Goal: Task Accomplishment & Management: Manage account settings

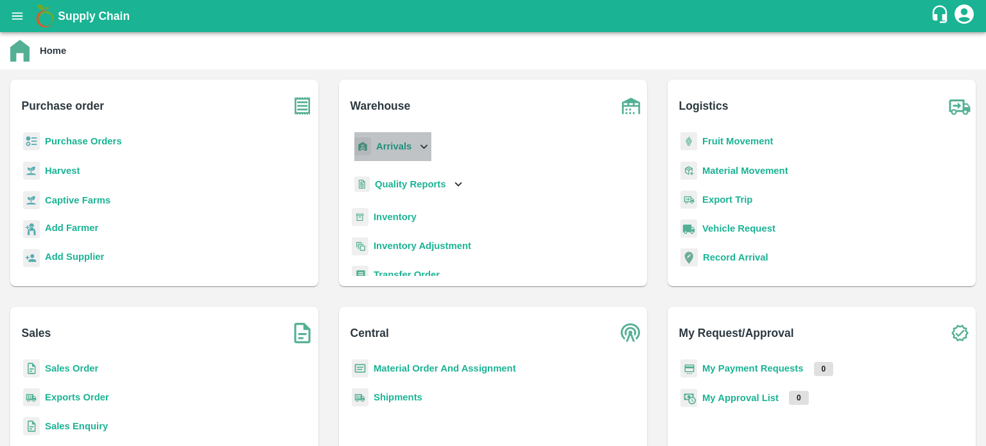
click at [423, 143] on icon at bounding box center [424, 146] width 14 height 14
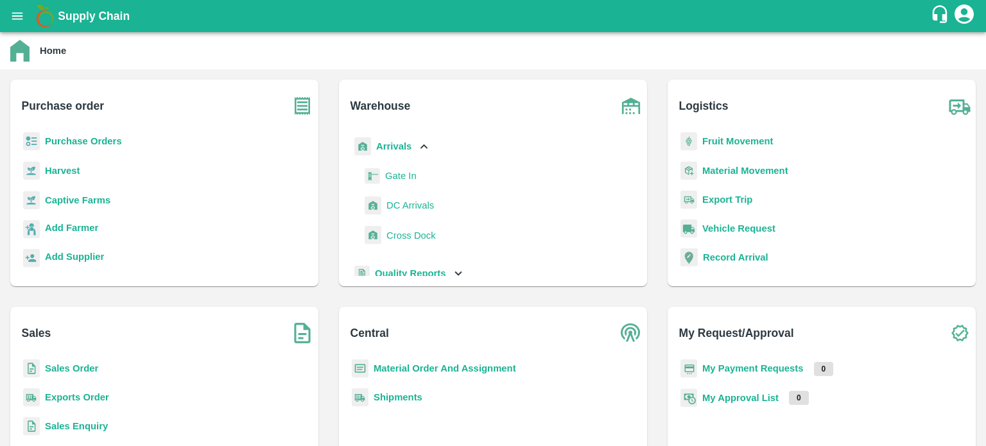
click at [403, 207] on span "DC Arrivals" at bounding box center [411, 205] width 48 height 14
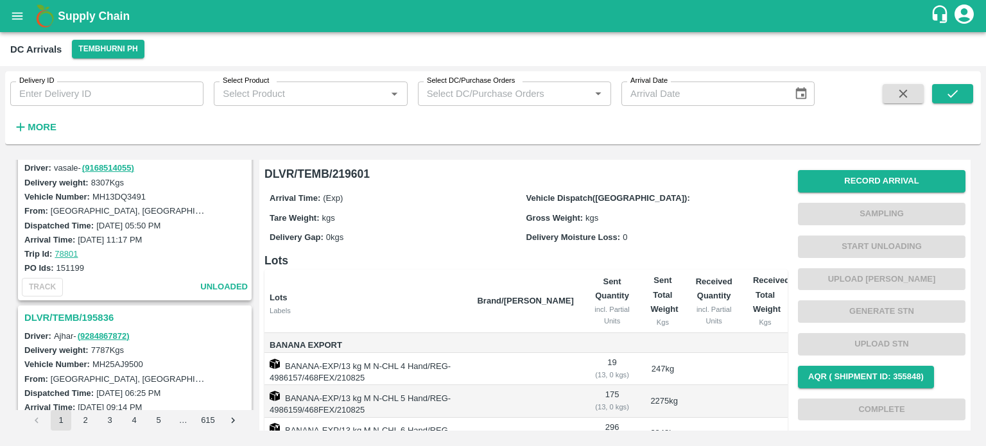
scroll to position [2560, 0]
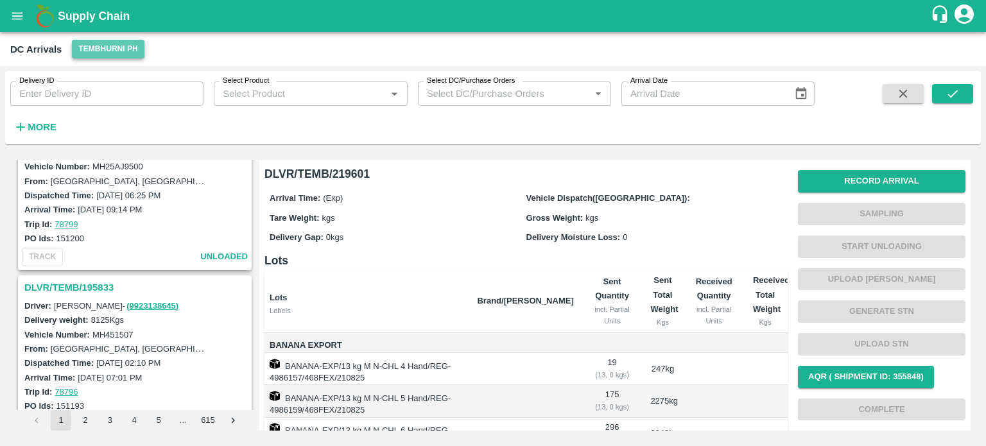
click at [123, 43] on button "Tembhurni PH" at bounding box center [108, 49] width 72 height 19
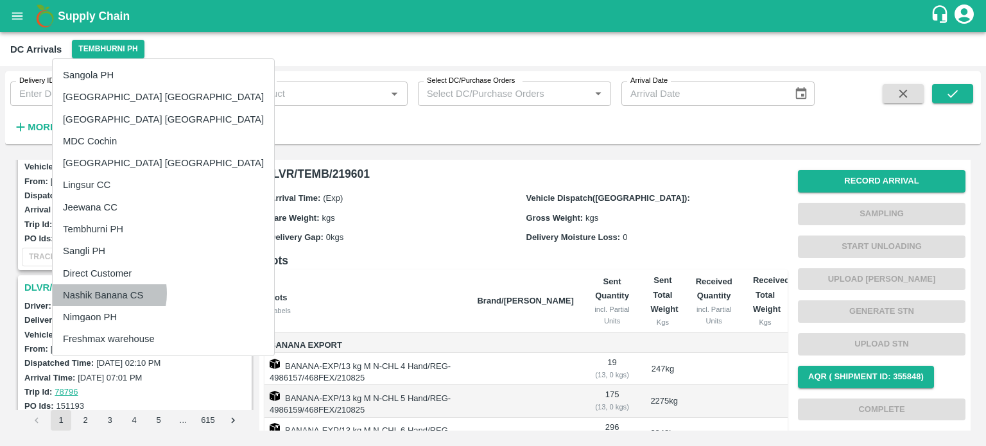
click at [95, 293] on li "Nashik Banana CS" at bounding box center [164, 295] width 222 height 22
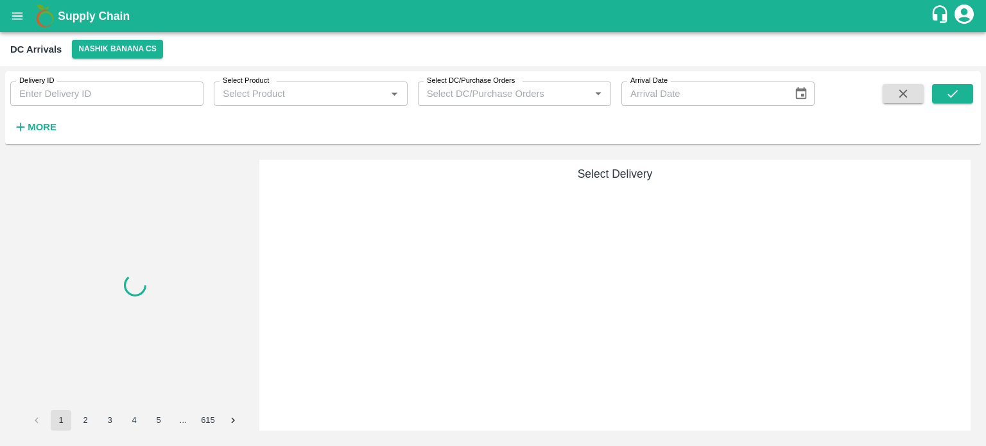
scroll to position [0, 0]
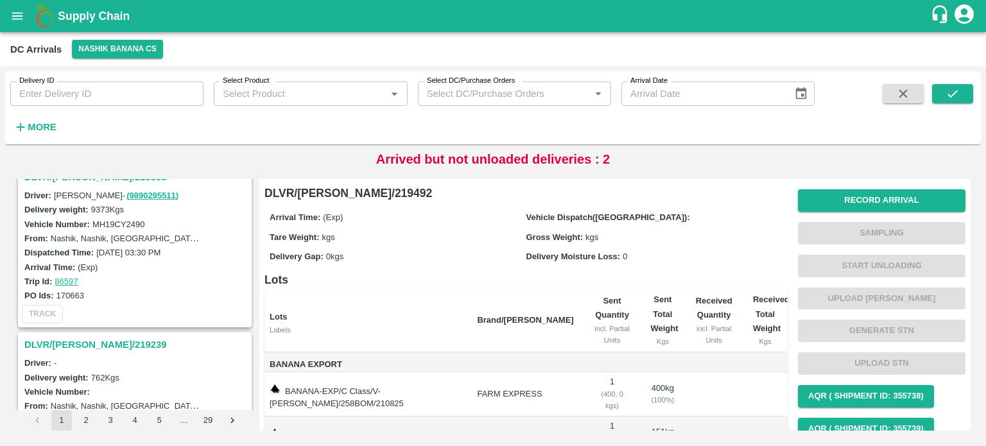
scroll to position [3950, 0]
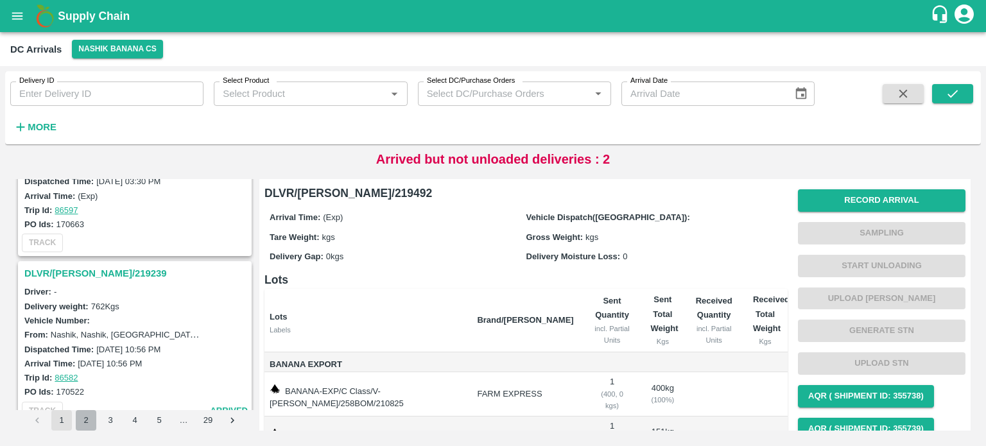
click at [87, 421] on button "2" at bounding box center [86, 420] width 21 height 21
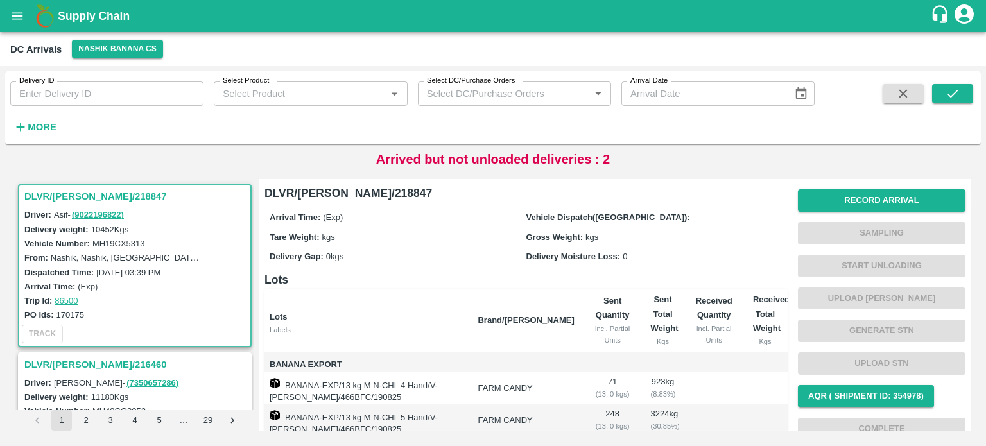
click at [123, 243] on label "MH19CX5313" at bounding box center [118, 244] width 53 height 10
click at [53, 416] on button "1" at bounding box center [61, 420] width 21 height 21
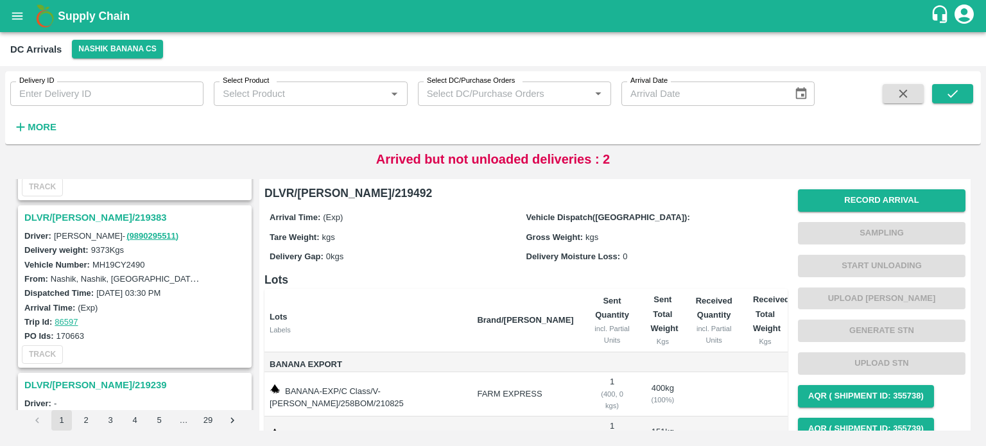
scroll to position [3950, 0]
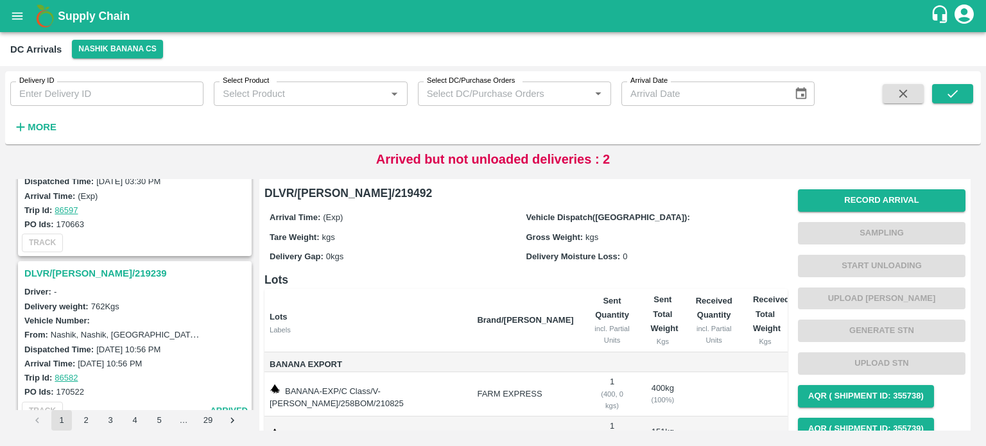
click at [69, 265] on h3 "DLVR/[PERSON_NAME]/219239" at bounding box center [136, 273] width 225 height 17
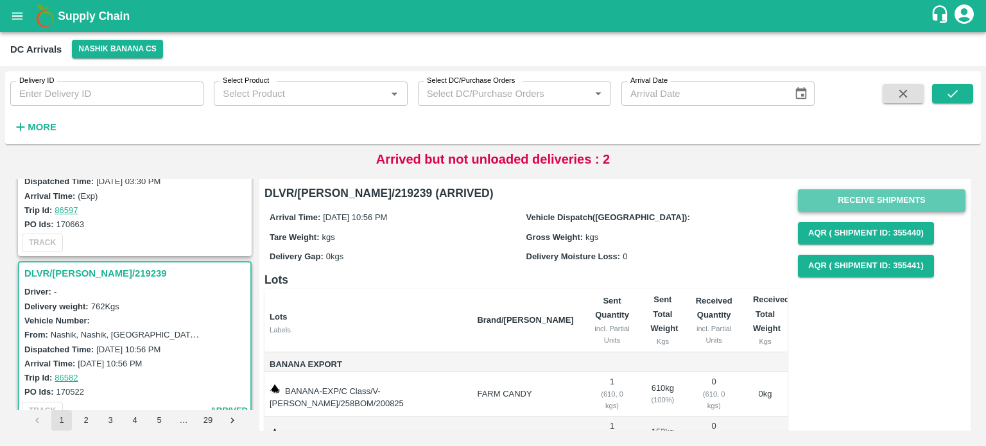
click at [860, 195] on button "Receive Shipments" at bounding box center [882, 200] width 168 height 22
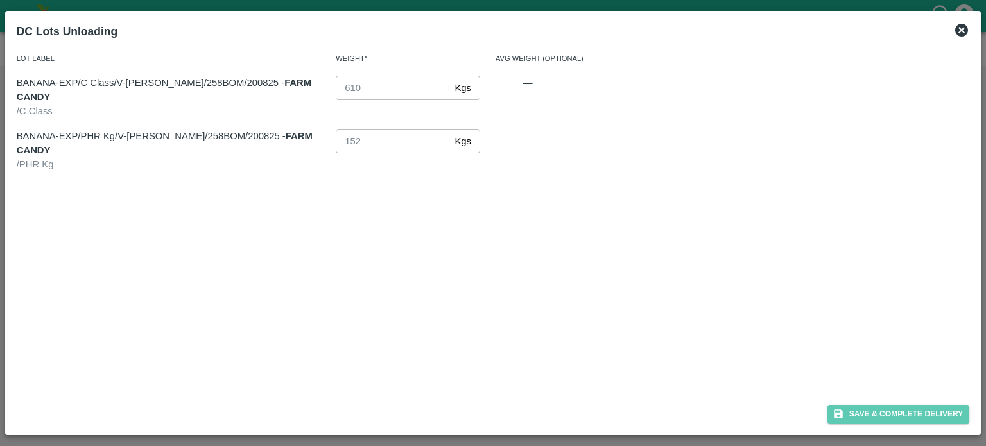
click at [891, 413] on button "Save & Complete Delivery" at bounding box center [899, 414] width 143 height 19
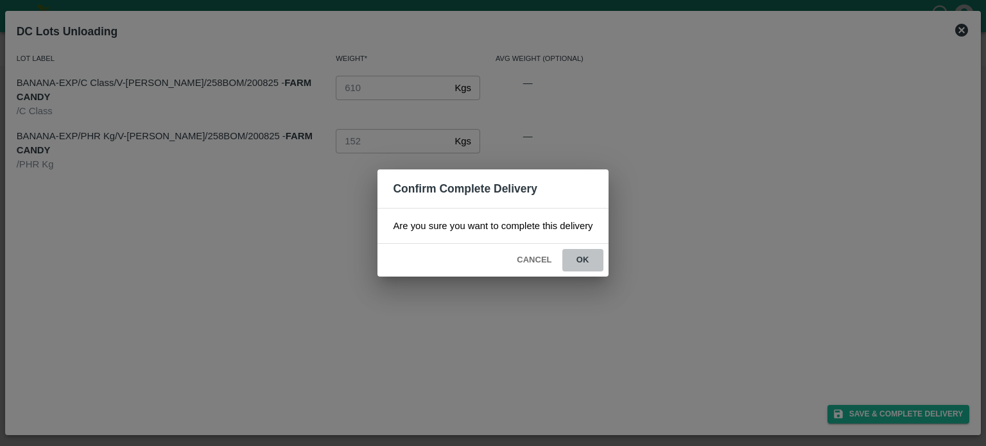
click at [575, 254] on button "ok" at bounding box center [582, 260] width 41 height 22
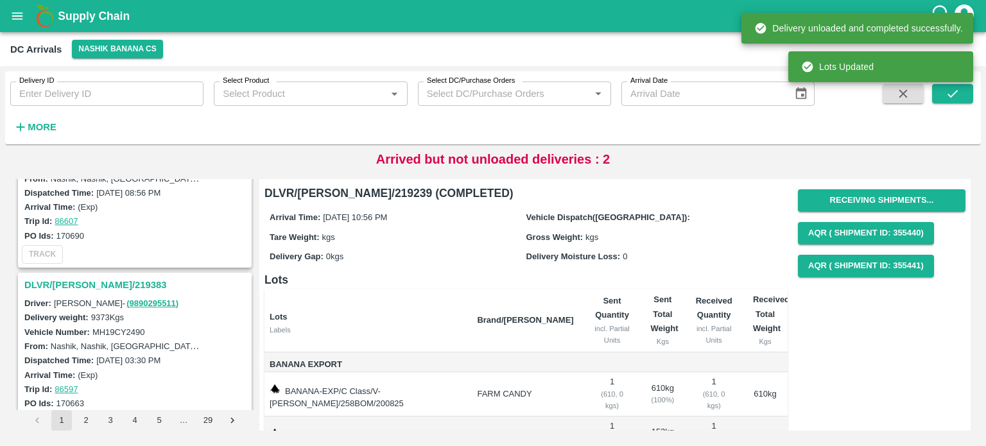
scroll to position [3766, 0]
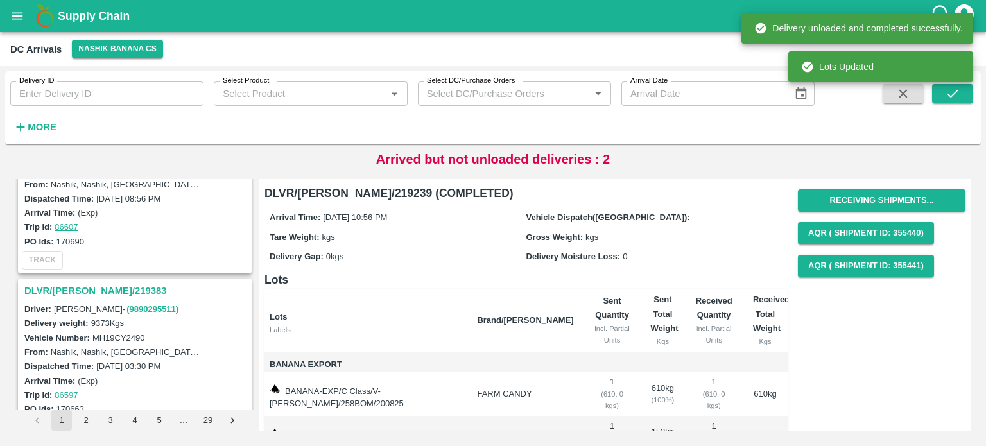
click at [90, 282] on h3 "DLVR/[PERSON_NAME]/219383" at bounding box center [136, 290] width 225 height 17
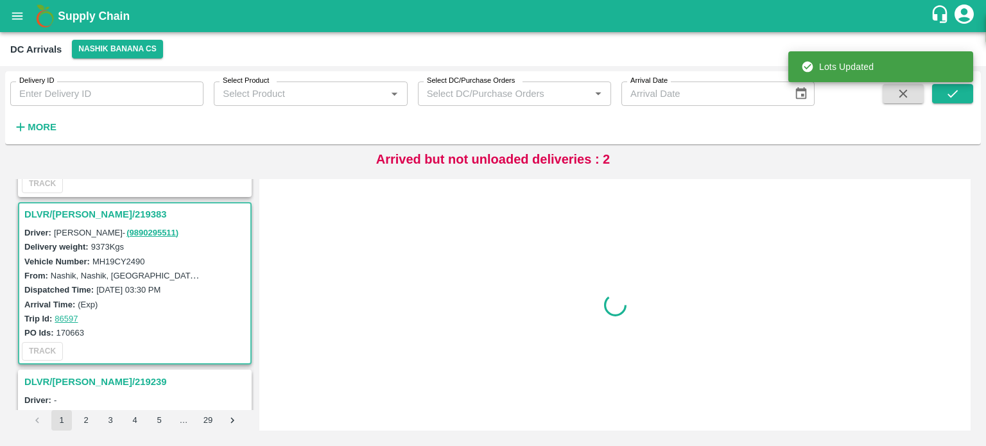
scroll to position [3847, 0]
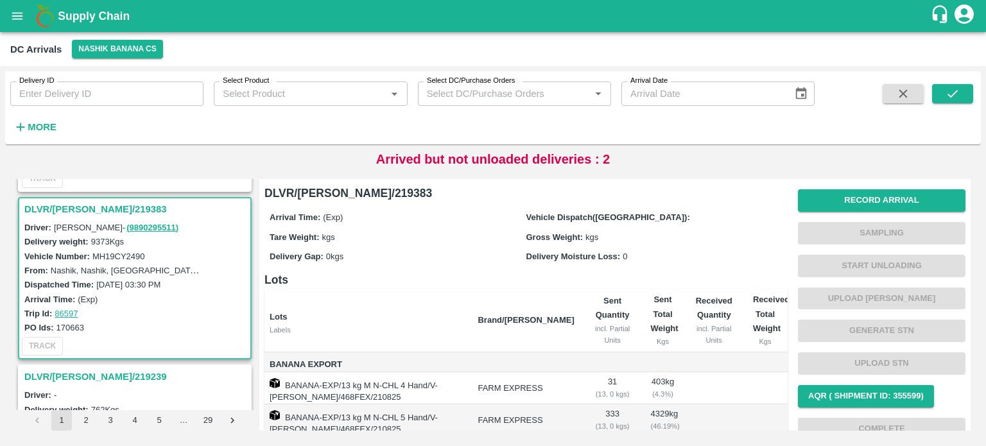
click at [125, 252] on label "MH19CY2490" at bounding box center [118, 257] width 53 height 10
copy label "MH19CY2490"
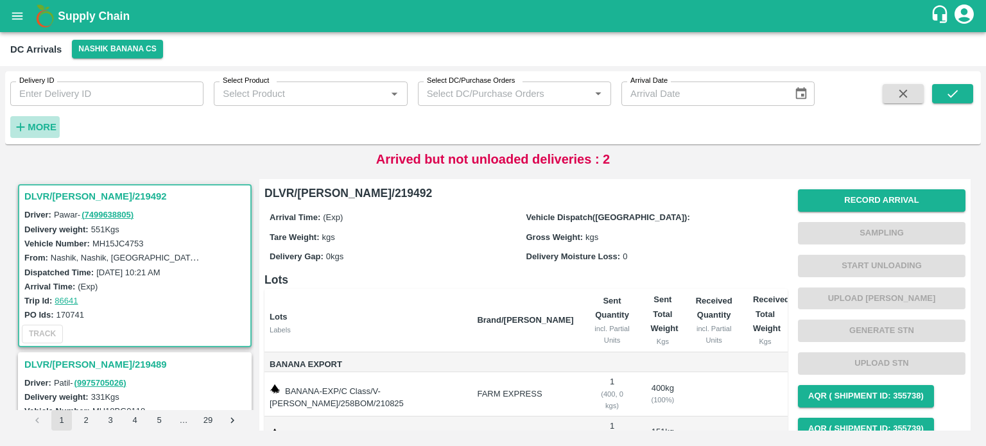
click at [47, 119] on h6 "More" at bounding box center [42, 127] width 29 height 17
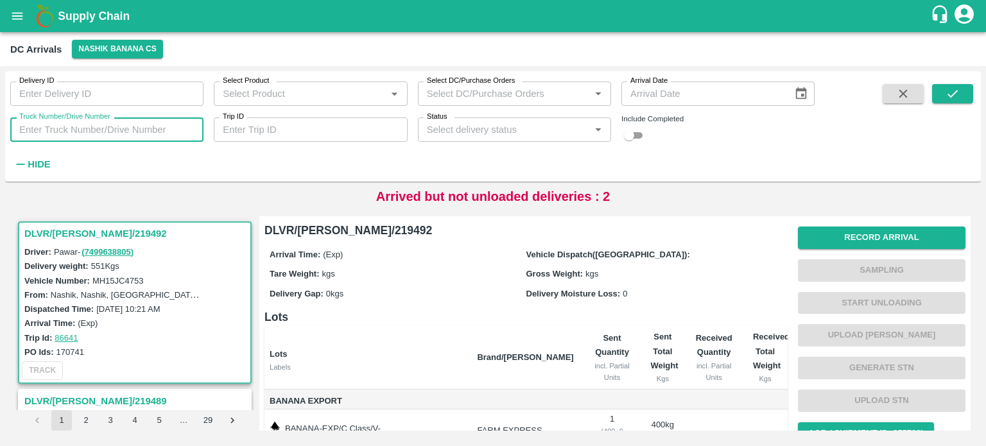
click at [87, 123] on input "Truck Number/Drive Number" at bounding box center [106, 129] width 193 height 24
type input "1666"
click at [629, 144] on div "Delivery ID Delivery ID Select Product Select Product   * Select DC/Purchase Or…" at bounding box center [407, 123] width 815 height 104
click at [634, 141] on input "checkbox" at bounding box center [629, 135] width 46 height 15
checkbox input "true"
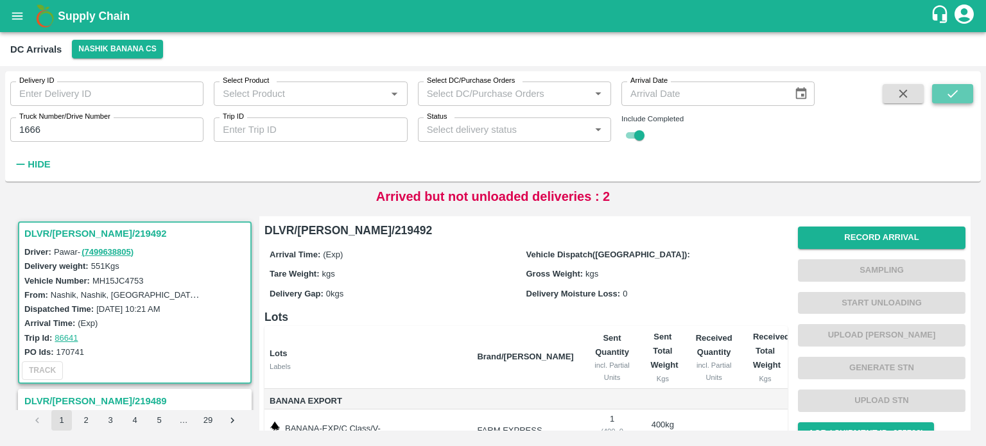
click at [959, 94] on icon "submit" at bounding box center [953, 94] width 14 height 14
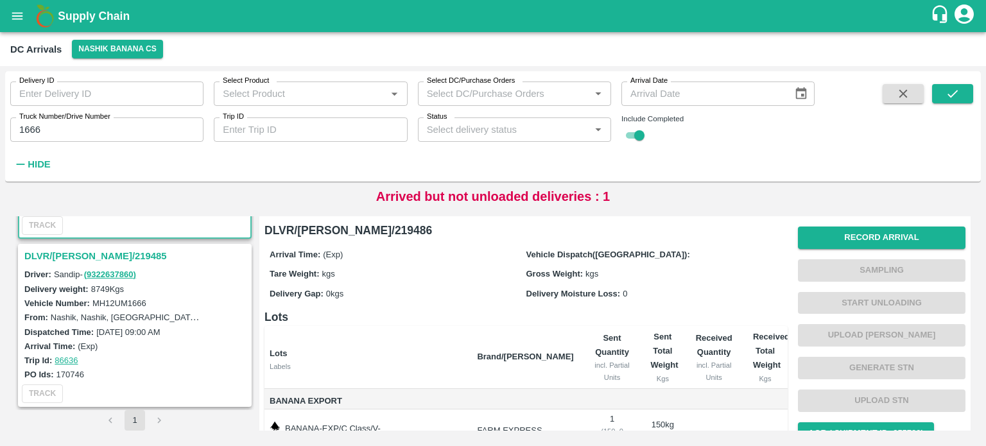
click at [69, 255] on h3 "DLVR/[PERSON_NAME]/219485" at bounding box center [136, 256] width 225 height 17
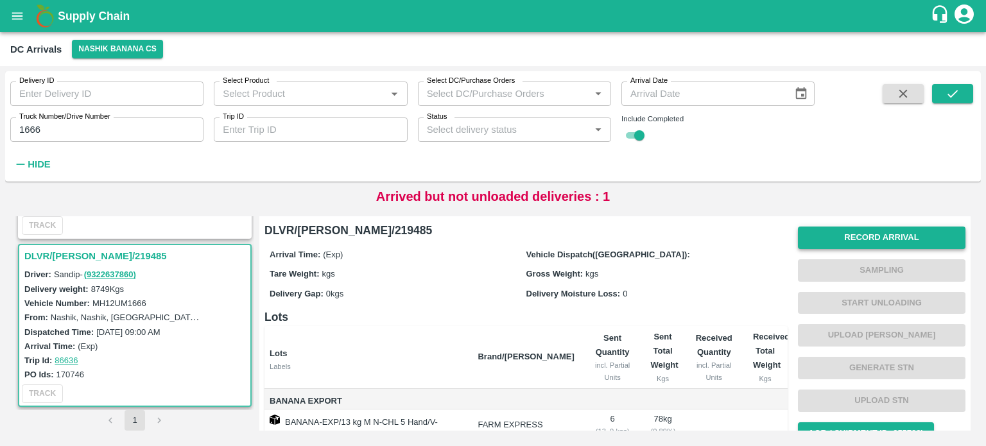
click at [860, 234] on button "Record Arrival" at bounding box center [882, 238] width 168 height 22
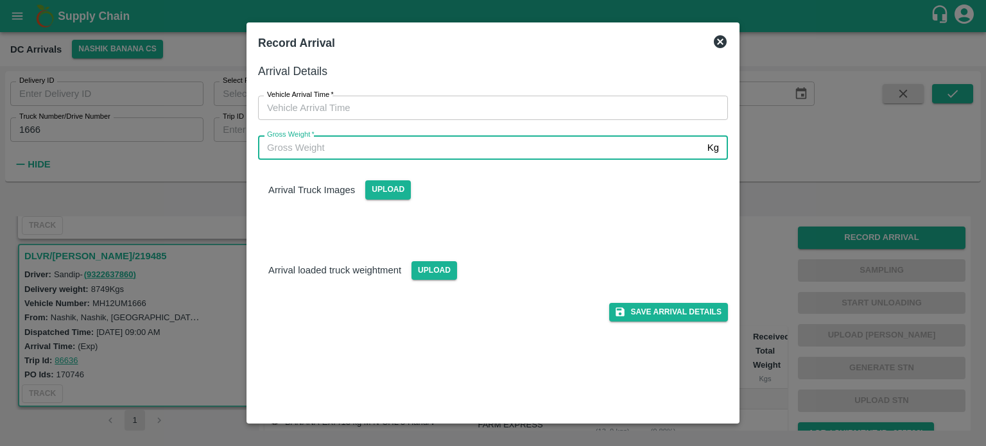
click at [568, 153] on input "Gross Weight   *" at bounding box center [480, 147] width 444 height 24
type input "15360"
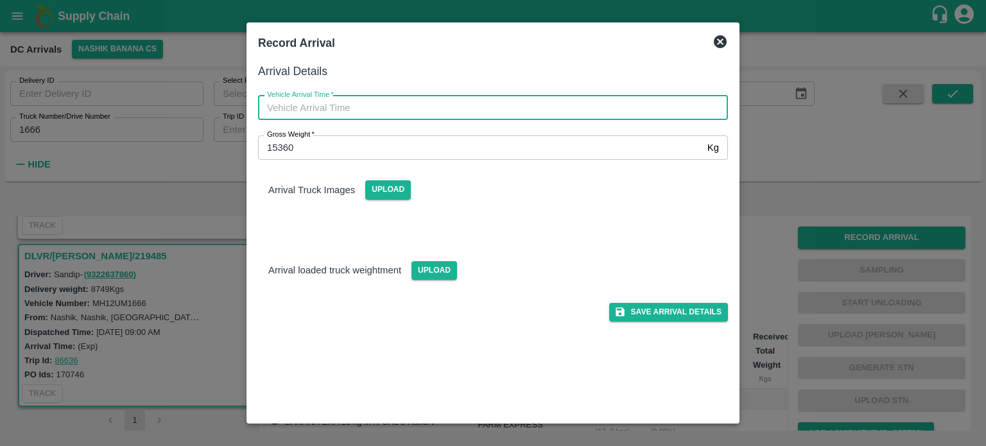
type input "DD/MM/YYYY hh:mm aa"
click at [548, 112] on input "DD/MM/YYYY hh:mm aa" at bounding box center [488, 108] width 461 height 24
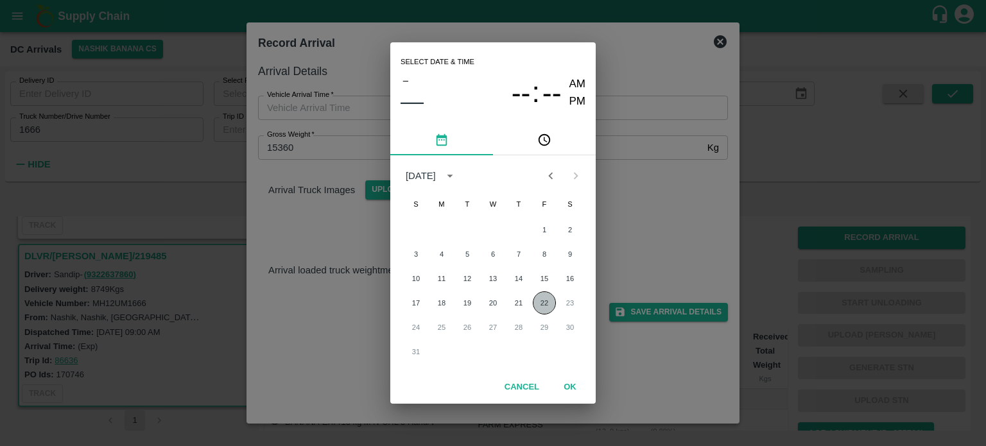
click at [538, 305] on button "22" at bounding box center [544, 302] width 23 height 23
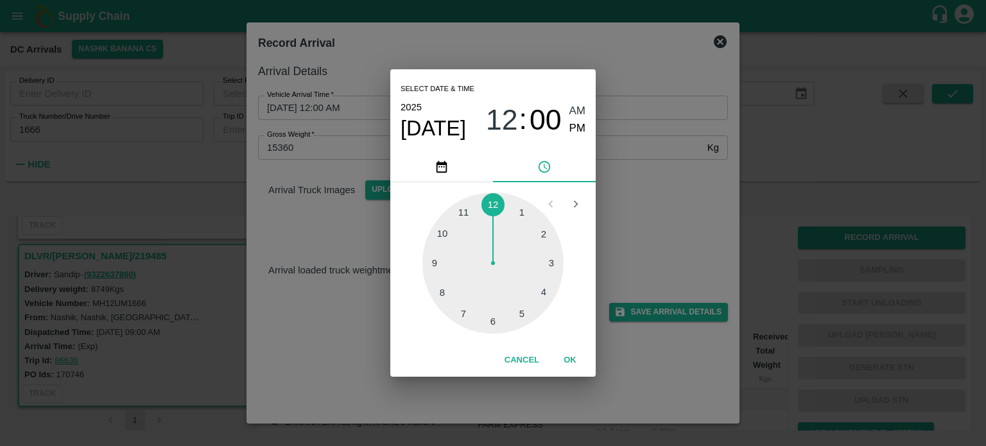
click at [494, 323] on div at bounding box center [492, 263] width 141 height 141
type input "[DATE] 06:00 AM"
click at [616, 250] on div "Select date & time [DATE] 06 : 00 AM PM 05 10 15 20 25 30 35 40 45 50 55 00 Can…" at bounding box center [493, 223] width 986 height 446
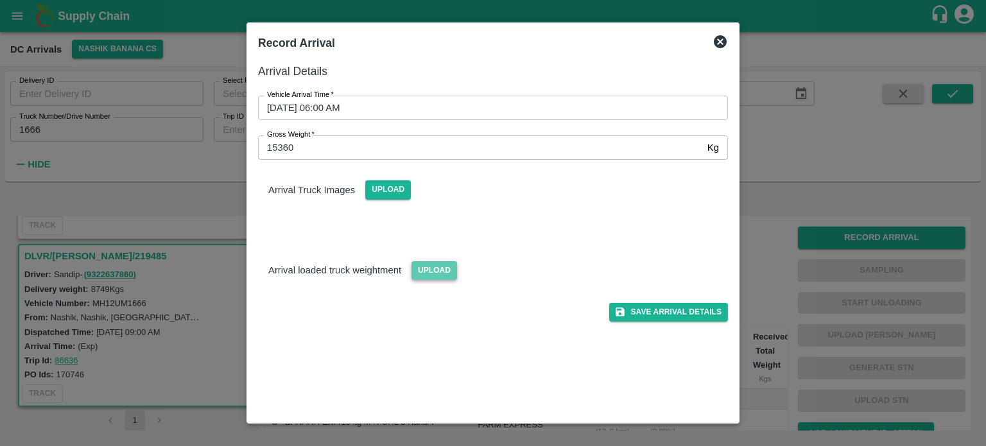
click at [429, 272] on span "Upload" at bounding box center [435, 270] width 46 height 19
click at [0, 0] on input "Upload" at bounding box center [0, 0] width 0 height 0
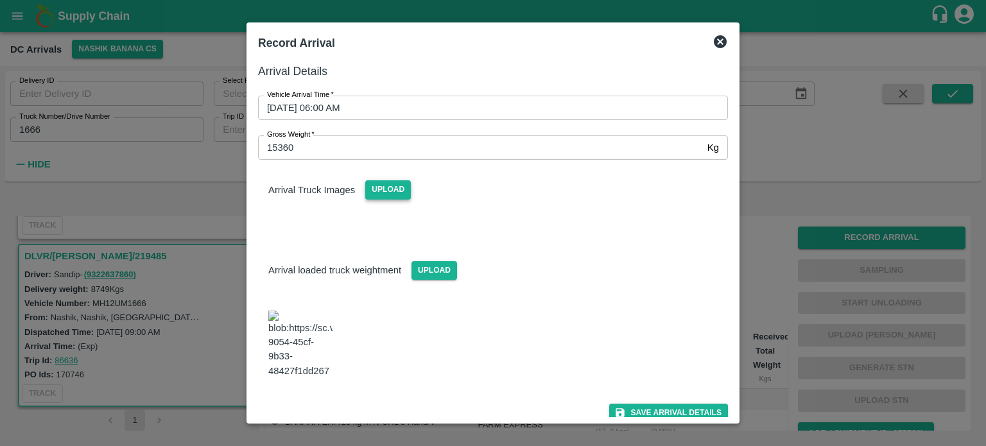
click at [387, 195] on span "Upload" at bounding box center [388, 189] width 46 height 19
click at [0, 0] on input "Upload" at bounding box center [0, 0] width 0 height 0
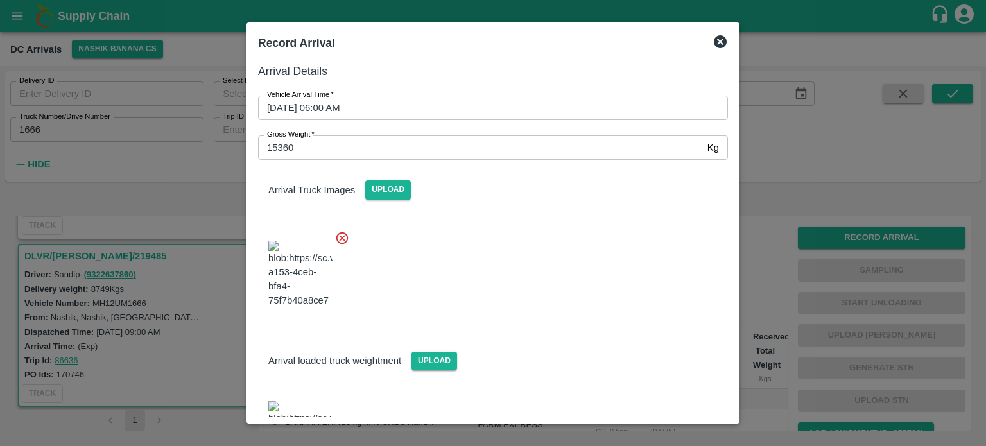
click at [594, 271] on div at bounding box center [488, 270] width 480 height 101
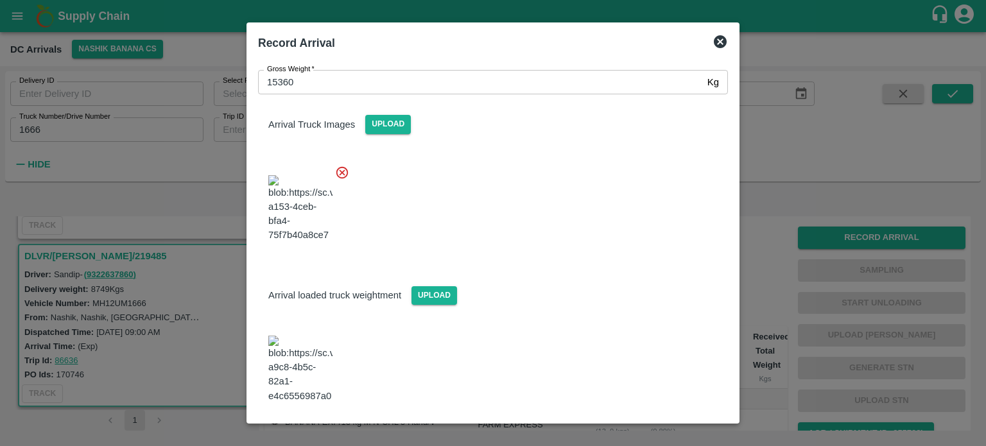
click at [661, 429] on button "Save Arrival Details" at bounding box center [668, 438] width 119 height 19
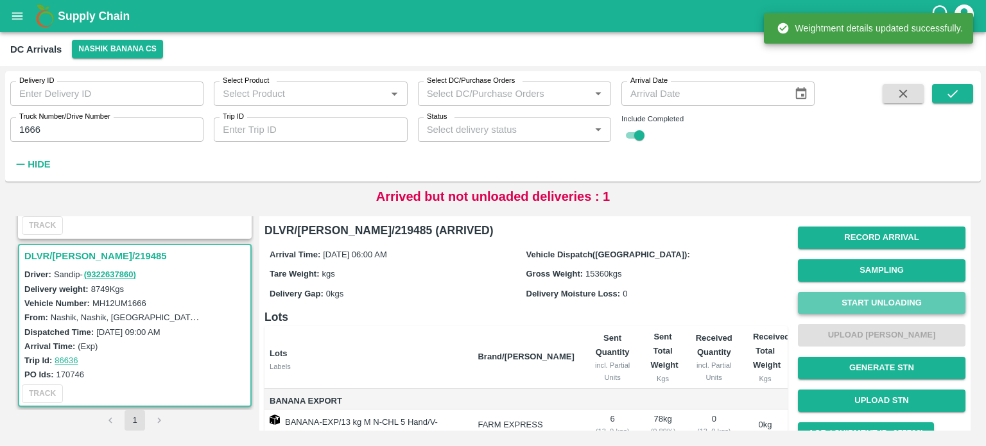
click at [887, 300] on button "Start Unloading" at bounding box center [882, 303] width 168 height 22
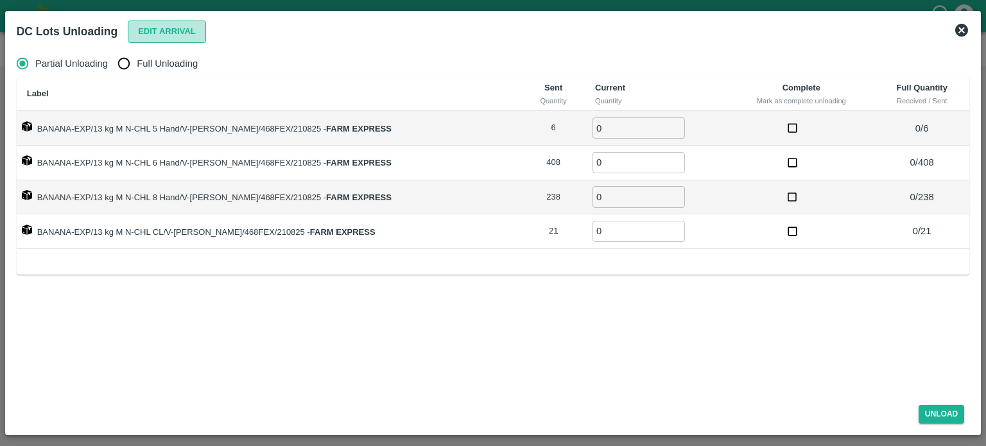
click at [163, 28] on button "Edit Arrival" at bounding box center [167, 32] width 78 height 22
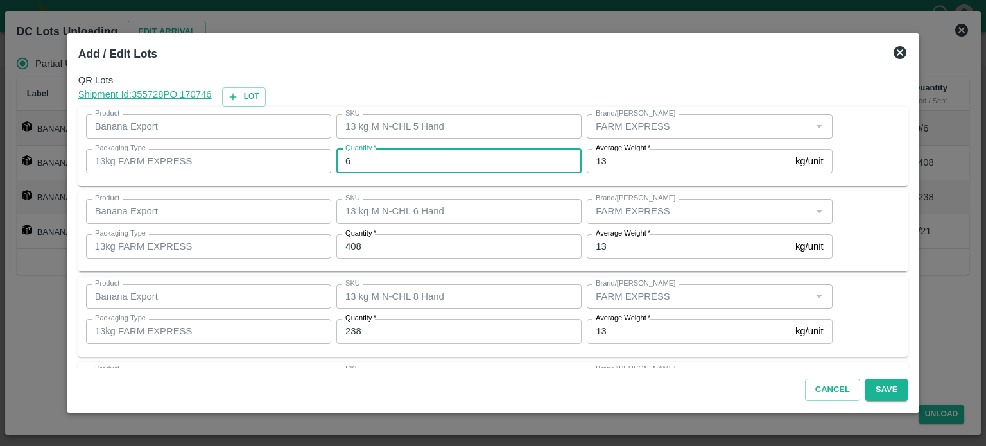
click at [374, 171] on input "6" at bounding box center [458, 161] width 245 height 24
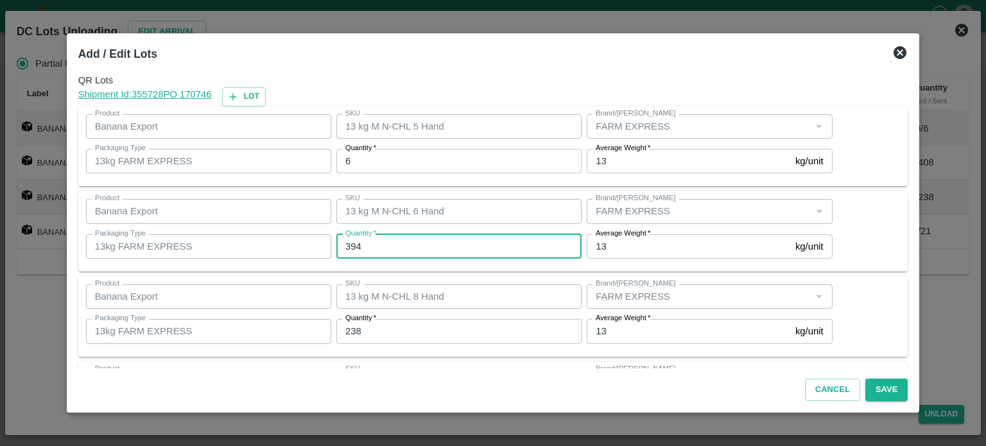
type input "394"
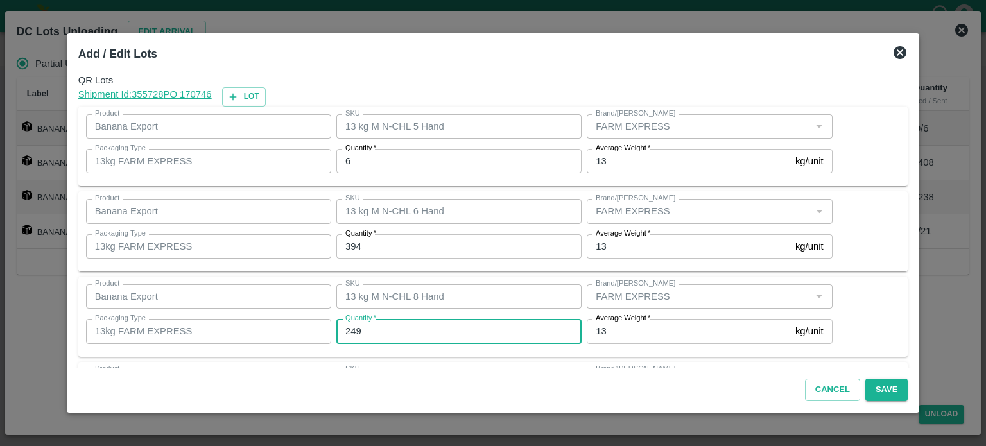
type input "249"
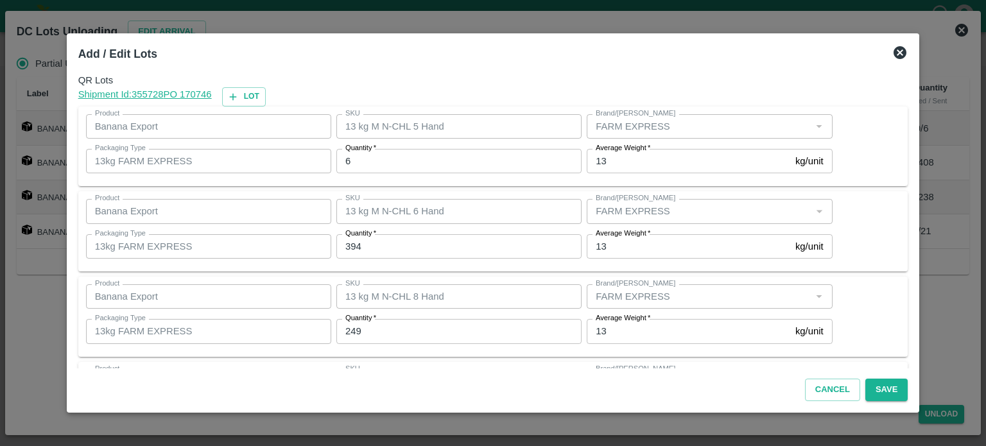
scroll to position [83, 0]
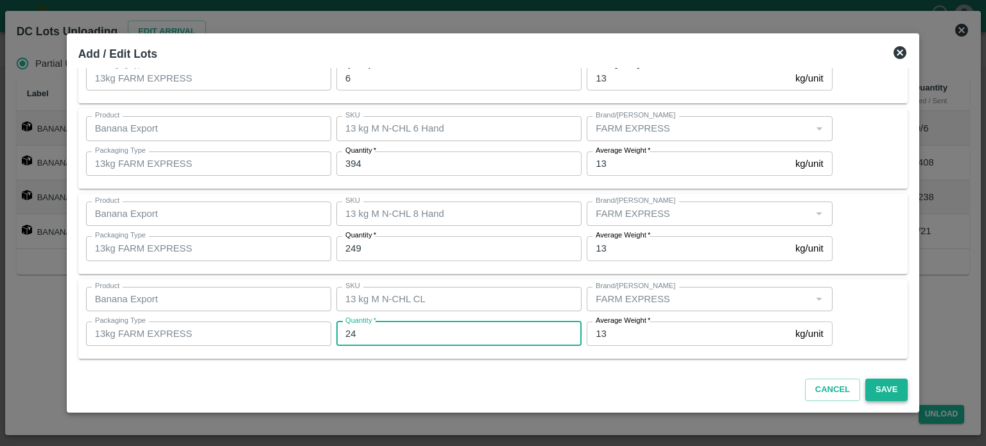
type input "24"
click at [865, 384] on button "Save" at bounding box center [886, 390] width 42 height 22
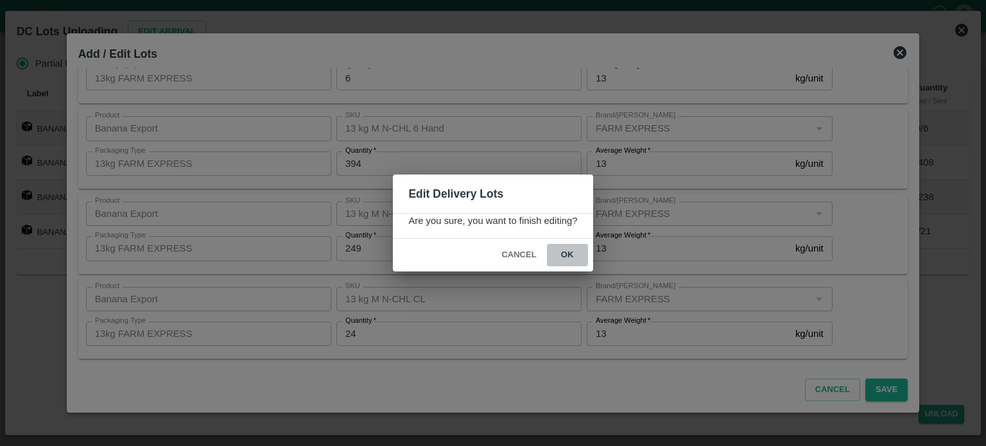
click at [561, 256] on button "ok" at bounding box center [567, 255] width 41 height 22
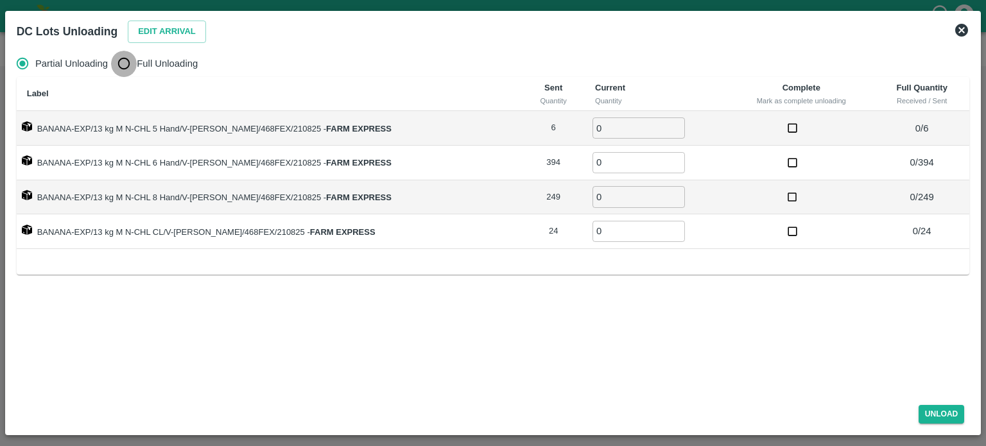
click at [126, 65] on input "Full Unloading" at bounding box center [124, 64] width 26 height 26
radio input "true"
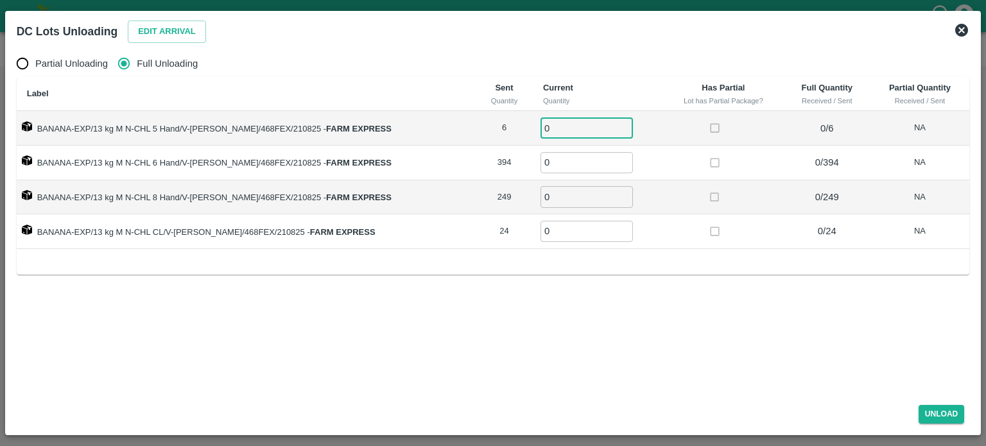
click at [543, 125] on input "0" at bounding box center [587, 127] width 92 height 21
type input "6"
type input "394"
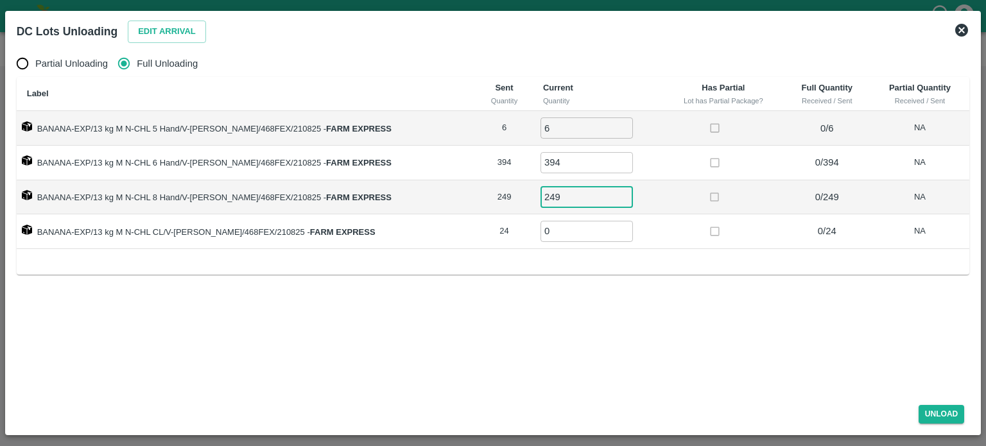
type input "249"
type input "24"
click at [939, 415] on button "Unload" at bounding box center [942, 414] width 46 height 19
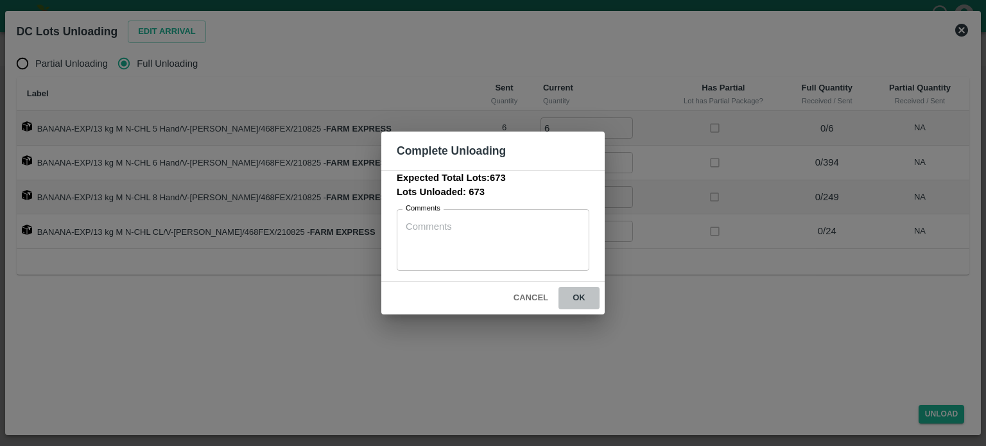
click at [579, 296] on button "ok" at bounding box center [579, 298] width 41 height 22
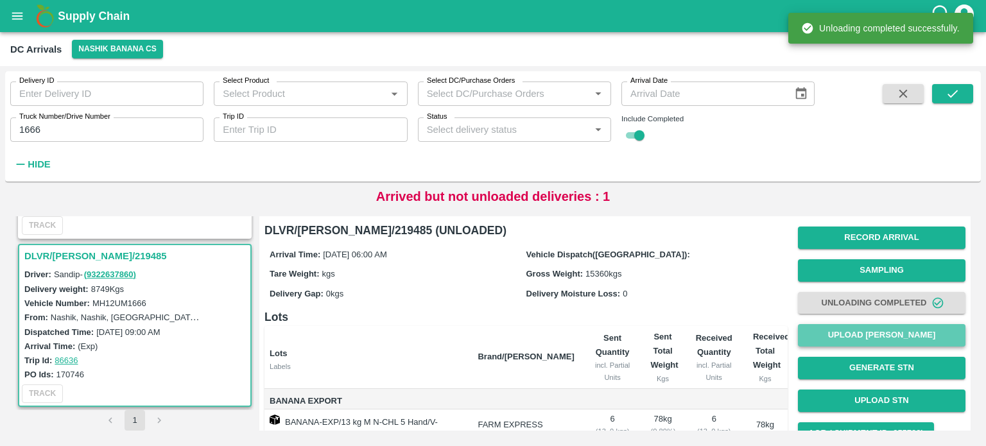
click at [885, 341] on button "Upload [PERSON_NAME]" at bounding box center [882, 335] width 168 height 22
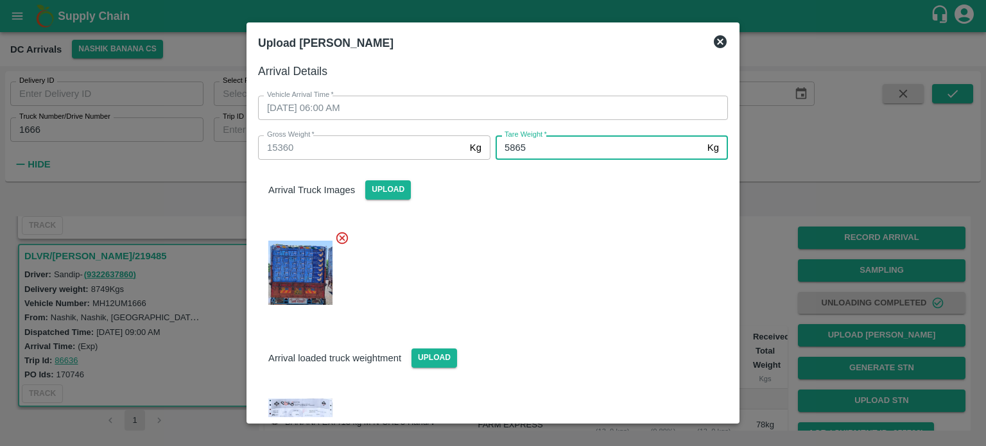
type input "5865"
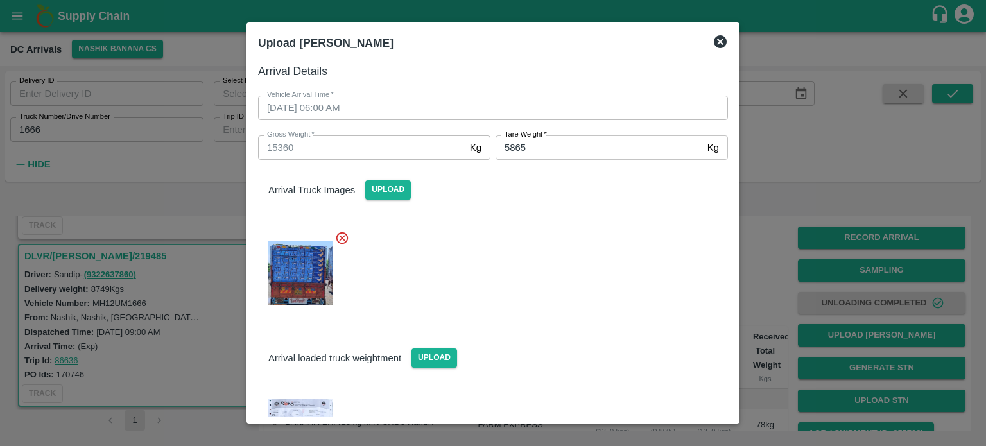
click at [573, 268] on div at bounding box center [488, 269] width 480 height 98
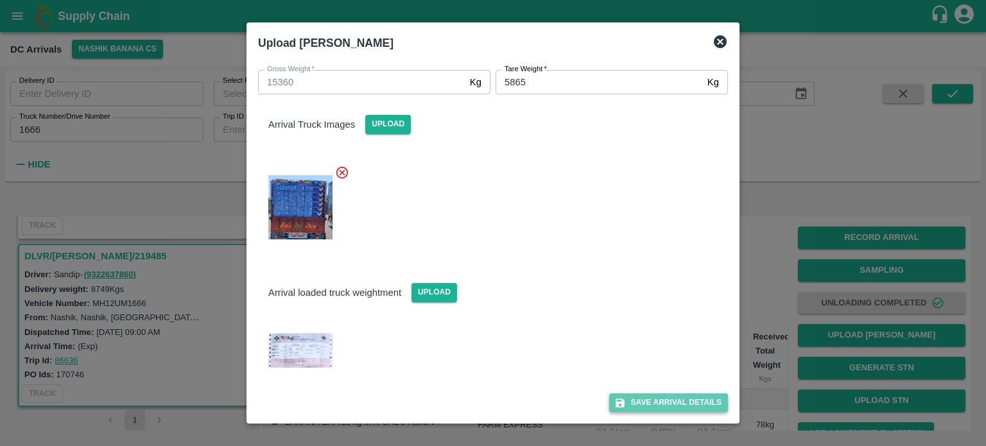
click at [660, 406] on button "Save Arrival Details" at bounding box center [668, 403] width 119 height 19
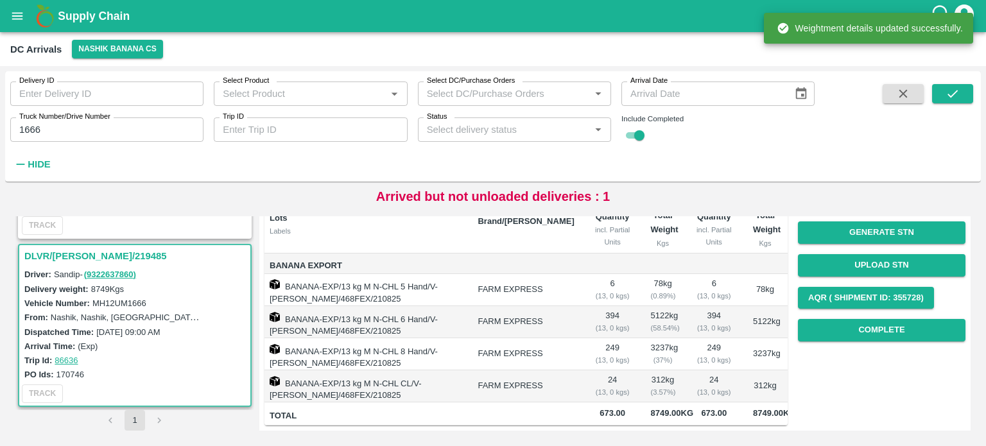
scroll to position [156, 0]
click at [860, 319] on button "Complete" at bounding box center [882, 330] width 168 height 22
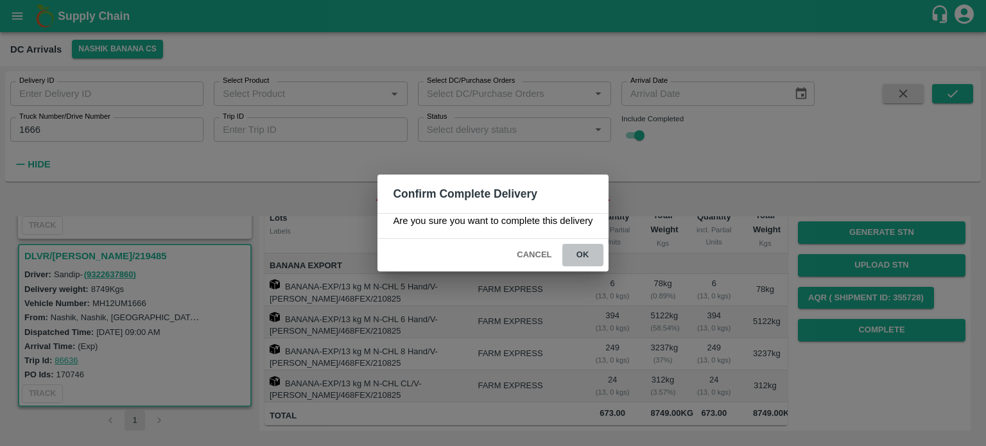
click at [577, 254] on button "ok" at bounding box center [582, 255] width 41 height 22
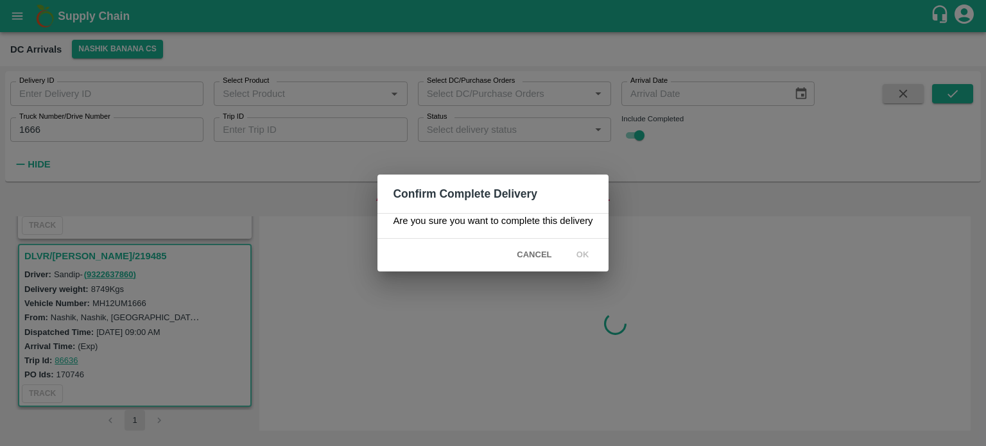
scroll to position [0, 0]
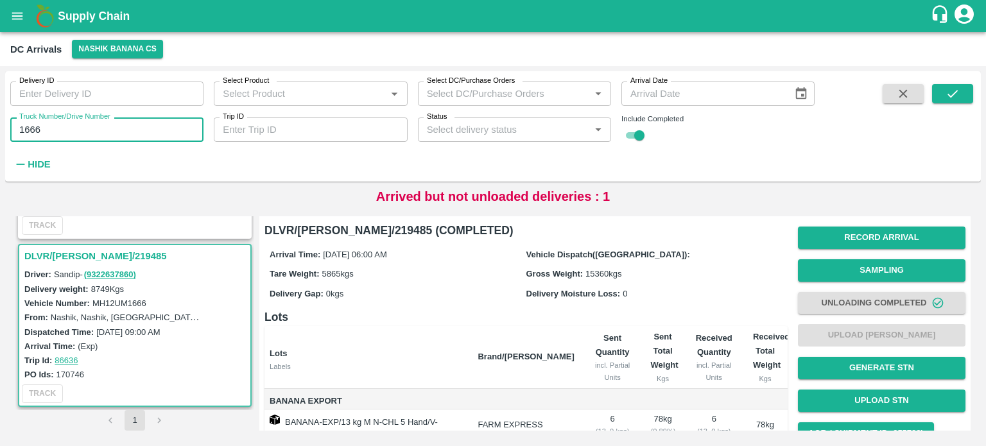
click at [33, 125] on input "1666" at bounding box center [106, 129] width 193 height 24
type input "4753"
click at [955, 97] on icon "submit" at bounding box center [953, 94] width 14 height 14
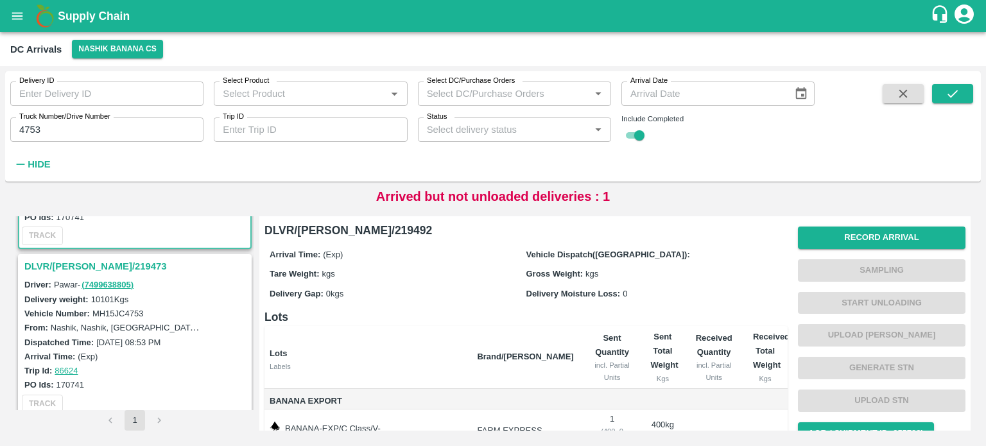
scroll to position [139, 0]
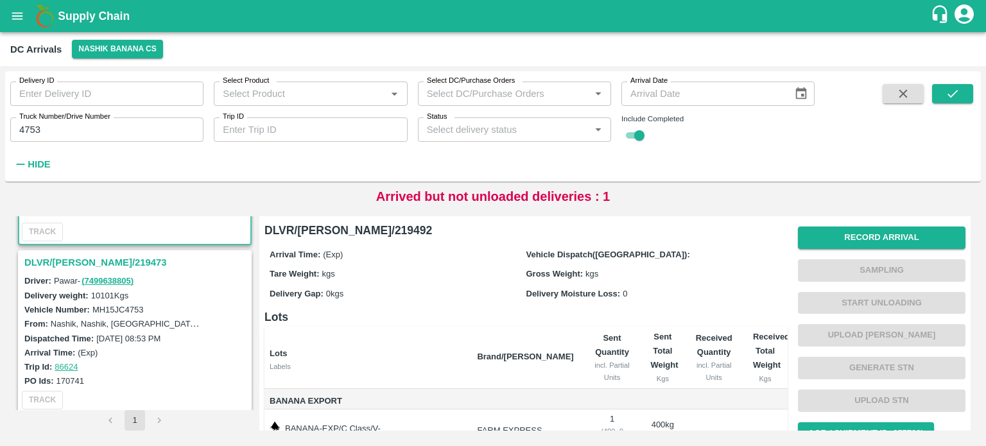
click at [76, 261] on h3 "DLVR/[PERSON_NAME]/219473" at bounding box center [136, 262] width 225 height 17
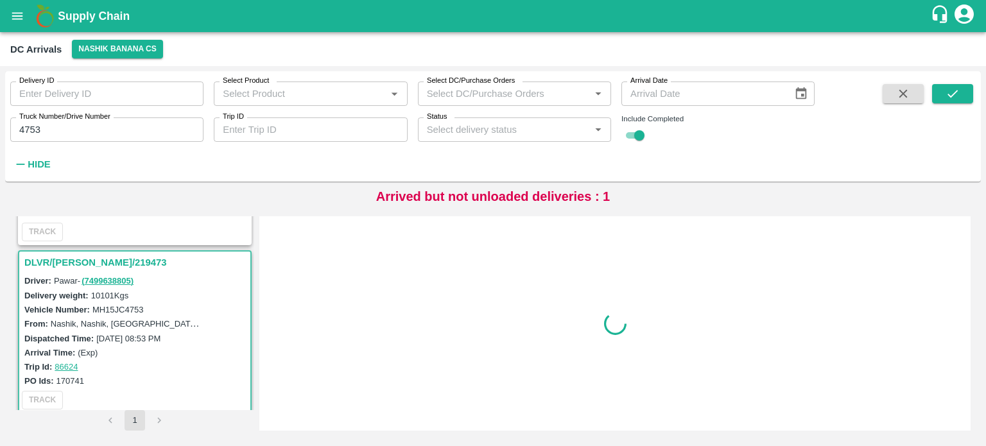
scroll to position [172, 0]
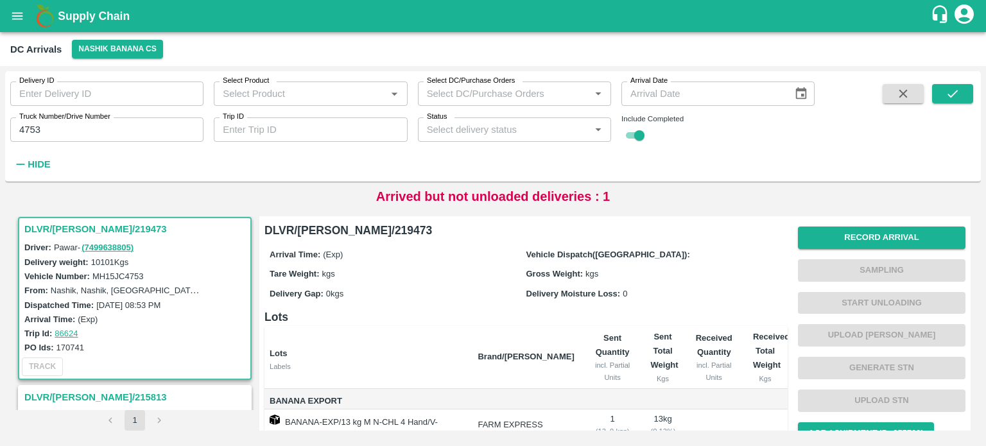
click at [114, 275] on label "MH15JC4753" at bounding box center [117, 277] width 51 height 10
copy label "MH15JC4753"
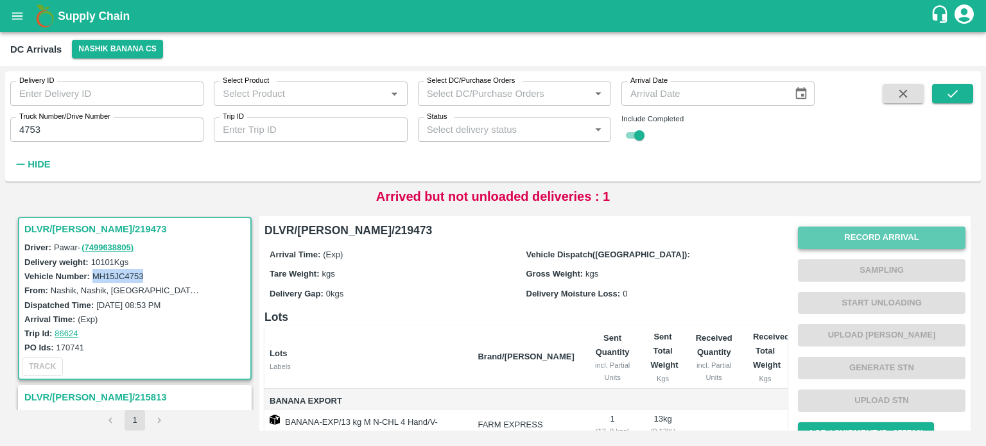
click at [854, 246] on button "Record Arrival" at bounding box center [882, 238] width 168 height 22
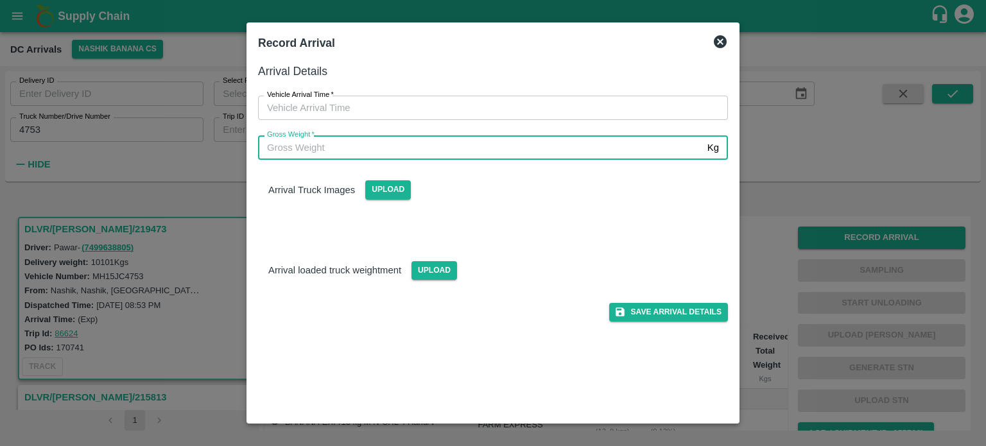
click at [545, 143] on input "Gross Weight   *" at bounding box center [480, 147] width 444 height 24
type input "17960"
type input "DD/MM/YYYY hh:mm aa"
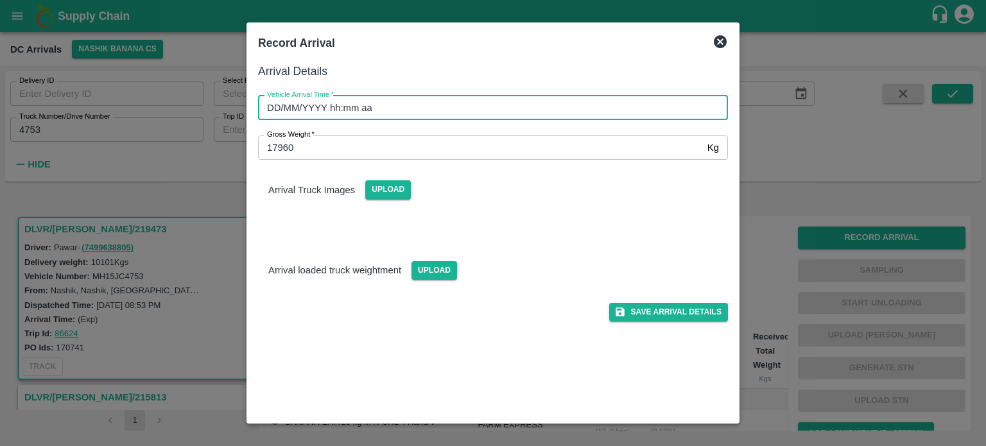
click at [476, 107] on input "DD/MM/YYYY hh:mm aa" at bounding box center [488, 108] width 461 height 24
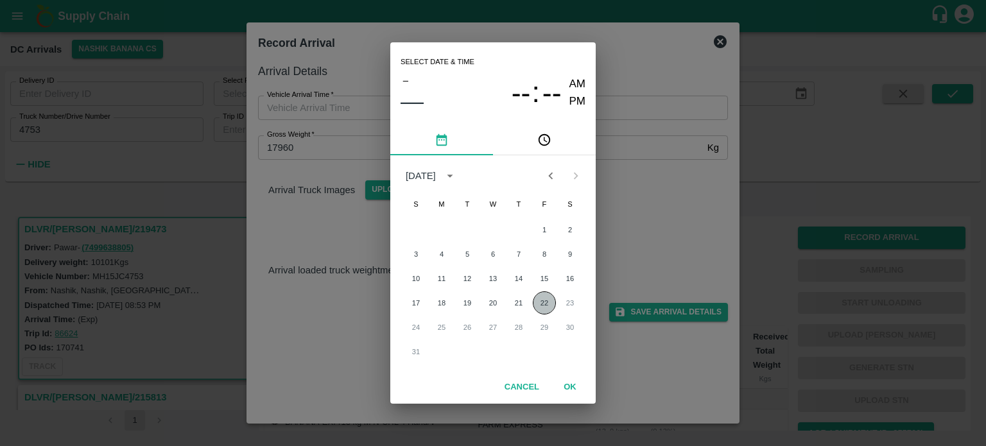
click at [544, 302] on button "22" at bounding box center [544, 302] width 23 height 23
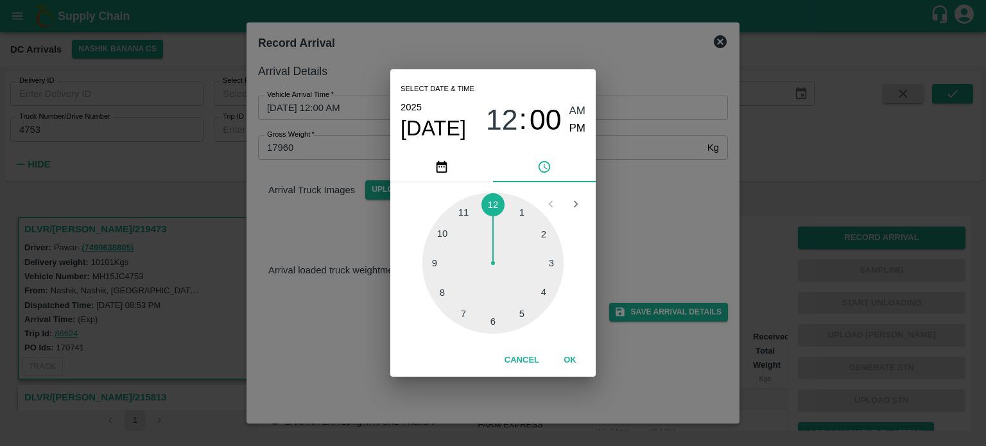
click at [526, 318] on div at bounding box center [492, 263] width 141 height 141
click at [547, 261] on div at bounding box center [492, 263] width 141 height 141
type input "[DATE] 05:15 AM"
click at [632, 234] on div "Select date & time [DATE] 05 : 15 AM PM 05 10 15 20 25 30 35 40 45 50 55 00 Can…" at bounding box center [493, 223] width 986 height 446
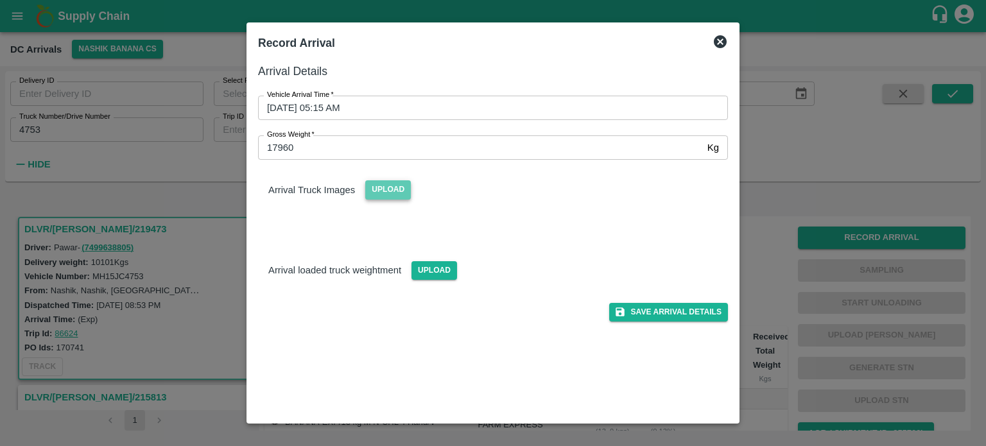
click at [399, 184] on span "Upload" at bounding box center [388, 189] width 46 height 19
click at [0, 0] on input "Upload" at bounding box center [0, 0] width 0 height 0
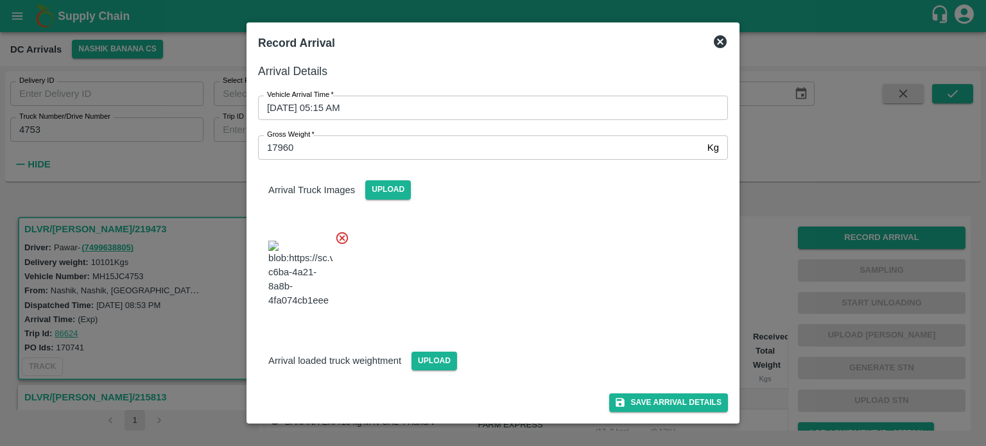
scroll to position [74, 0]
click at [420, 367] on span "Upload" at bounding box center [435, 361] width 46 height 19
click at [0, 0] on input "Upload" at bounding box center [0, 0] width 0 height 0
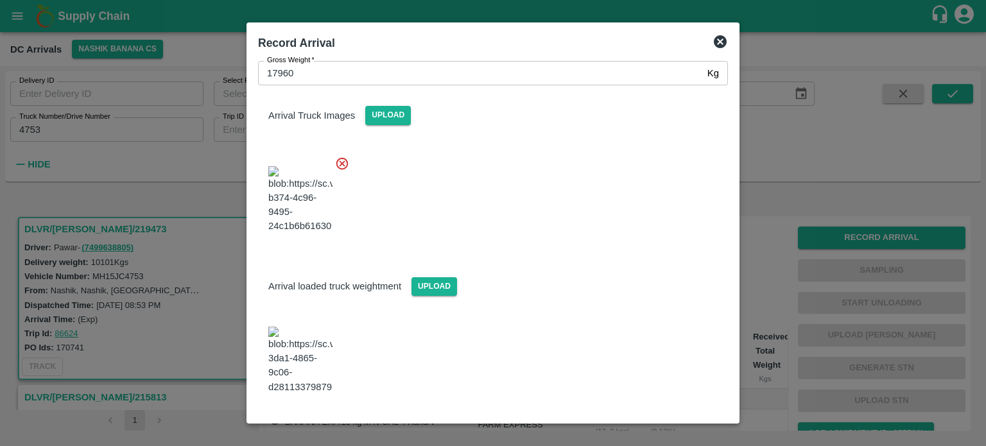
click at [534, 247] on div at bounding box center [488, 196] width 480 height 101
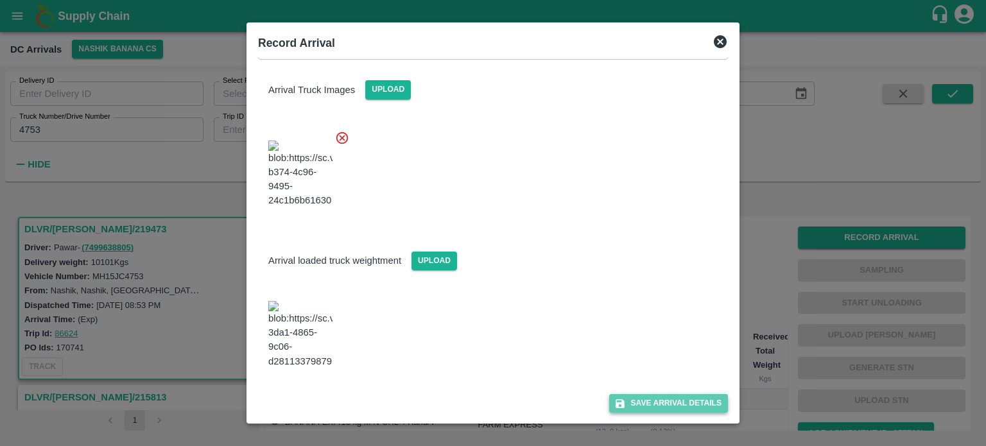
click at [652, 397] on button "Save Arrival Details" at bounding box center [668, 403] width 119 height 19
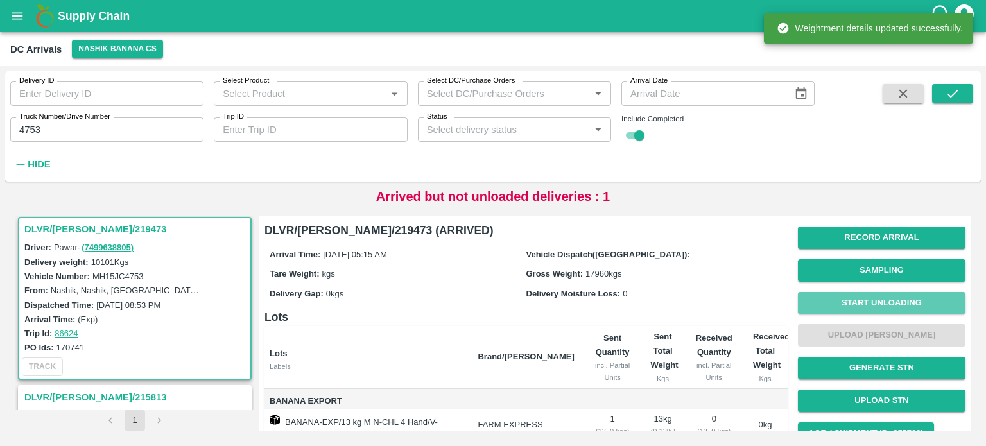
click at [870, 299] on button "Start Unloading" at bounding box center [882, 303] width 168 height 22
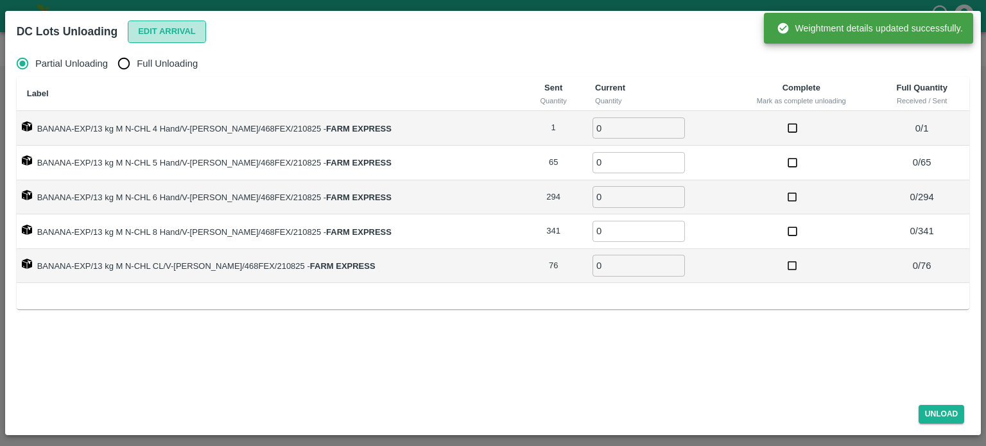
click at [164, 33] on button "Edit Arrival" at bounding box center [167, 32] width 78 height 22
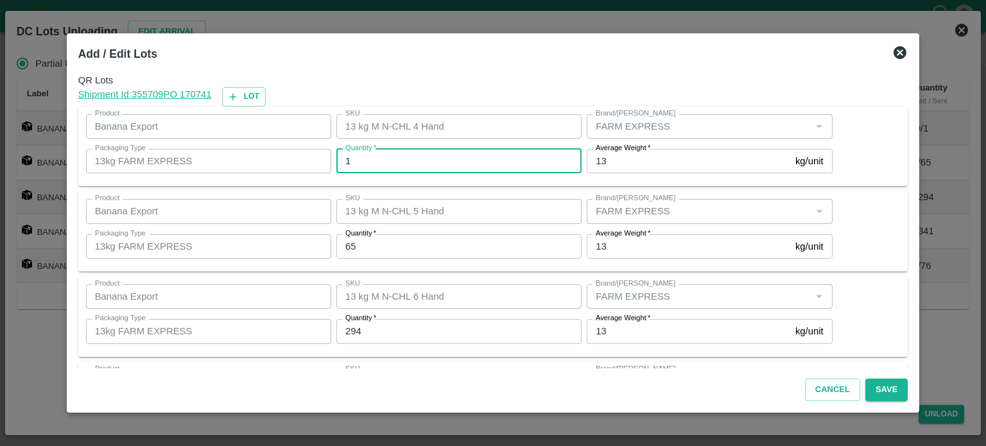
click at [380, 168] on input "1" at bounding box center [458, 161] width 245 height 24
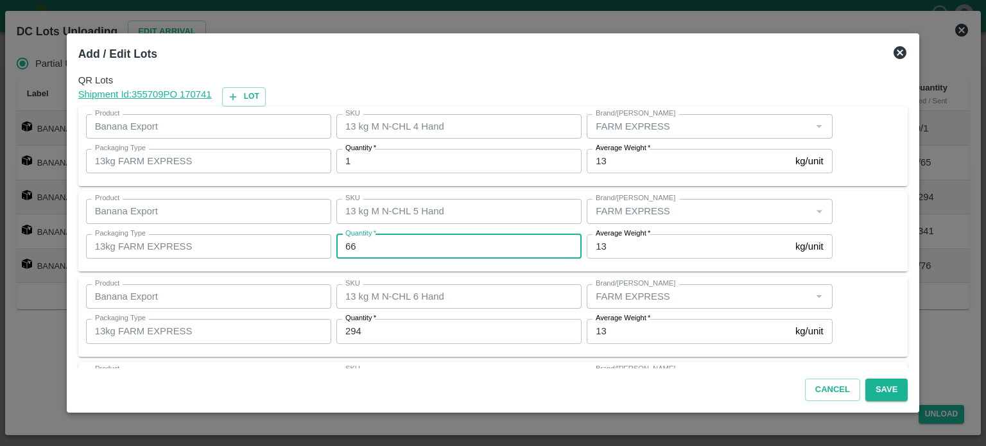
type input "66"
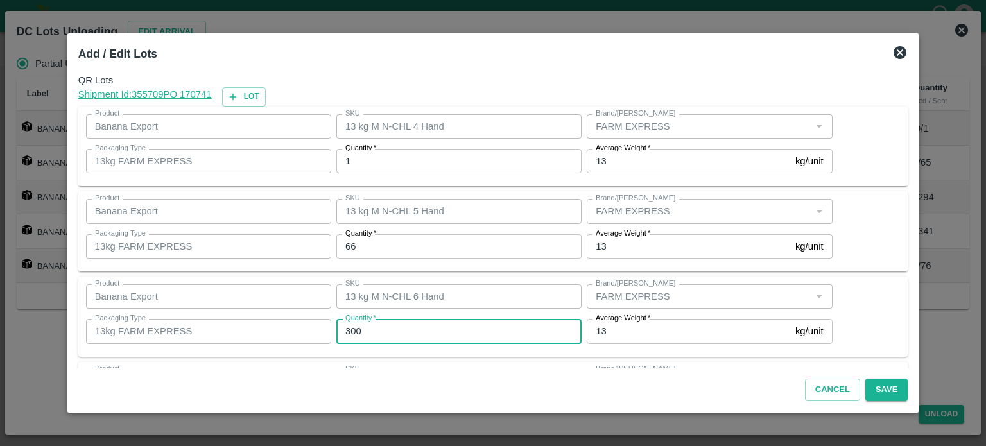
type input "300"
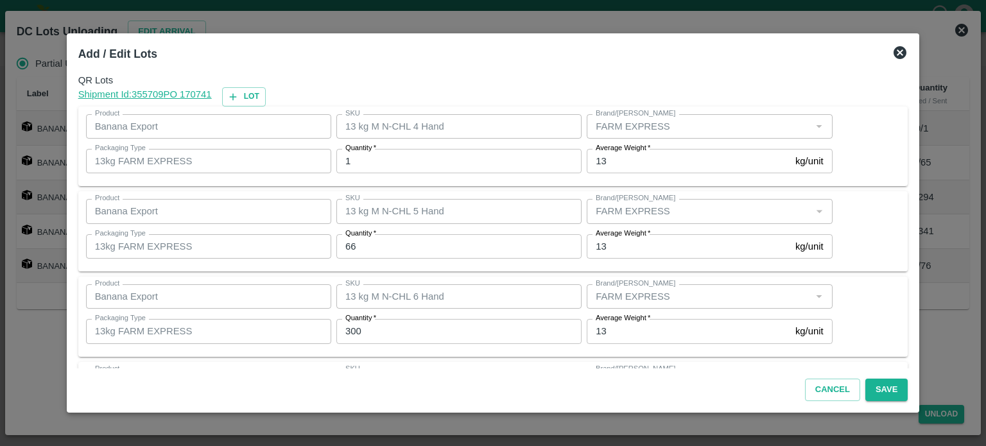
scroll to position [168, 0]
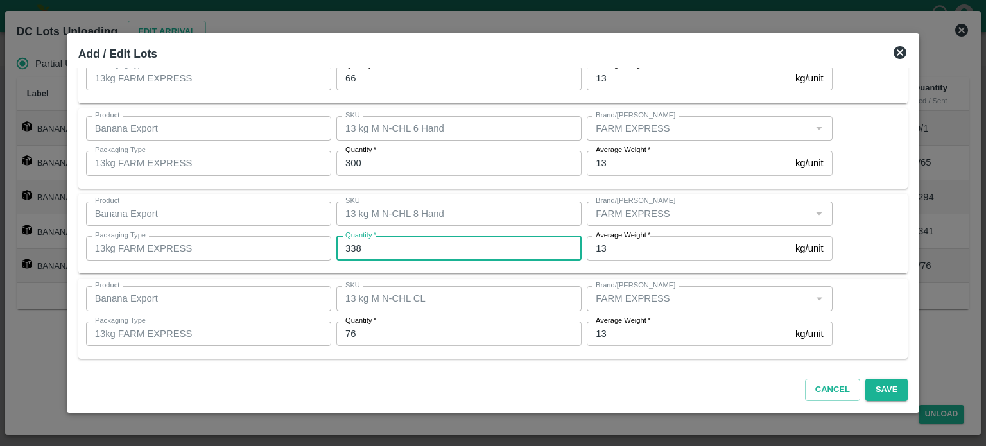
type input "338"
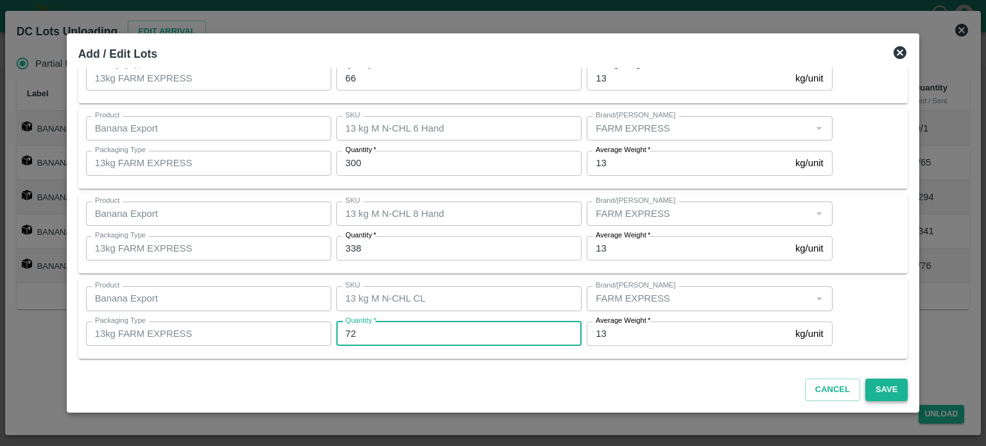
type input "72"
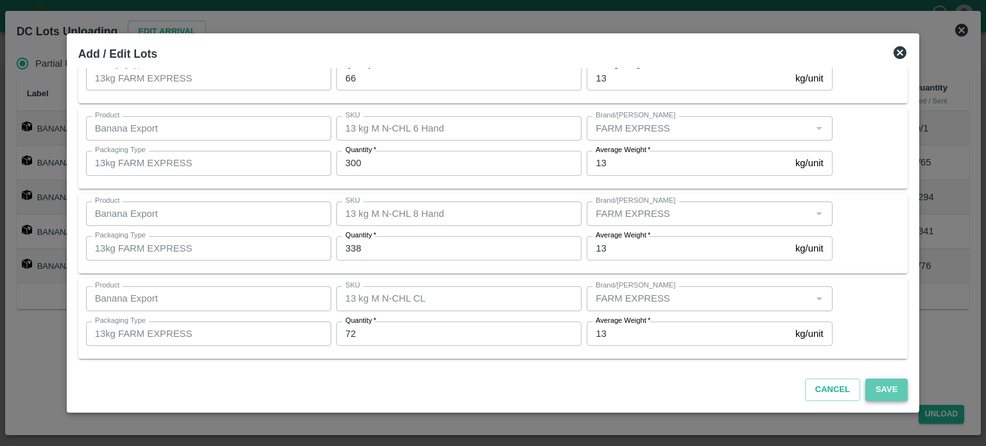
click at [865, 392] on button "Save" at bounding box center [886, 390] width 42 height 22
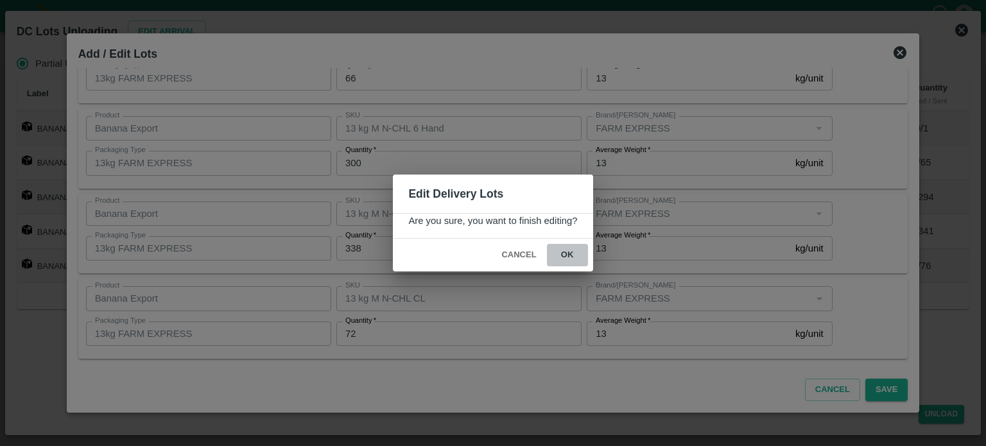
click at [568, 257] on button "ok" at bounding box center [567, 255] width 41 height 22
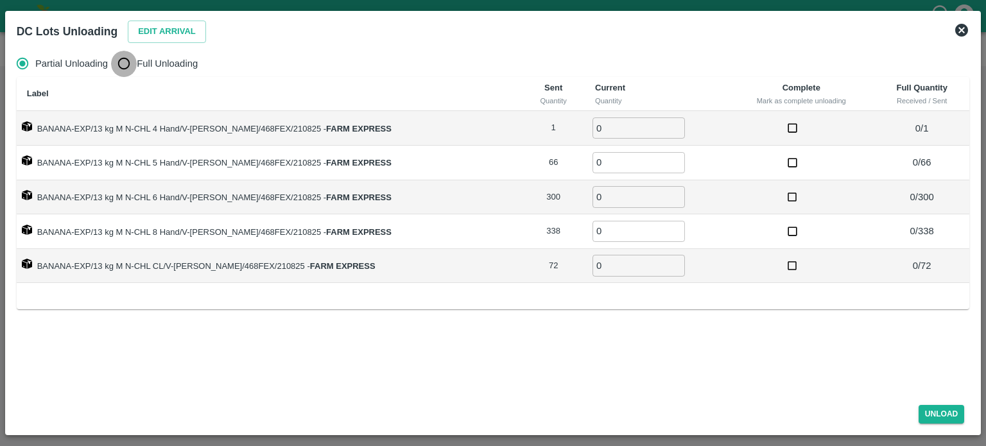
click at [126, 69] on input "Full Unloading" at bounding box center [124, 64] width 26 height 26
radio input "true"
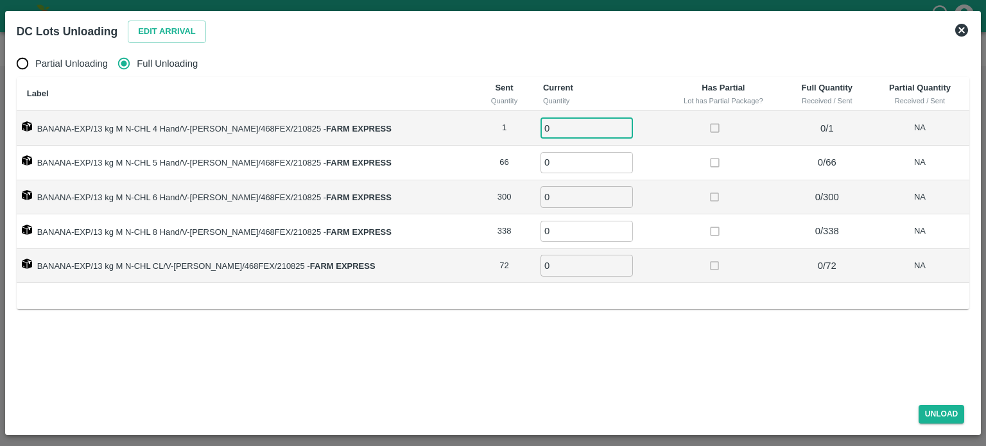
click at [550, 118] on input "0" at bounding box center [587, 127] width 92 height 21
type input "1"
type input "66"
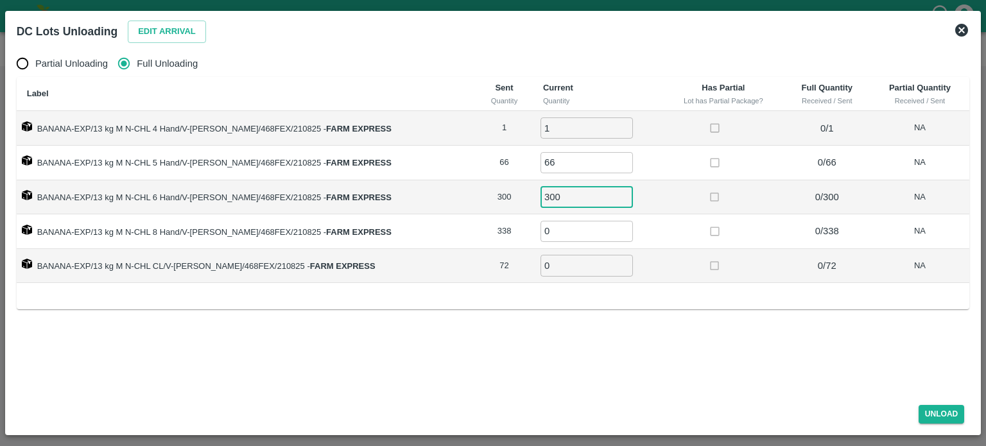
type input "300"
type input "338"
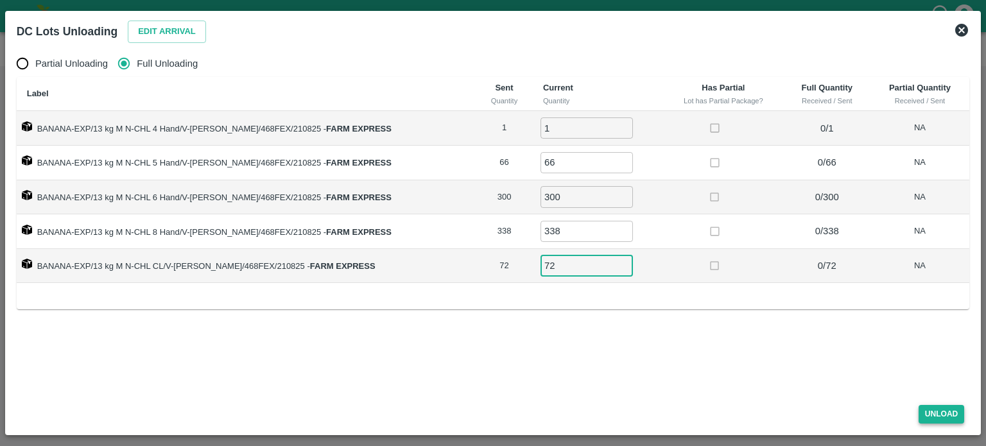
type input "72"
click at [943, 416] on button "Unload" at bounding box center [942, 414] width 46 height 19
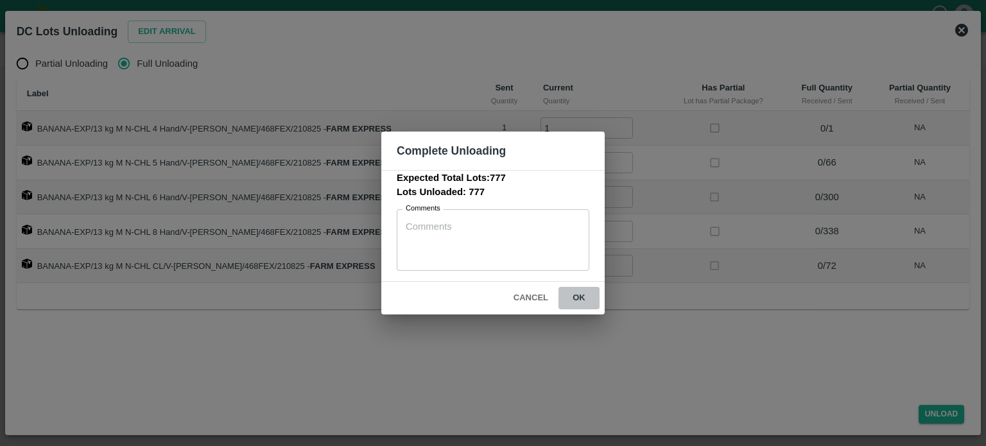
click at [575, 302] on button "ok" at bounding box center [579, 298] width 41 height 22
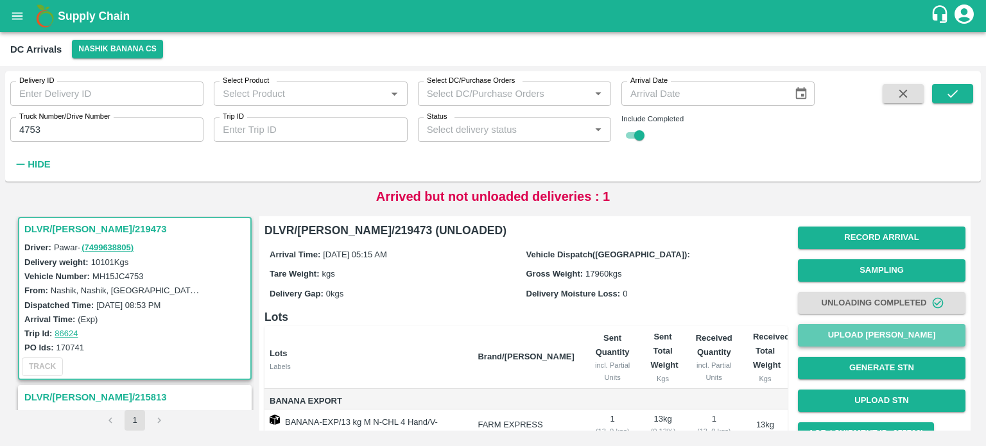
click at [846, 343] on button "Upload [PERSON_NAME]" at bounding box center [882, 335] width 168 height 22
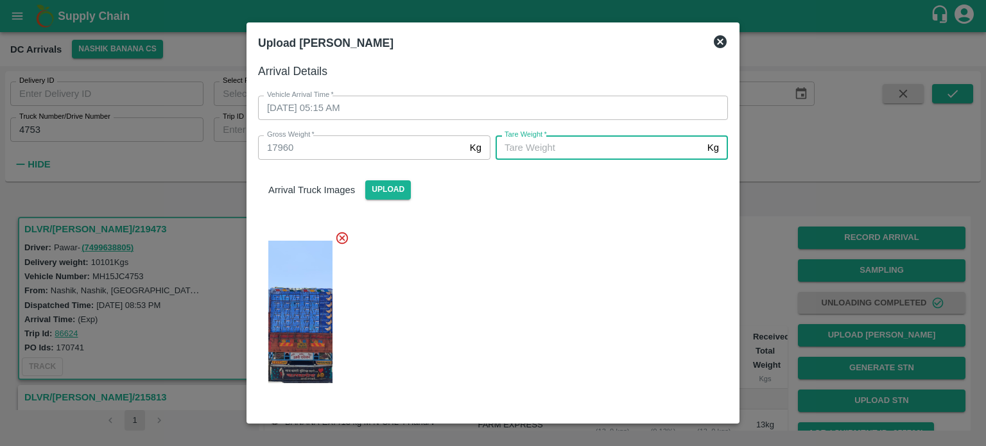
click at [530, 150] on input "[PERSON_NAME]   *" at bounding box center [599, 147] width 207 height 24
type input "6840"
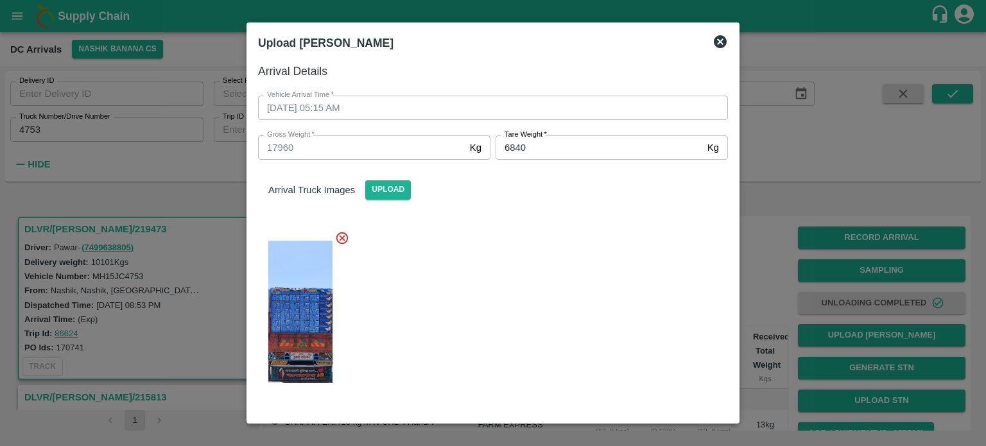
click at [640, 297] on div at bounding box center [488, 308] width 480 height 176
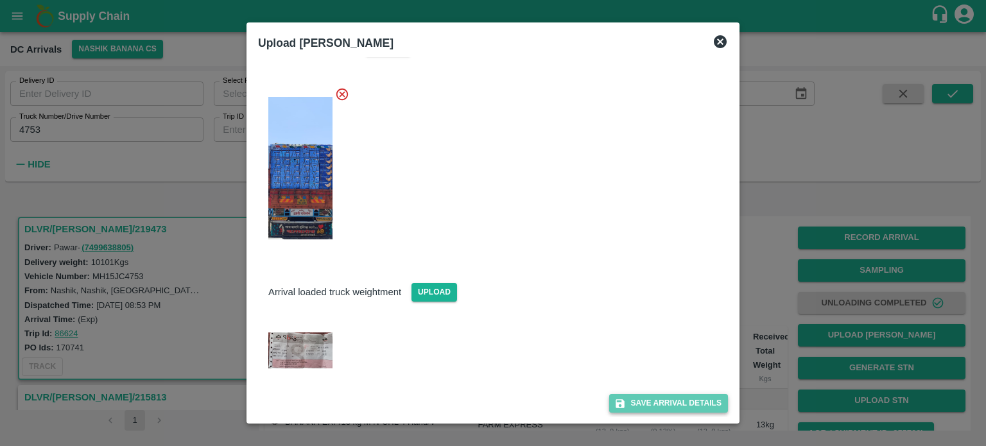
click at [650, 405] on button "Save Arrival Details" at bounding box center [668, 403] width 119 height 19
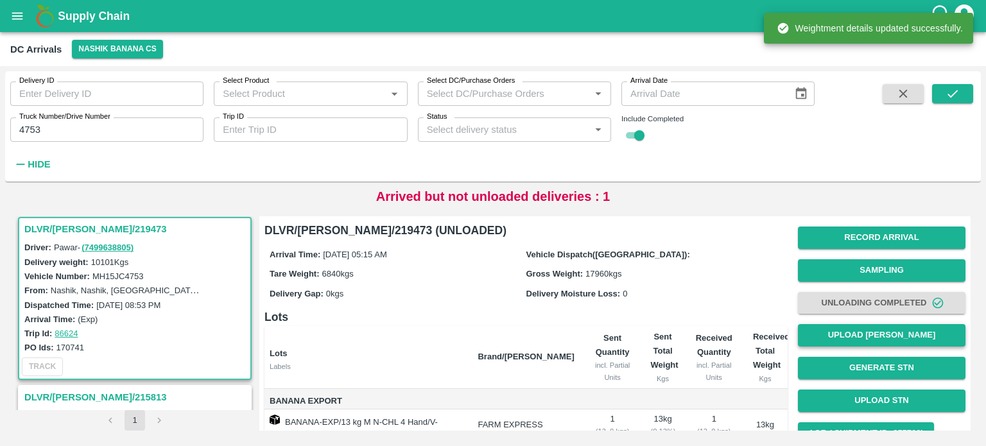
scroll to position [234, 0]
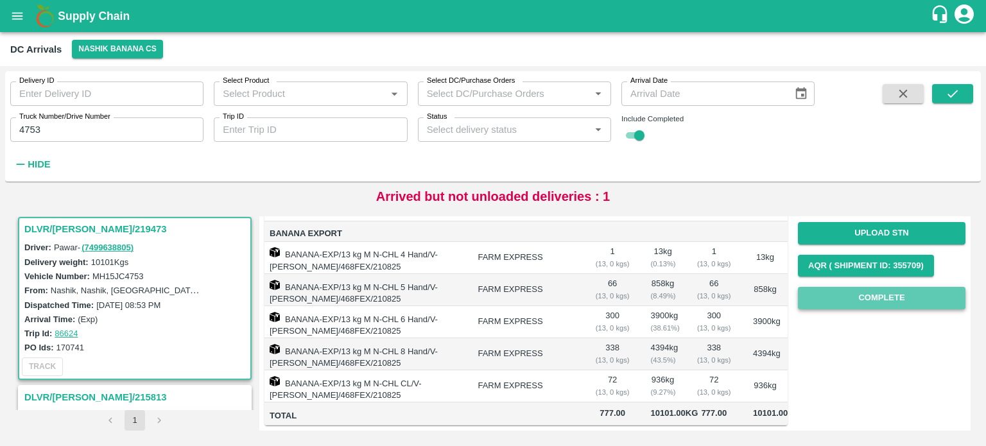
click at [873, 287] on button "Complete" at bounding box center [882, 298] width 168 height 22
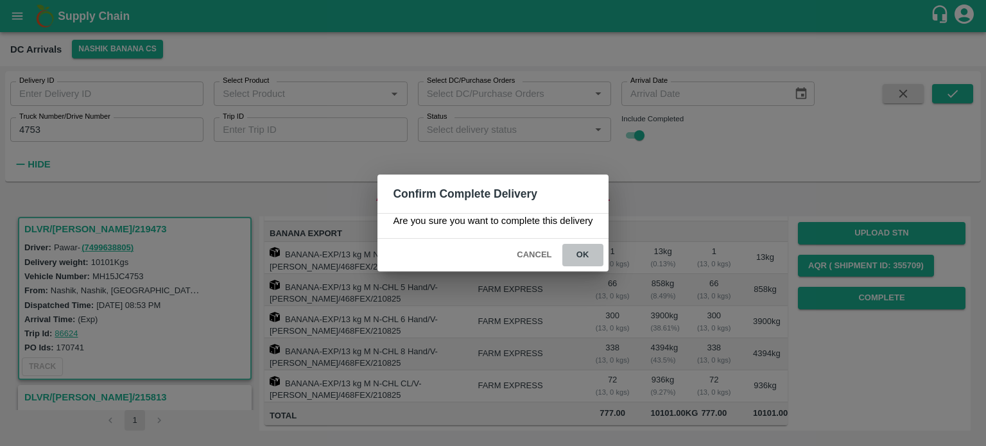
click at [578, 252] on button "ok" at bounding box center [582, 255] width 41 height 22
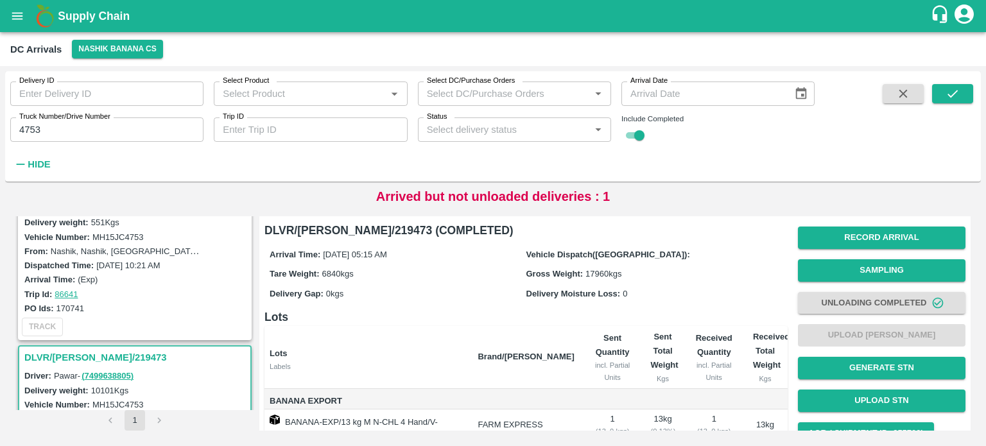
scroll to position [0, 0]
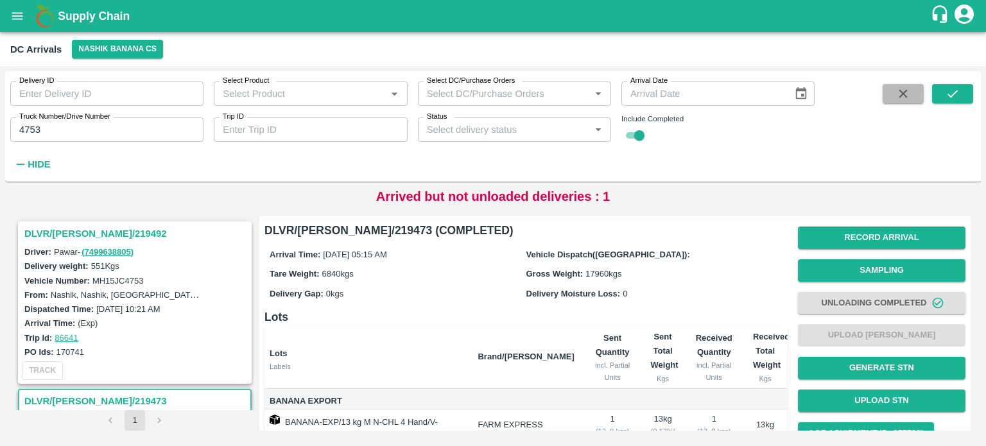
click at [899, 90] on icon "button" at bounding box center [903, 94] width 8 height 8
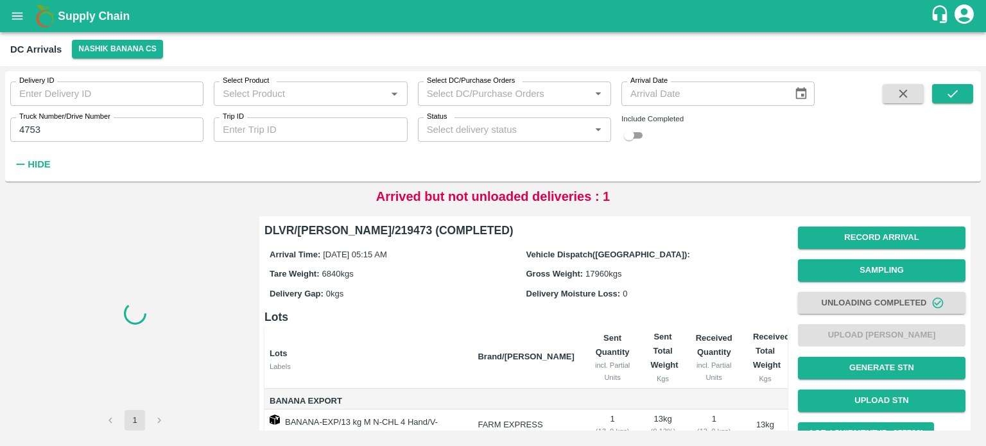
checkbox input "false"
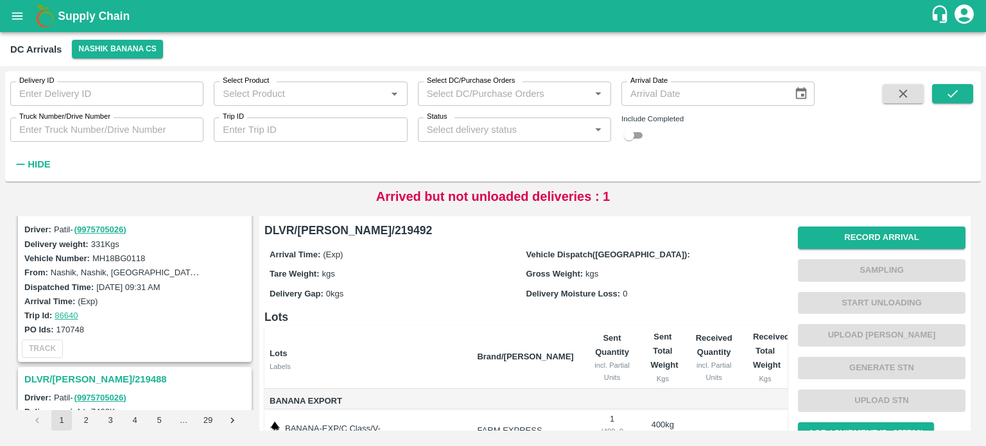
scroll to position [190, 0]
click at [113, 130] on input "Truck Number/Drive Number" at bounding box center [106, 129] width 193 height 24
type input "5685"
click at [640, 141] on input "checkbox" at bounding box center [629, 135] width 46 height 15
checkbox input "true"
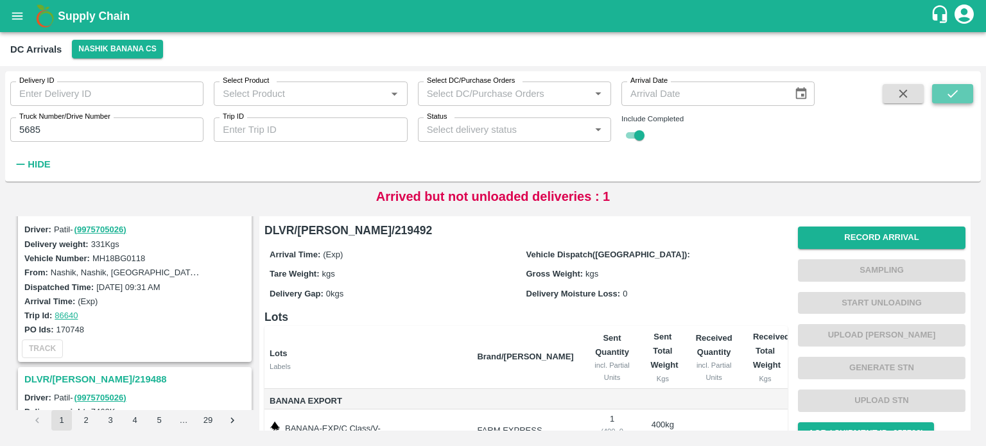
click at [946, 100] on icon "submit" at bounding box center [953, 94] width 14 height 14
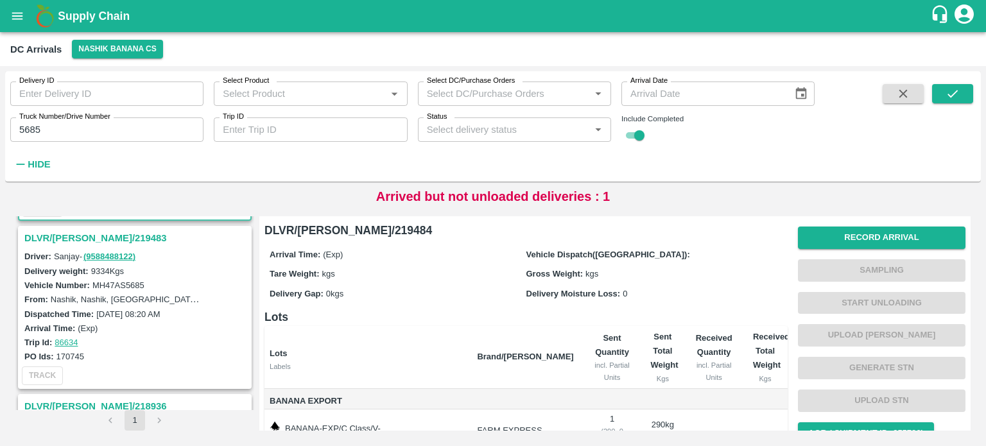
scroll to position [173, 0]
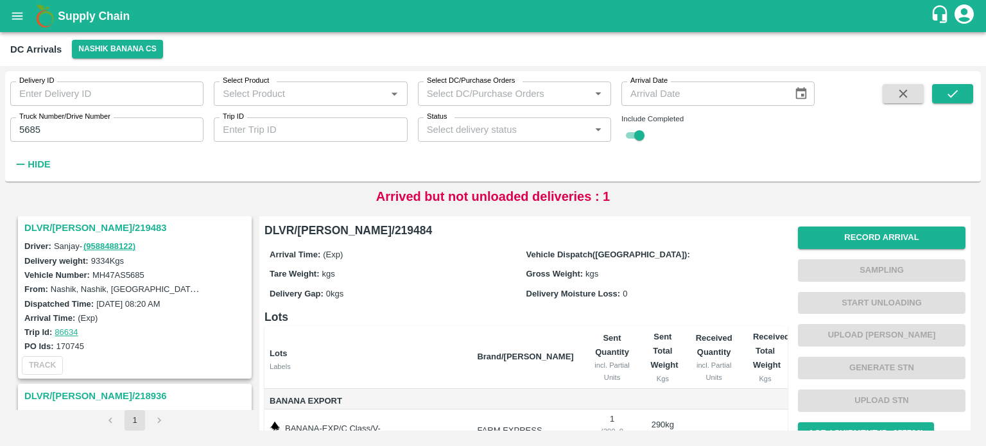
click at [80, 230] on h3 "DLVR/[PERSON_NAME]/219483" at bounding box center [136, 228] width 225 height 17
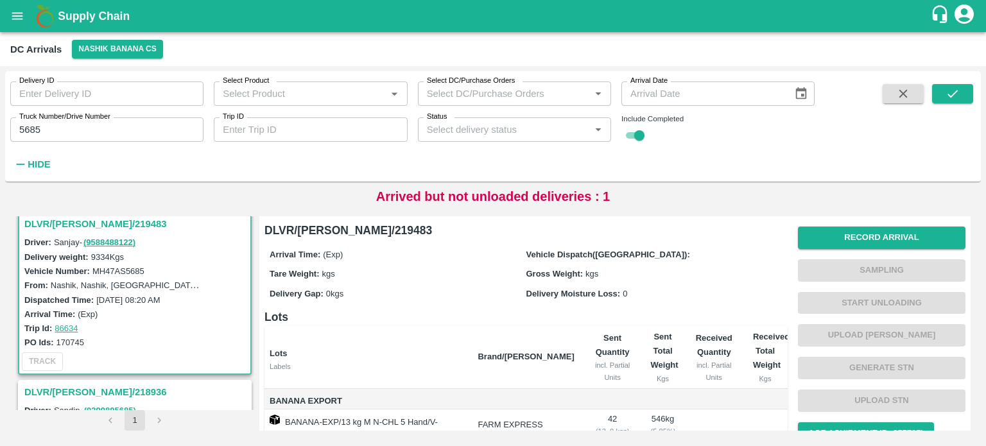
scroll to position [202, 0]
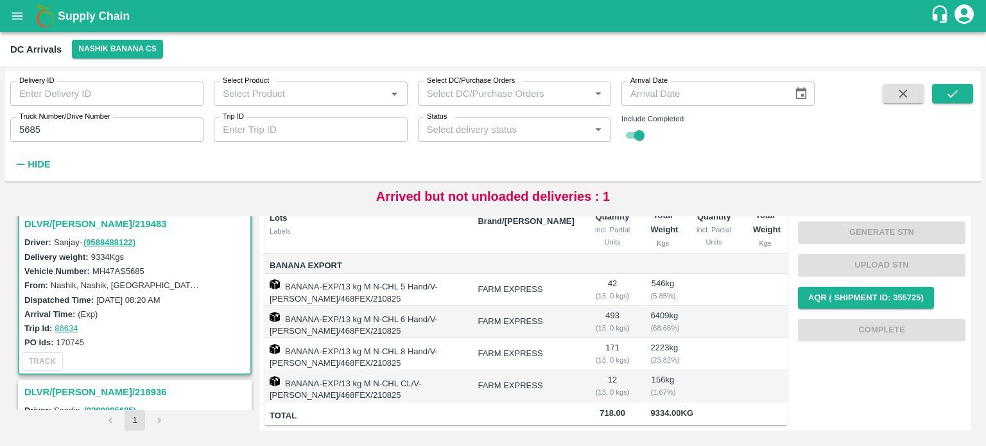
click at [113, 268] on label "MH47AS5685" at bounding box center [118, 271] width 52 height 10
copy label "MH47AS5685"
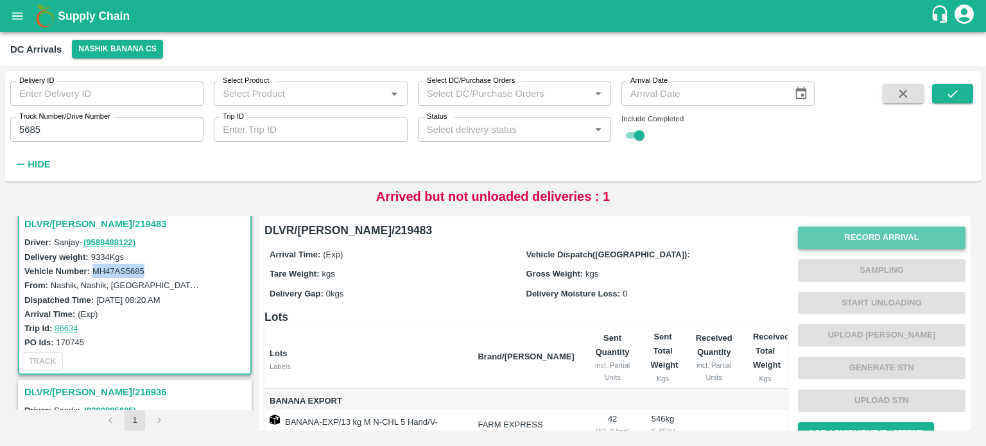
click at [892, 230] on button "Record Arrival" at bounding box center [882, 238] width 168 height 22
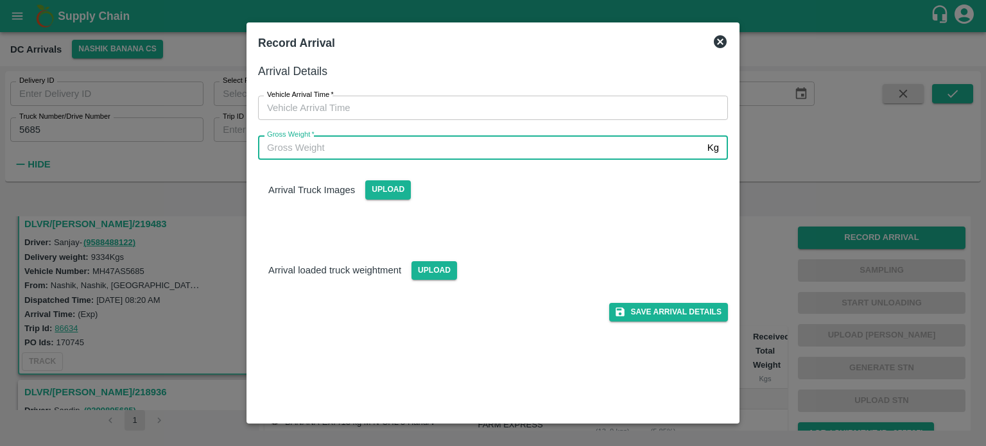
click at [510, 149] on input "Gross Weight   *" at bounding box center [480, 147] width 444 height 24
type input "14065"
type input "DD/MM/YYYY hh:mm aa"
click at [496, 107] on input "DD/MM/YYYY hh:mm aa" at bounding box center [488, 108] width 461 height 24
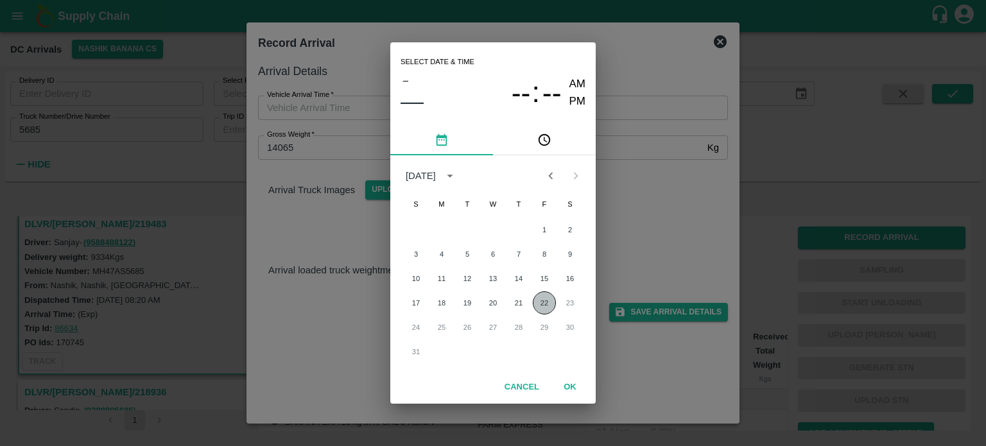
click at [549, 306] on button "22" at bounding box center [544, 302] width 23 height 23
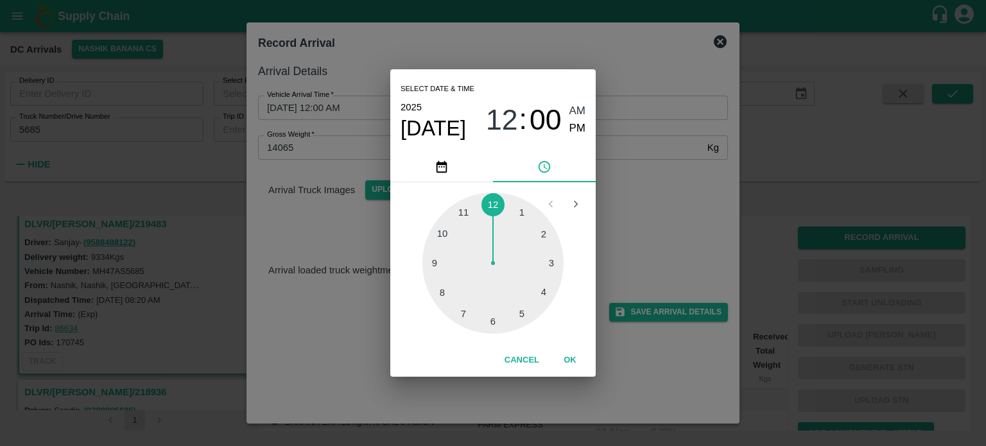
click at [523, 315] on div at bounding box center [492, 263] width 141 height 141
click at [544, 234] on div at bounding box center [492, 263] width 141 height 141
type input "[DATE] 05:10 AM"
click at [665, 182] on div "Select date & time [DATE] 05 : 10 AM PM 05 10 15 20 25 30 35 40 45 50 55 00 Can…" at bounding box center [493, 223] width 986 height 446
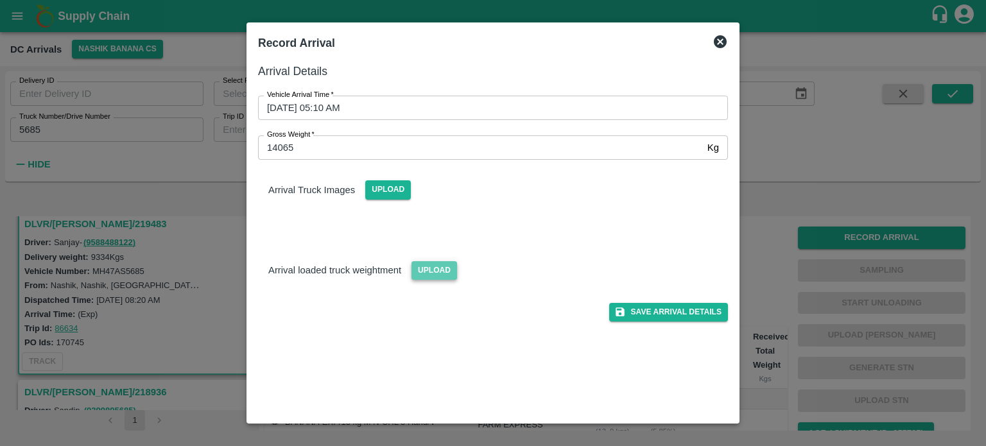
click at [433, 273] on span "Upload" at bounding box center [435, 270] width 46 height 19
click at [0, 0] on input "Upload" at bounding box center [0, 0] width 0 height 0
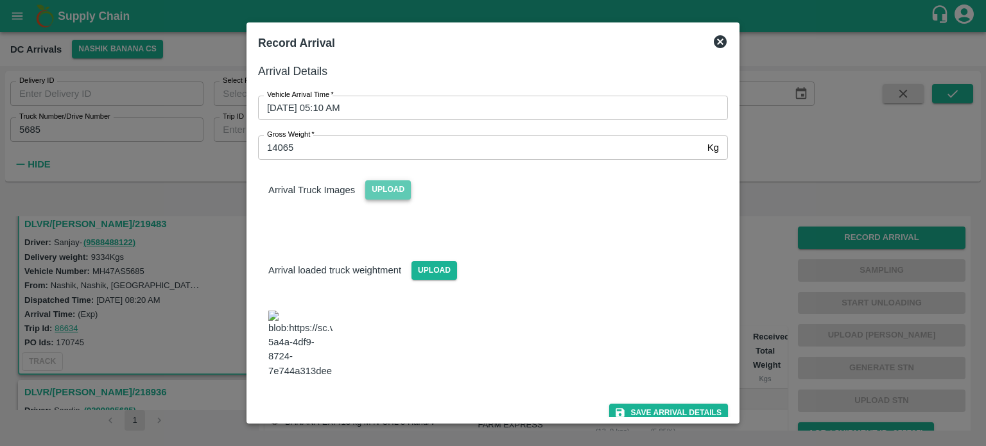
click at [383, 190] on span "Upload" at bounding box center [388, 189] width 46 height 19
click at [0, 0] on input "Upload" at bounding box center [0, 0] width 0 height 0
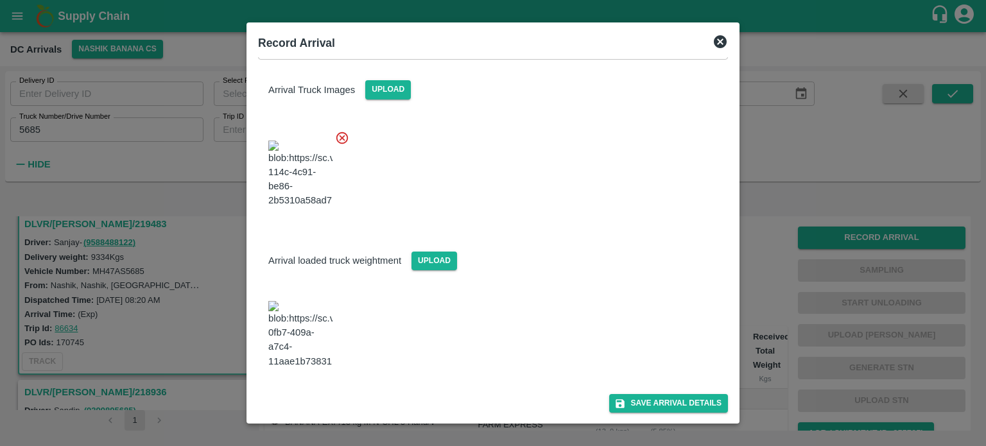
scroll to position [144, 0]
click at [671, 403] on button "Save Arrival Details" at bounding box center [668, 403] width 119 height 19
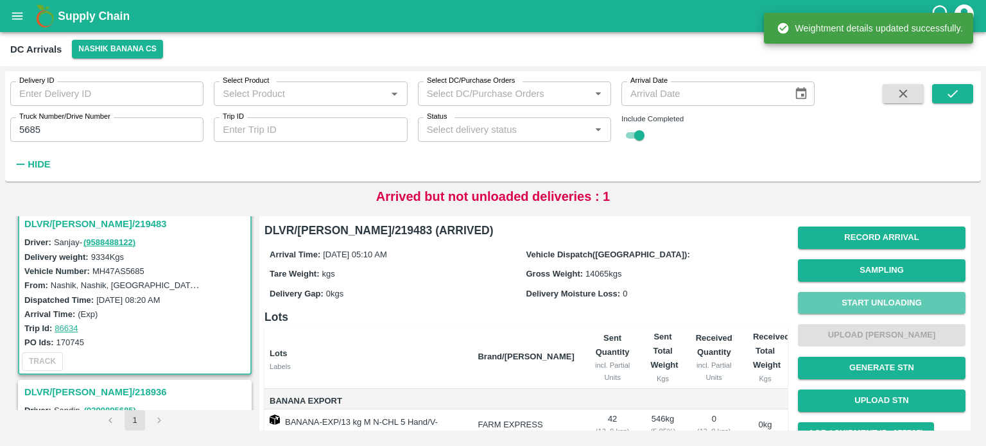
click at [872, 302] on button "Start Unloading" at bounding box center [882, 303] width 168 height 22
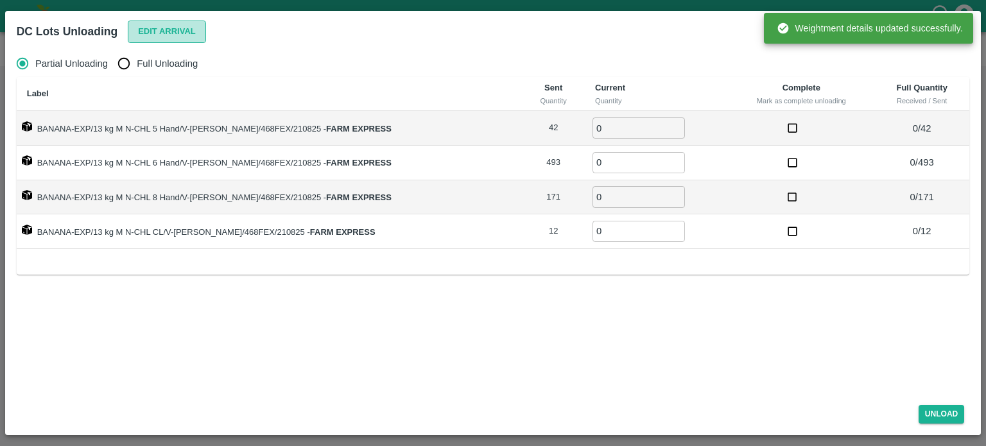
click at [163, 31] on button "Edit Arrival" at bounding box center [167, 32] width 78 height 22
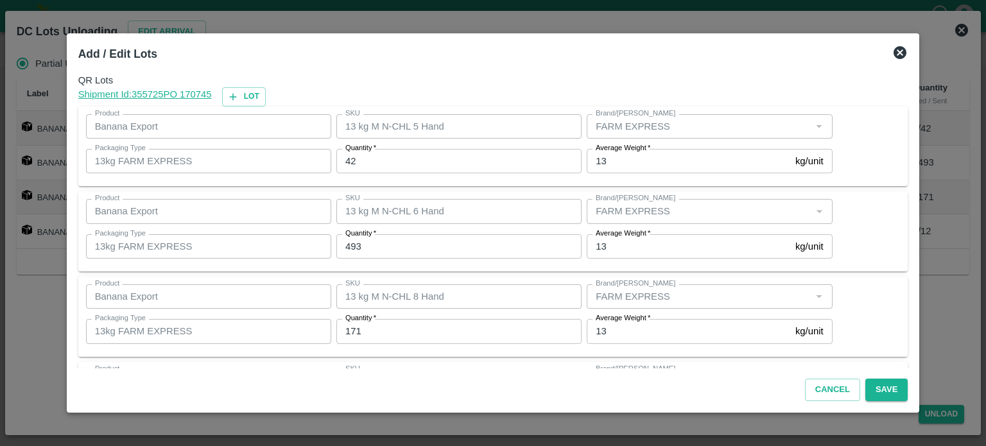
click at [355, 164] on input "42" at bounding box center [458, 161] width 245 height 24
type input "24"
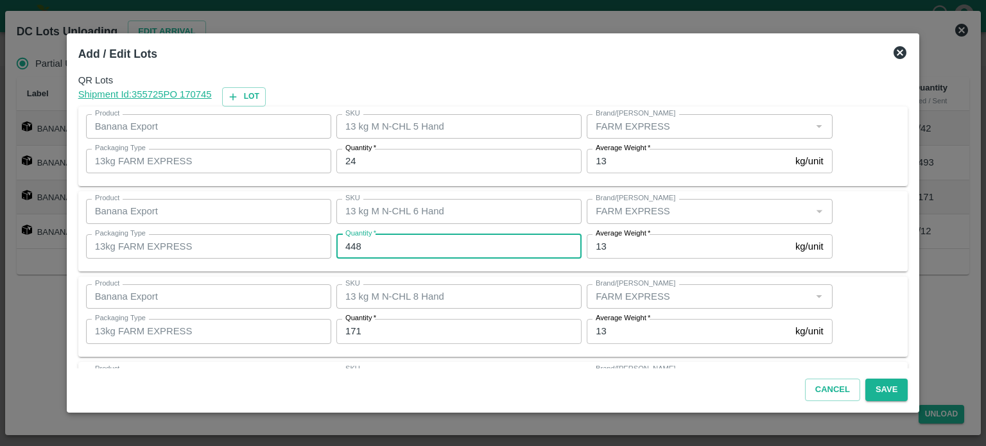
type input "448"
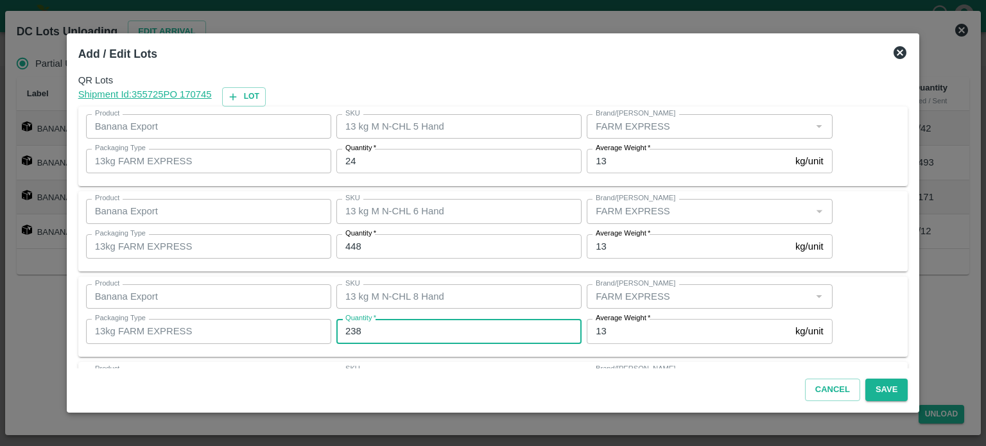
type input "238"
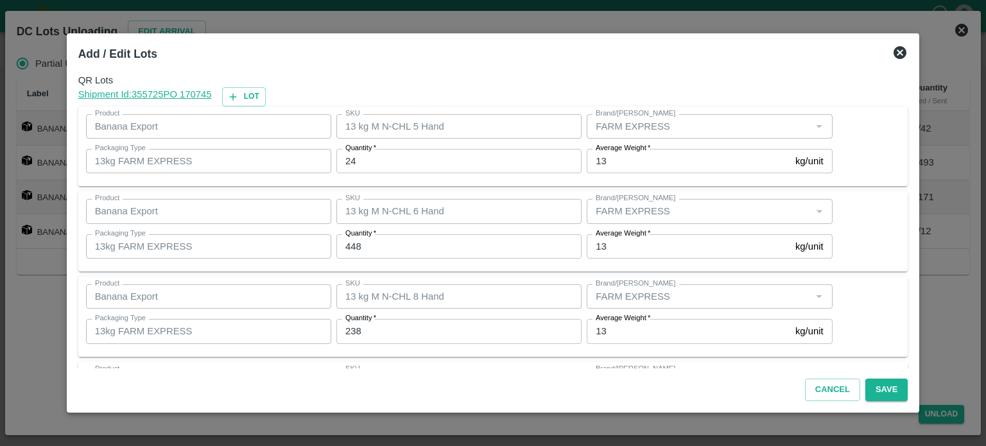
scroll to position [83, 0]
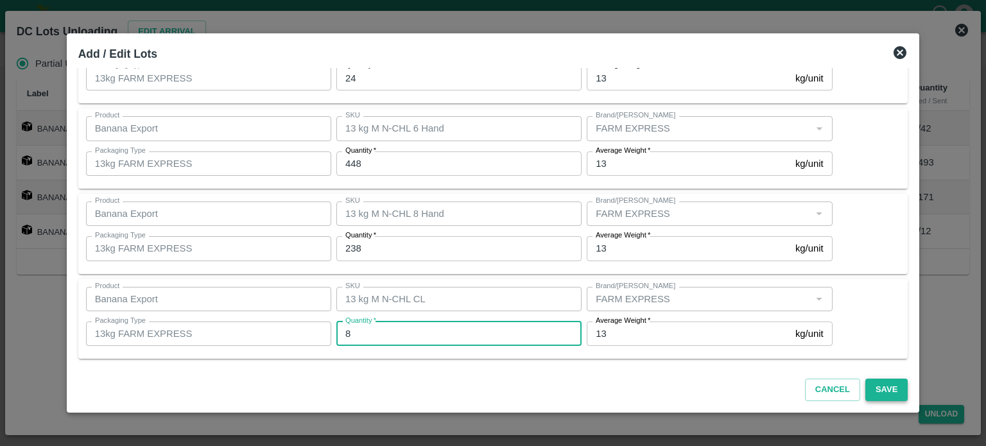
type input "8"
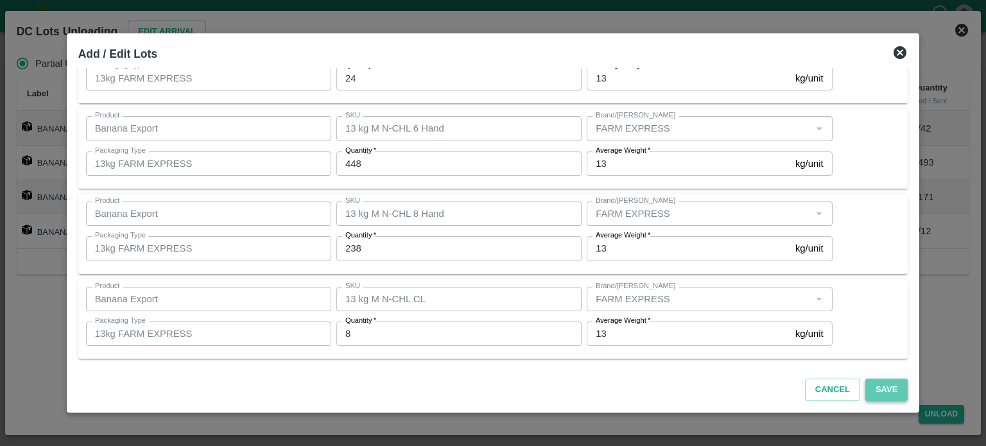
click at [875, 382] on button "Save" at bounding box center [886, 390] width 42 height 22
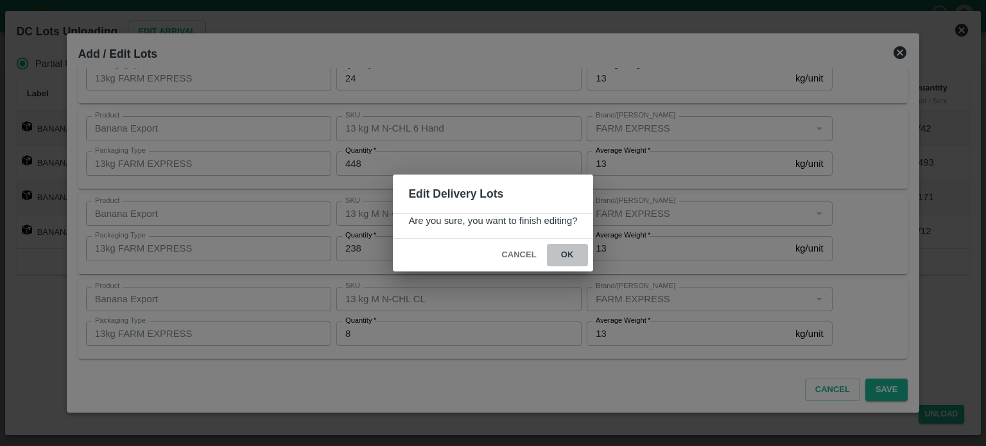
click at [565, 254] on button "ok" at bounding box center [567, 255] width 41 height 22
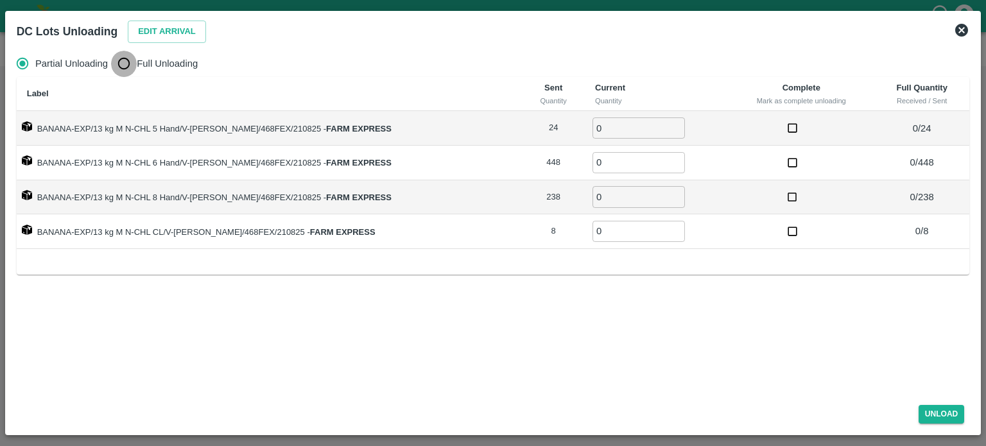
click at [123, 67] on input "Full Unloading" at bounding box center [124, 64] width 26 height 26
radio input "true"
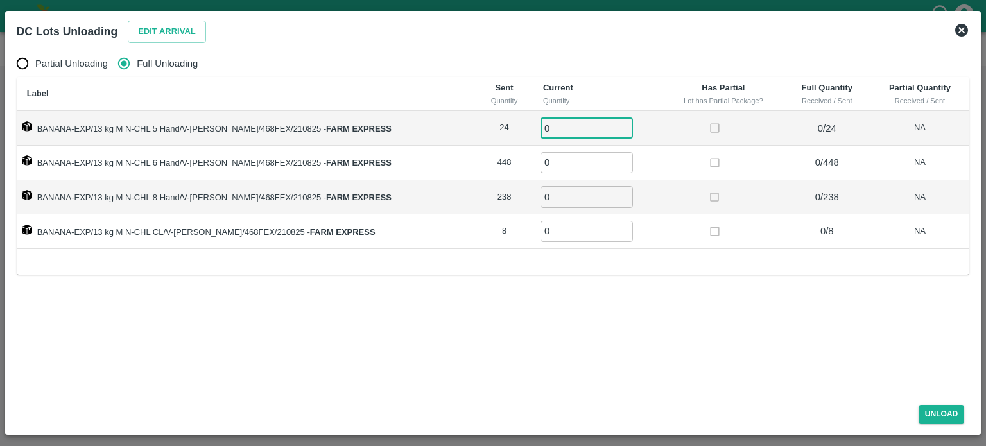
click at [544, 130] on input "0" at bounding box center [587, 127] width 92 height 21
type input "24"
type input "448"
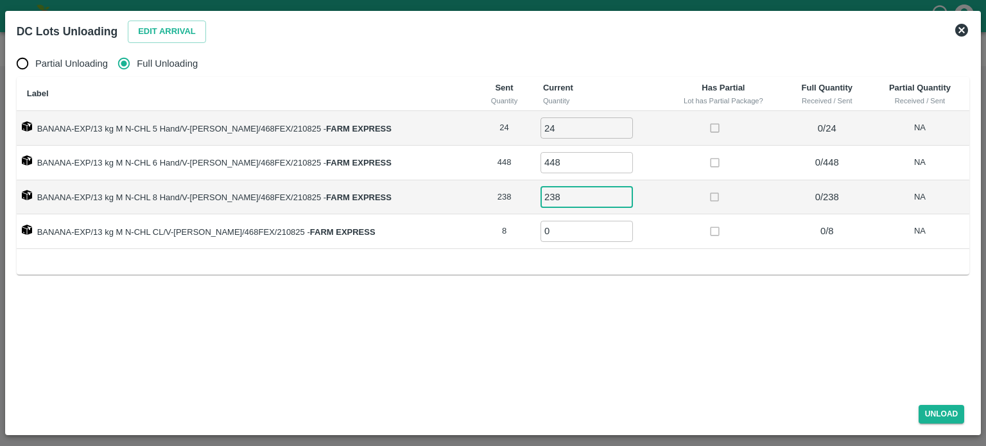
type input "238"
type input "8"
click at [935, 413] on button "Unload" at bounding box center [942, 414] width 46 height 19
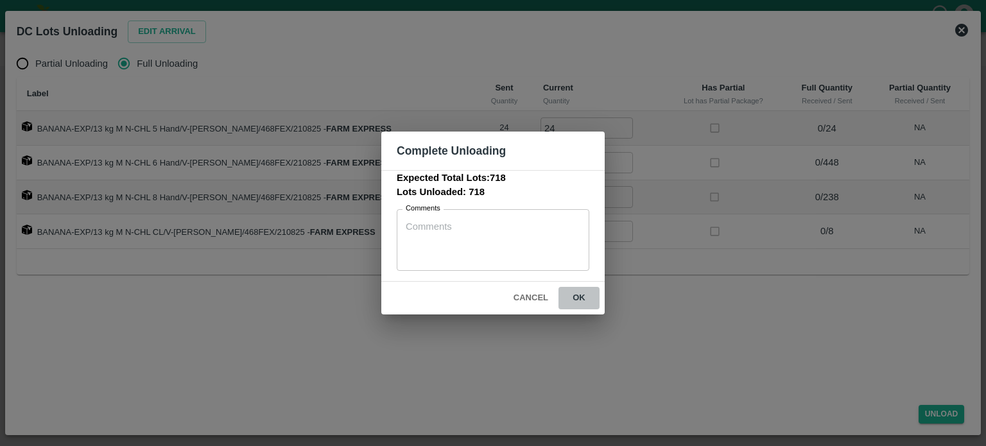
click at [578, 296] on button "ok" at bounding box center [579, 298] width 41 height 22
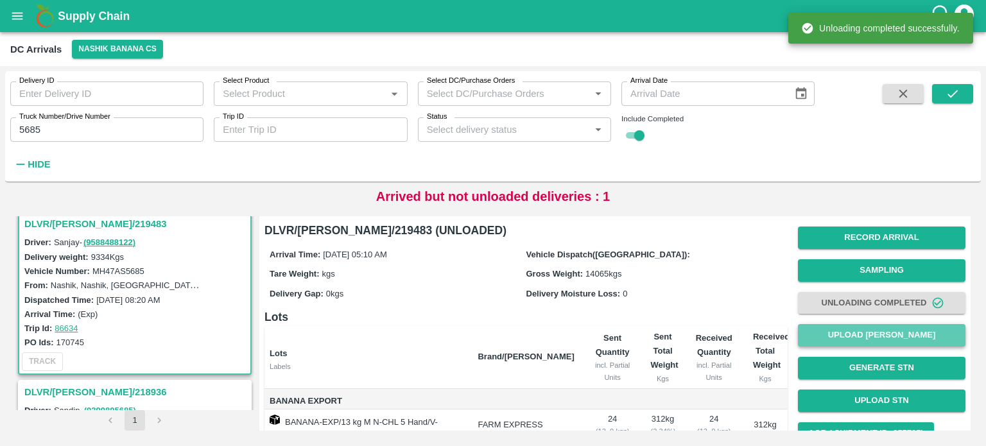
click at [871, 341] on button "Upload [PERSON_NAME]" at bounding box center [882, 335] width 168 height 22
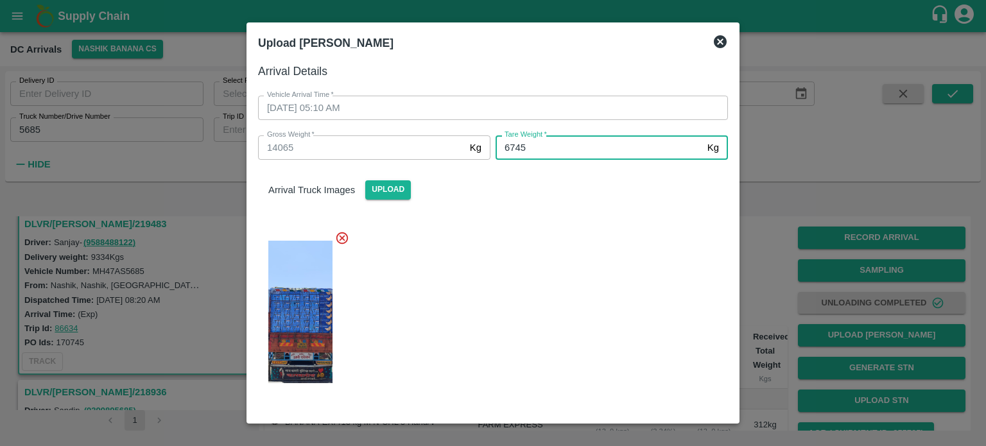
type input "6745"
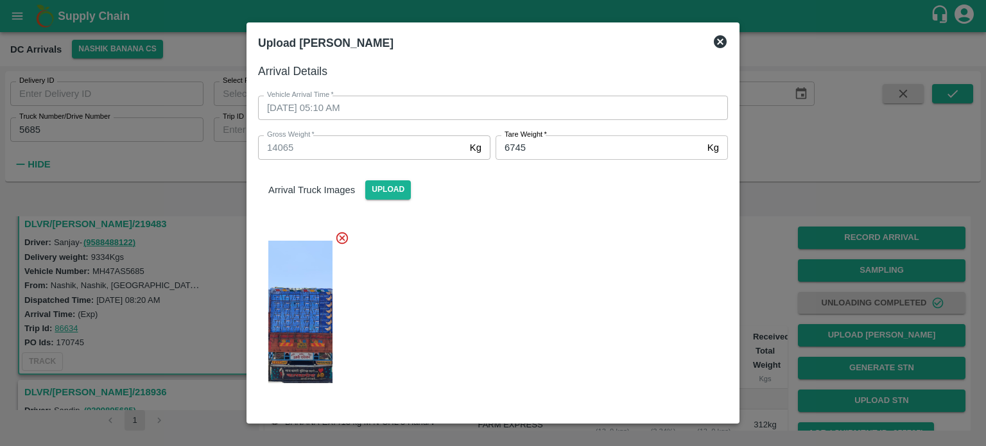
click at [586, 256] on div at bounding box center [488, 308] width 480 height 176
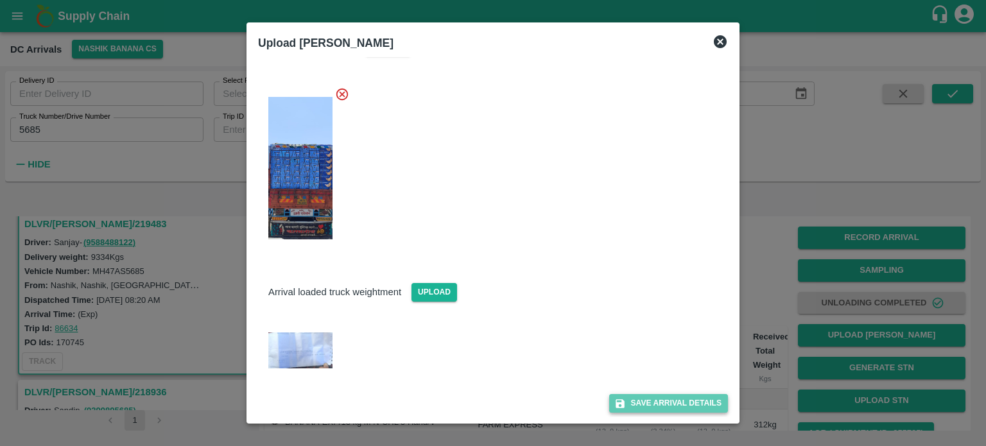
click at [657, 405] on button "Save Arrival Details" at bounding box center [668, 403] width 119 height 19
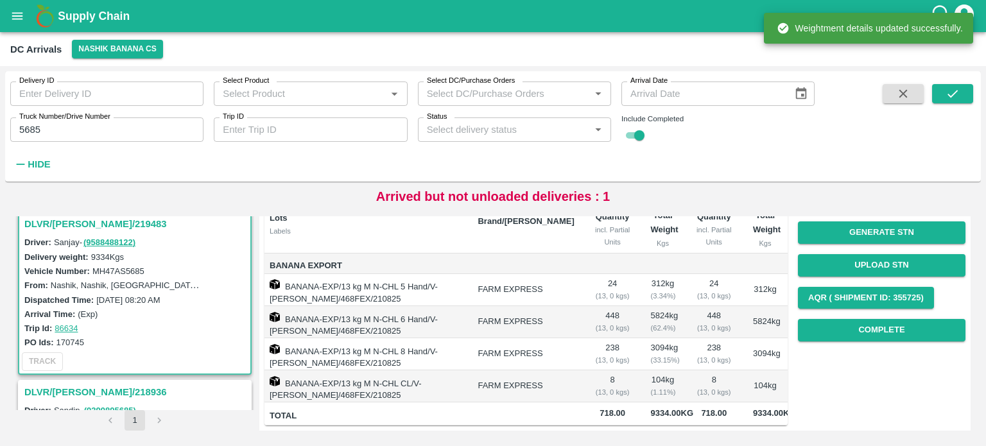
scroll to position [162, 0]
click at [860, 319] on button "Complete" at bounding box center [882, 330] width 168 height 22
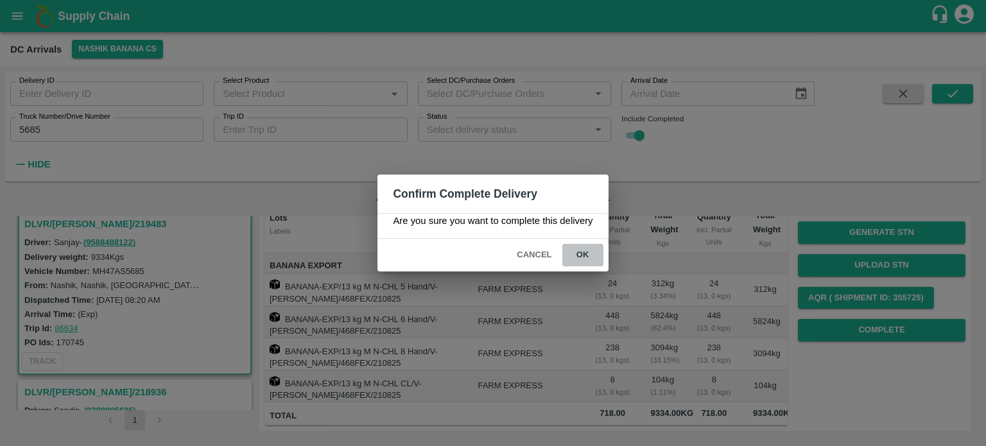
click at [578, 257] on button "ok" at bounding box center [582, 255] width 41 height 22
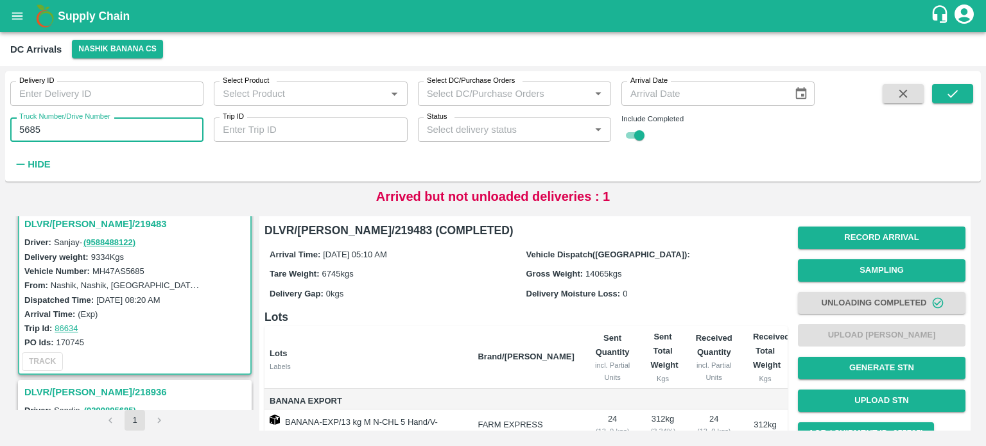
click at [30, 133] on input "5685" at bounding box center [106, 129] width 193 height 24
type input "4170"
click at [953, 93] on icon "submit" at bounding box center [953, 94] width 14 height 14
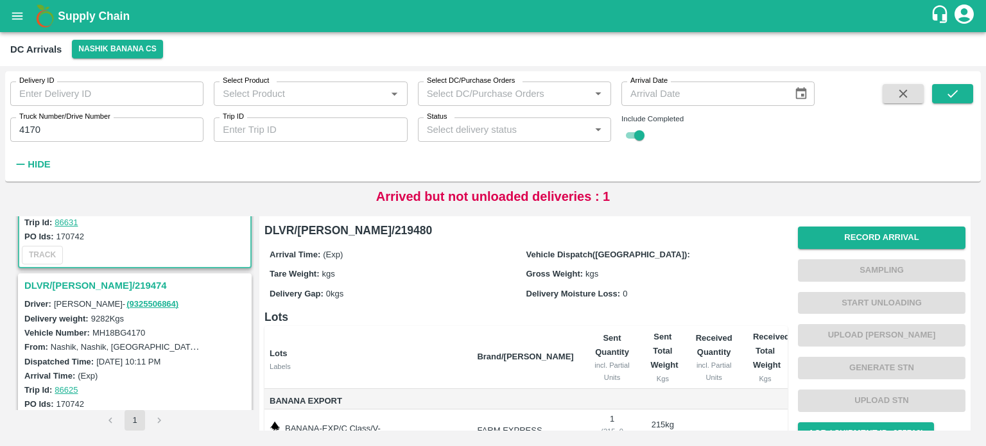
scroll to position [117, 0]
click at [76, 279] on h3 "DLVR/[PERSON_NAME]/219474" at bounding box center [136, 284] width 225 height 17
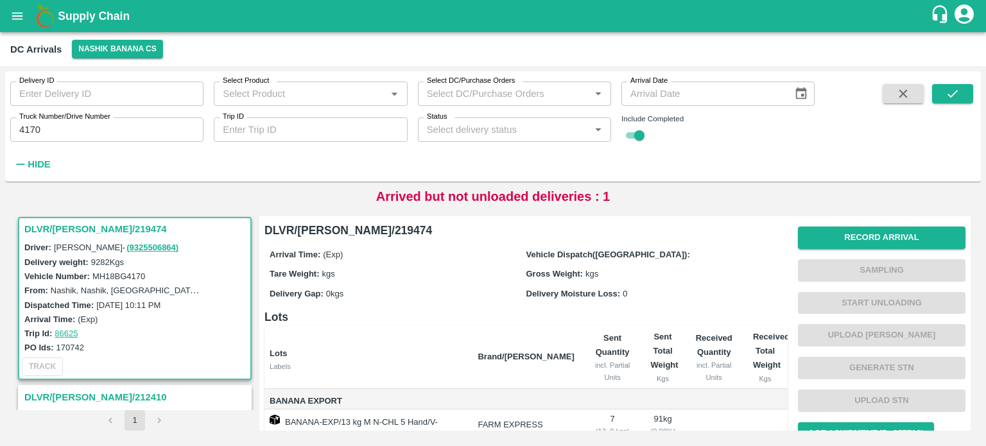
scroll to position [190, 0]
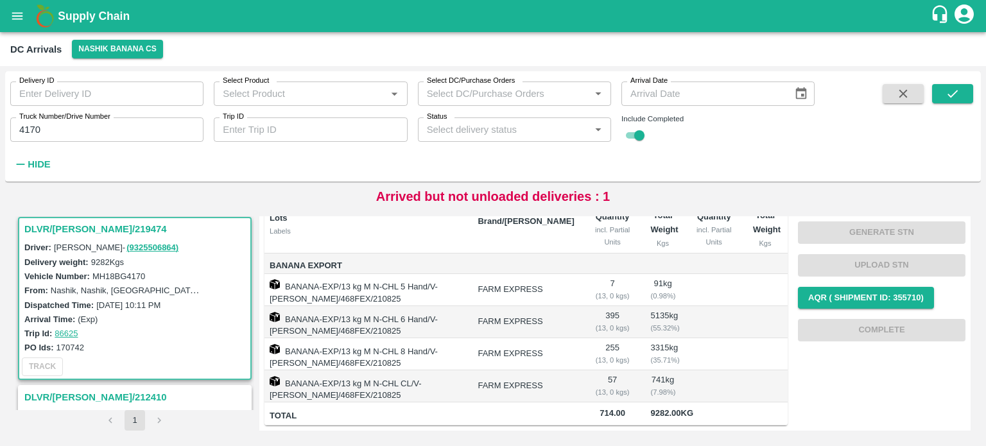
click at [119, 275] on label "MH18BG4170" at bounding box center [118, 277] width 53 height 10
copy label "MH18BG4170"
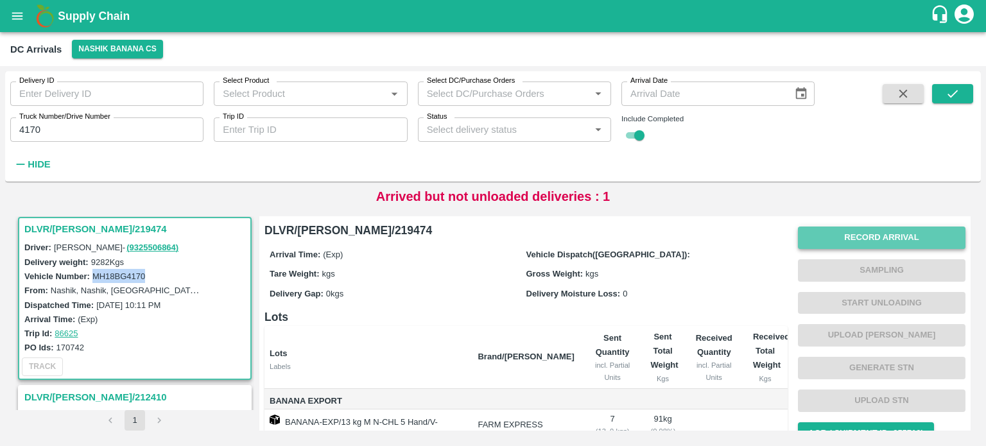
click at [883, 229] on button "Record Arrival" at bounding box center [882, 238] width 168 height 22
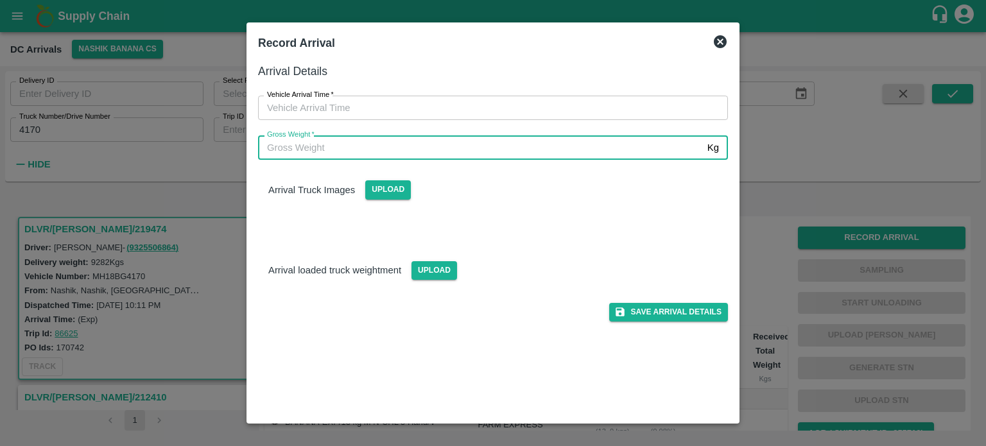
click at [462, 152] on input "Gross Weight   *" at bounding box center [480, 147] width 444 height 24
type input "16065"
type input "DD/MM/YYYY hh:mm aa"
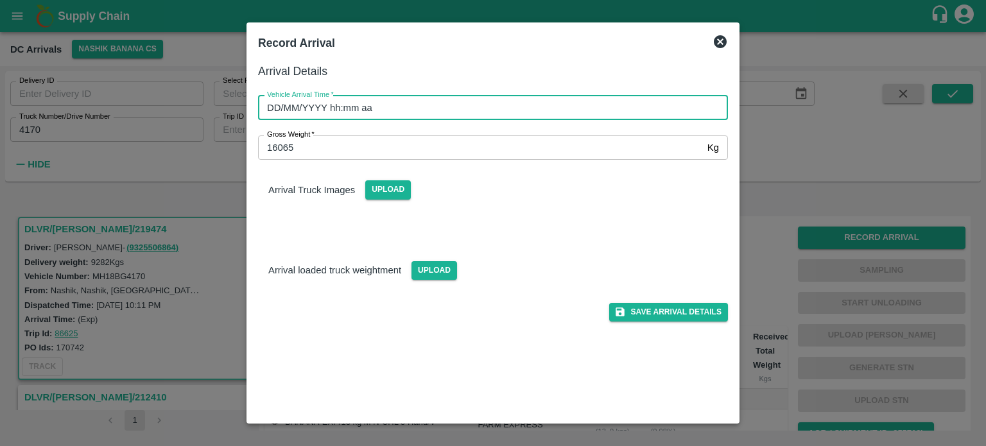
click at [373, 117] on input "DD/MM/YYYY hh:mm aa" at bounding box center [488, 108] width 461 height 24
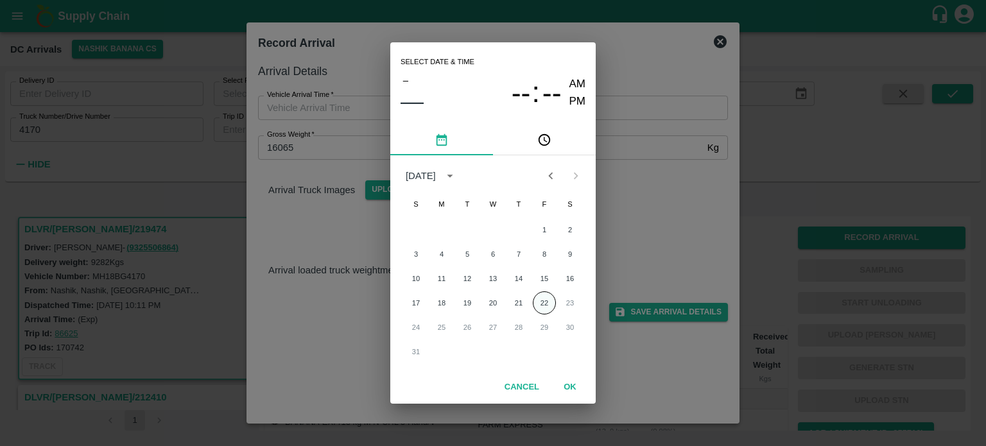
click at [544, 310] on button "22" at bounding box center [544, 302] width 23 height 23
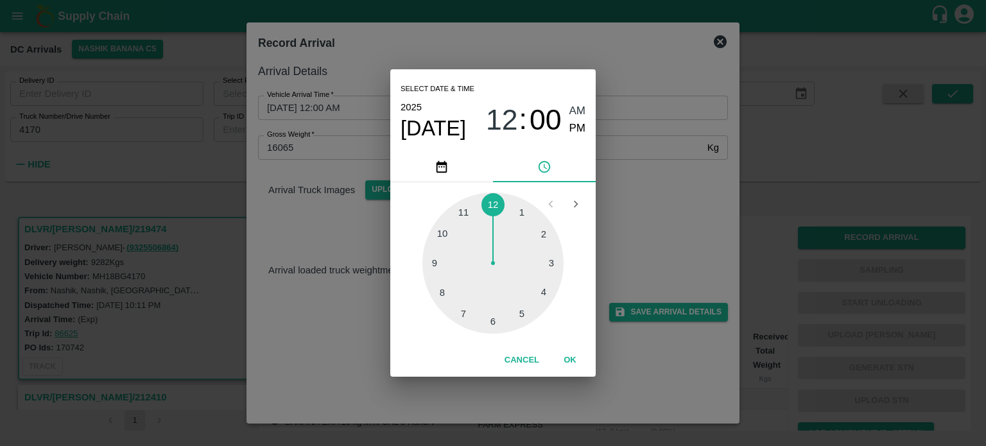
click at [460, 313] on div at bounding box center [492, 263] width 141 height 141
click at [457, 313] on div at bounding box center [492, 263] width 141 height 141
type input "[DATE] 07:36 AM"
click at [644, 211] on div "Select date & time [DATE] 07 : 36 AM PM 05 10 15 20 25 30 35 40 45 50 55 00 Can…" at bounding box center [493, 223] width 986 height 446
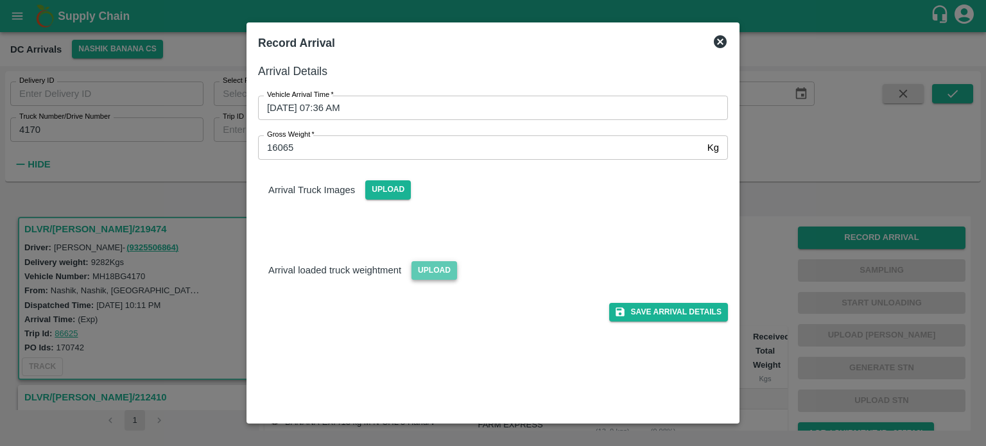
click at [425, 269] on span "Upload" at bounding box center [435, 270] width 46 height 19
click at [0, 0] on input "Upload" at bounding box center [0, 0] width 0 height 0
click at [384, 189] on span "Upload" at bounding box center [388, 189] width 46 height 19
click at [0, 0] on input "Upload" at bounding box center [0, 0] width 0 height 0
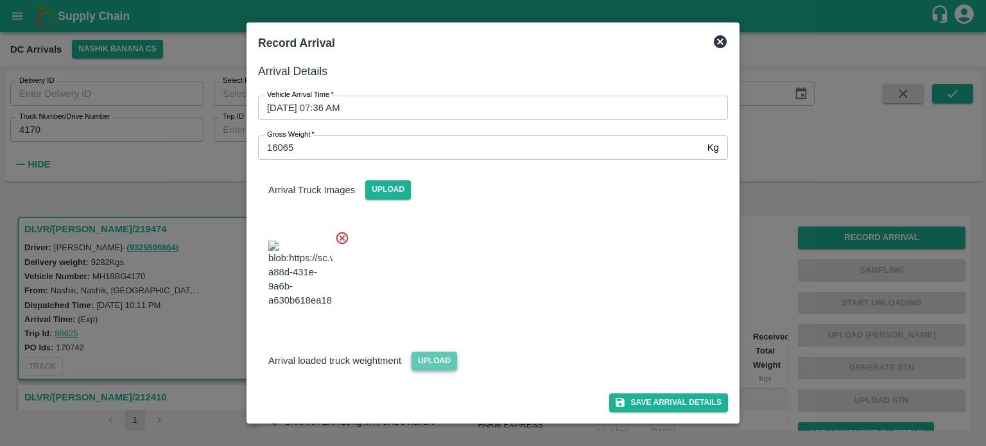
click at [430, 354] on span "Upload" at bounding box center [435, 361] width 46 height 19
click at [0, 0] on input "Upload" at bounding box center [0, 0] width 0 height 0
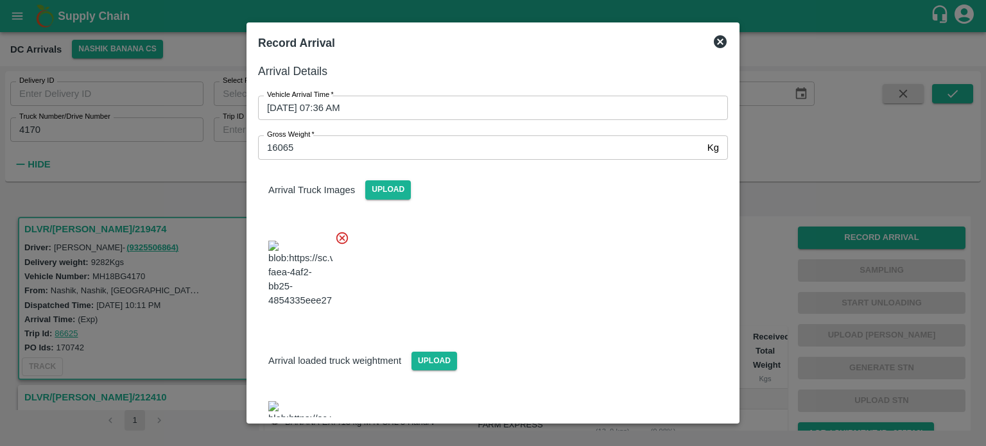
drag, startPoint x: 613, startPoint y: 320, endPoint x: 598, endPoint y: 340, distance: 24.8
click at [598, 340] on div "Arrival loaded truck weightment Upload" at bounding box center [493, 350] width 491 height 39
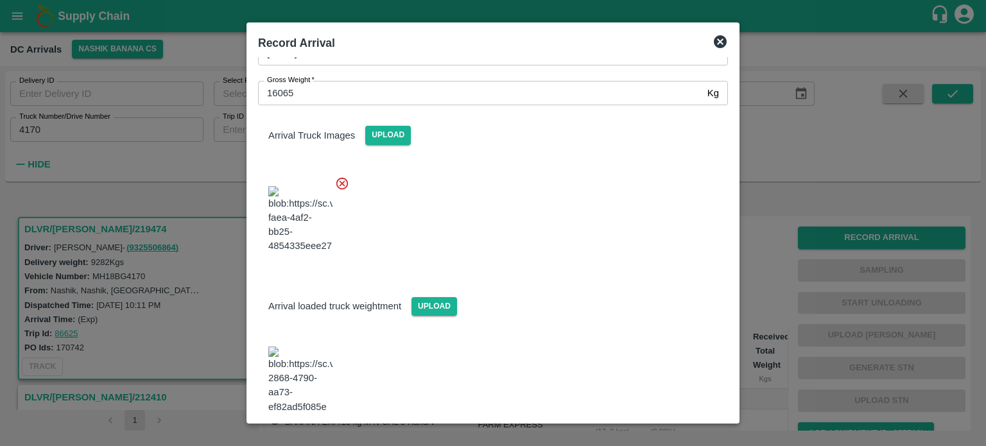
click at [661, 440] on button "Save Arrival Details" at bounding box center [668, 449] width 119 height 19
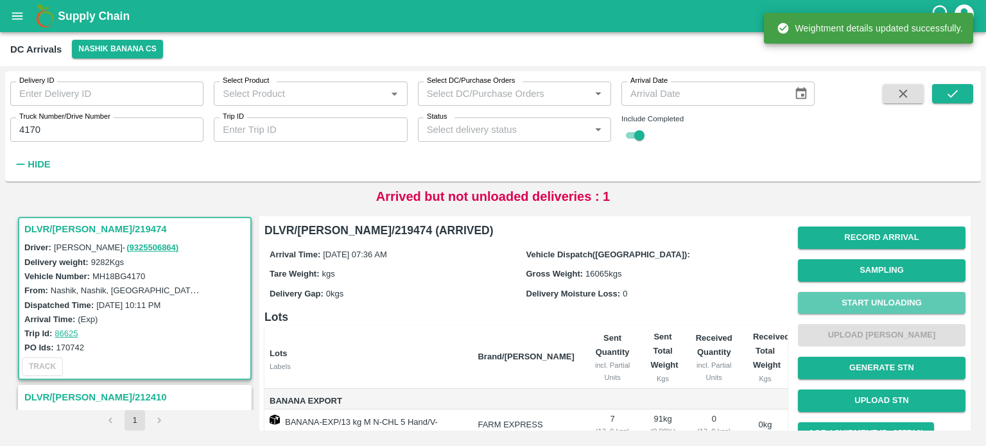
click at [868, 305] on button "Start Unloading" at bounding box center [882, 303] width 168 height 22
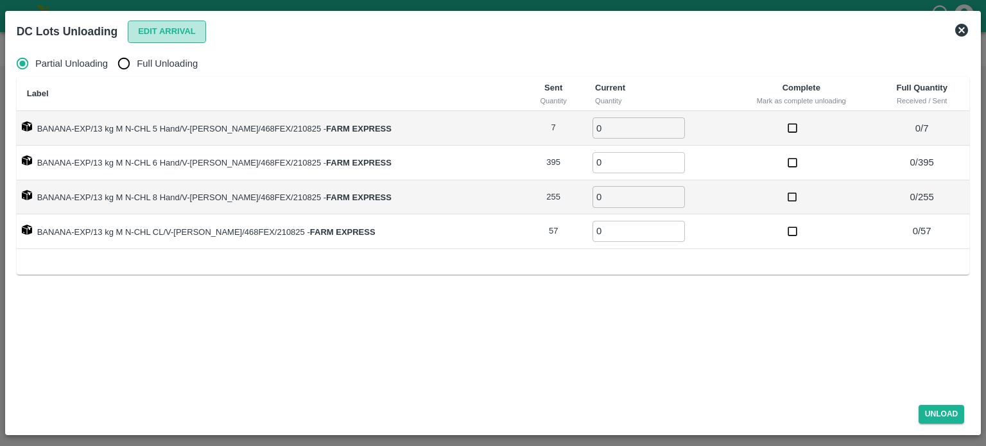
click at [149, 32] on button "Edit Arrival" at bounding box center [167, 32] width 78 height 22
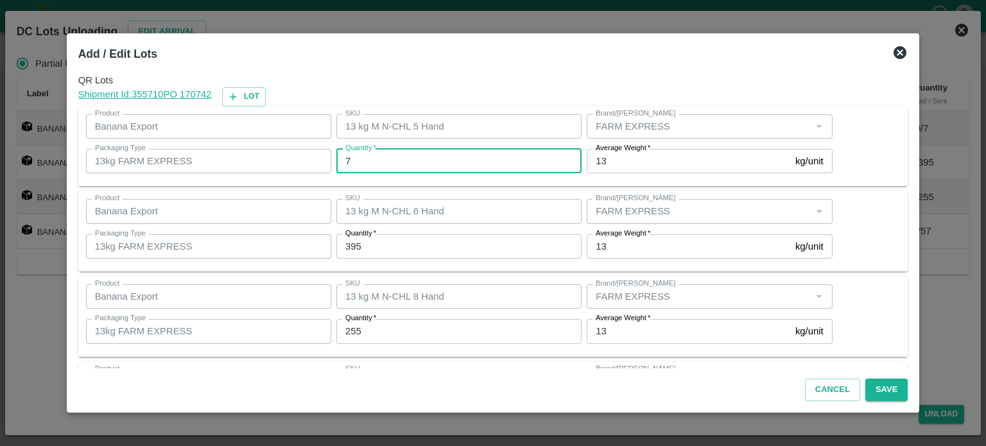
click at [362, 164] on input "7" at bounding box center [458, 161] width 245 height 24
type input "2"
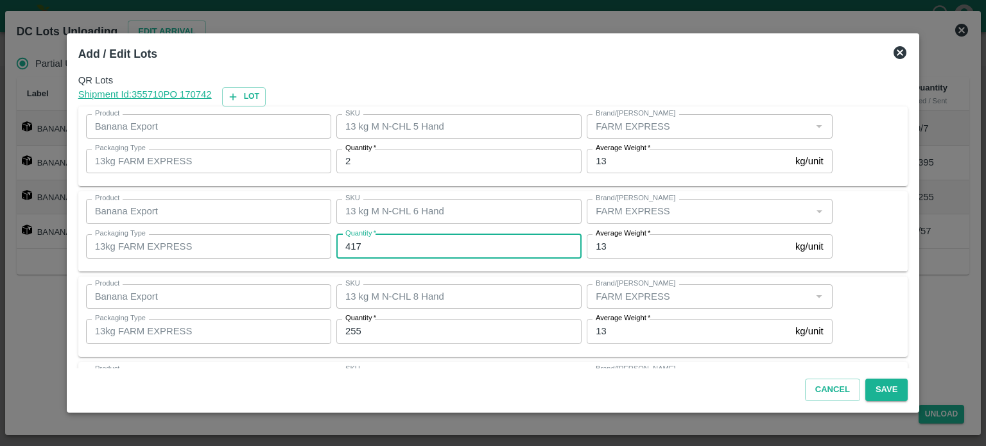
type input "417"
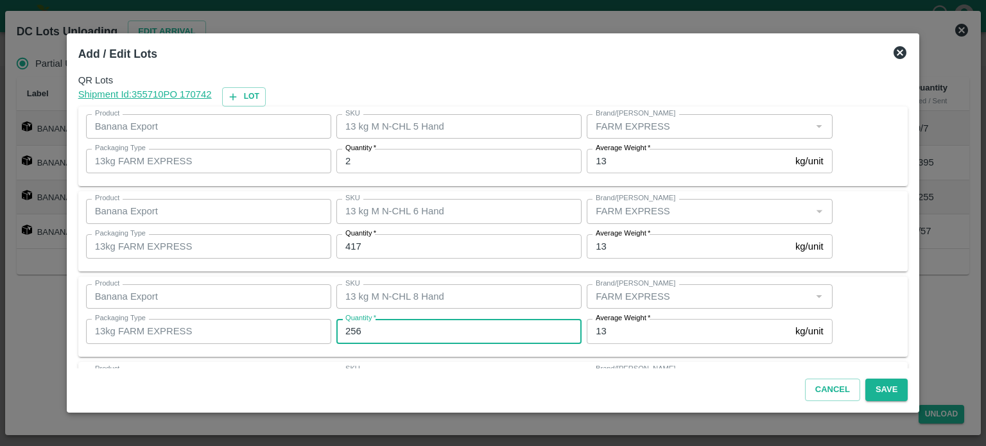
type input "256"
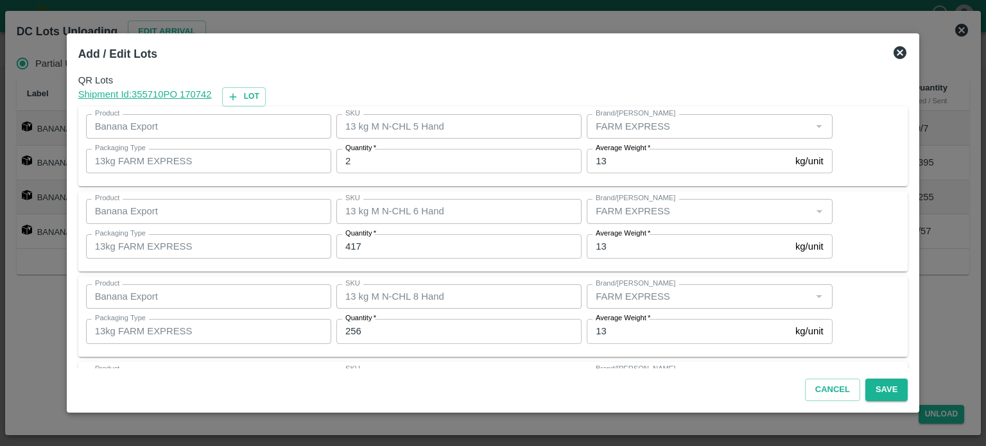
scroll to position [83, 0]
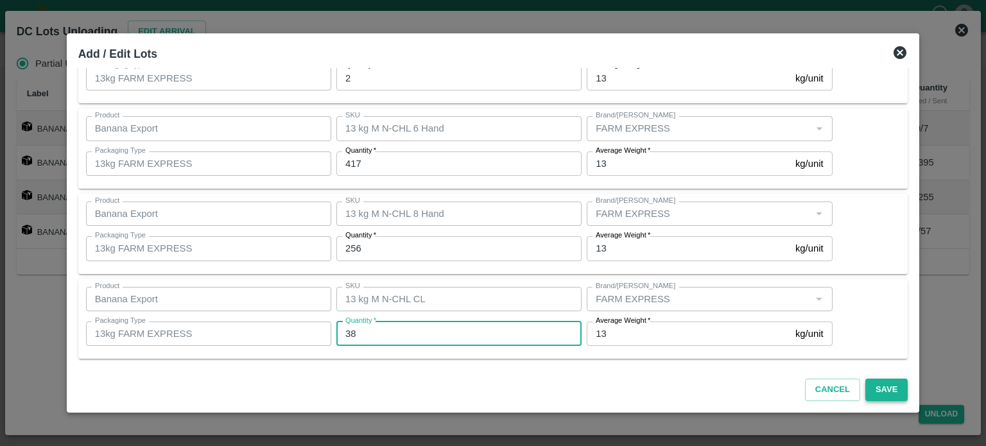
type input "38"
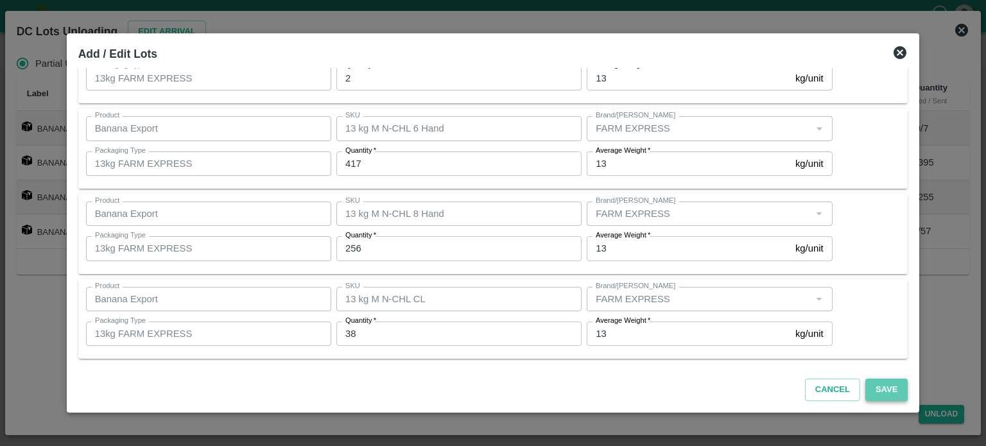
click at [878, 385] on button "Save" at bounding box center [886, 390] width 42 height 22
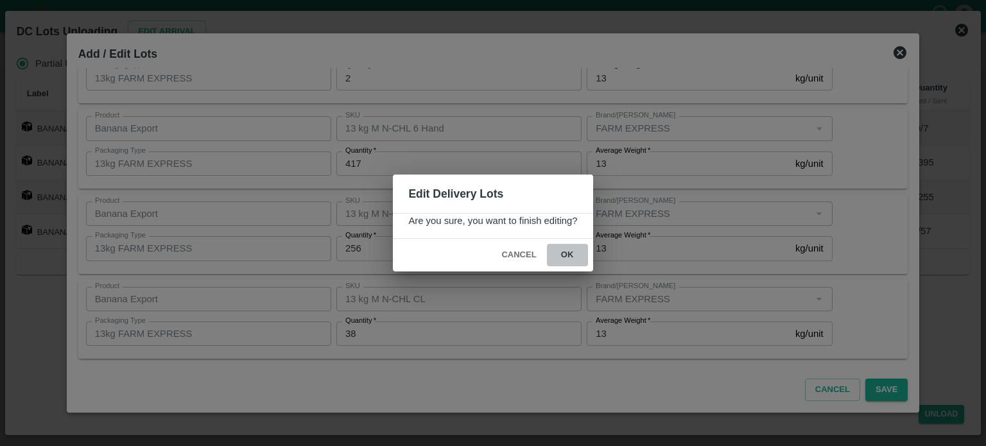
click at [567, 252] on button "ok" at bounding box center [567, 255] width 41 height 22
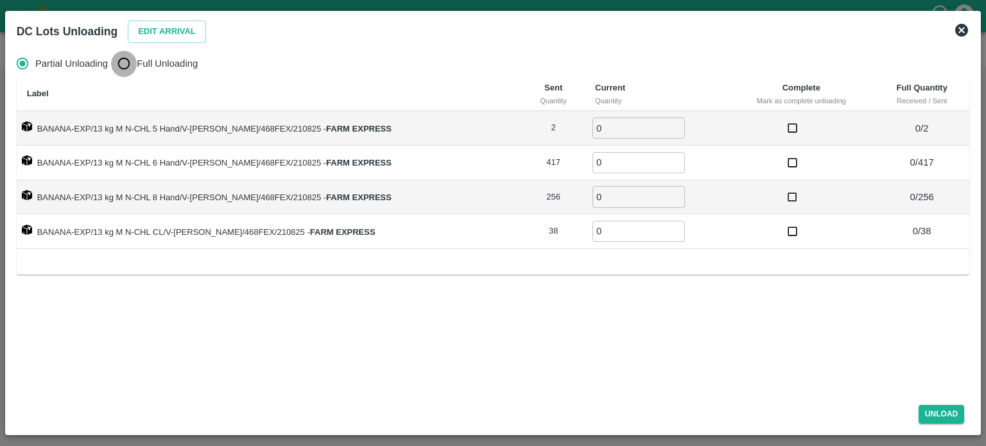
click at [123, 67] on input "Full Unloading" at bounding box center [124, 64] width 26 height 26
radio input "true"
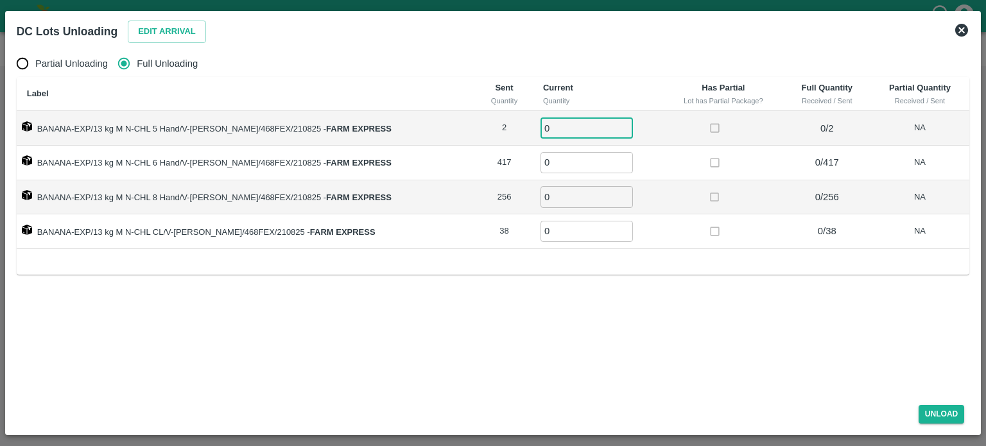
click at [557, 136] on input "0" at bounding box center [587, 127] width 92 height 21
type input "2"
type input "417"
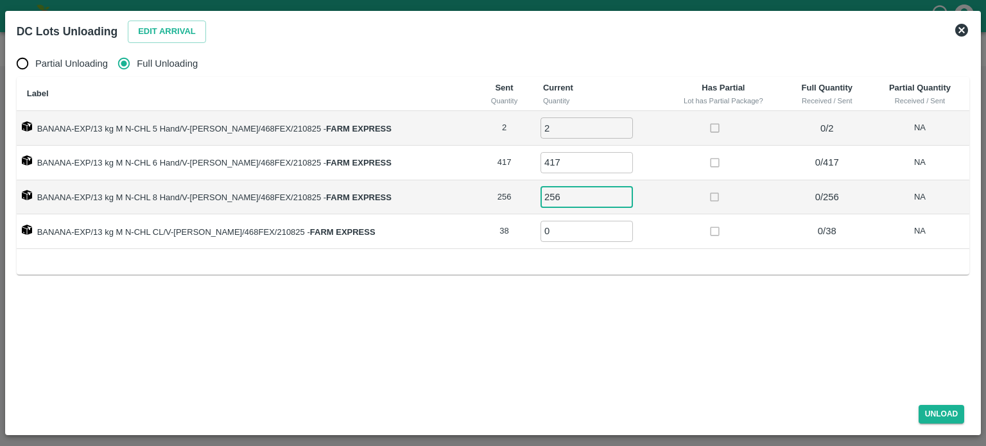
type input "256"
type input "38"
click at [950, 418] on button "Unload" at bounding box center [942, 414] width 46 height 19
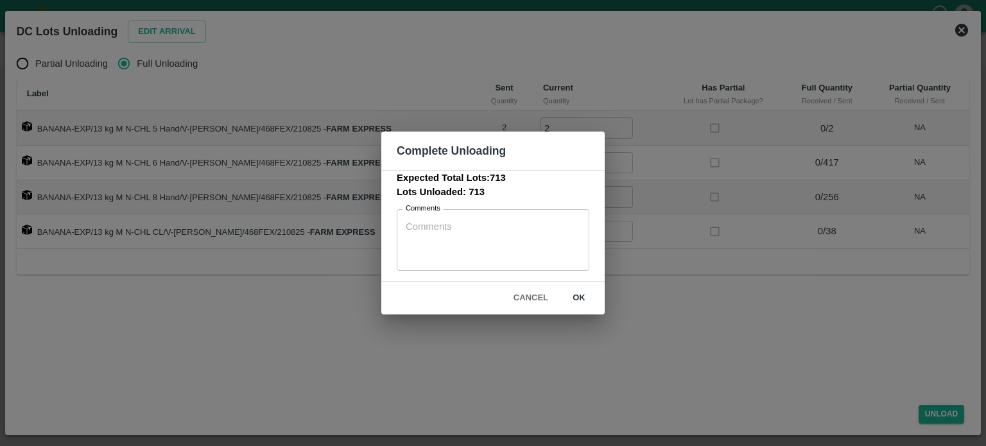
click at [575, 300] on button "ok" at bounding box center [579, 298] width 41 height 22
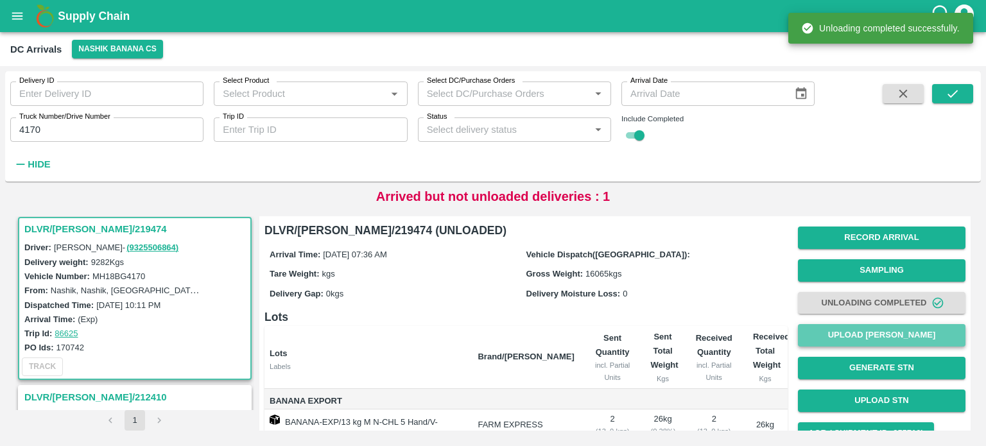
click at [895, 335] on button "Upload [PERSON_NAME]" at bounding box center [882, 335] width 168 height 22
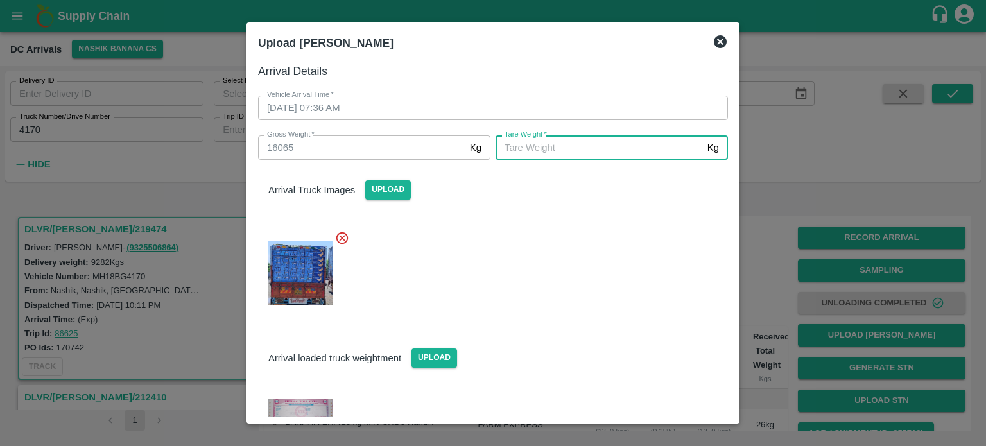
click at [586, 144] on input "[PERSON_NAME]   *" at bounding box center [599, 147] width 207 height 24
type input "5970"
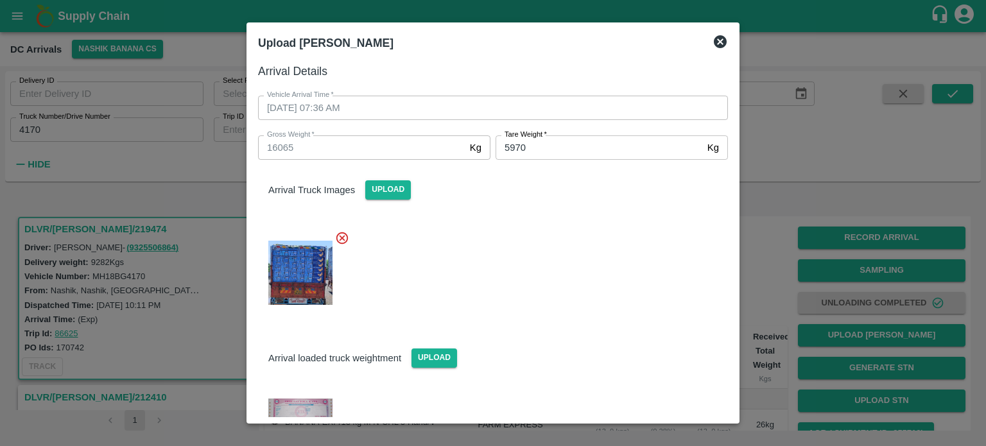
click at [591, 259] on div at bounding box center [488, 269] width 480 height 98
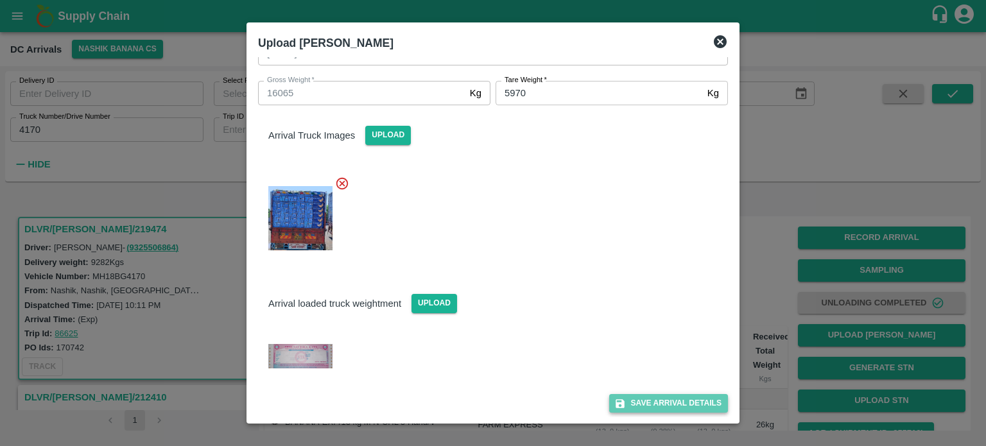
click at [661, 401] on button "Save Arrival Details" at bounding box center [668, 403] width 119 height 19
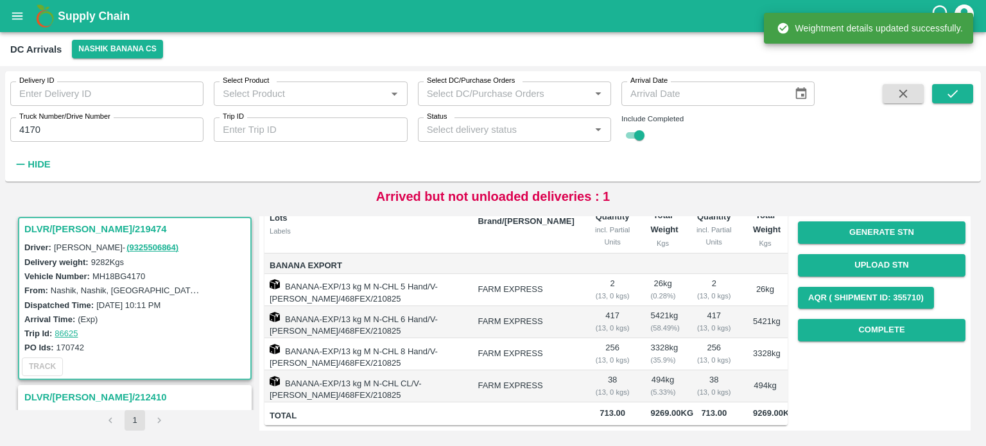
scroll to position [151, 0]
click at [874, 319] on button "Complete" at bounding box center [882, 330] width 168 height 22
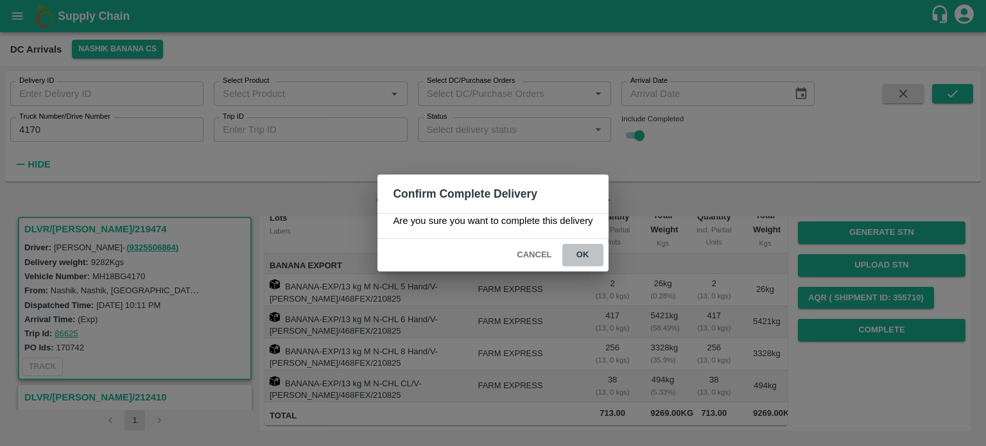
click at [583, 257] on button "ok" at bounding box center [582, 255] width 41 height 22
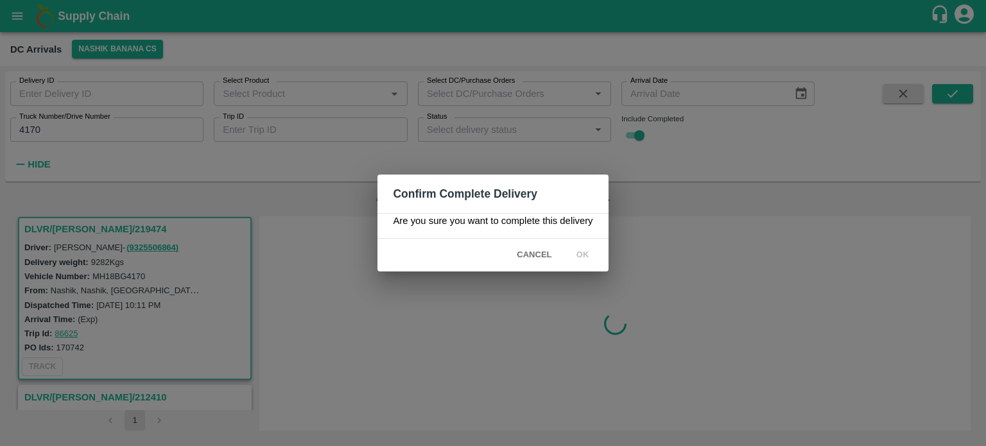
scroll to position [0, 0]
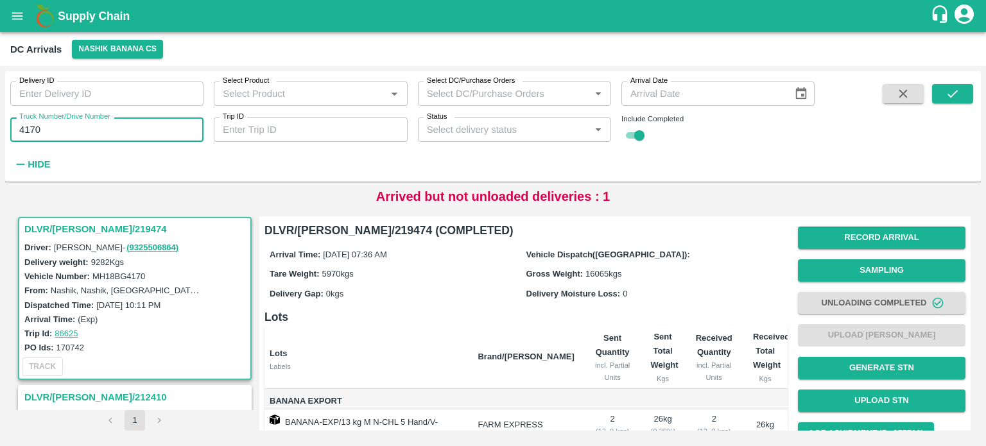
click at [30, 125] on input "4170" at bounding box center [106, 129] width 193 height 24
type input "2118"
click at [958, 89] on icon "submit" at bounding box center [953, 94] width 14 height 14
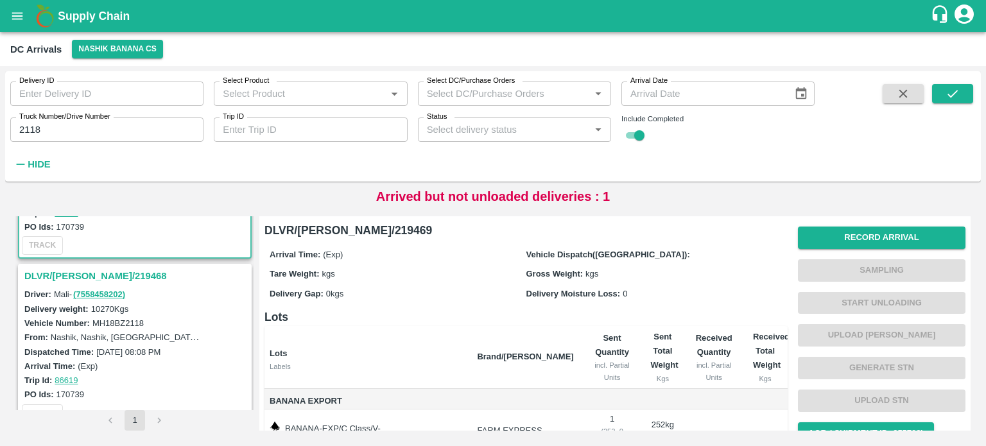
scroll to position [145, 0]
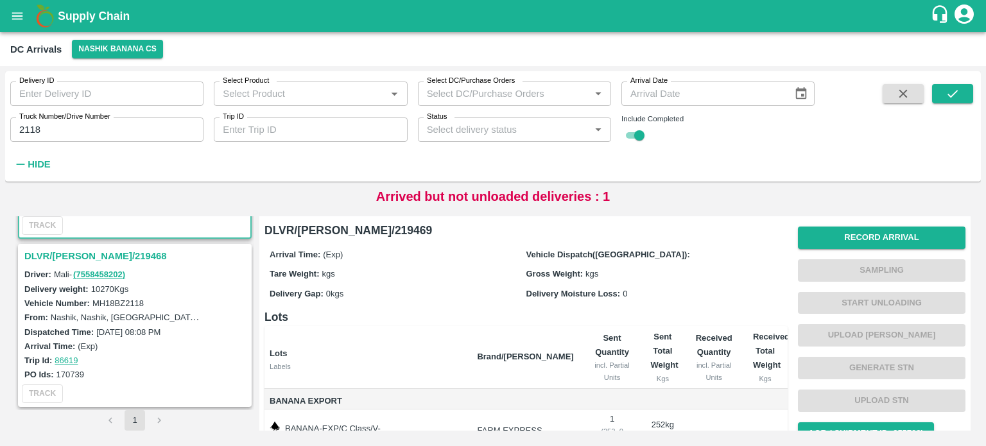
click at [73, 254] on h3 "DLVR/[PERSON_NAME]/219468" at bounding box center [136, 256] width 225 height 17
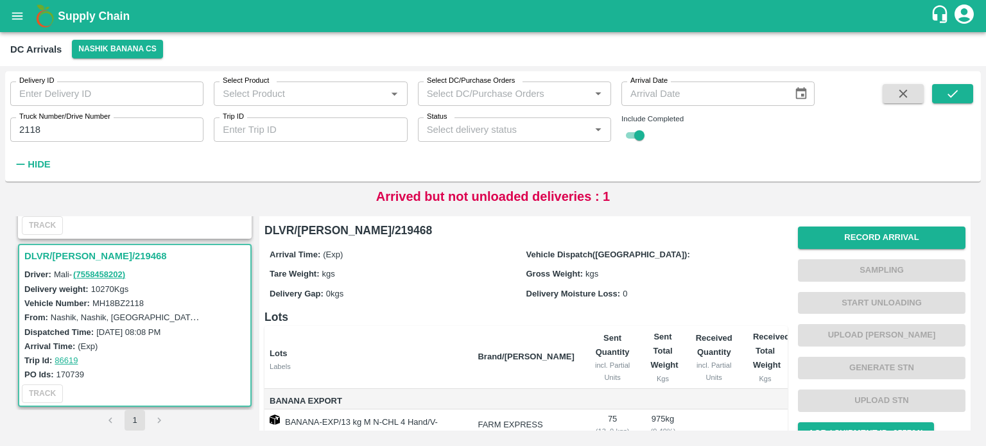
click at [128, 303] on label "MH18BZ2118" at bounding box center [117, 304] width 51 height 10
copy label "MH18BZ2118"
click at [840, 238] on button "Record Arrival" at bounding box center [882, 238] width 168 height 22
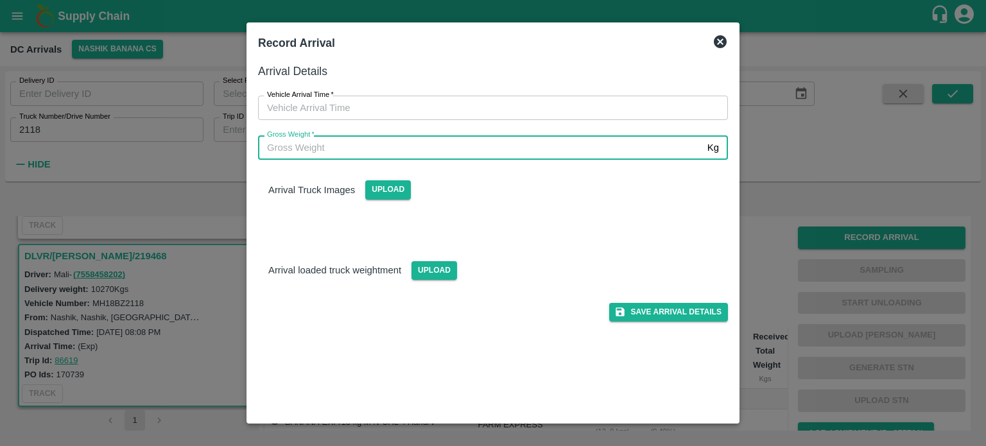
click at [546, 154] on input "Gross Weight   *" at bounding box center [480, 147] width 444 height 24
type input "17525"
type input "DD/MM/YYYY hh:mm aa"
click at [470, 114] on input "DD/MM/YYYY hh:mm aa" at bounding box center [488, 108] width 461 height 24
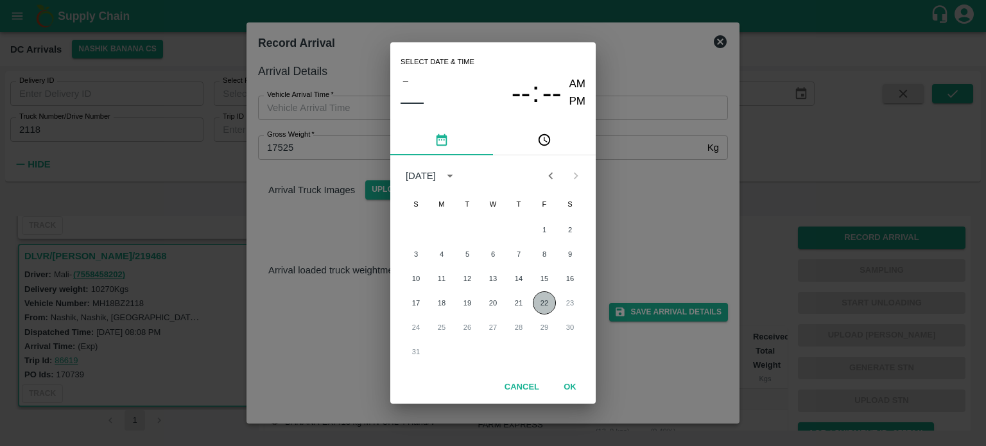
click at [542, 304] on button "22" at bounding box center [544, 302] width 23 height 23
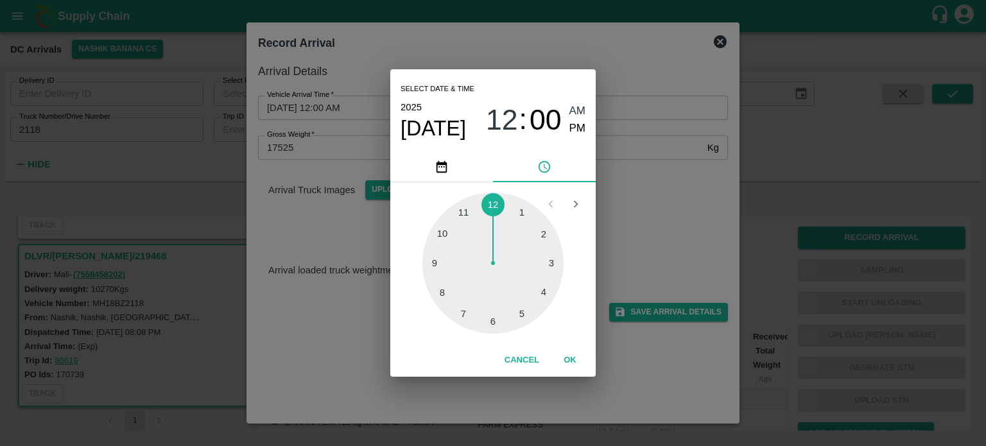
click at [548, 292] on div at bounding box center [492, 263] width 141 height 141
click at [550, 263] on div at bounding box center [492, 263] width 141 height 141
type input "[DATE] 04:15 AM"
click at [634, 233] on div "Select date & time [DATE] 04 : 15 AM PM 05 10 15 20 25 30 35 40 45 50 55 00 Can…" at bounding box center [493, 223] width 986 height 446
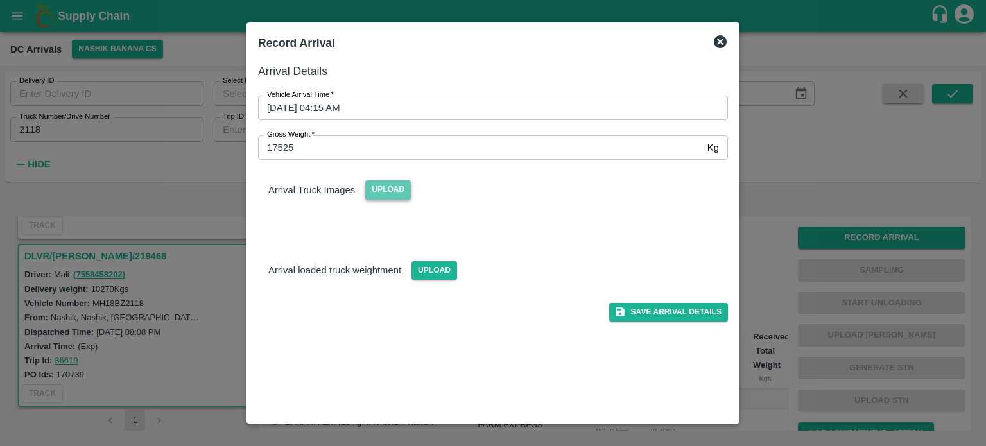
click at [388, 194] on span "Upload" at bounding box center [388, 189] width 46 height 19
click at [0, 0] on input "Upload" at bounding box center [0, 0] width 0 height 0
click at [439, 268] on span "Upload" at bounding box center [435, 270] width 46 height 19
click at [0, 0] on input "Upload" at bounding box center [0, 0] width 0 height 0
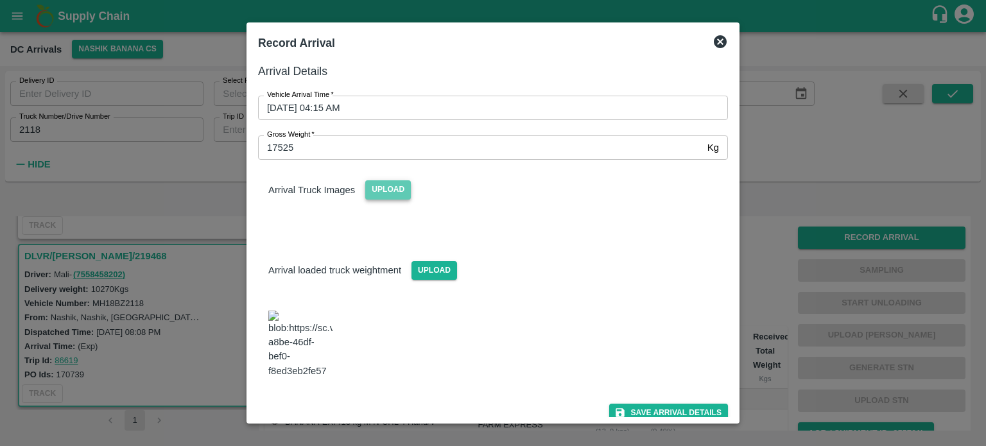
click at [394, 185] on span "Upload" at bounding box center [388, 189] width 46 height 19
click at [0, 0] on input "Upload" at bounding box center [0, 0] width 0 height 0
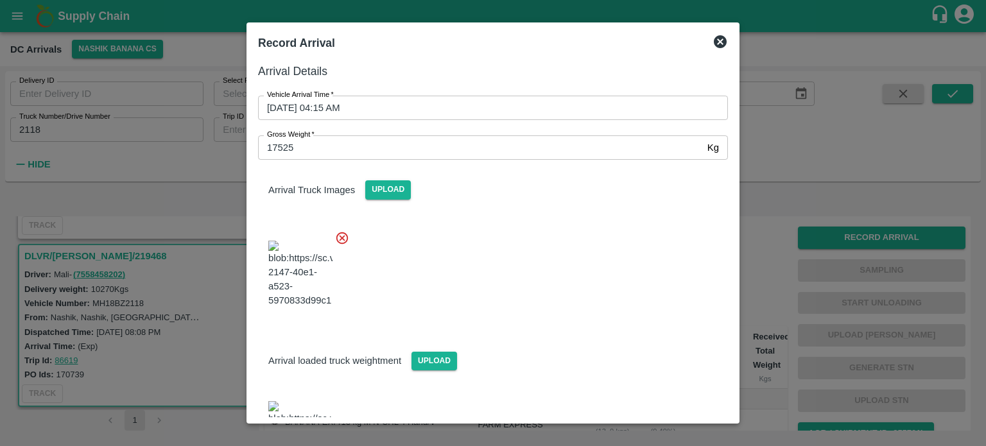
scroll to position [59, 0]
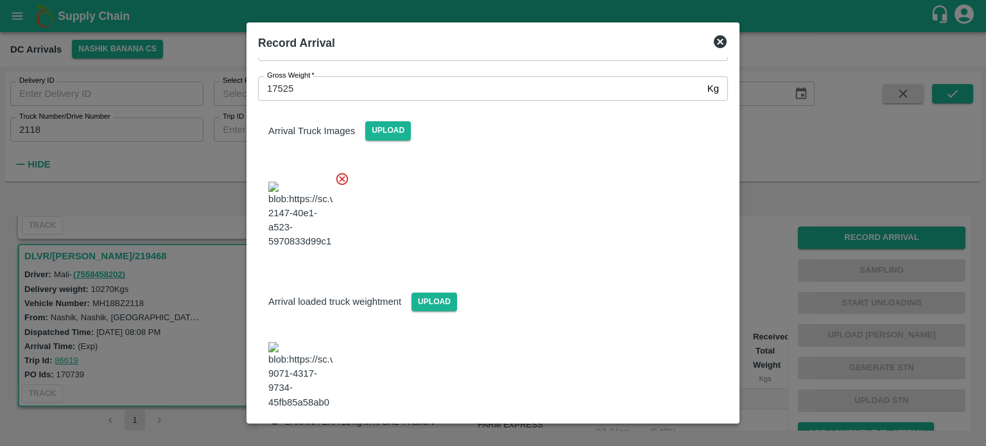
click at [655, 435] on button "Save Arrival Details" at bounding box center [668, 444] width 119 height 19
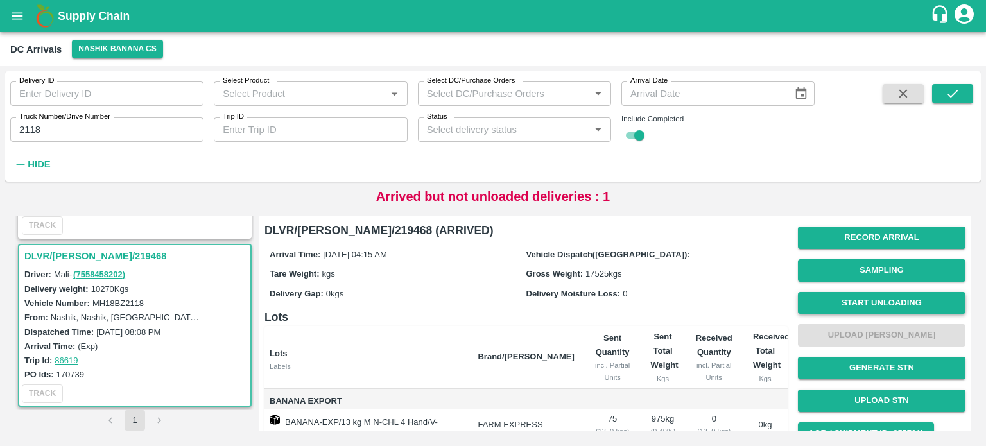
click at [878, 298] on button "Start Unloading" at bounding box center [882, 303] width 168 height 22
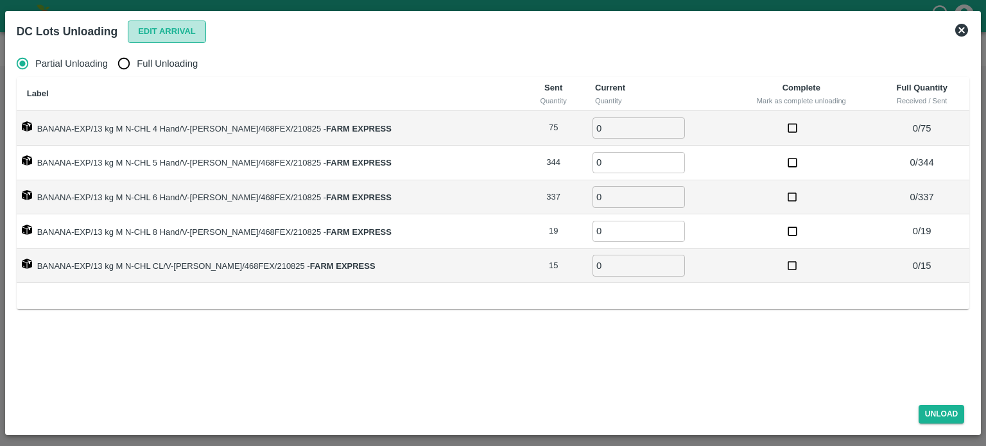
click at [182, 29] on button "Edit Arrival" at bounding box center [167, 32] width 78 height 22
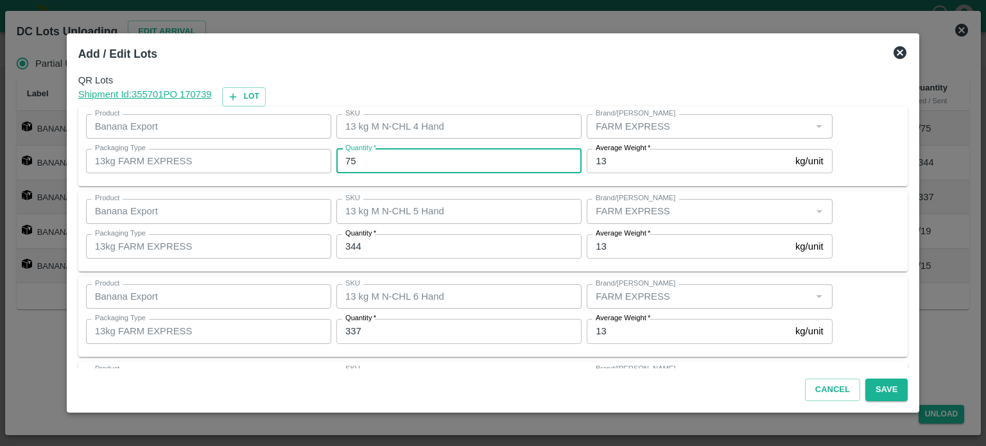
click at [354, 157] on input "75" at bounding box center [458, 161] width 245 height 24
type input "70"
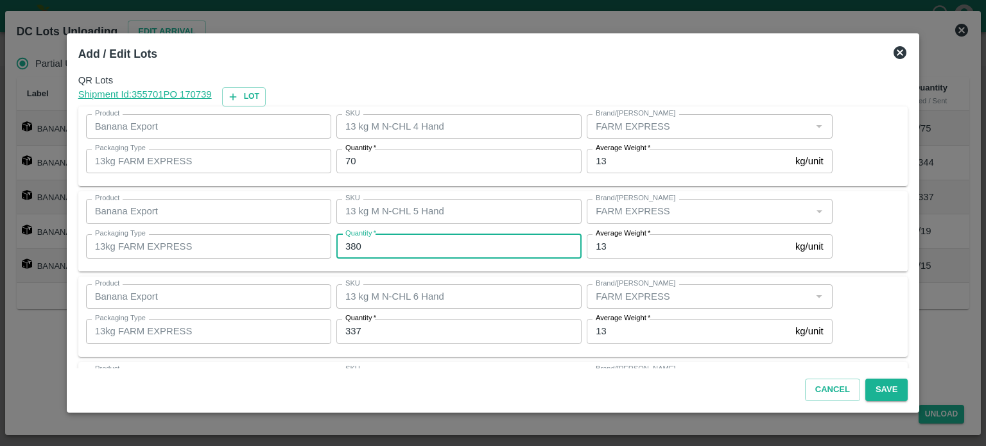
type input "380"
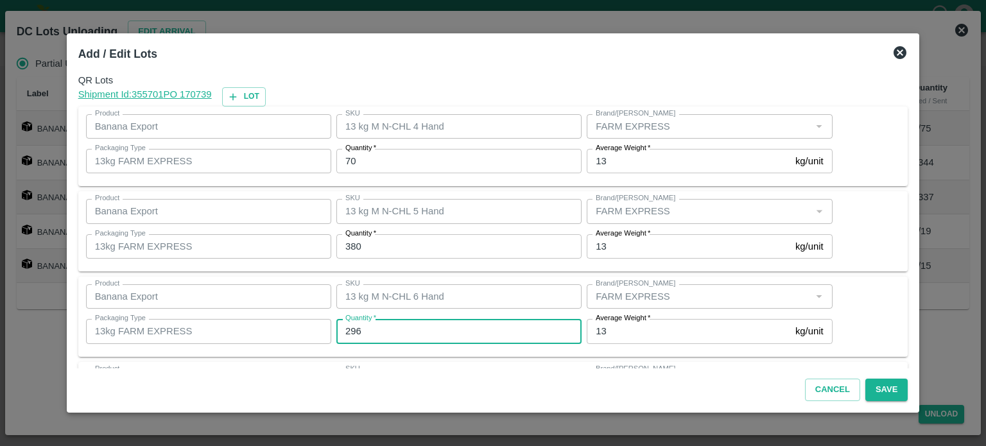
type input "296"
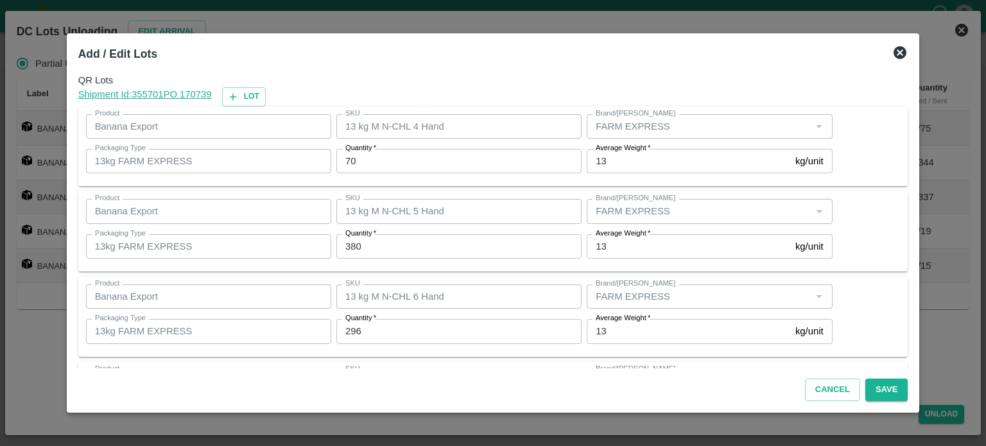
scroll to position [168, 0]
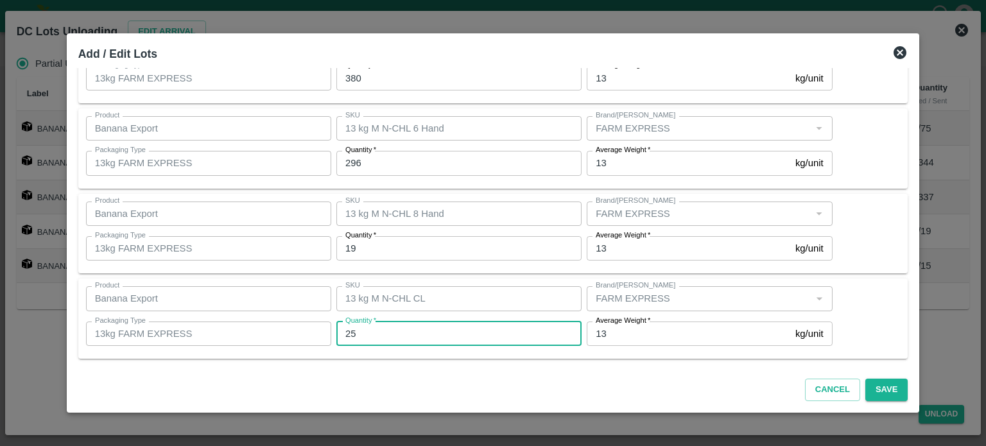
type input "25"
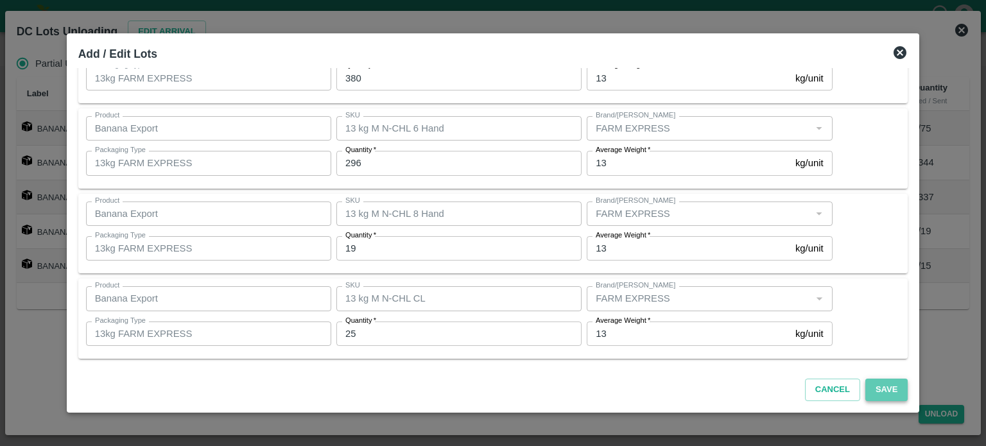
click at [868, 388] on button "Save" at bounding box center [886, 390] width 42 height 22
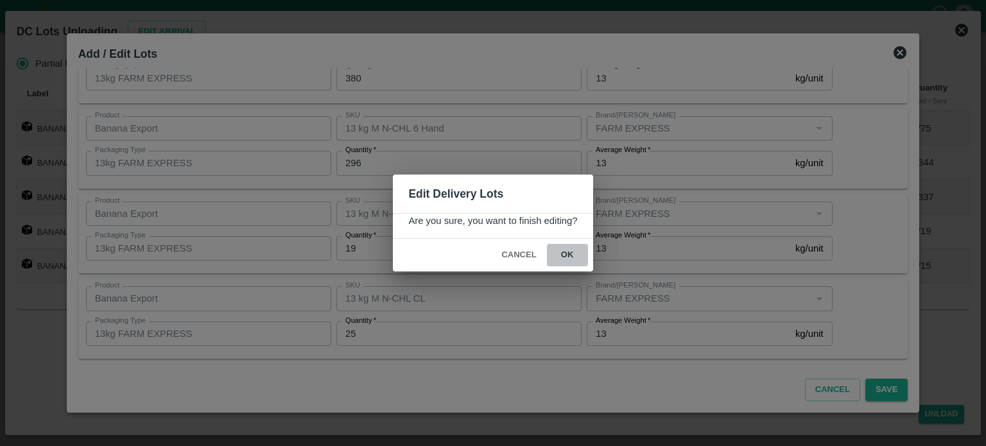
click at [564, 254] on button "ok" at bounding box center [567, 255] width 41 height 22
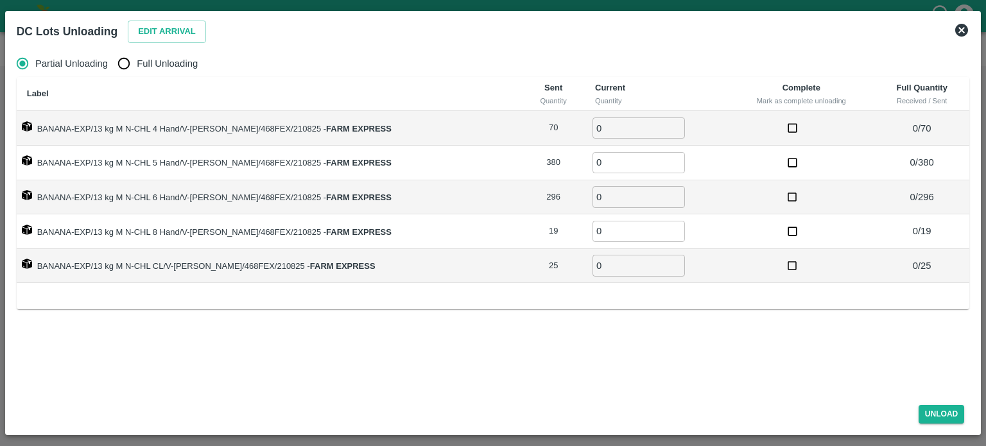
click at [863, 175] on td at bounding box center [801, 163] width 146 height 35
click at [121, 66] on input "Full Unloading" at bounding box center [124, 64] width 26 height 26
radio input "true"
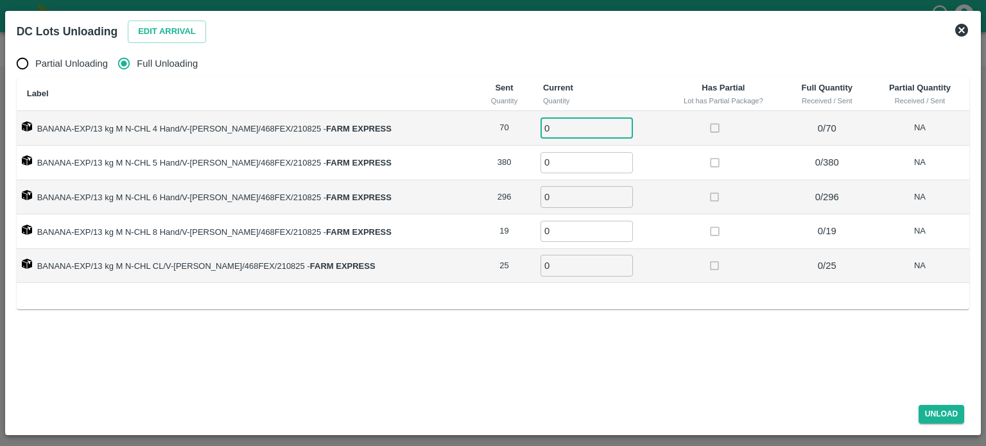
click at [553, 125] on input "0" at bounding box center [587, 127] width 92 height 21
type input "70"
type input "380"
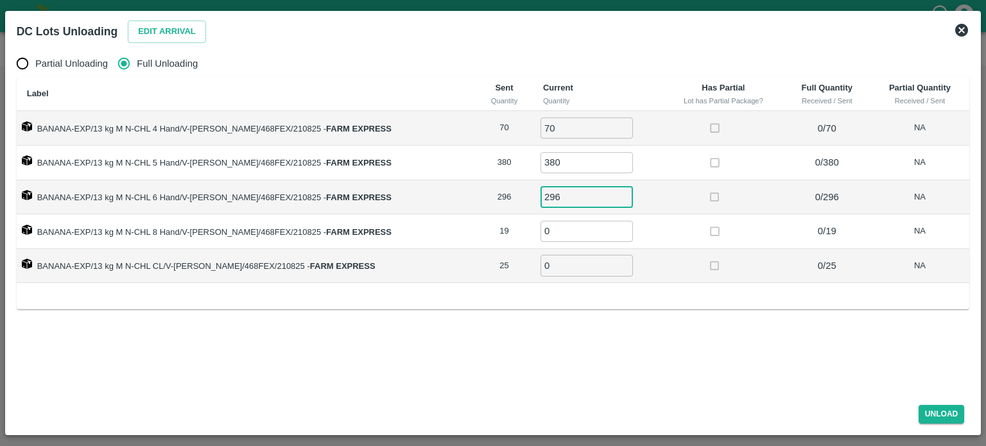
type input "296"
type input "19"
type input "25"
click at [935, 415] on button "Unload" at bounding box center [942, 414] width 46 height 19
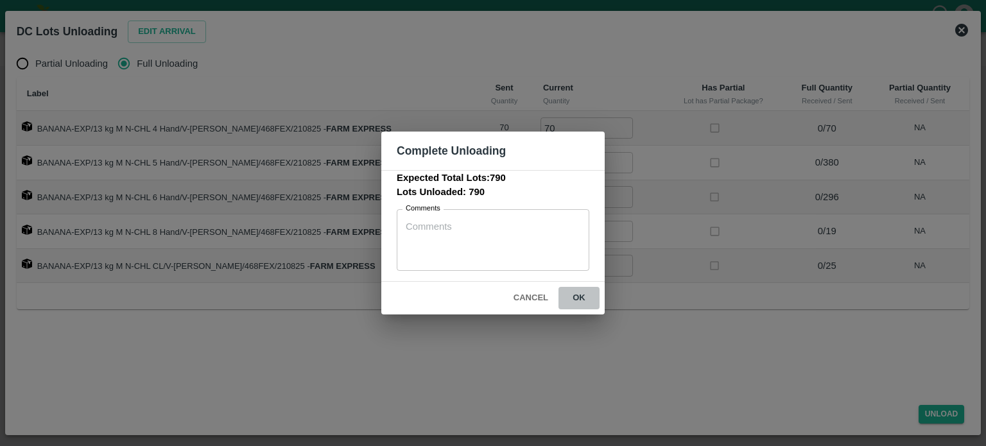
click at [578, 296] on button "ok" at bounding box center [579, 298] width 41 height 22
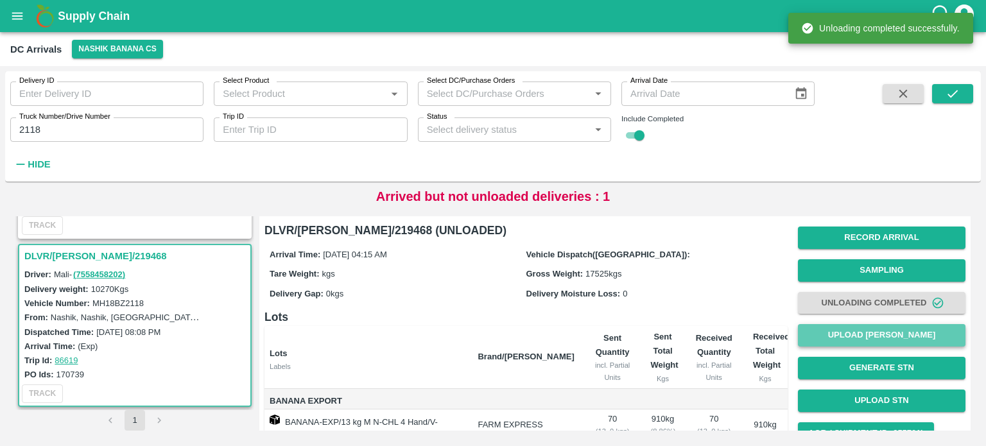
click at [871, 340] on button "Upload [PERSON_NAME]" at bounding box center [882, 335] width 168 height 22
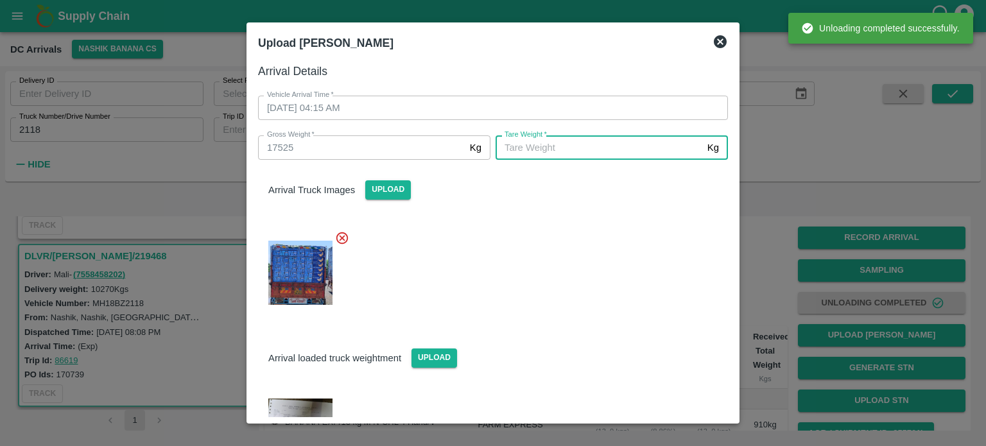
click at [593, 146] on input "[PERSON_NAME]   *" at bounding box center [599, 147] width 207 height 24
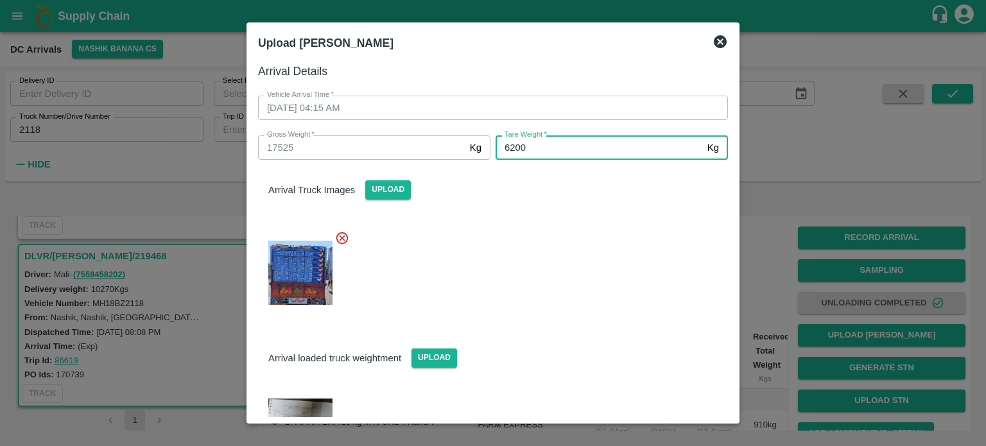
type input "6200"
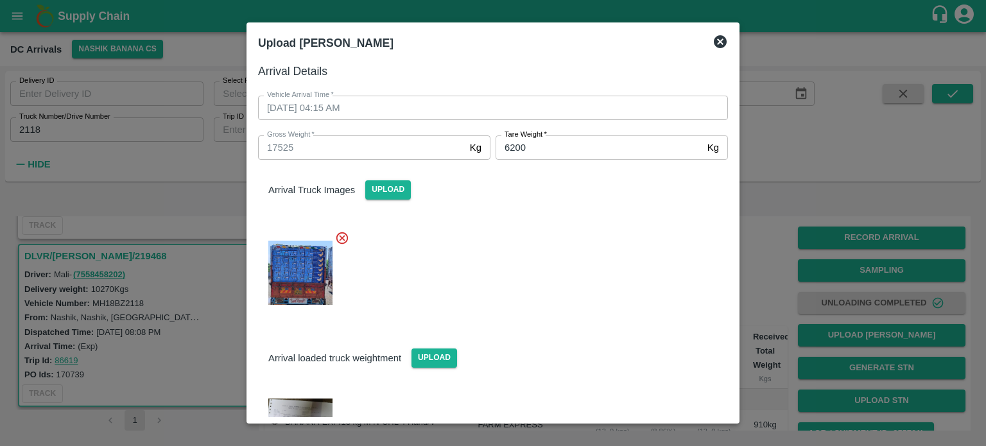
click at [619, 359] on div "Arrival loaded truck weightment Upload" at bounding box center [493, 347] width 491 height 39
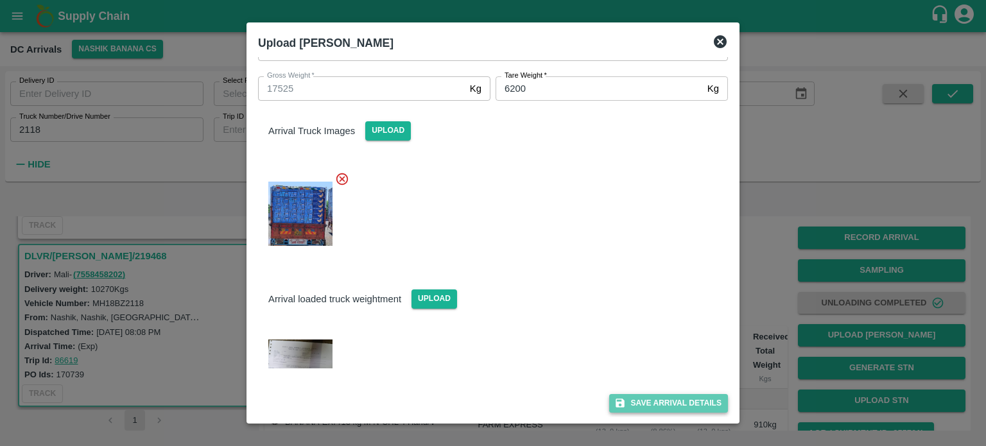
click at [652, 395] on button "Save Arrival Details" at bounding box center [668, 403] width 119 height 19
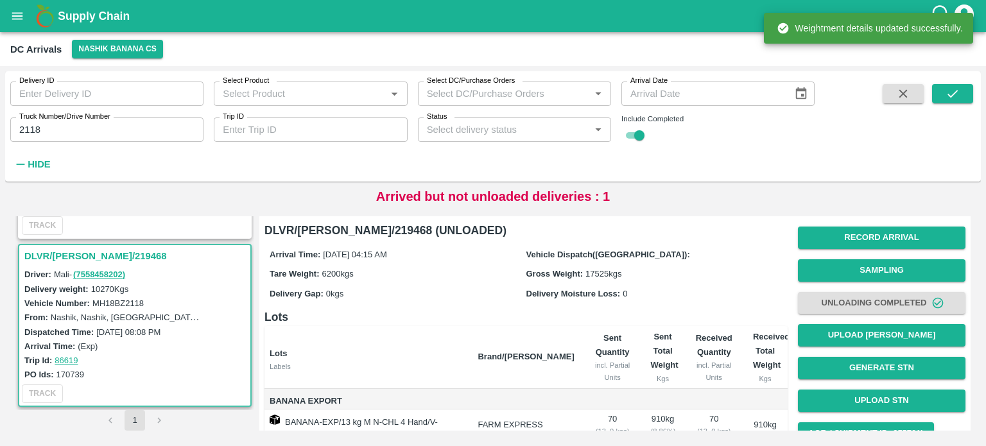
scroll to position [114, 0]
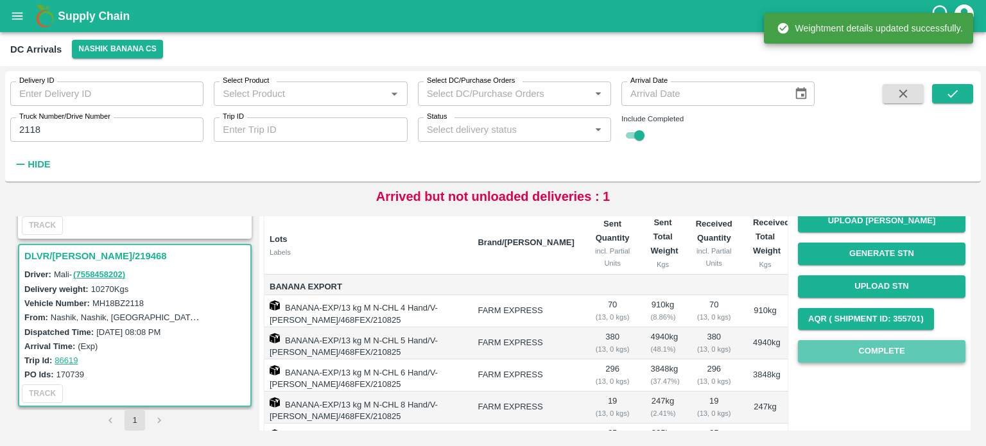
click at [871, 352] on button "Complete" at bounding box center [882, 351] width 168 height 22
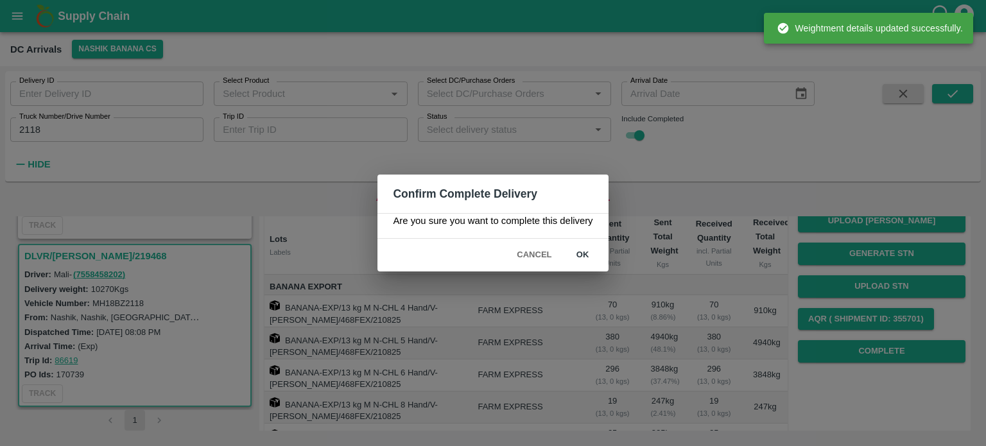
click at [583, 256] on button "ok" at bounding box center [582, 255] width 41 height 22
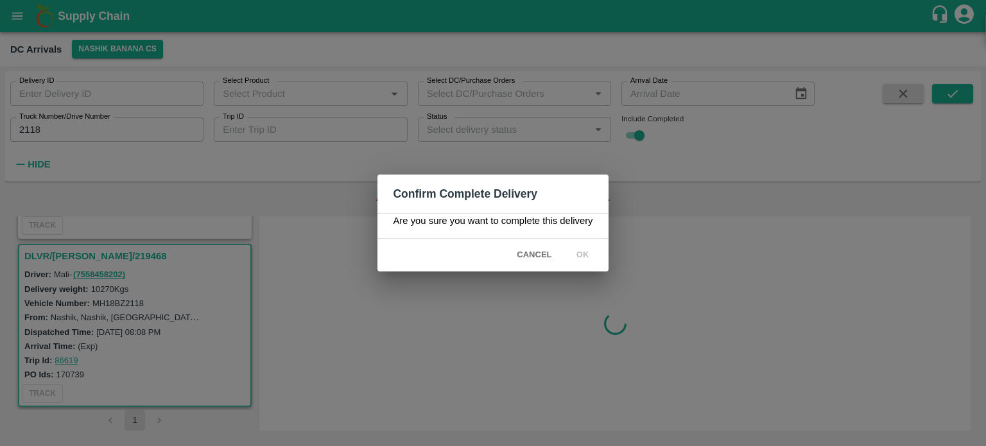
scroll to position [0, 0]
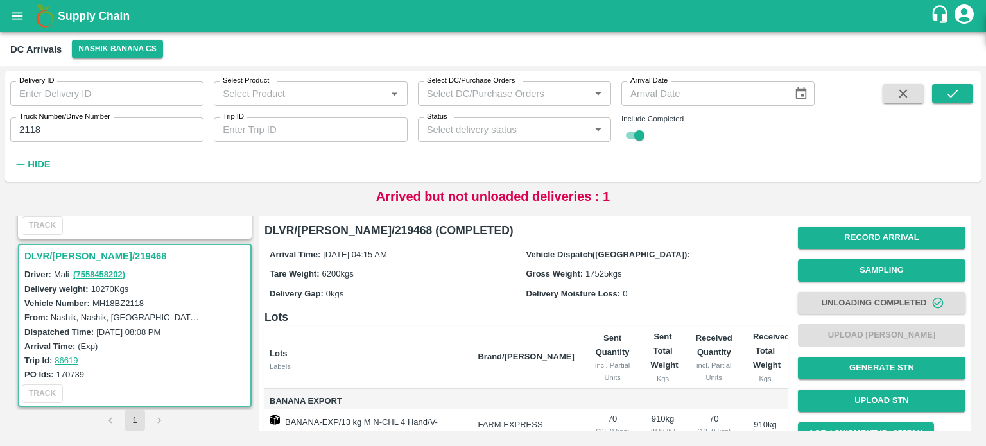
click at [28, 126] on input "2118" at bounding box center [106, 129] width 193 height 24
type input "9501"
click at [946, 100] on icon "submit" at bounding box center [953, 94] width 14 height 14
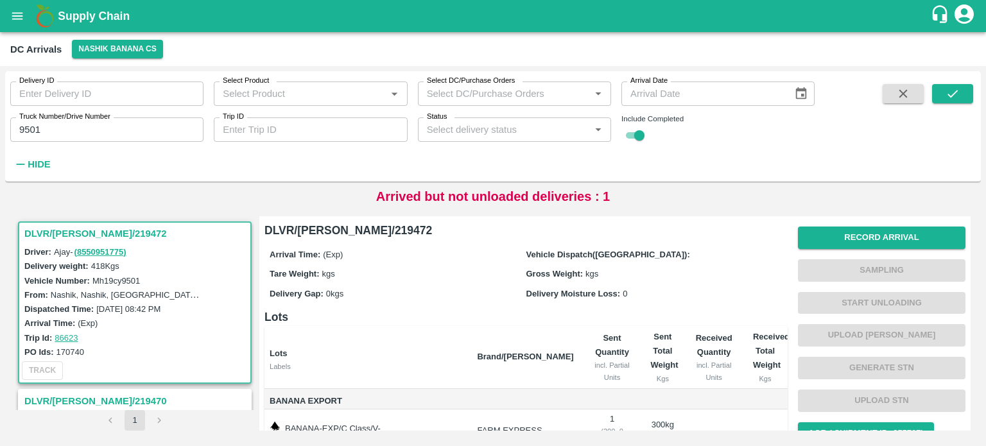
scroll to position [134, 0]
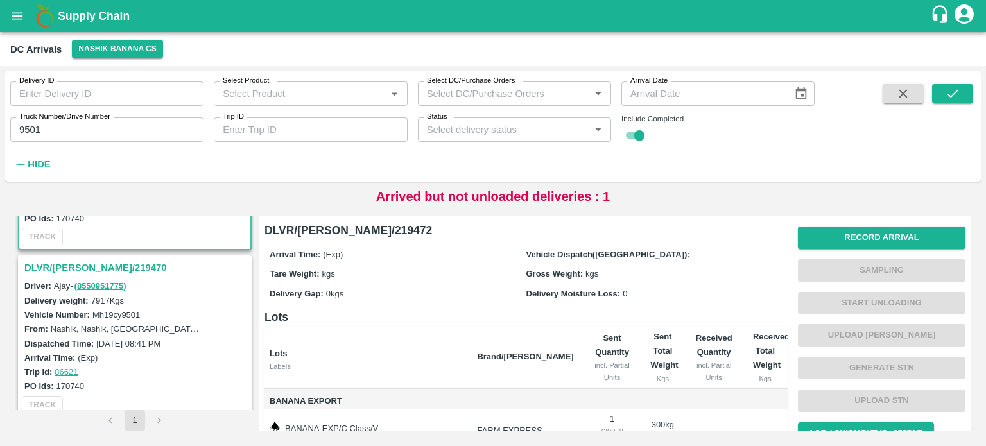
click at [67, 261] on h3 "DLVR/[PERSON_NAME]/219470" at bounding box center [136, 267] width 225 height 17
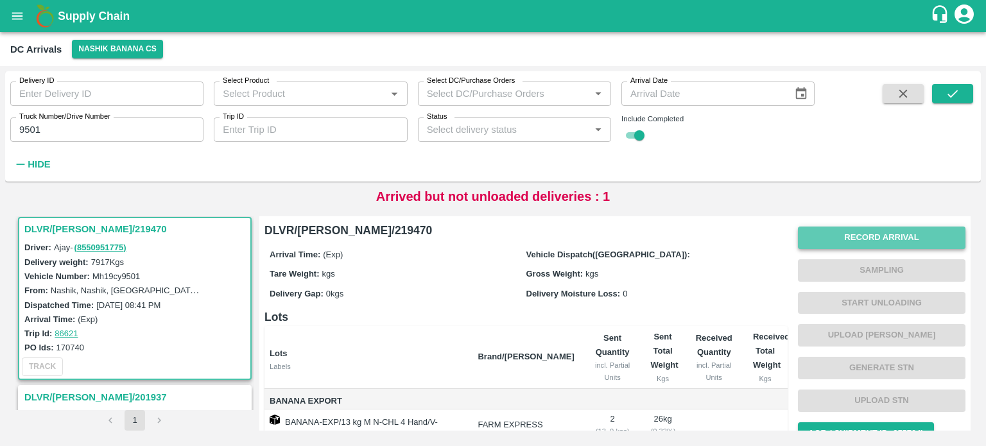
click at [880, 230] on button "Record Arrival" at bounding box center [882, 238] width 168 height 22
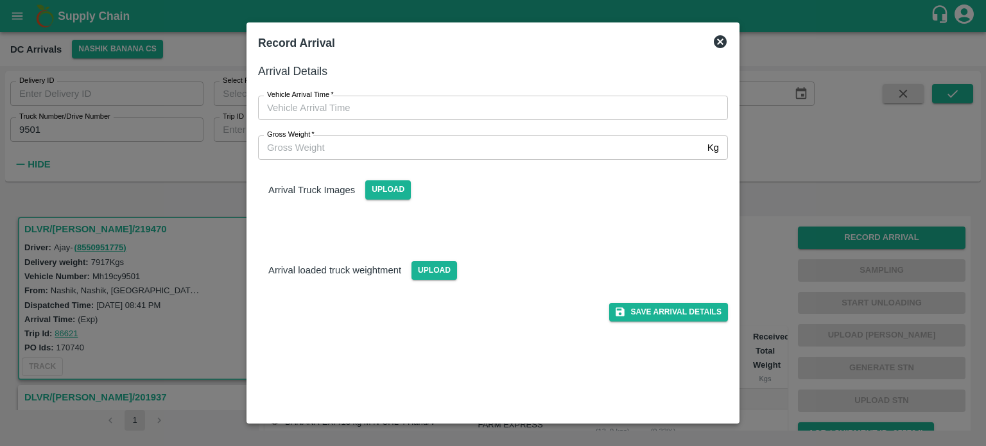
type input "DD/MM/YYYY hh:mm aa"
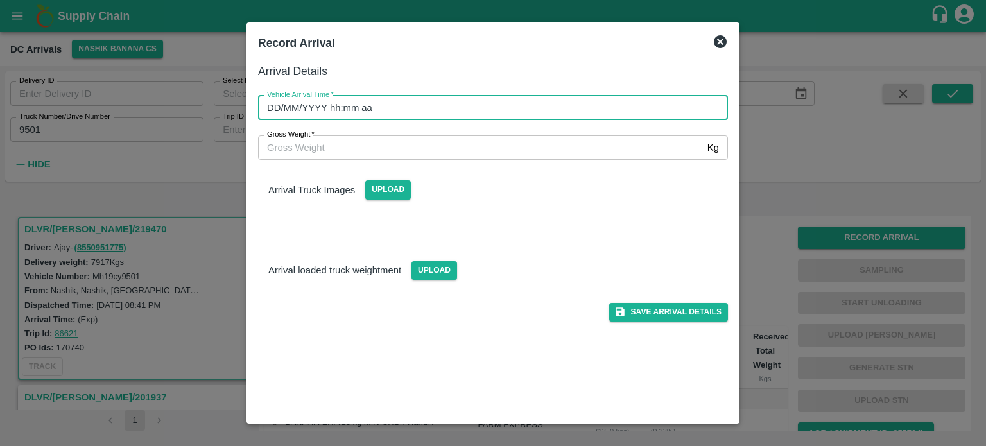
click at [464, 111] on input "DD/MM/YYYY hh:mm aa" at bounding box center [488, 108] width 461 height 24
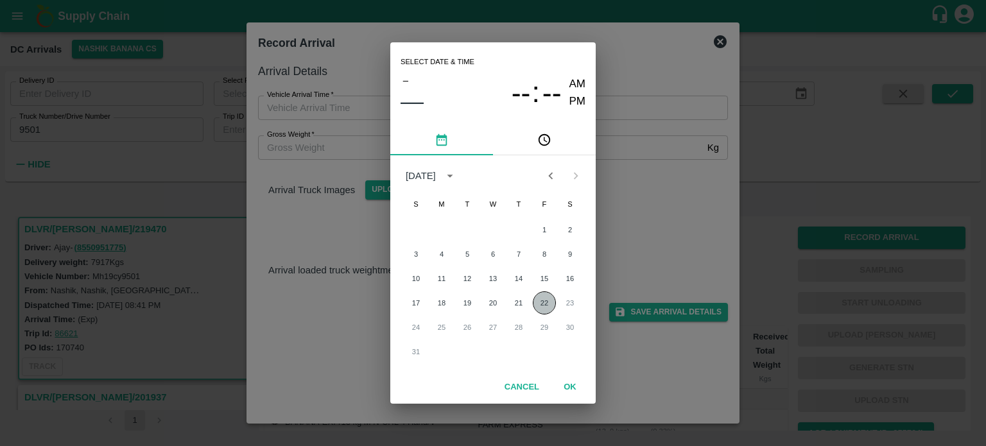
click at [540, 302] on button "22" at bounding box center [544, 302] width 23 height 23
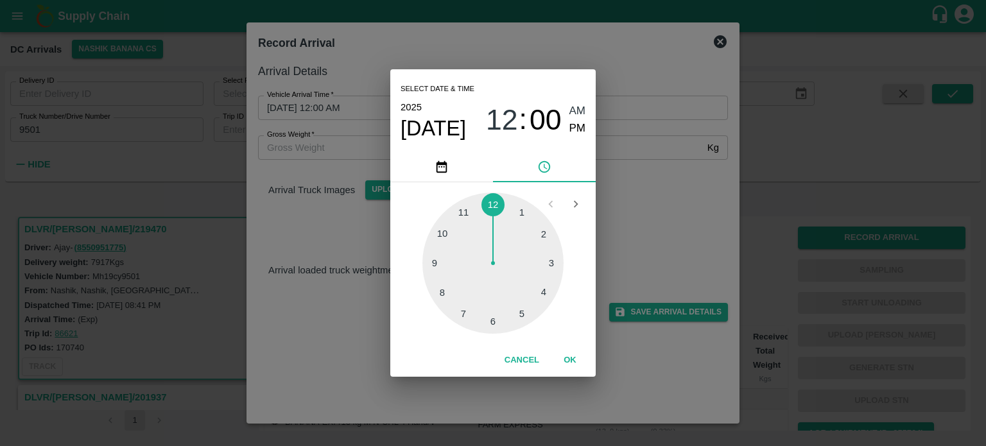
click at [547, 262] on div at bounding box center [492, 263] width 141 height 141
click at [490, 322] on div at bounding box center [492, 263] width 141 height 141
type input "[DATE] 03:31 AM"
click at [636, 205] on div "Select date & time [DATE] 03 : 31 AM PM 05 10 15 20 25 30 35 40 45 50 55 00 Can…" at bounding box center [493, 223] width 986 height 446
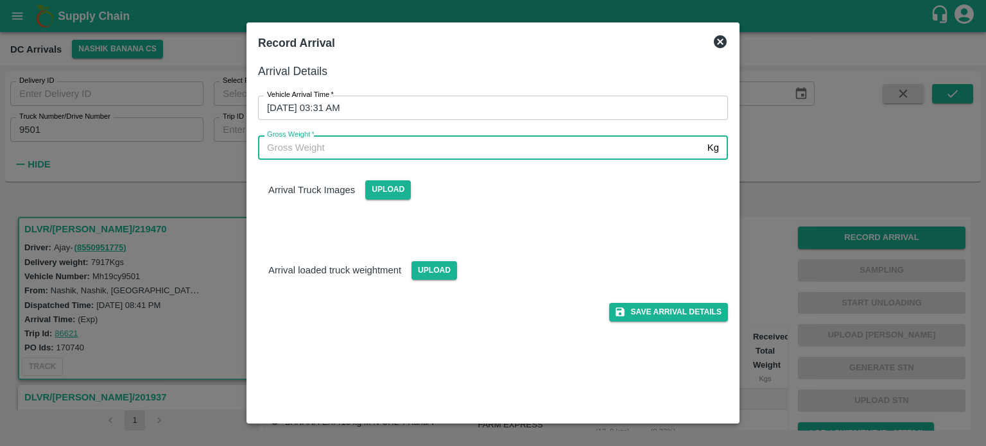
click at [410, 143] on input "Gross Weight   *" at bounding box center [480, 147] width 444 height 24
type input "14800"
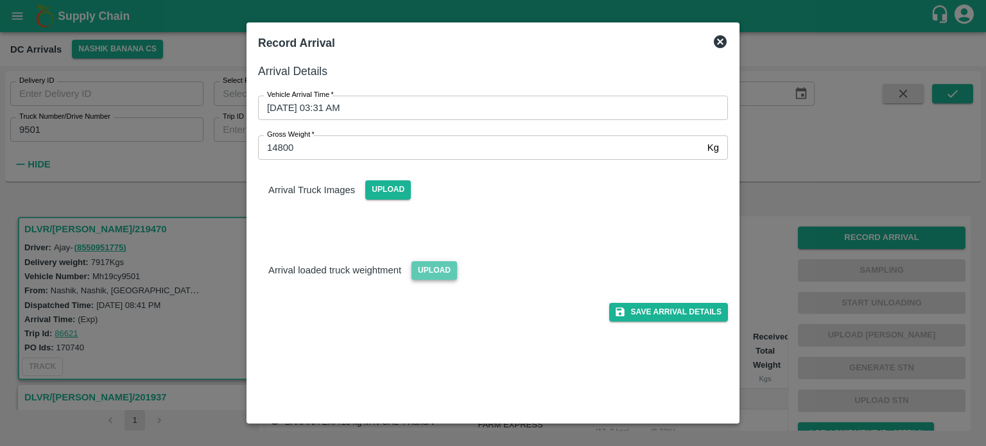
click at [424, 269] on span "Upload" at bounding box center [435, 270] width 46 height 19
click at [0, 0] on input "Upload" at bounding box center [0, 0] width 0 height 0
click at [380, 190] on span "Upload" at bounding box center [388, 189] width 46 height 19
click at [0, 0] on input "Upload" at bounding box center [0, 0] width 0 height 0
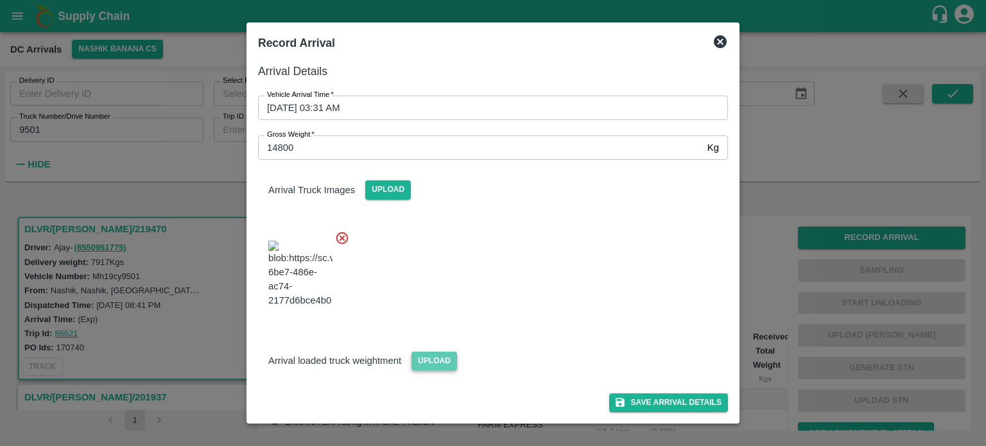
click at [431, 356] on span "Upload" at bounding box center [435, 361] width 46 height 19
click at [0, 0] on input "Upload" at bounding box center [0, 0] width 0 height 0
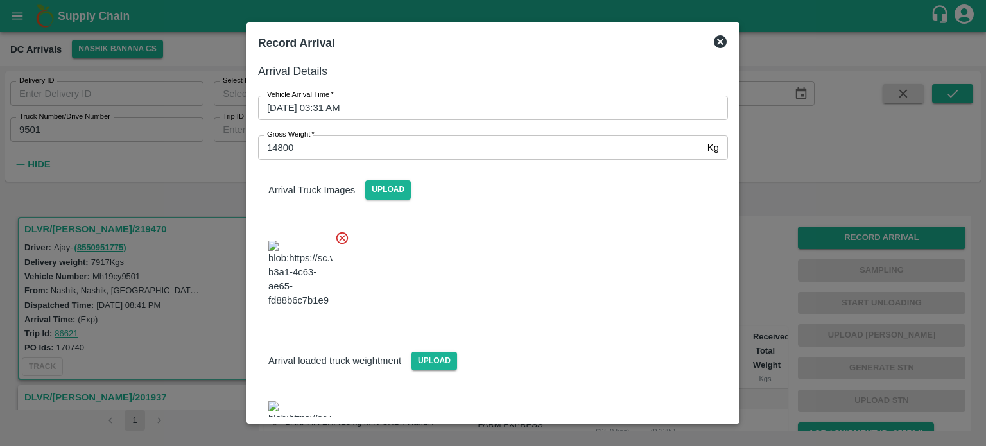
click at [575, 290] on div at bounding box center [488, 270] width 480 height 101
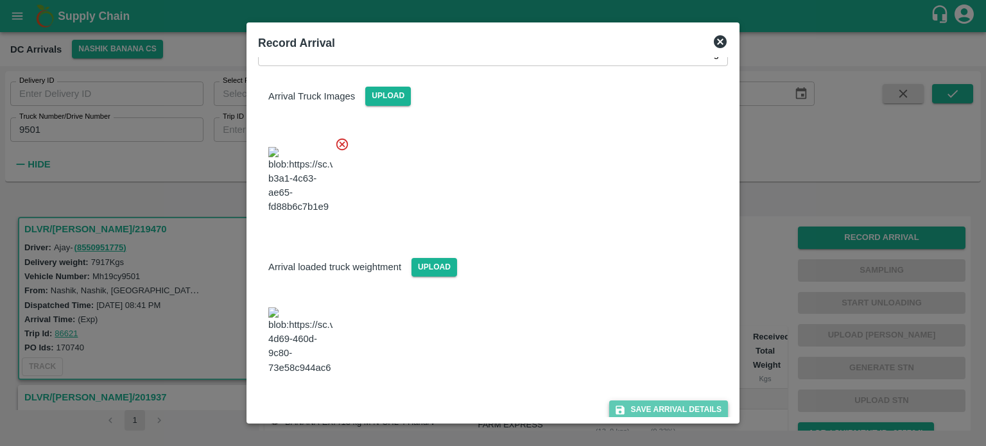
click at [645, 401] on button "Save Arrival Details" at bounding box center [668, 410] width 119 height 19
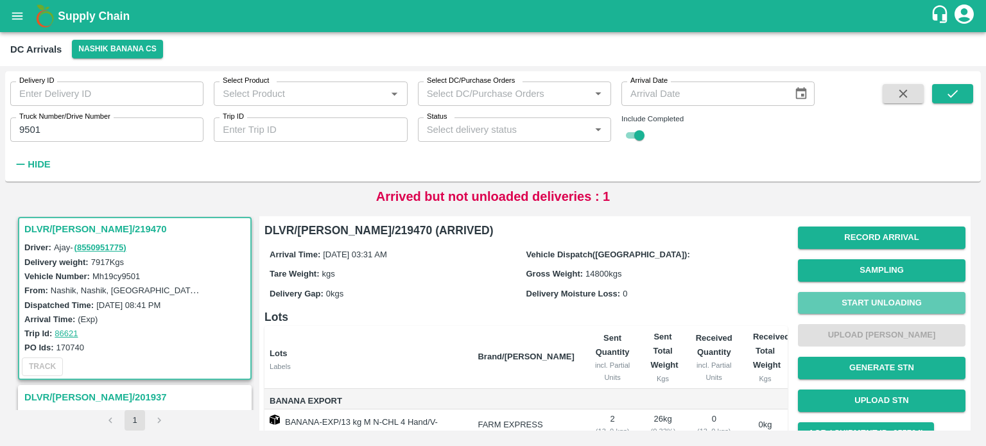
click at [874, 300] on button "Start Unloading" at bounding box center [882, 303] width 168 height 22
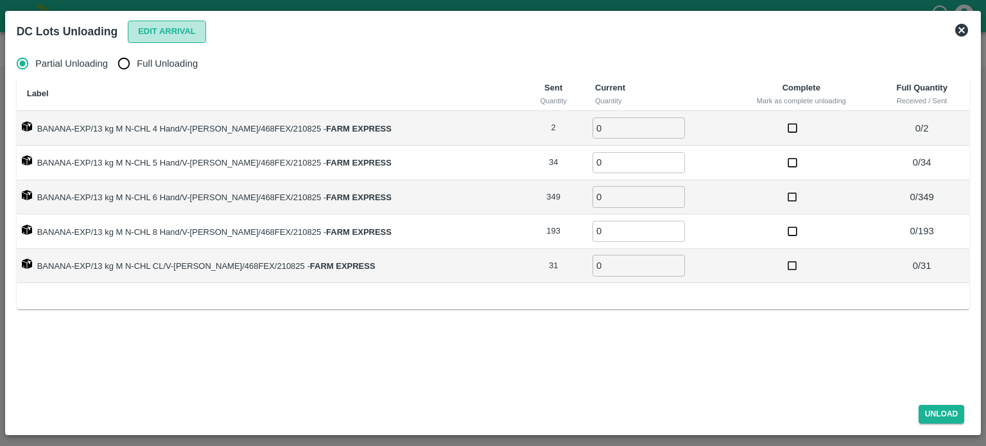
click at [174, 30] on button "Edit Arrival" at bounding box center [167, 32] width 78 height 22
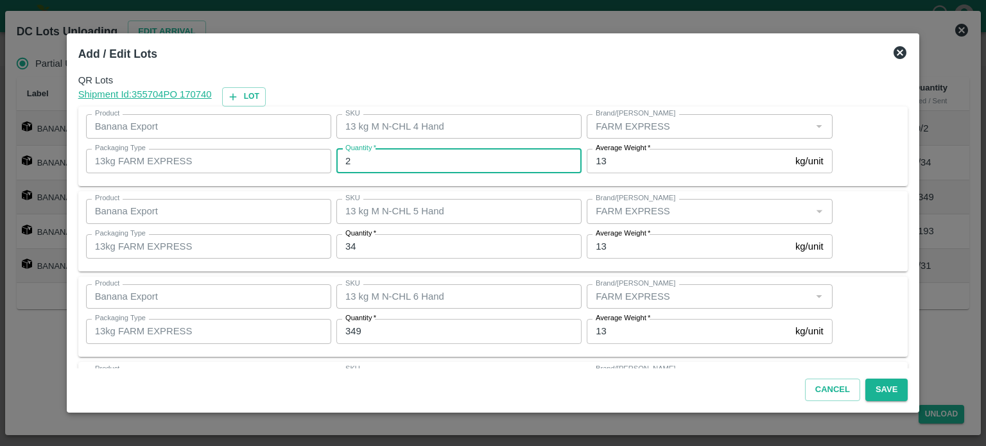
click at [380, 164] on input "2" at bounding box center [458, 161] width 245 height 24
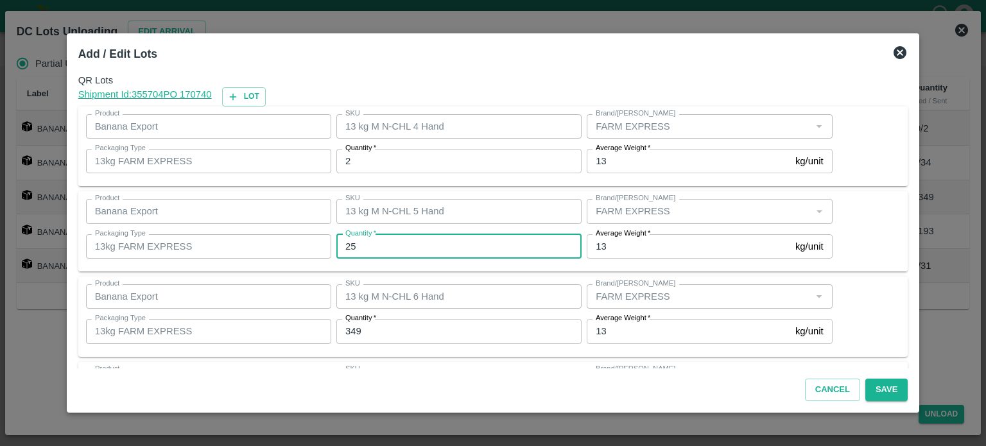
type input "25"
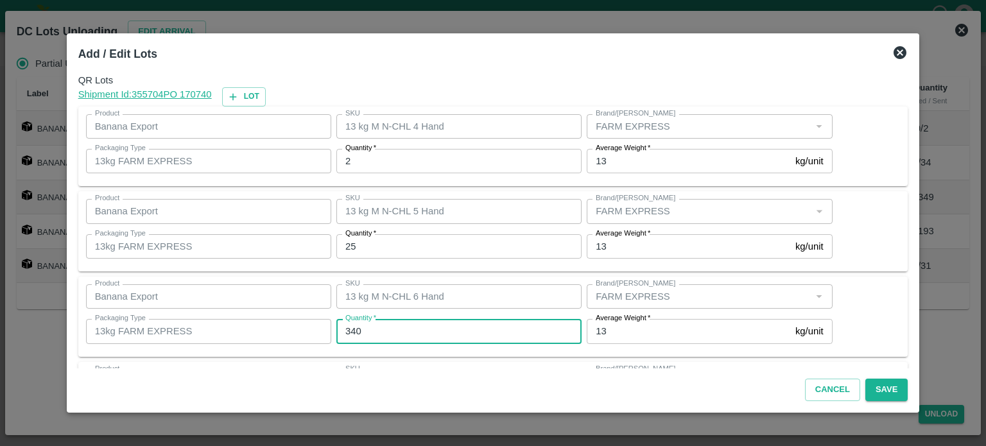
type input "340"
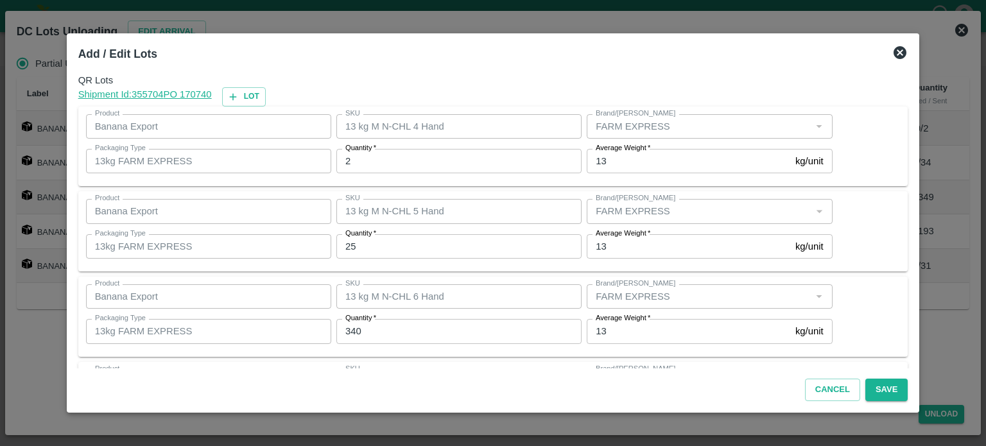
scroll to position [168, 0]
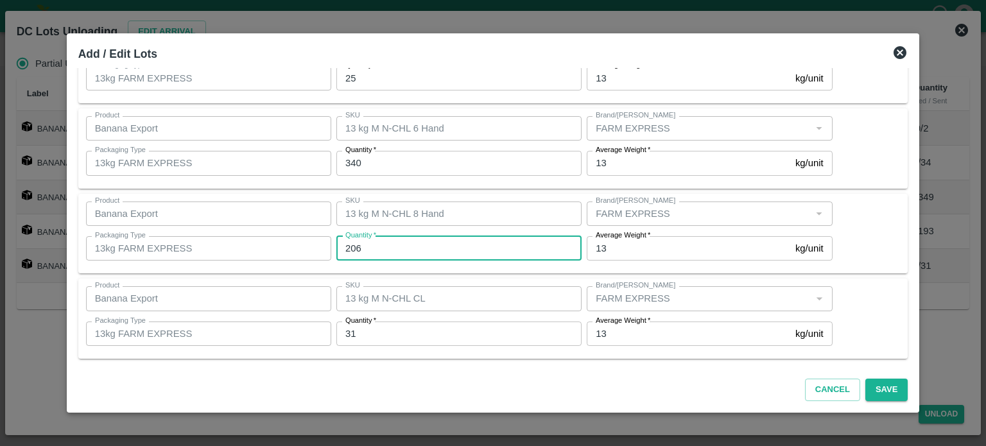
type input "206"
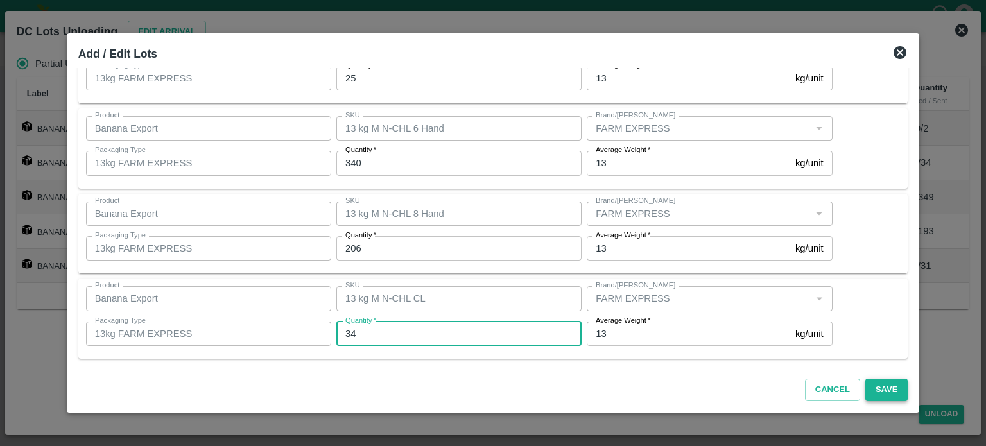
type input "34"
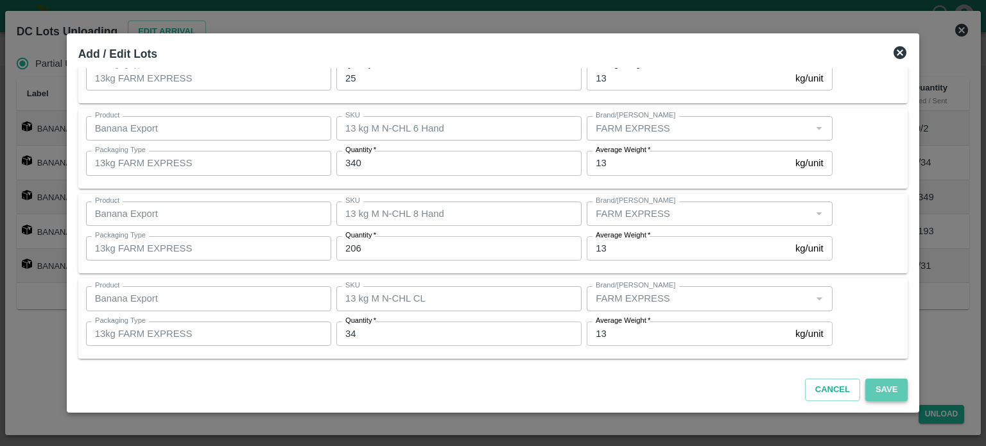
click at [870, 385] on button "Save" at bounding box center [886, 390] width 42 height 22
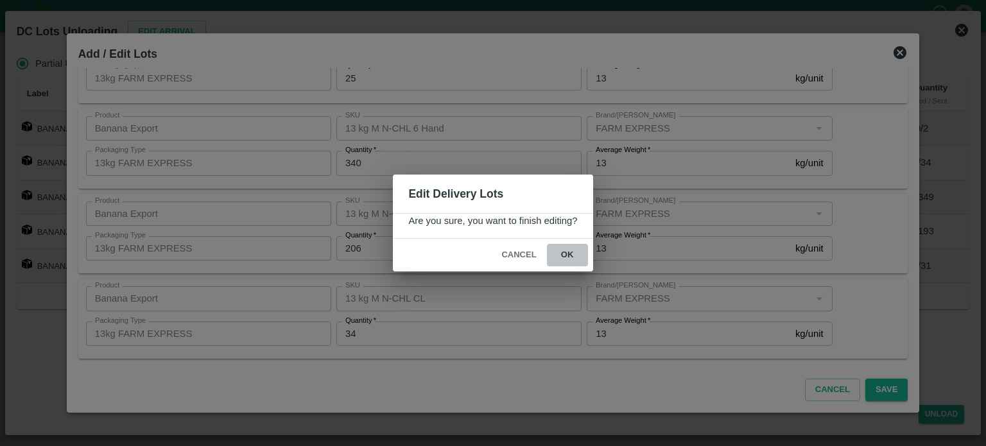
click at [566, 256] on button "ok" at bounding box center [567, 255] width 41 height 22
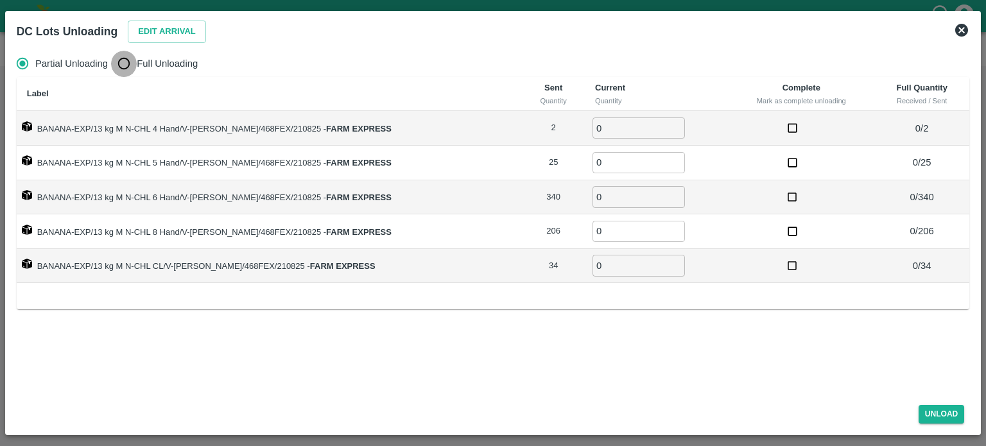
click at [123, 64] on input "Full Unloading" at bounding box center [124, 64] width 26 height 26
radio input "true"
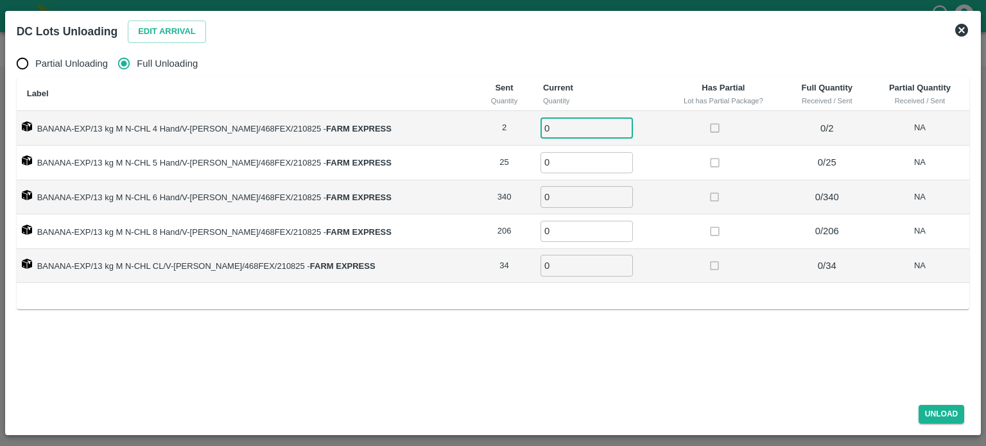
click at [551, 128] on input "0" at bounding box center [587, 127] width 92 height 21
type input "2"
type input "25"
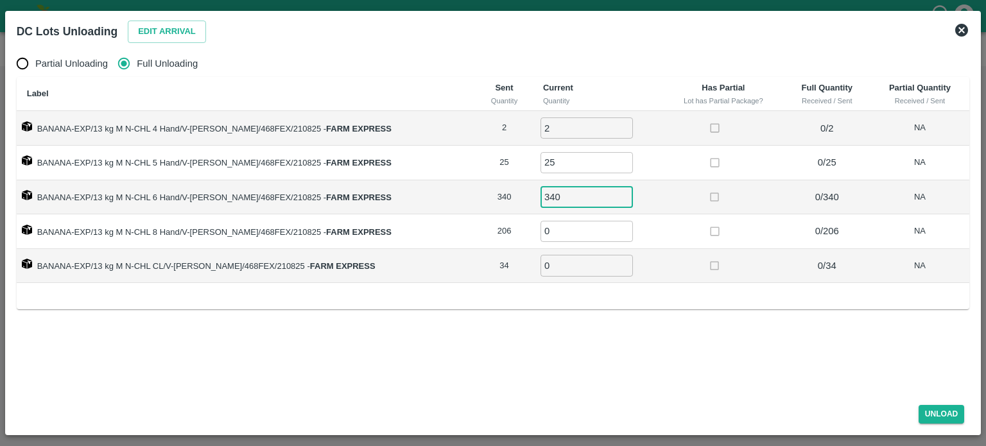
type input "340"
type input "206"
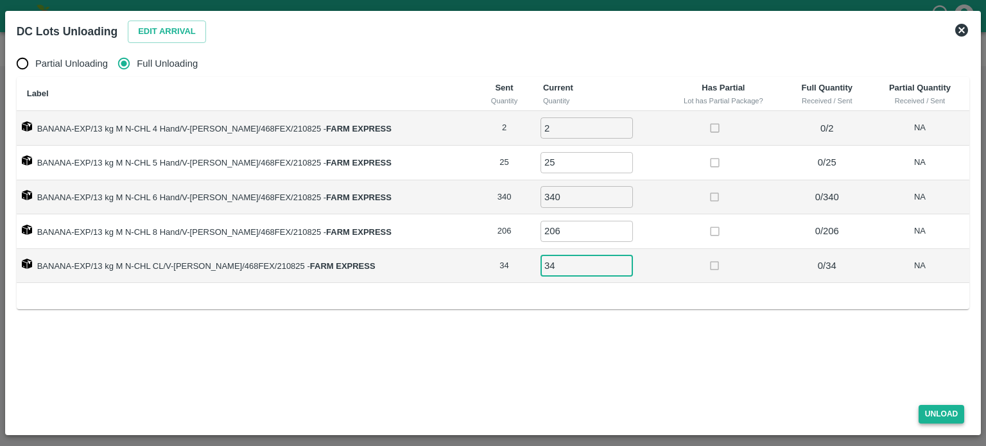
type input "34"
click at [940, 412] on button "Unload" at bounding box center [942, 414] width 46 height 19
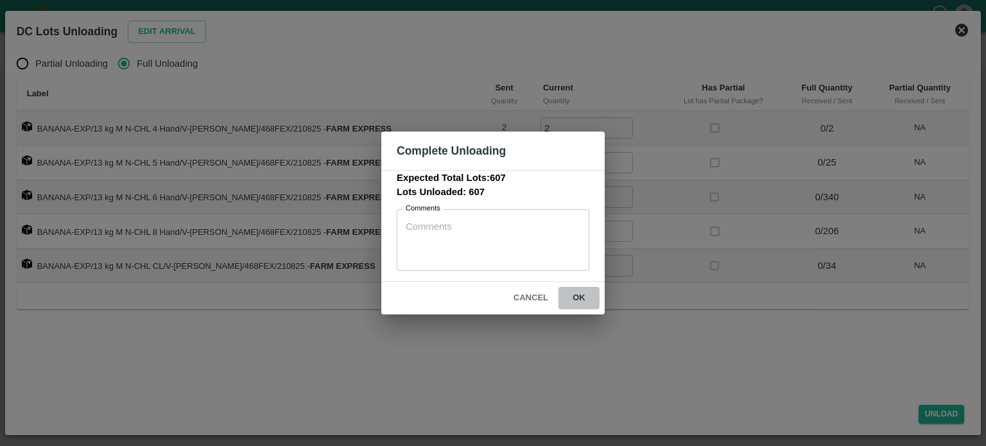
click at [577, 293] on button "ok" at bounding box center [579, 298] width 41 height 22
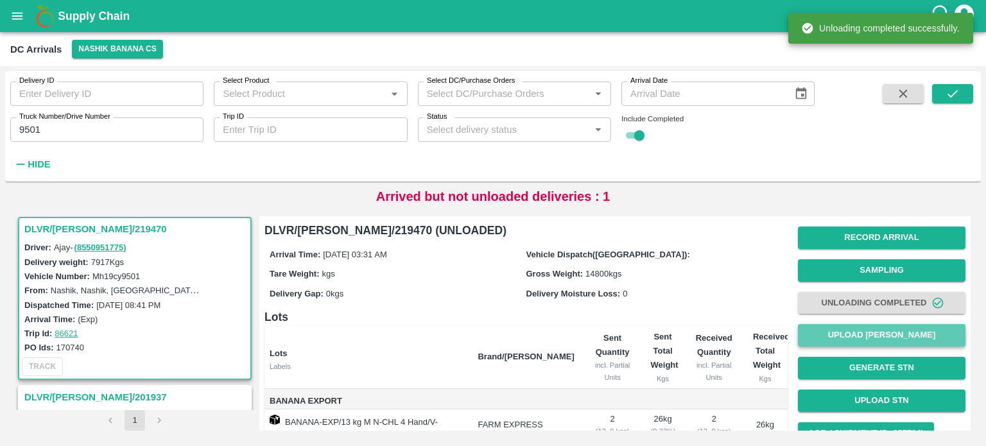
click at [878, 338] on button "Upload [PERSON_NAME]" at bounding box center [882, 335] width 168 height 22
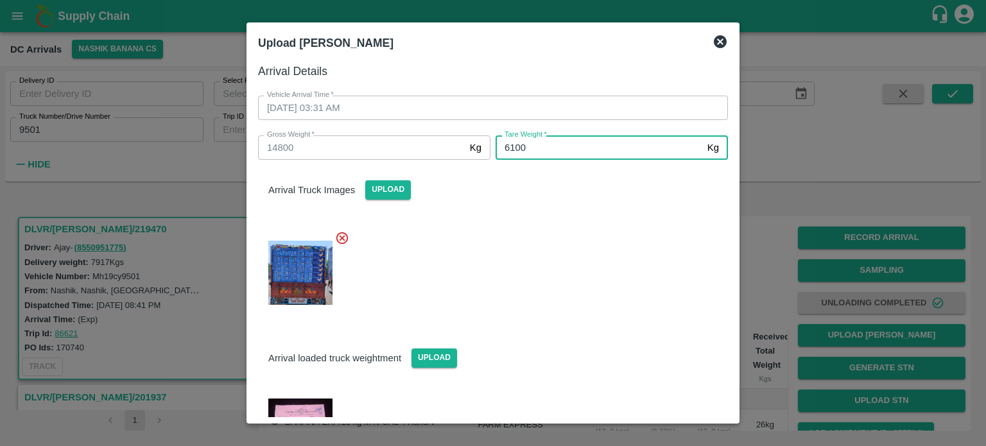
type input "6100"
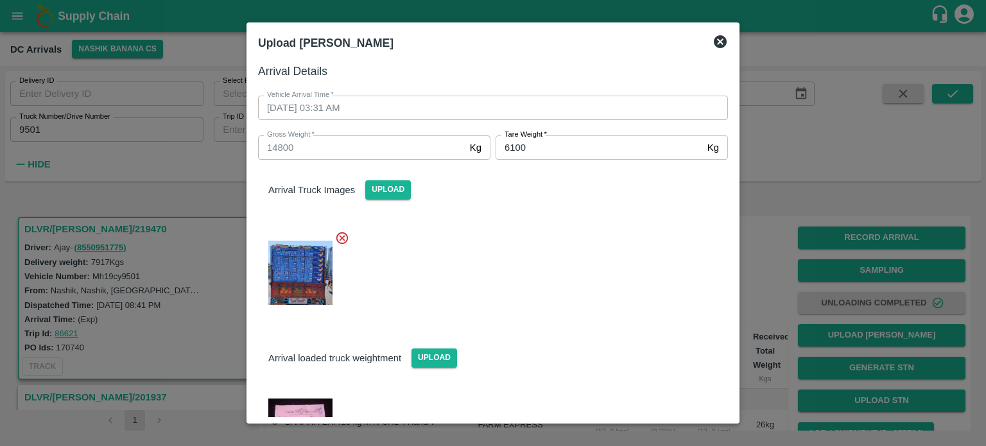
click at [615, 340] on div "Arrival loaded truck weightment Upload" at bounding box center [493, 347] width 491 height 39
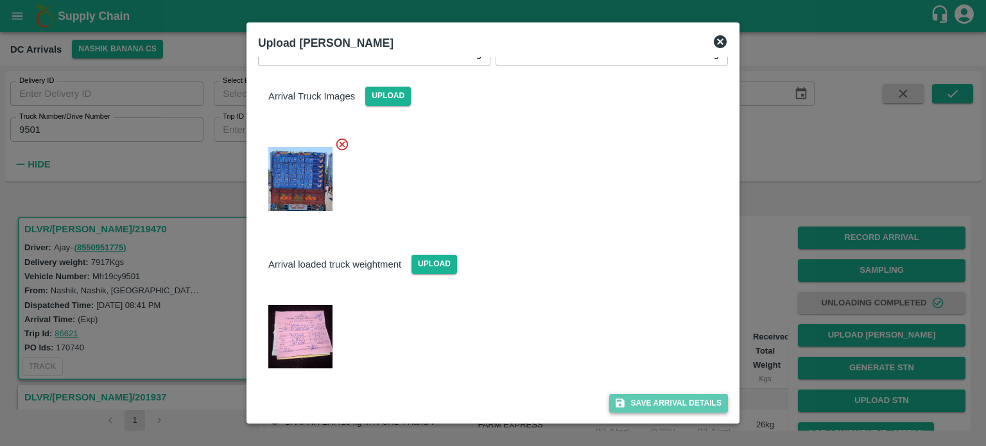
click at [654, 403] on button "Save Arrival Details" at bounding box center [668, 403] width 119 height 19
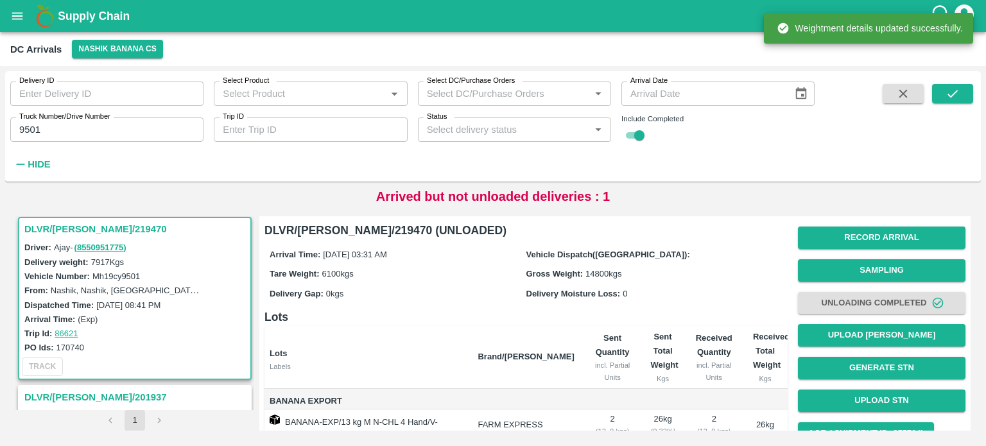
scroll to position [102, 0]
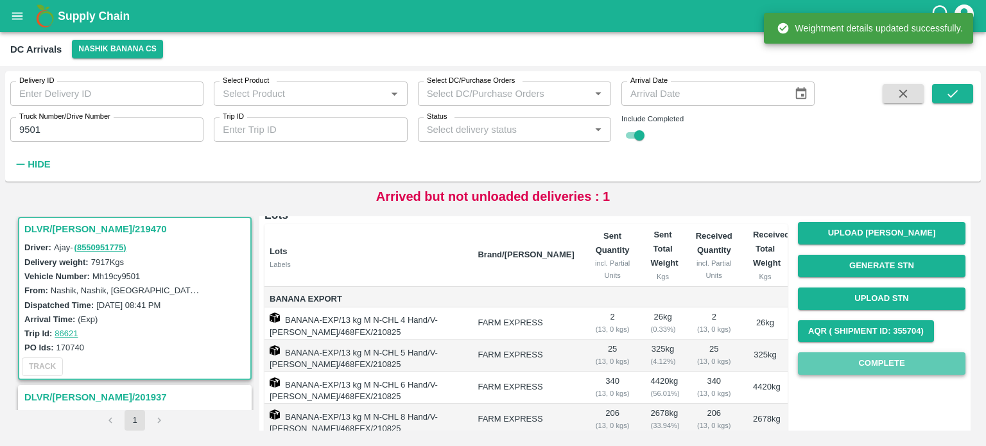
click at [868, 364] on button "Complete" at bounding box center [882, 363] width 168 height 22
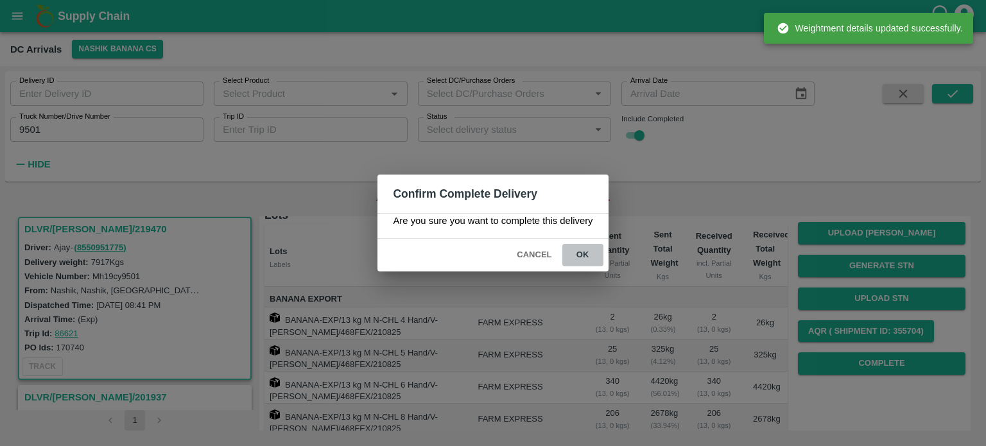
click at [578, 250] on button "ok" at bounding box center [582, 255] width 41 height 22
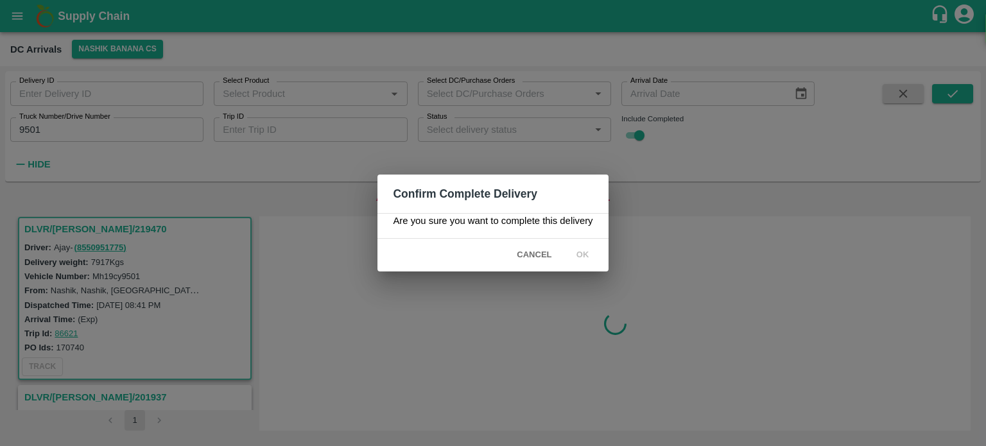
scroll to position [0, 0]
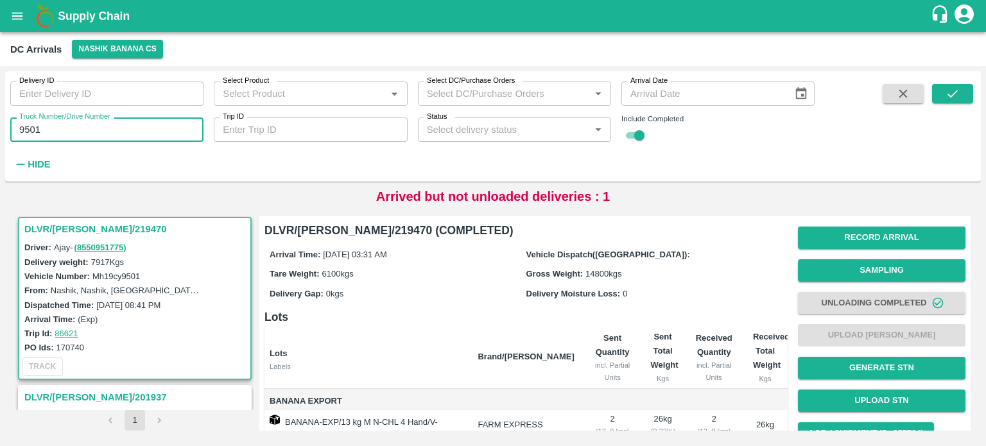
click at [21, 132] on input "9501" at bounding box center [106, 129] width 193 height 24
type input "7161"
click at [946, 94] on icon "submit" at bounding box center [953, 94] width 14 height 14
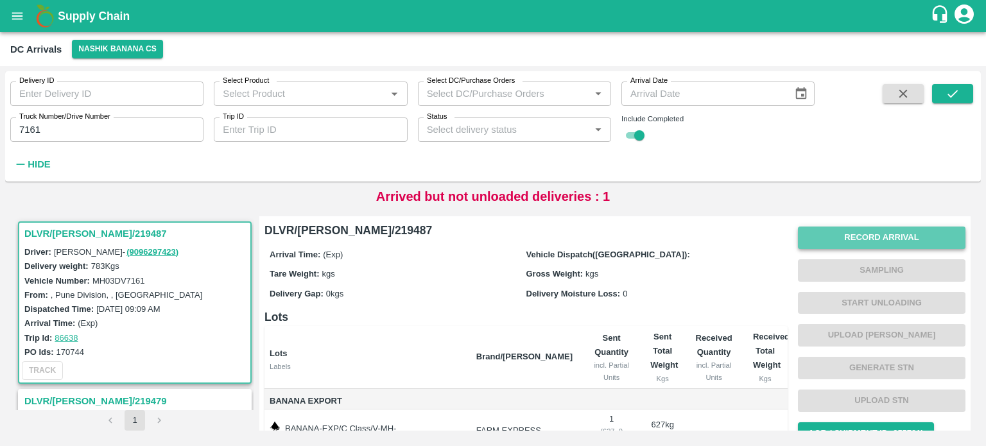
click at [846, 241] on button "Record Arrival" at bounding box center [882, 238] width 168 height 22
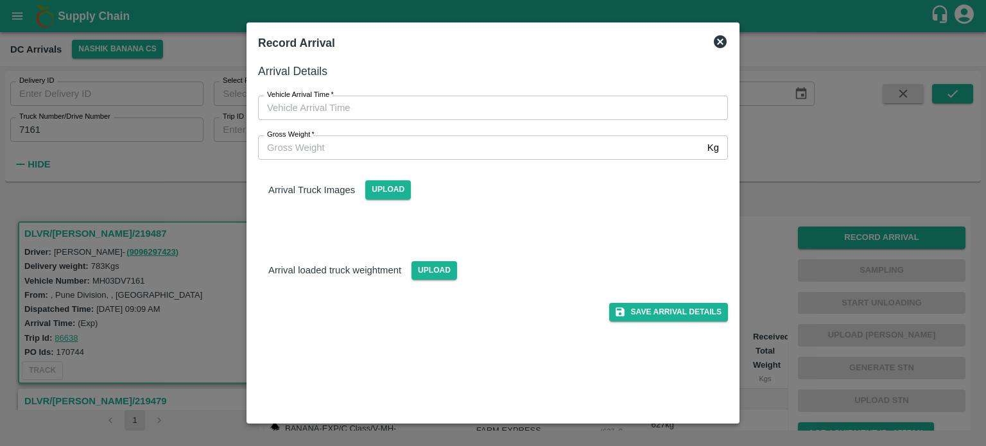
click at [720, 43] on icon at bounding box center [720, 41] width 13 height 13
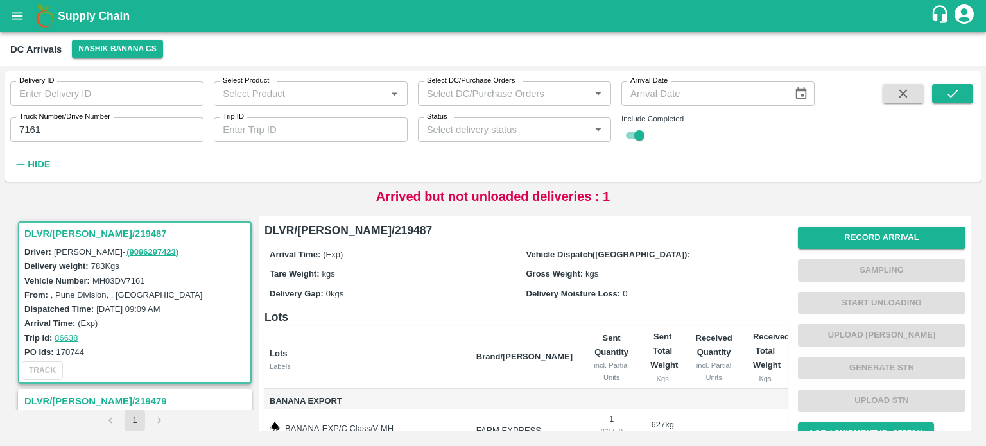
scroll to position [148, 0]
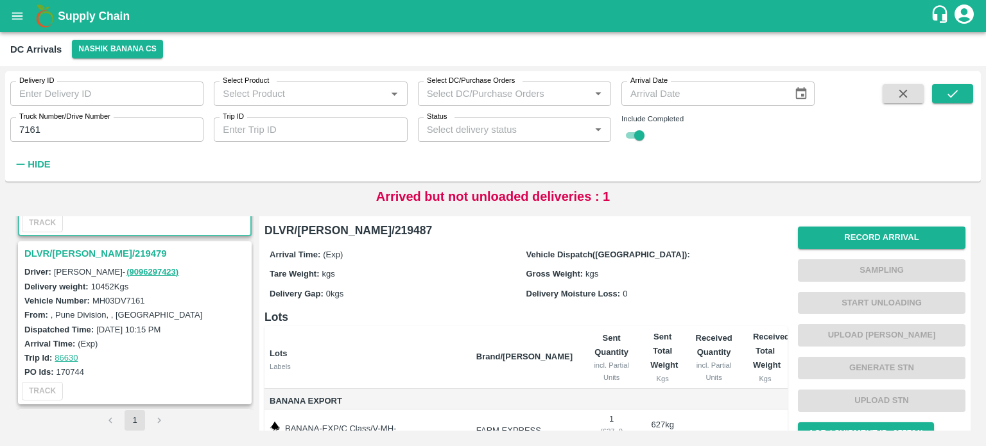
click at [78, 247] on h3 "DLVR/[PERSON_NAME]/219479" at bounding box center [136, 253] width 225 height 17
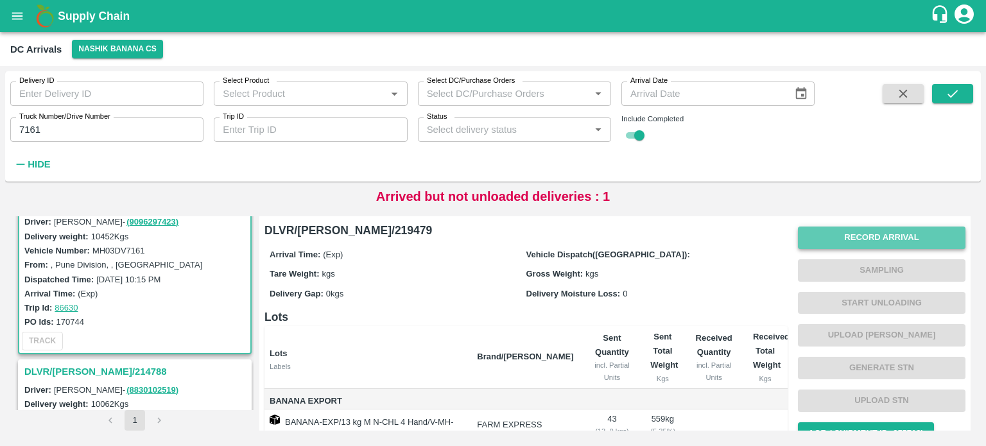
click at [838, 241] on button "Record Arrival" at bounding box center [882, 238] width 168 height 22
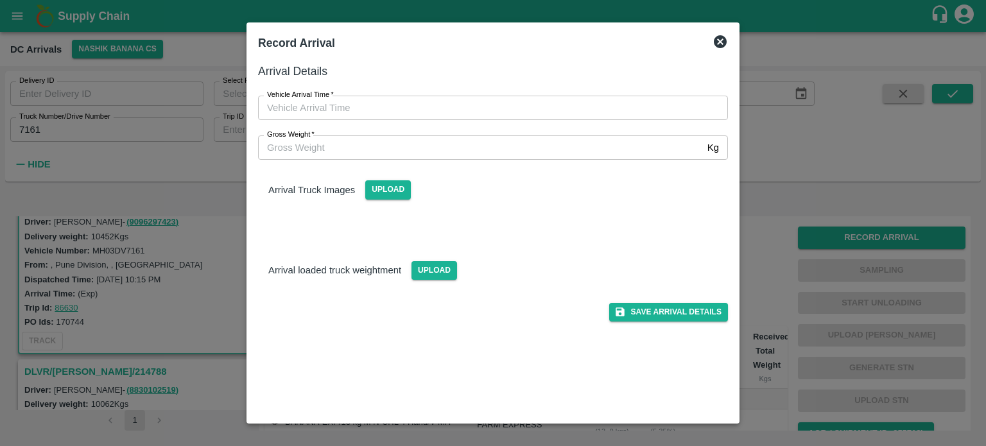
type input "DD/MM/YYYY hh:mm aa"
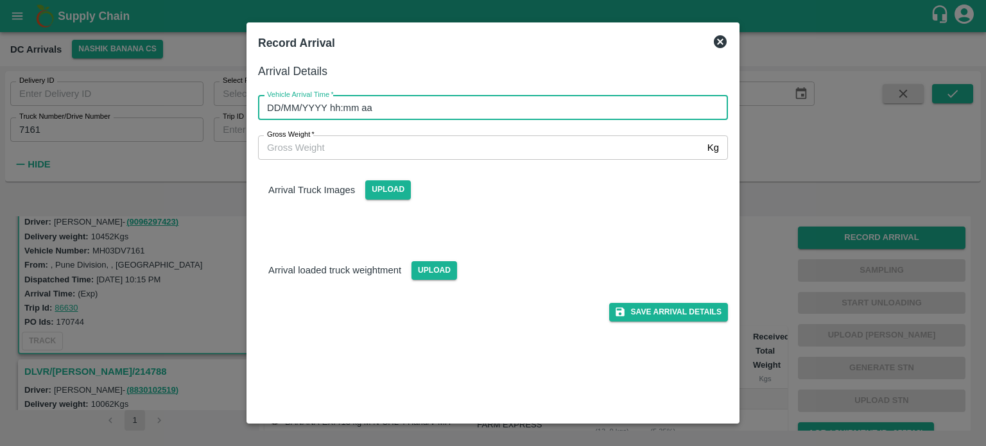
click at [455, 106] on input "DD/MM/YYYY hh:mm aa" at bounding box center [488, 108] width 461 height 24
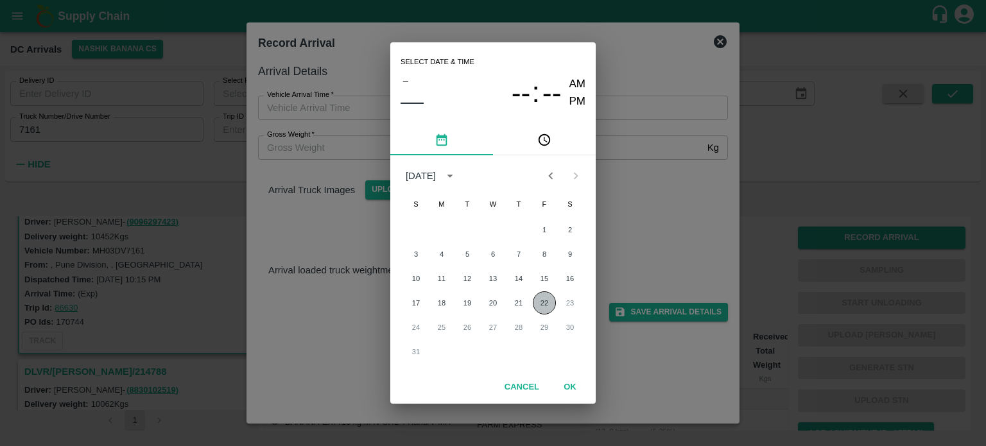
click at [541, 306] on button "22" at bounding box center [544, 302] width 23 height 23
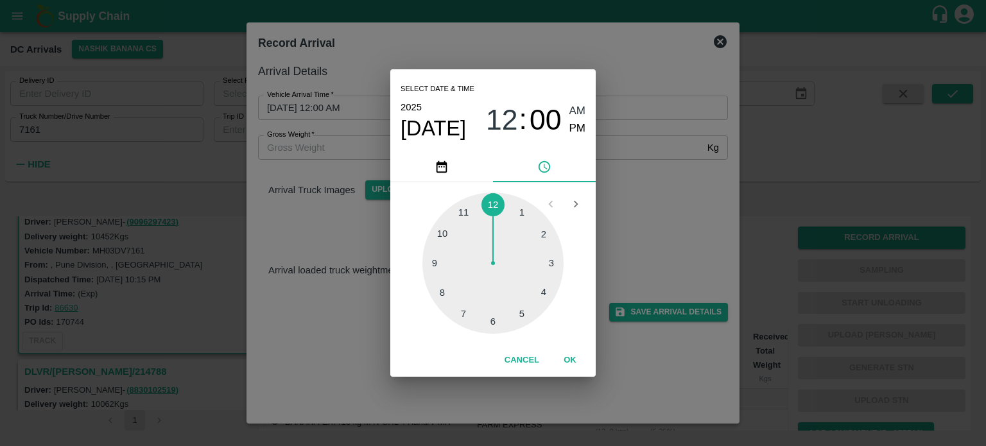
click at [460, 318] on div at bounding box center [492, 263] width 141 height 141
type input "[DATE] 07:00 AM"
click at [654, 236] on div "Select date & time [DATE] 07 : 00 AM PM 05 10 15 20 25 30 35 40 45 50 55 00 Can…" at bounding box center [493, 223] width 986 height 446
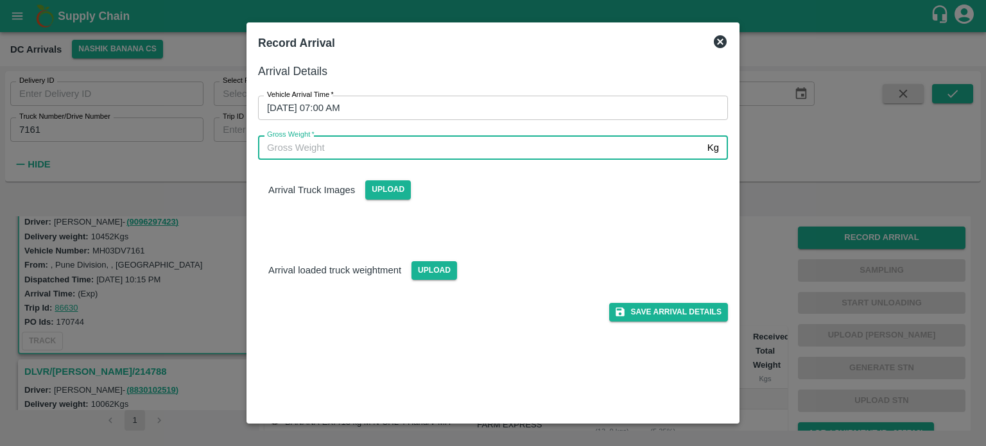
click at [329, 148] on input "Gross Weight   *" at bounding box center [480, 147] width 444 height 24
type input "17970"
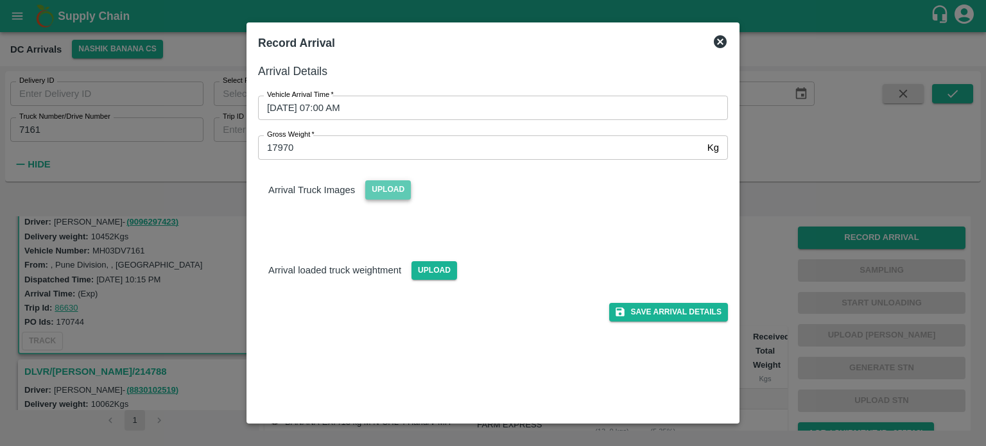
click at [388, 186] on span "Upload" at bounding box center [388, 189] width 46 height 19
click at [0, 0] on input "Upload" at bounding box center [0, 0] width 0 height 0
click at [425, 264] on span "Upload" at bounding box center [435, 270] width 46 height 19
click at [0, 0] on input "Upload" at bounding box center [0, 0] width 0 height 0
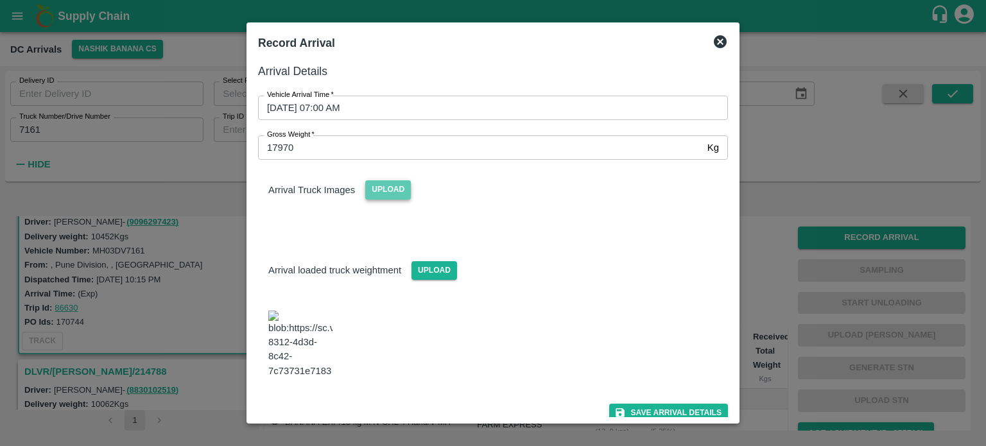
click at [391, 189] on span "Upload" at bounding box center [388, 189] width 46 height 19
click at [0, 0] on input "Upload" at bounding box center [0, 0] width 0 height 0
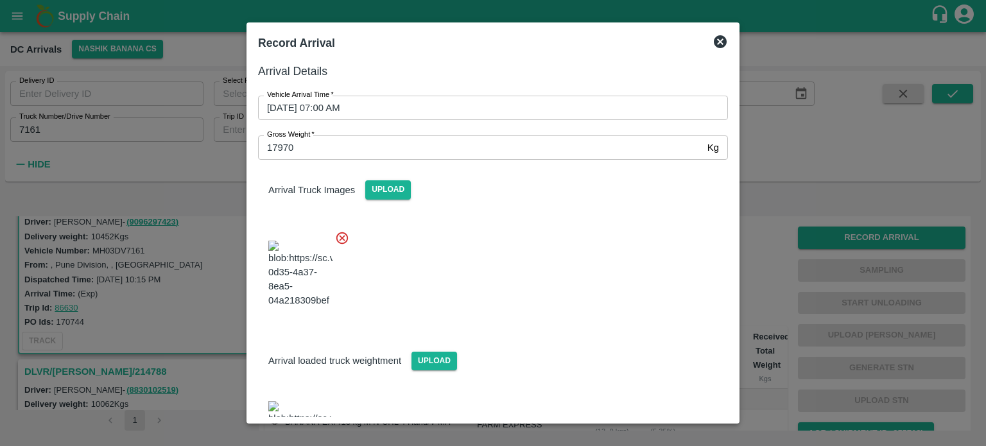
scroll to position [139, 0]
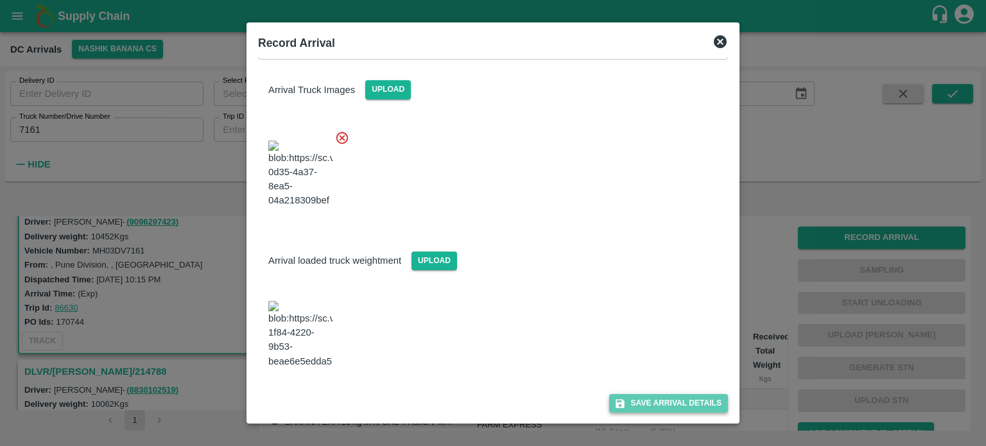
click at [653, 401] on button "Save Arrival Details" at bounding box center [668, 403] width 119 height 19
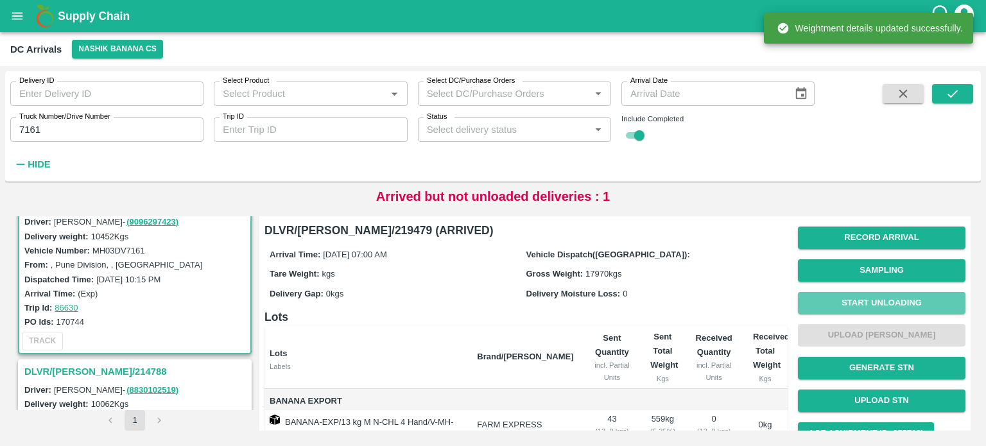
click at [860, 295] on button "Start Unloading" at bounding box center [882, 303] width 168 height 22
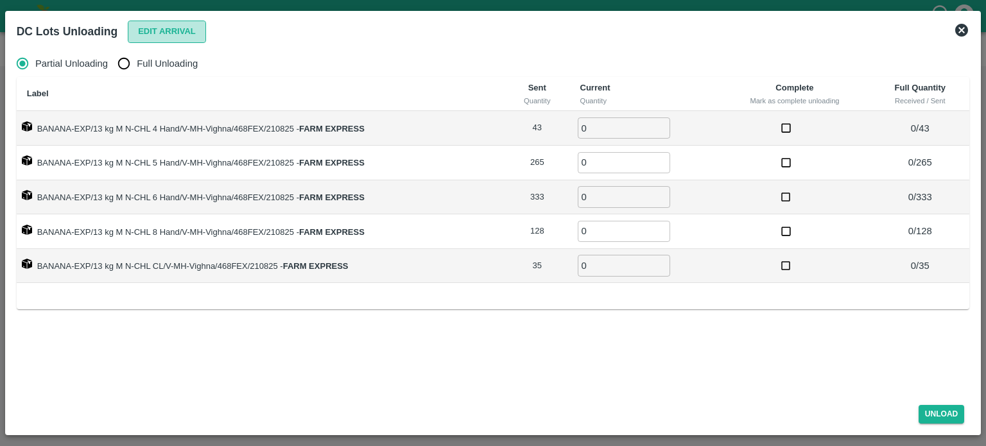
click at [152, 29] on button "Edit Arrival" at bounding box center [167, 32] width 78 height 22
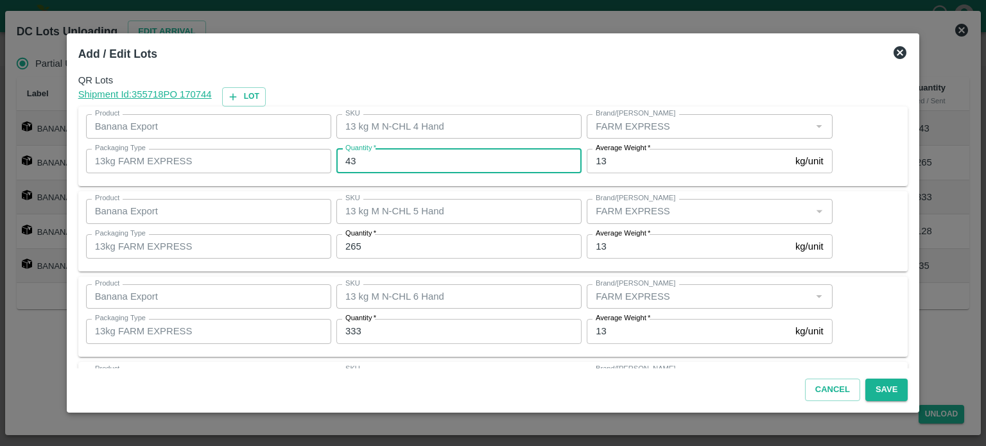
click at [353, 164] on input "43" at bounding box center [458, 161] width 245 height 24
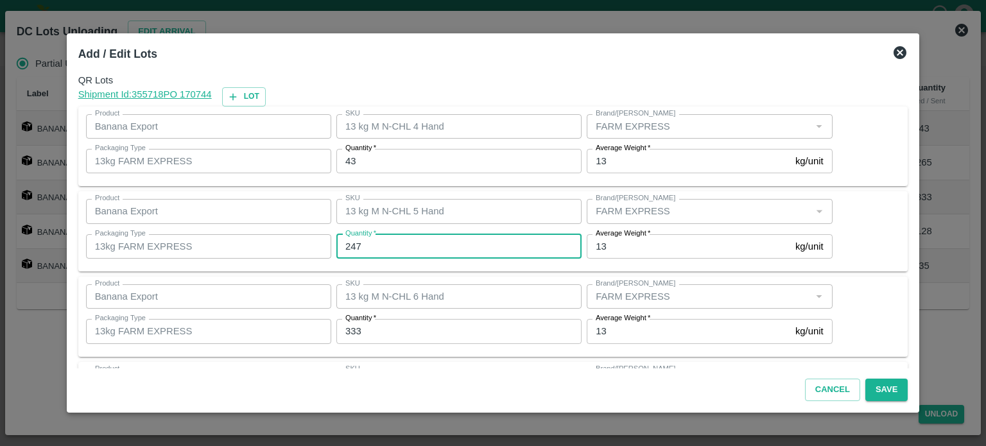
type input "247"
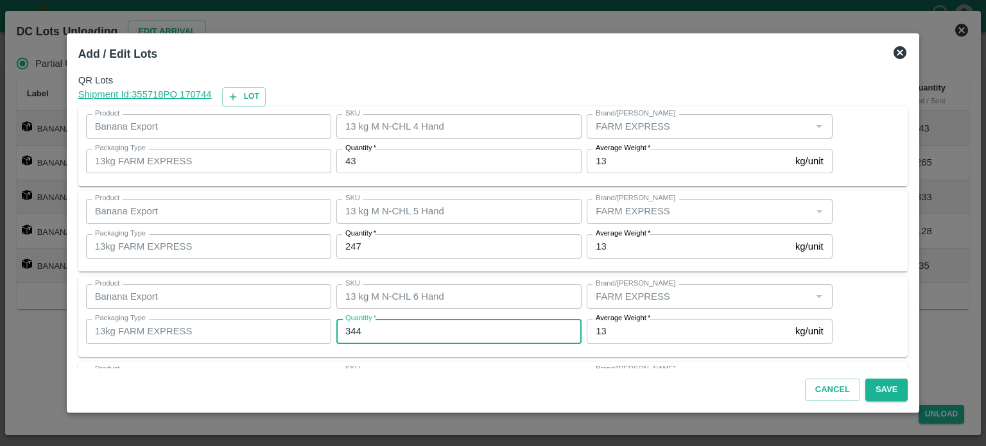
type input "344"
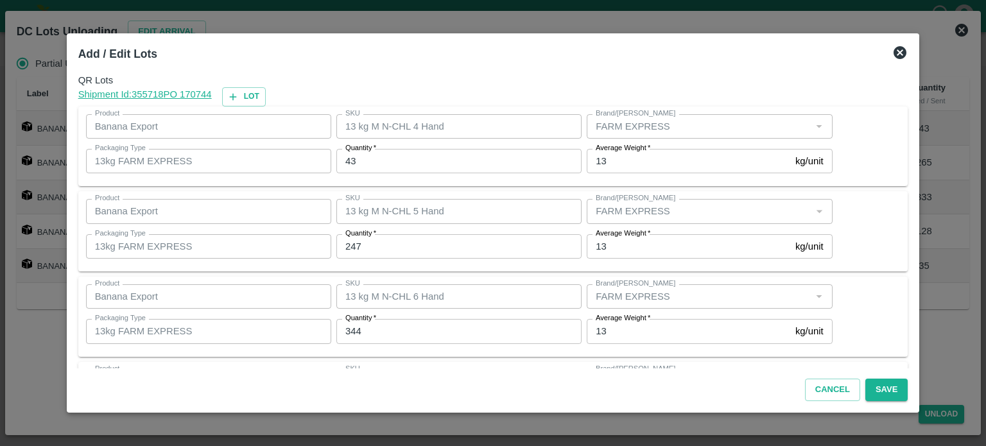
scroll to position [168, 0]
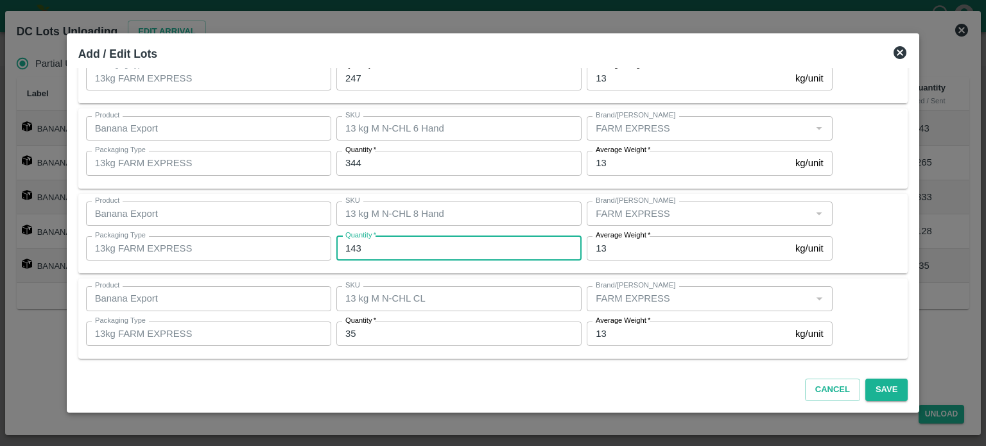
type input "143"
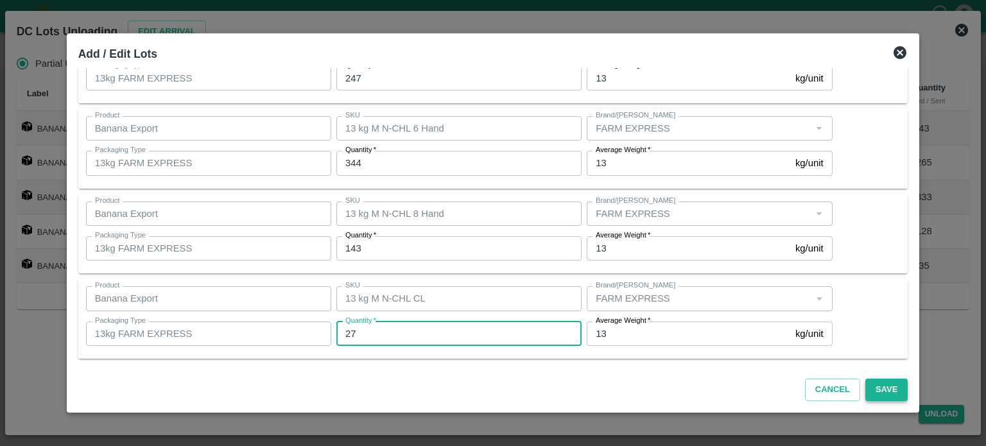
type input "27"
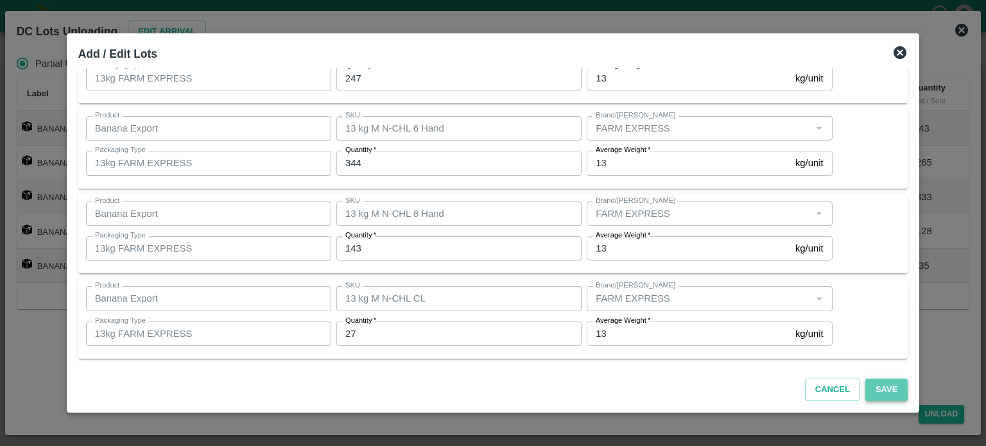
click at [881, 387] on button "Save" at bounding box center [886, 390] width 42 height 22
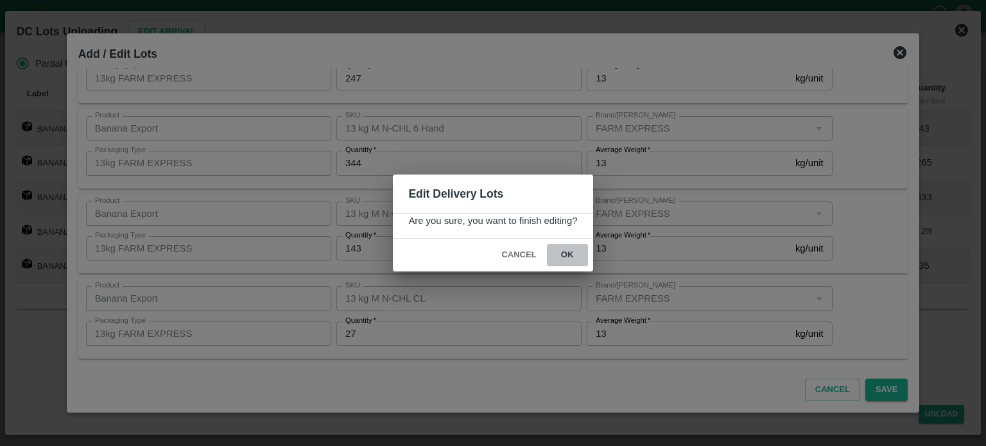
click at [564, 256] on button "ok" at bounding box center [567, 255] width 41 height 22
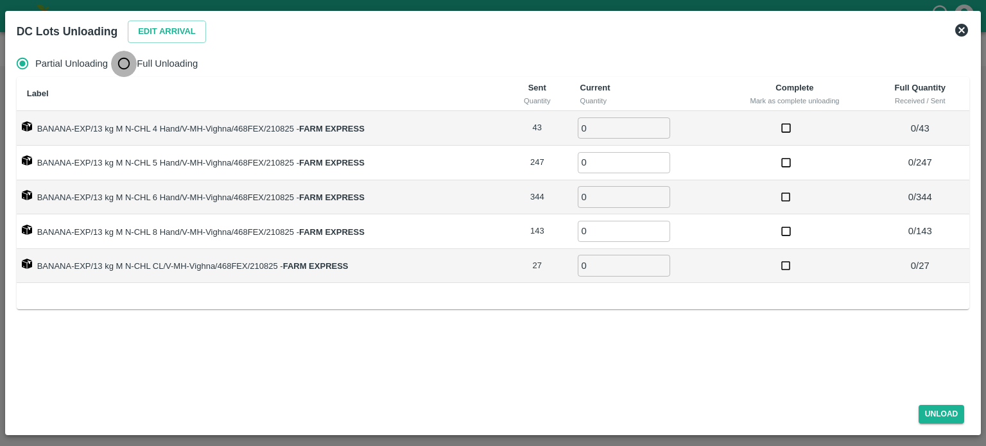
click at [123, 65] on input "Full Unloading" at bounding box center [124, 64] width 26 height 26
radio input "true"
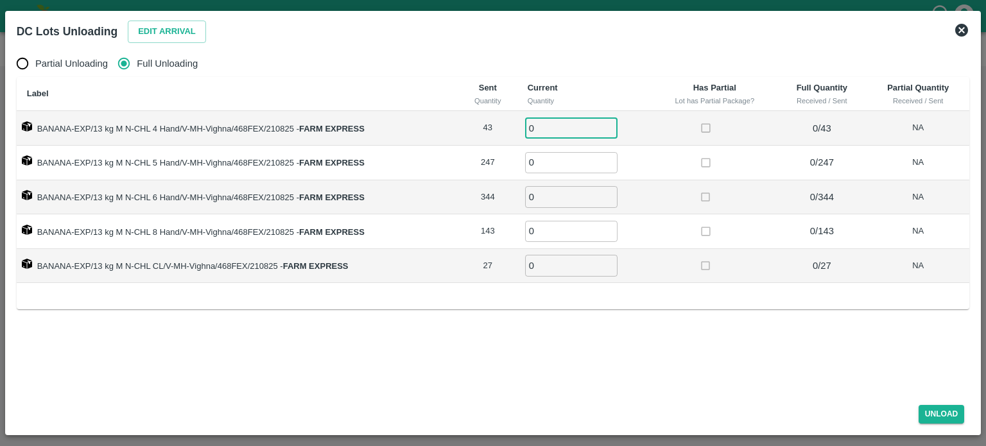
click at [557, 126] on input "0" at bounding box center [571, 127] width 92 height 21
type input "43"
type input "247"
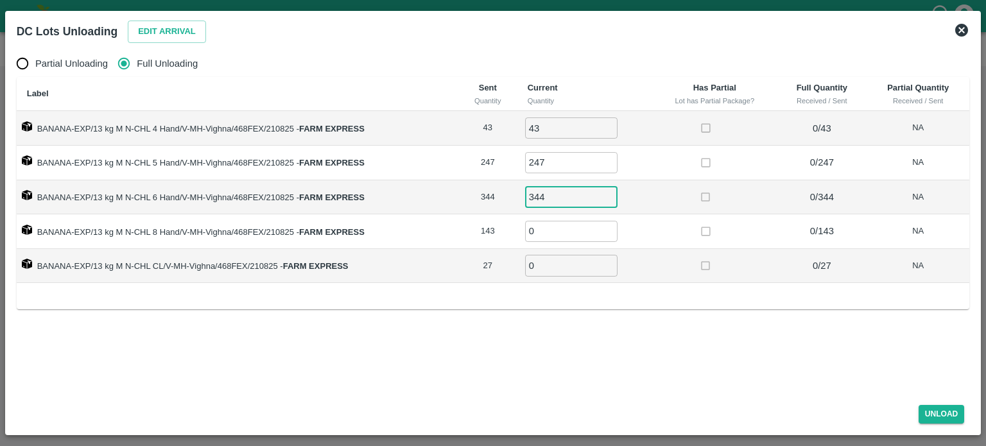
type input "344"
type input "143"
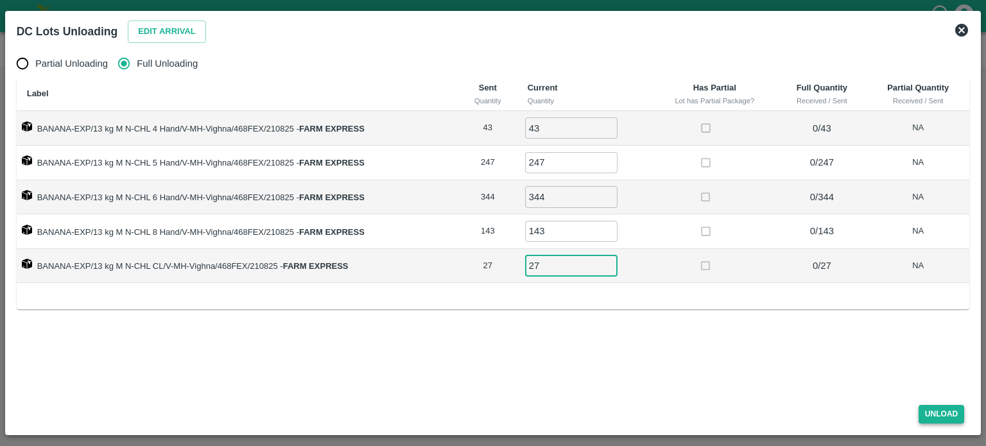
type input "27"
click at [941, 413] on button "Unload" at bounding box center [942, 414] width 46 height 19
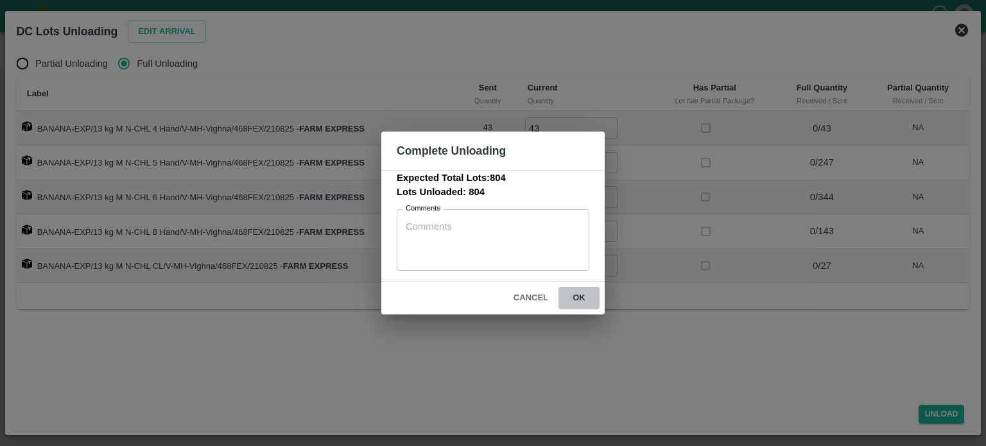
click at [581, 299] on button "ok" at bounding box center [579, 298] width 41 height 22
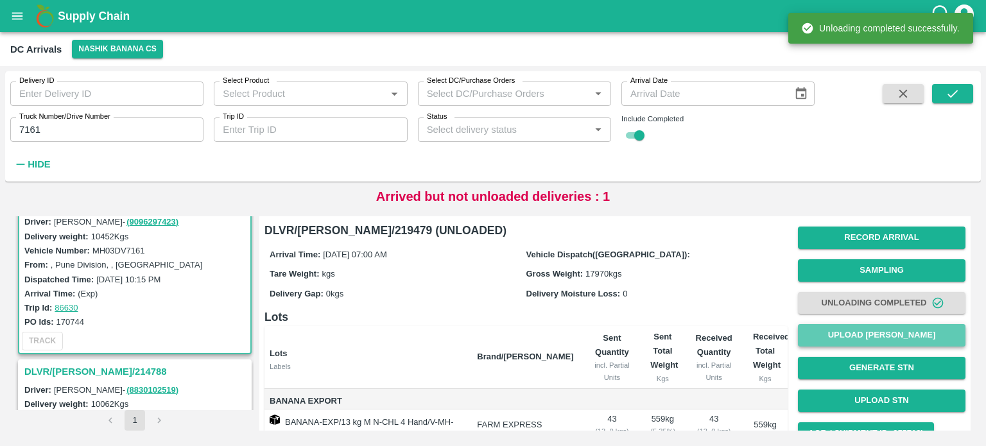
click at [874, 336] on button "Upload [PERSON_NAME]" at bounding box center [882, 335] width 168 height 22
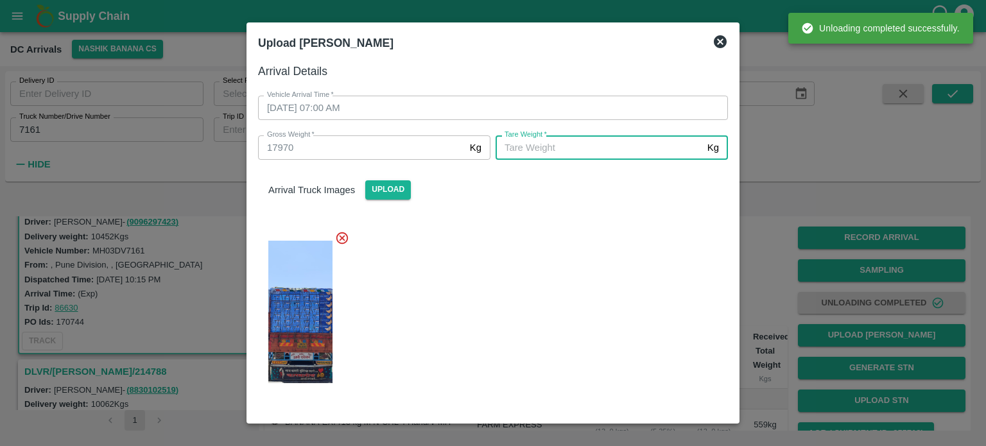
click at [606, 155] on input "[PERSON_NAME]   *" at bounding box center [599, 147] width 207 height 24
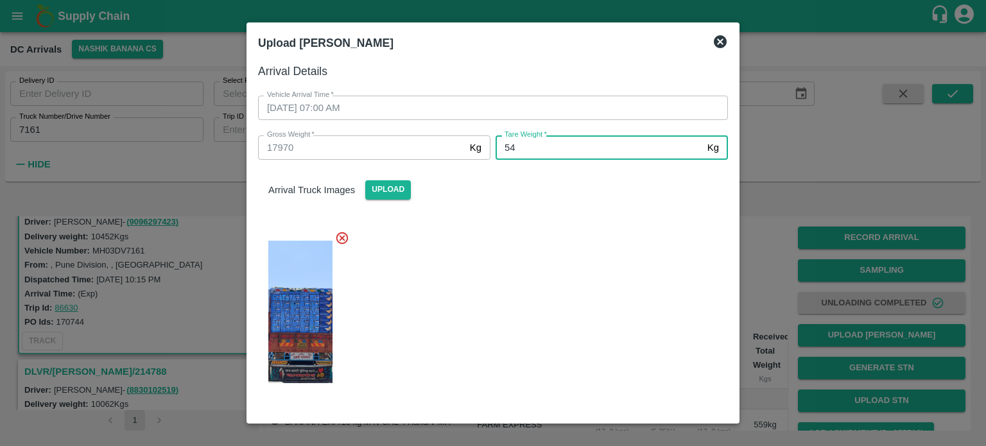
type input "5"
type input "6510"
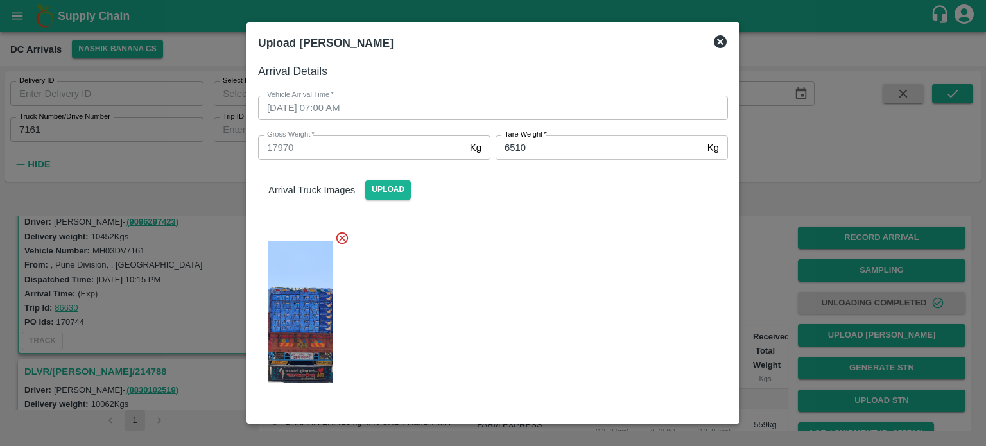
click at [605, 288] on div at bounding box center [488, 308] width 480 height 176
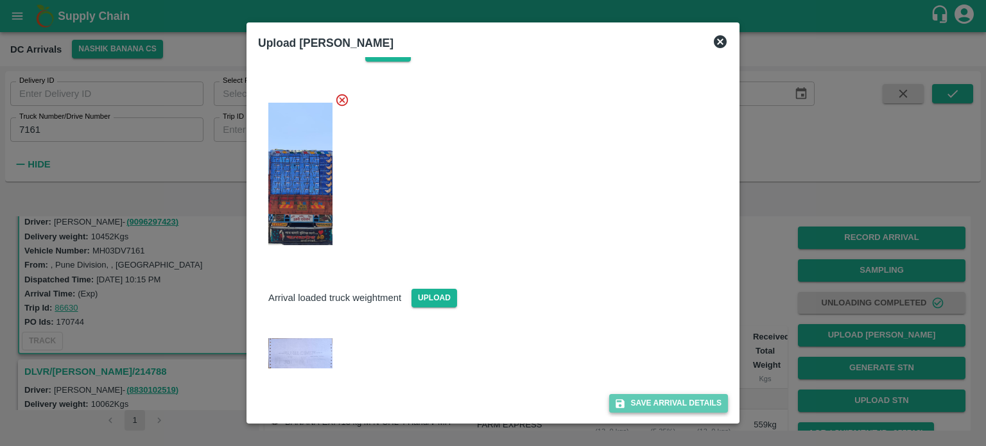
click at [654, 402] on button "Save Arrival Details" at bounding box center [668, 403] width 119 height 19
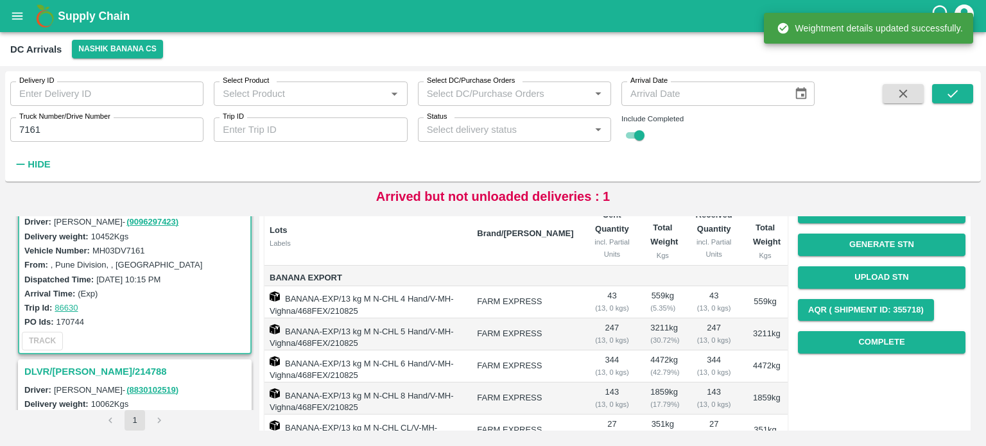
scroll to position [123, 0]
click at [878, 341] on button "Complete" at bounding box center [882, 342] width 168 height 22
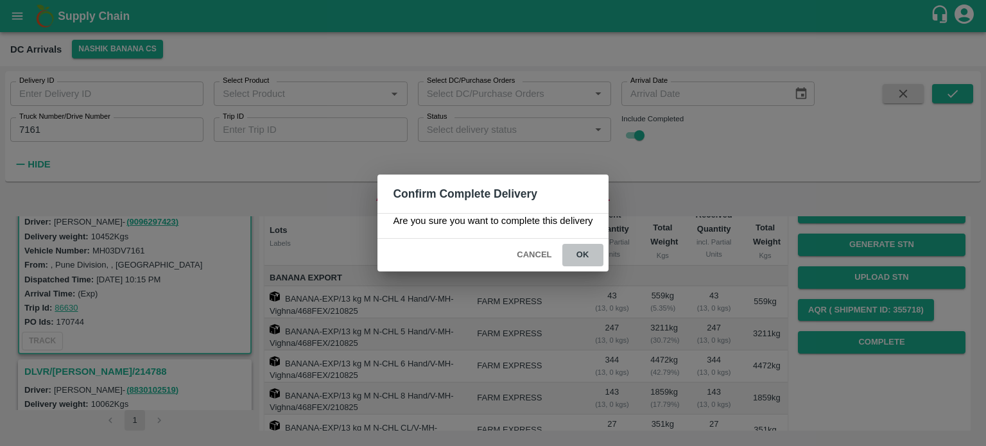
click at [582, 255] on button "ok" at bounding box center [582, 255] width 41 height 22
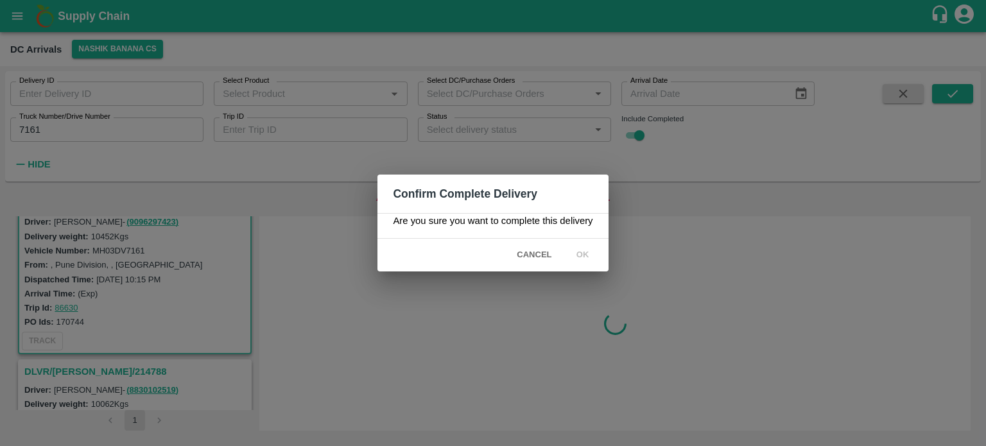
scroll to position [0, 0]
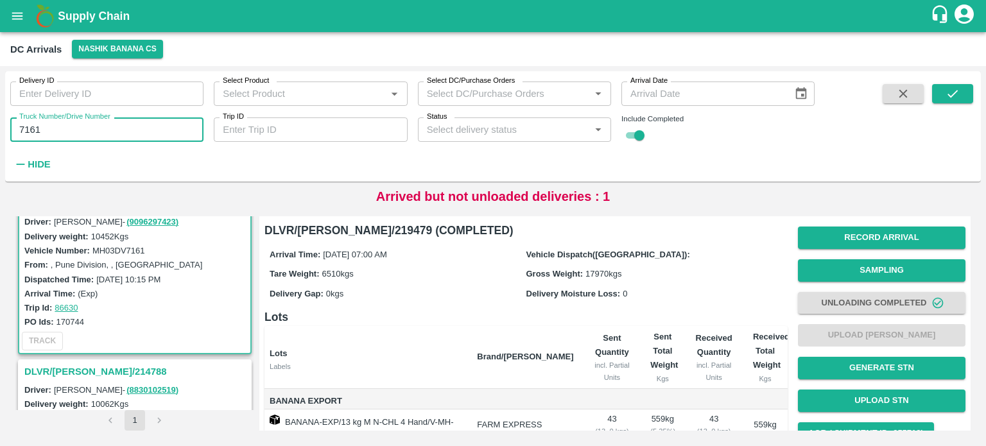
click at [25, 126] on input "7161" at bounding box center [106, 129] width 193 height 24
type input "5188"
click at [958, 100] on icon "submit" at bounding box center [953, 94] width 14 height 14
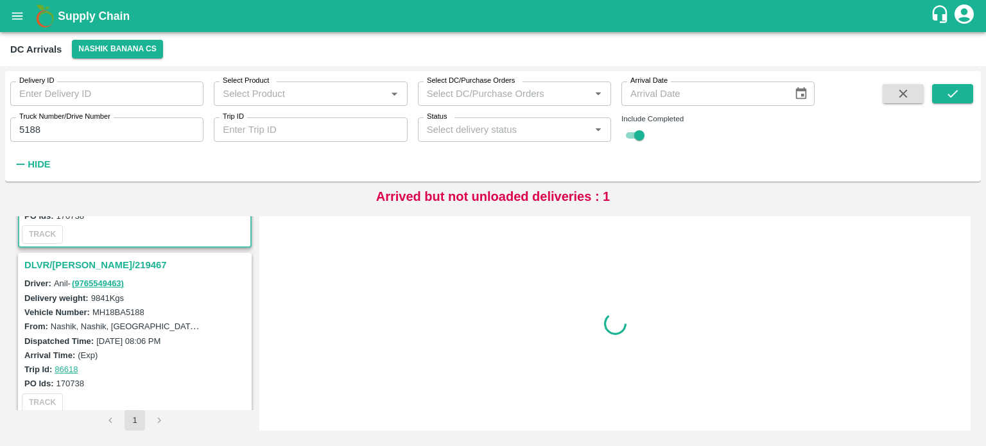
scroll to position [139, 0]
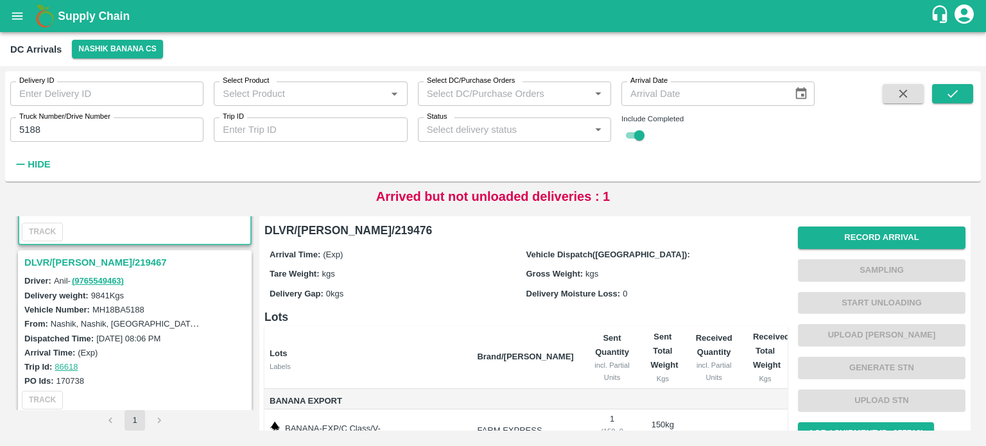
click at [87, 263] on h3 "DLVR/[PERSON_NAME]/219467" at bounding box center [136, 262] width 225 height 17
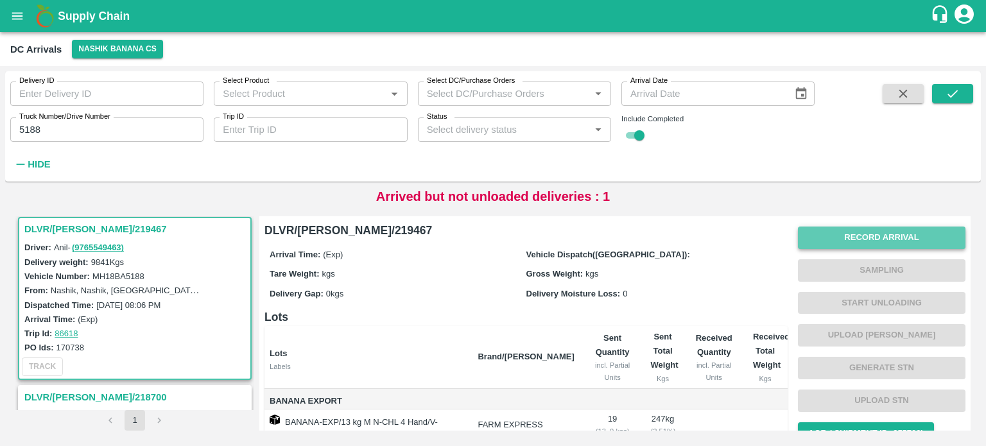
click at [836, 240] on button "Record Arrival" at bounding box center [882, 238] width 168 height 22
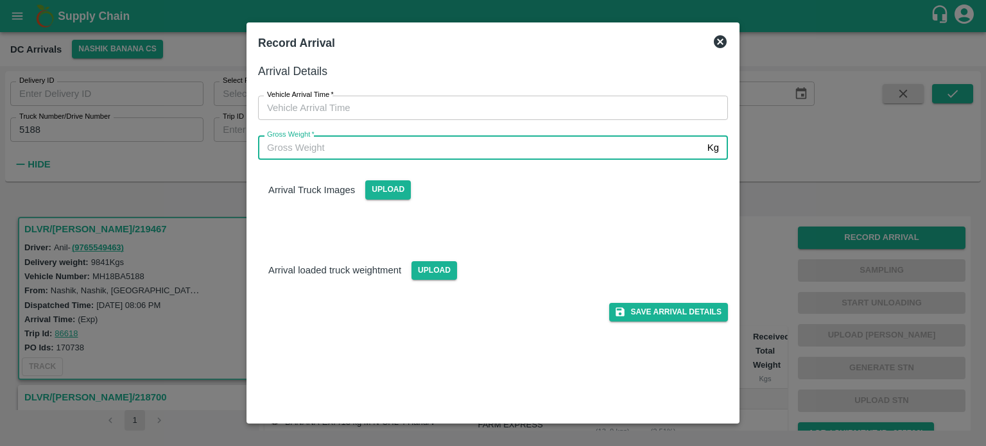
click at [510, 151] on input "Gross Weight   *" at bounding box center [480, 147] width 444 height 24
type input "16650"
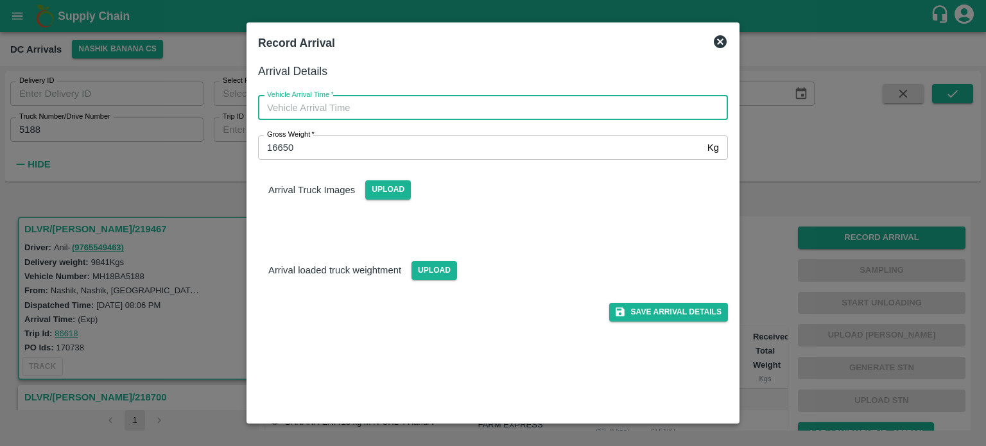
type input "DD/MM/YYYY hh:mm aa"
click at [429, 100] on input "DD/MM/YYYY hh:mm aa" at bounding box center [488, 108] width 461 height 24
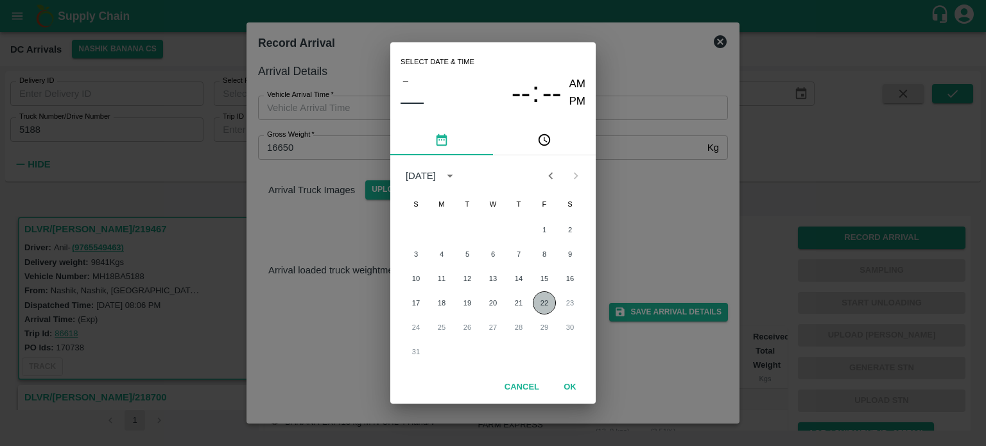
click at [540, 307] on button "22" at bounding box center [544, 302] width 23 height 23
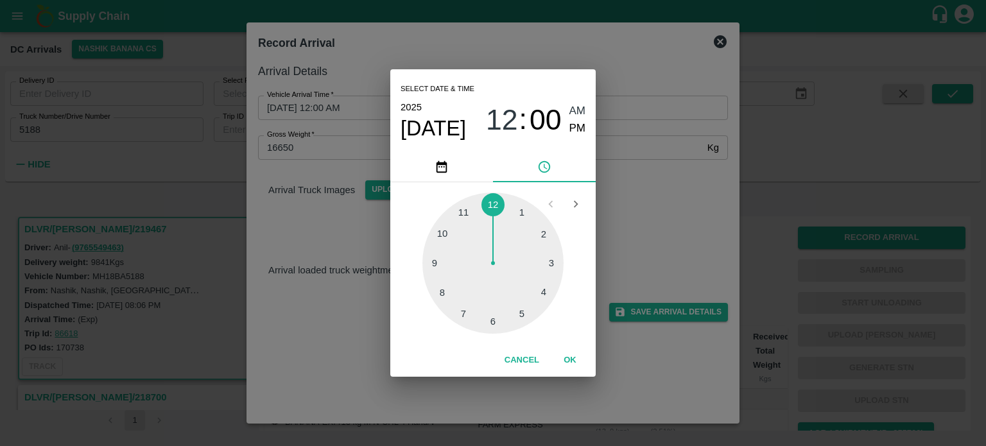
click at [440, 230] on div at bounding box center [492, 263] width 141 height 141
type input "[DATE] 10:00 AM"
click at [664, 196] on div "Select date & time [DATE] 10 : 00 AM PM 05 10 15 20 25 30 35 40 45 50 55 00 Can…" at bounding box center [493, 223] width 986 height 446
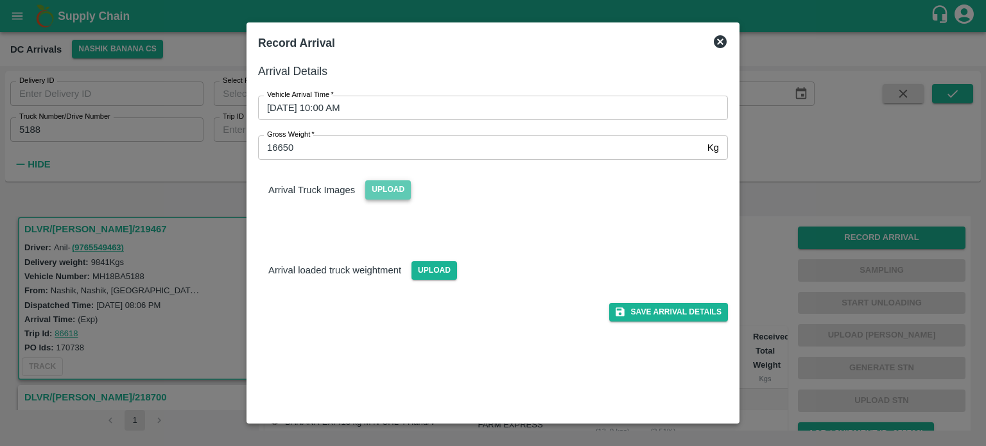
click at [383, 187] on span "Upload" at bounding box center [388, 189] width 46 height 19
click at [0, 0] on input "Upload" at bounding box center [0, 0] width 0 height 0
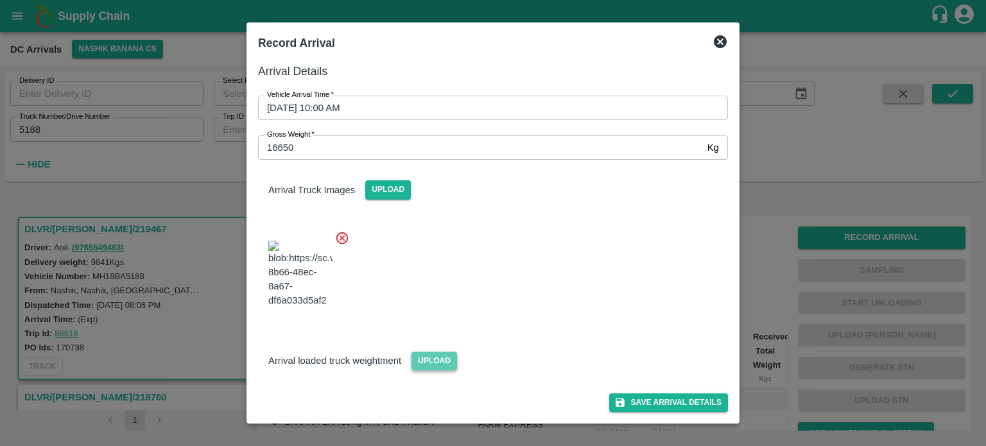
click at [439, 354] on span "Upload" at bounding box center [435, 361] width 46 height 19
click at [0, 0] on input "Upload" at bounding box center [0, 0] width 0 height 0
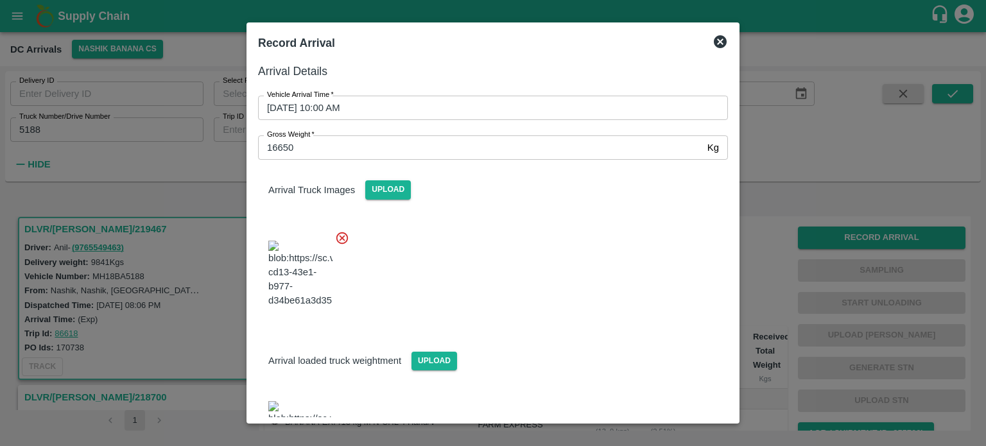
scroll to position [173, 0]
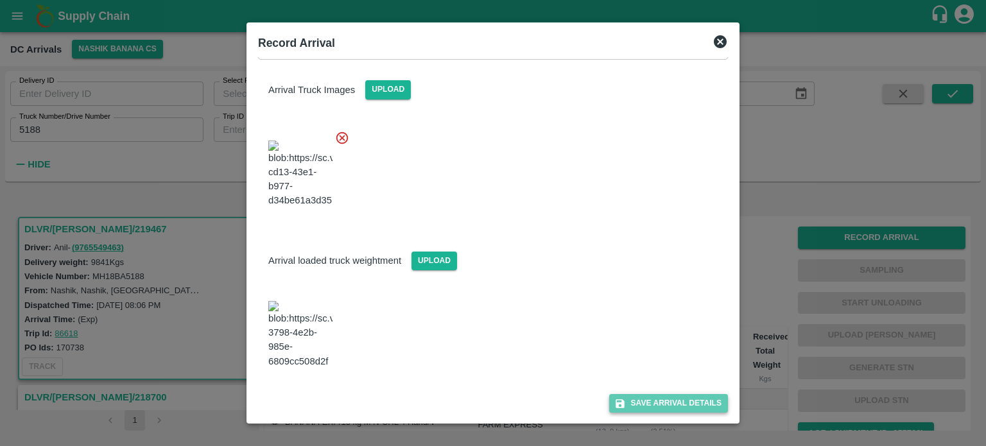
click at [663, 400] on button "Save Arrival Details" at bounding box center [668, 403] width 119 height 19
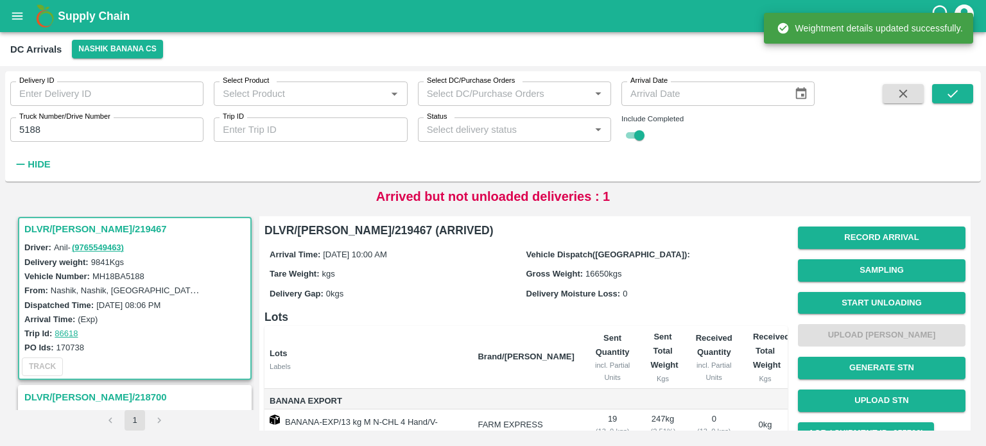
click at [864, 302] on button "Start Unloading" at bounding box center [882, 303] width 168 height 22
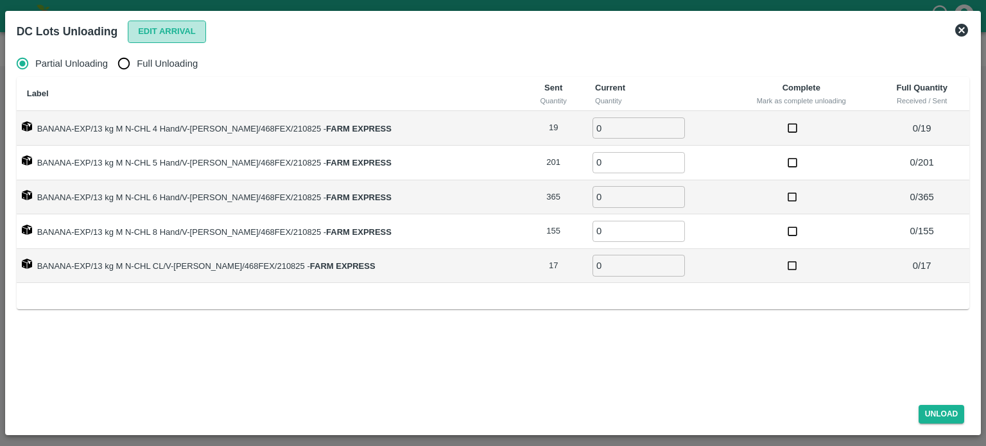
click at [162, 30] on button "Edit Arrival" at bounding box center [167, 32] width 78 height 22
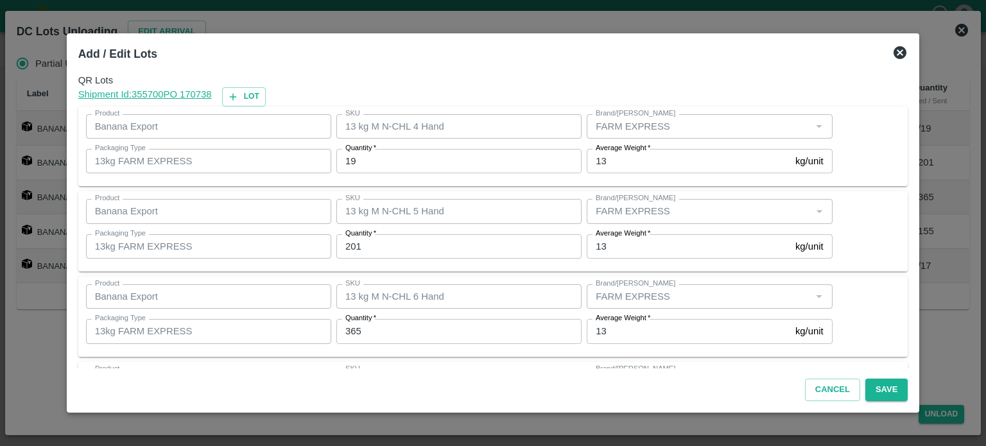
click at [353, 161] on input "19" at bounding box center [458, 161] width 245 height 24
type input "14"
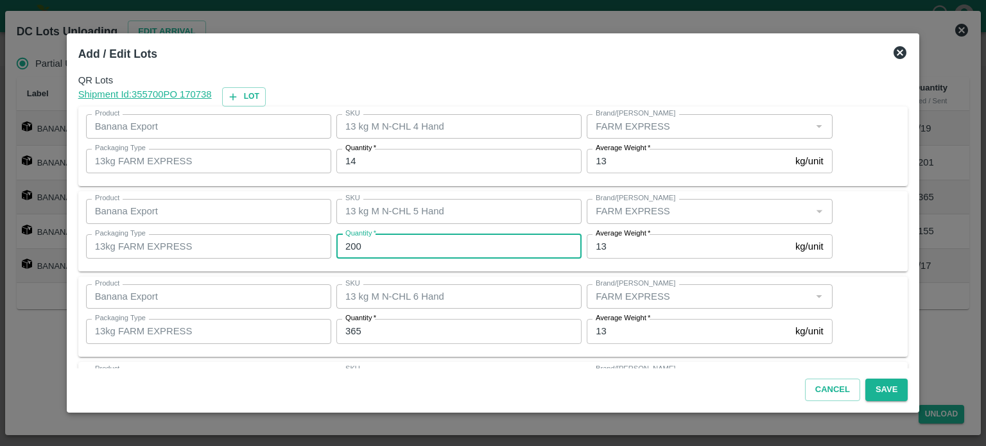
type input "200"
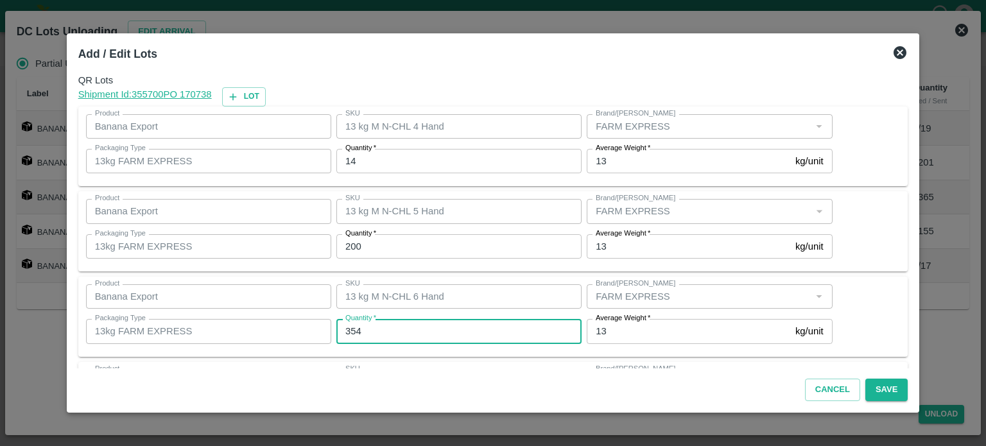
type input "354"
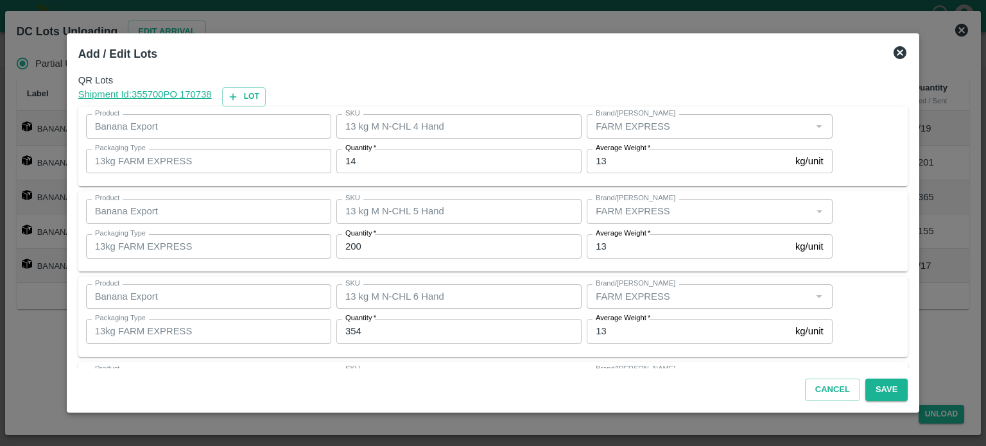
scroll to position [168, 0]
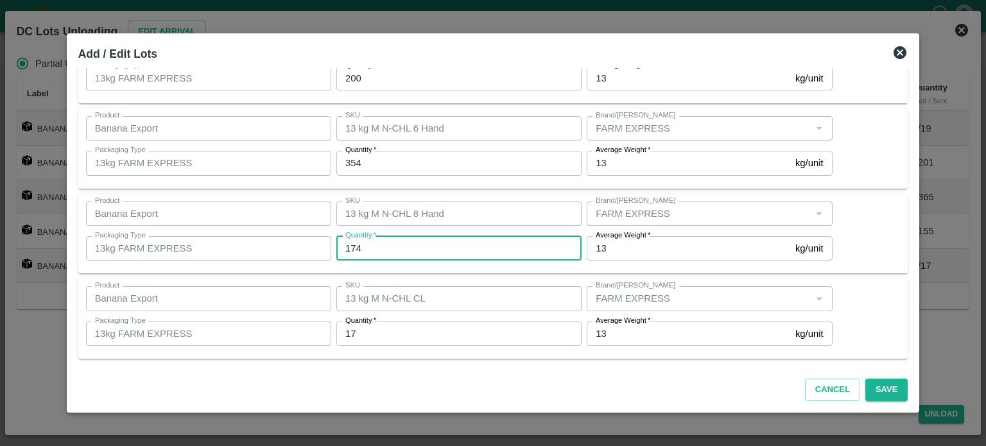
type input "174"
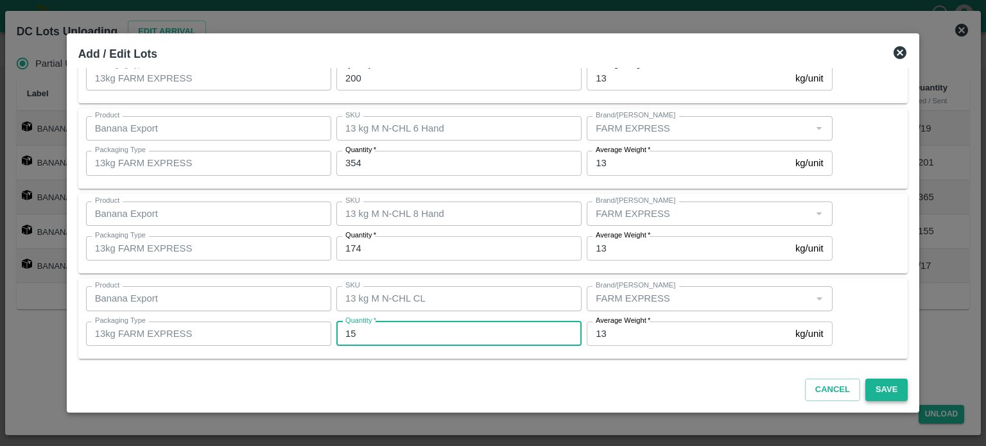
type input "15"
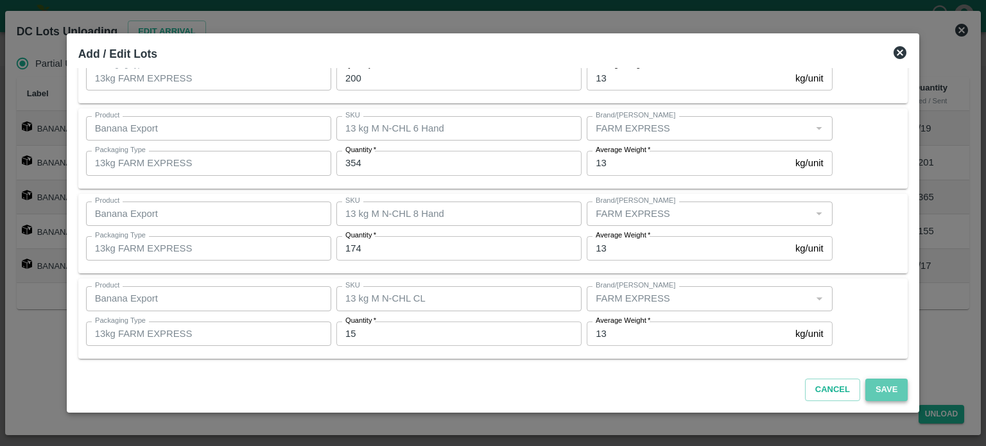
click at [876, 387] on button "Save" at bounding box center [886, 390] width 42 height 22
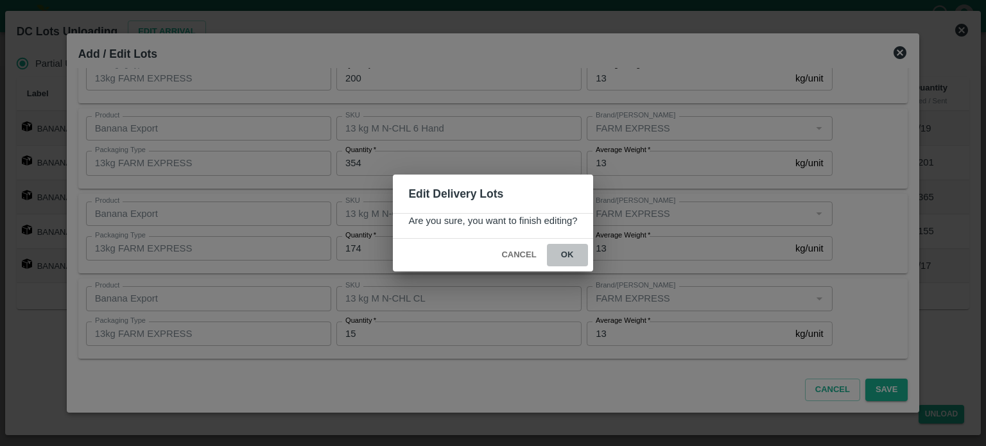
click at [565, 256] on button "ok" at bounding box center [567, 255] width 41 height 22
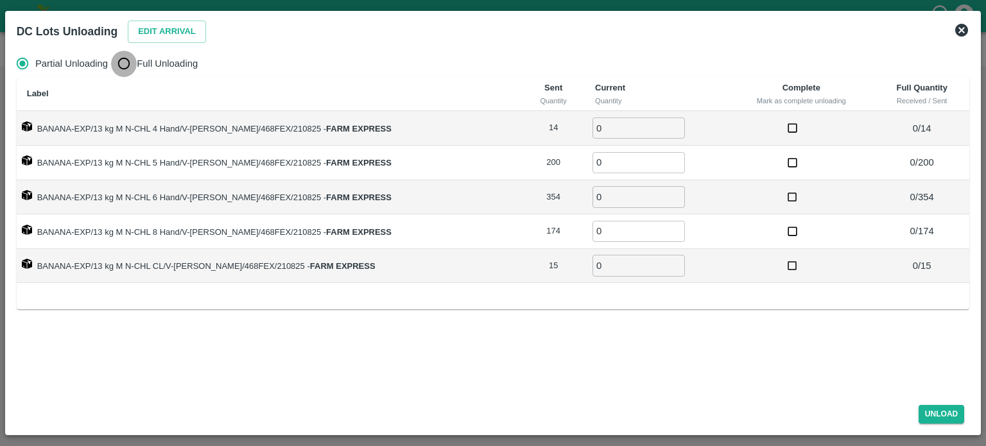
click at [126, 66] on input "Full Unloading" at bounding box center [124, 64] width 26 height 26
radio input "true"
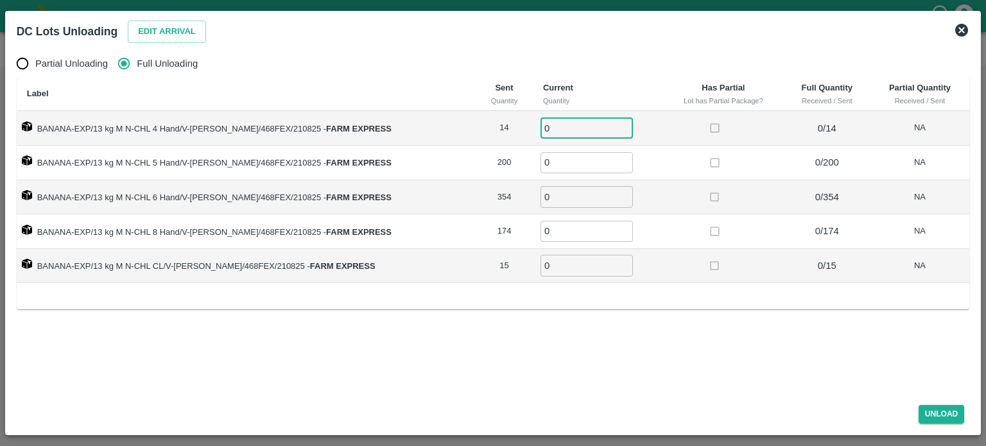
click at [553, 128] on input "0" at bounding box center [587, 127] width 92 height 21
type input "14"
type input "200"
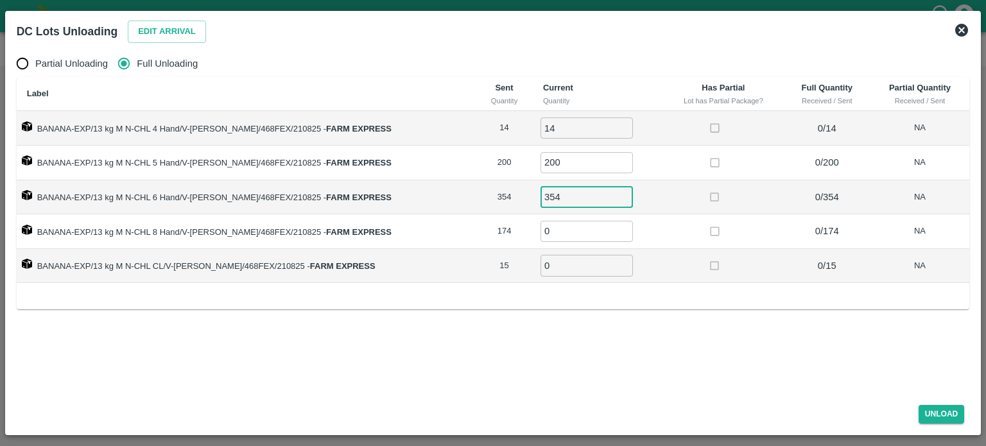
type input "354"
type input "174"
type input "15"
click at [938, 413] on button "Unload" at bounding box center [942, 414] width 46 height 19
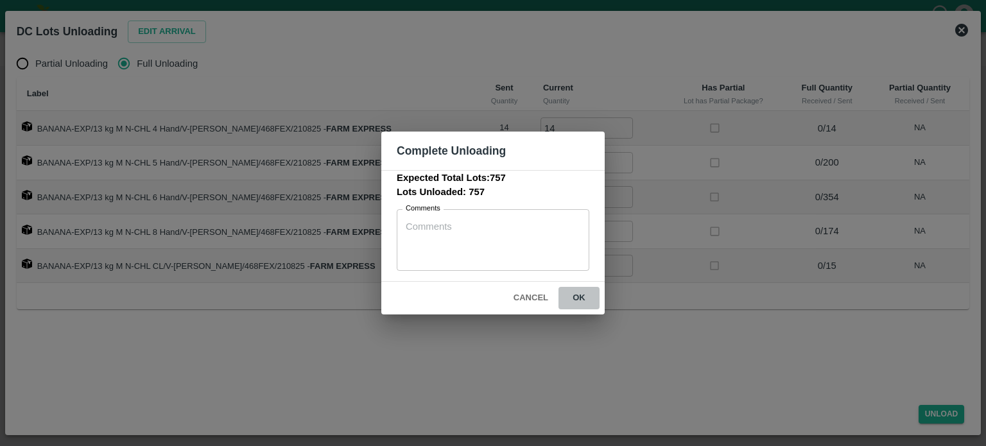
click at [576, 296] on button "ok" at bounding box center [579, 298] width 41 height 22
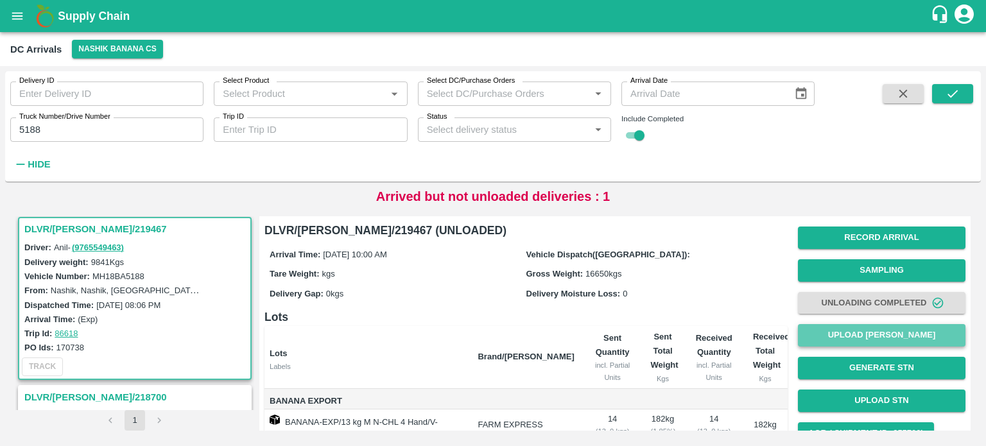
click at [862, 336] on button "Upload [PERSON_NAME]" at bounding box center [882, 335] width 168 height 22
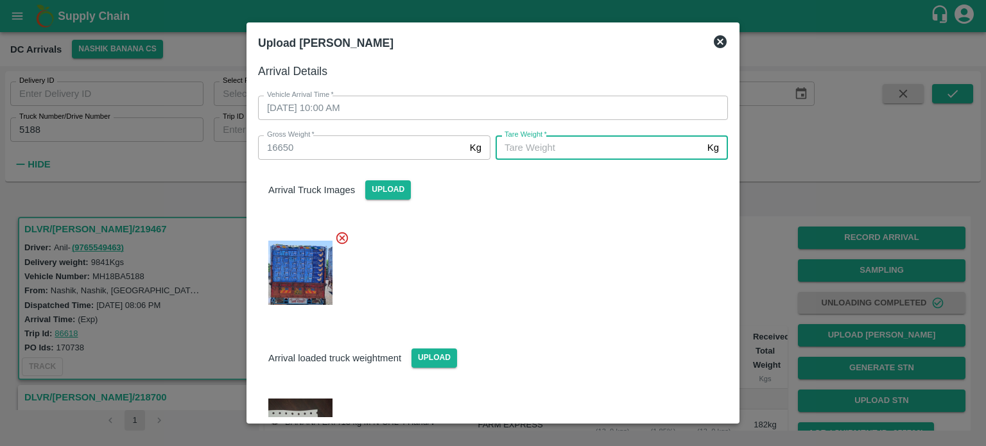
click at [565, 148] on input "[PERSON_NAME]   *" at bounding box center [599, 147] width 207 height 24
type input "5870"
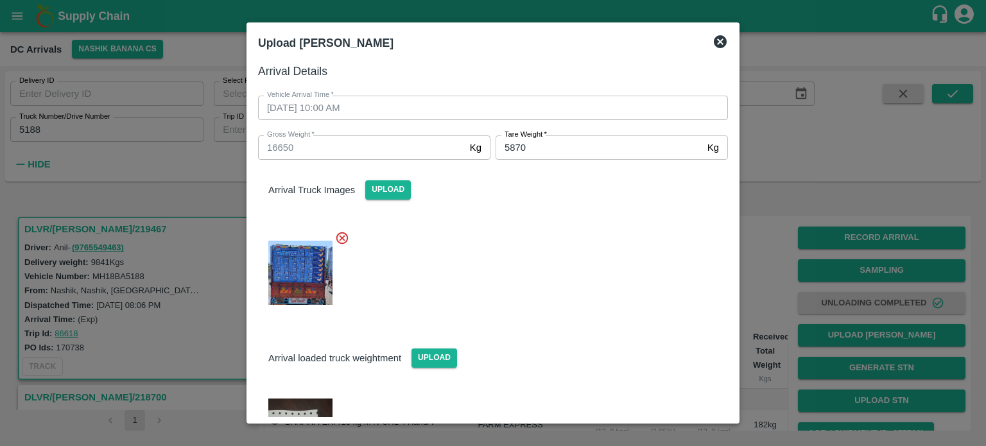
click at [598, 269] on div at bounding box center [488, 269] width 480 height 98
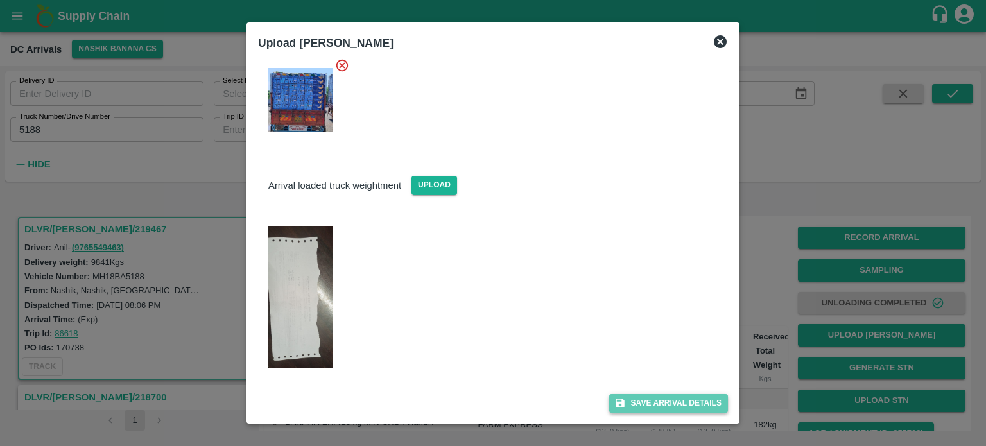
click at [655, 403] on button "Save Arrival Details" at bounding box center [668, 403] width 119 height 19
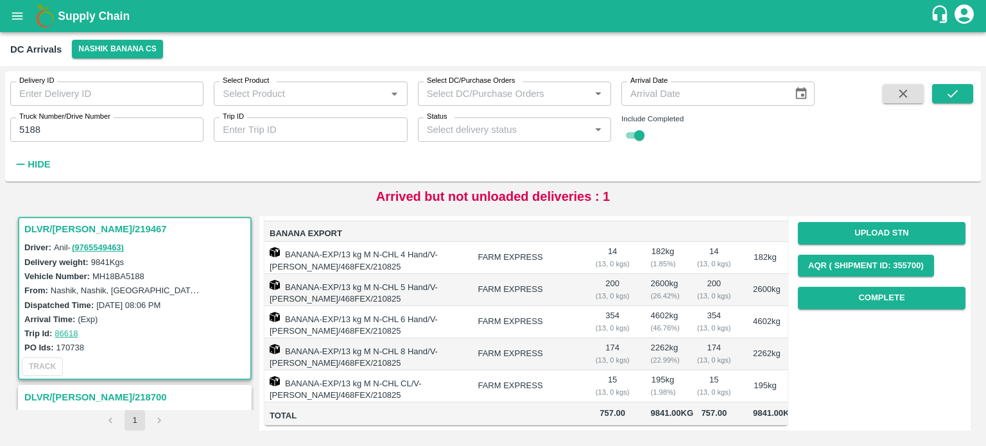
scroll to position [169, 0]
click at [878, 299] on button "Complete" at bounding box center [882, 298] width 168 height 22
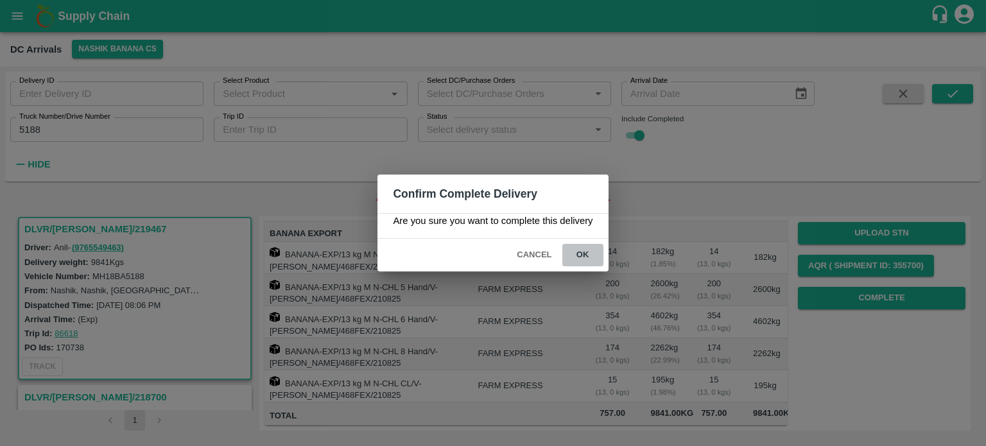
click at [581, 252] on button "ok" at bounding box center [582, 255] width 41 height 22
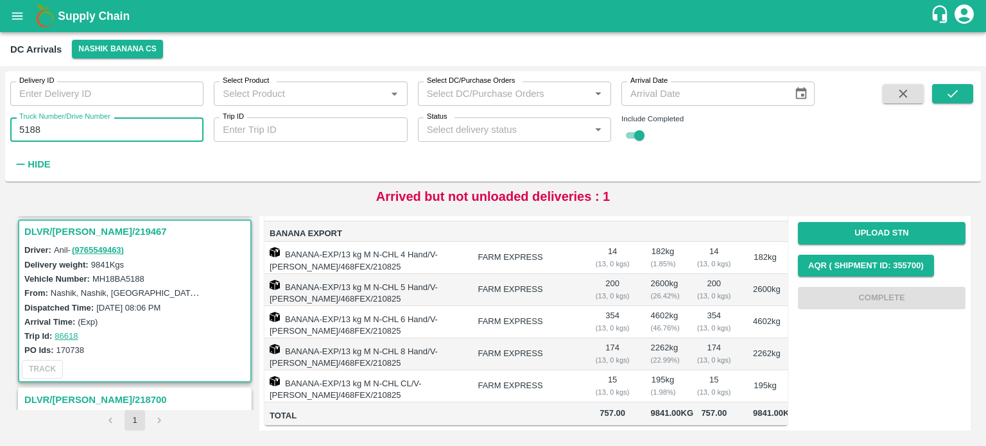
click at [31, 128] on input "5188" at bounding box center [106, 129] width 193 height 24
type input "6309"
click at [958, 100] on icon "submit" at bounding box center [953, 94] width 14 height 14
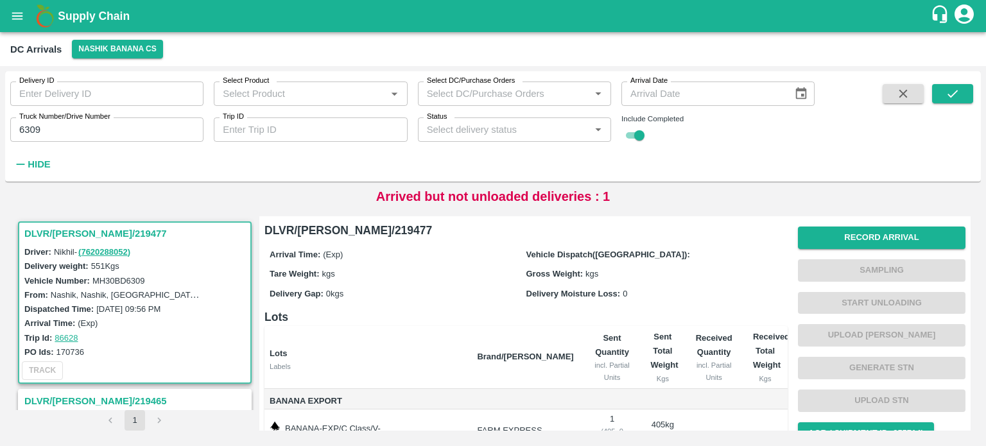
scroll to position [94, 0]
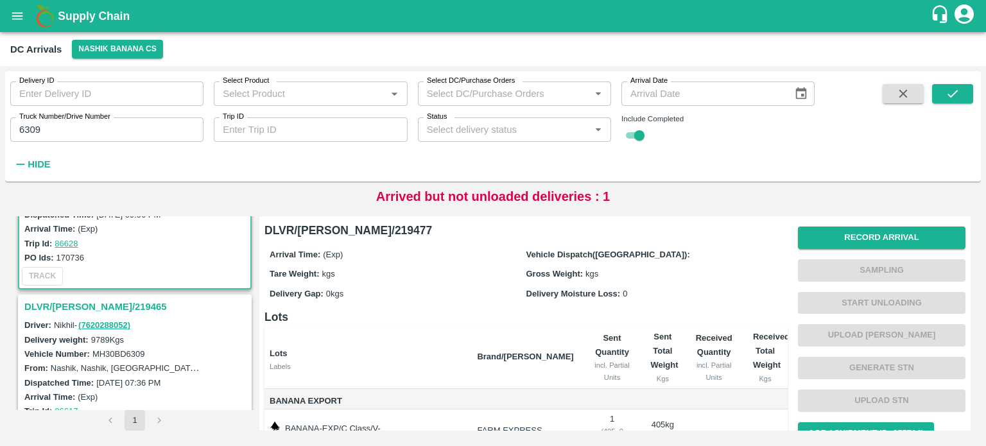
click at [70, 300] on h3 "DLVR/[PERSON_NAME]/219465" at bounding box center [136, 307] width 225 height 17
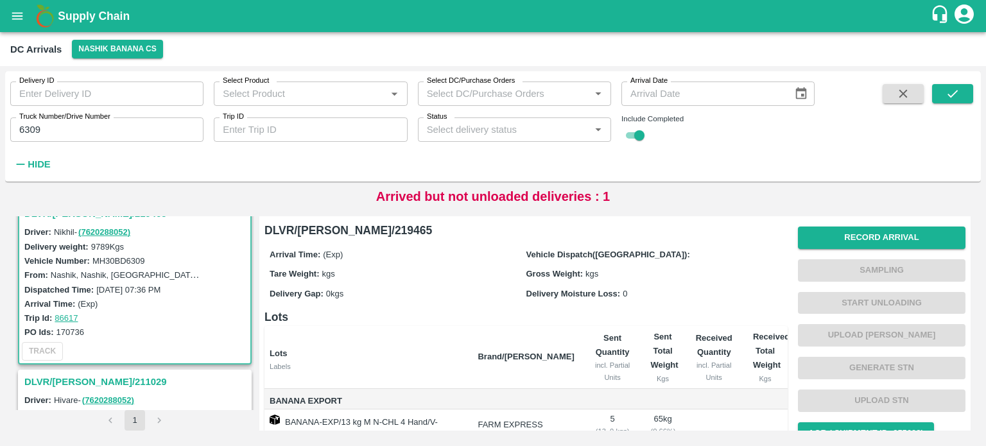
scroll to position [177, 0]
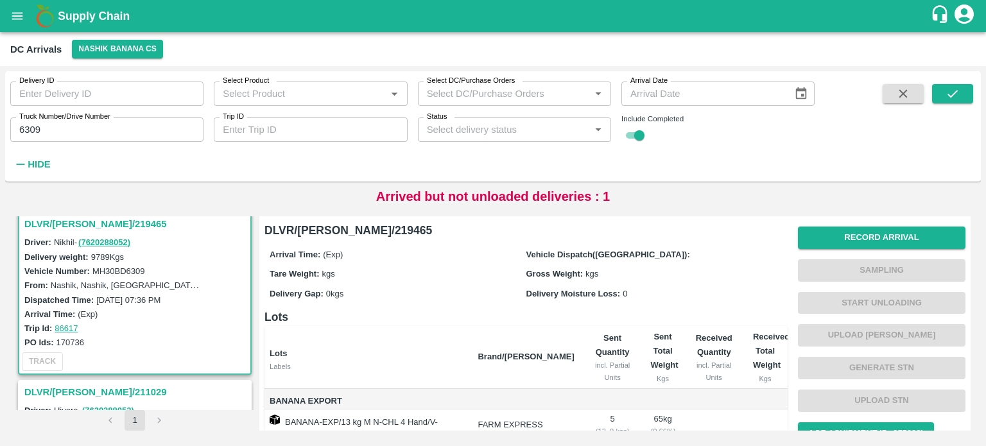
click at [121, 270] on label "MH30BD6309" at bounding box center [118, 271] width 53 height 10
copy label "MH30BD6309"
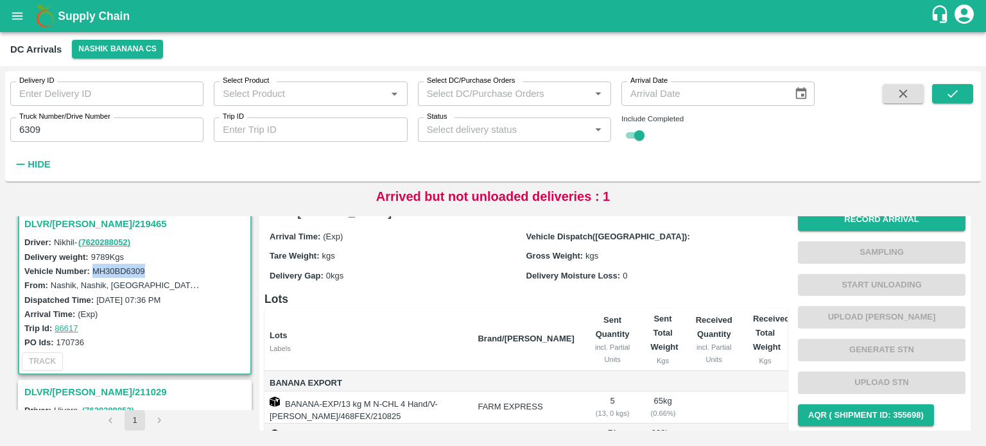
scroll to position [0, 0]
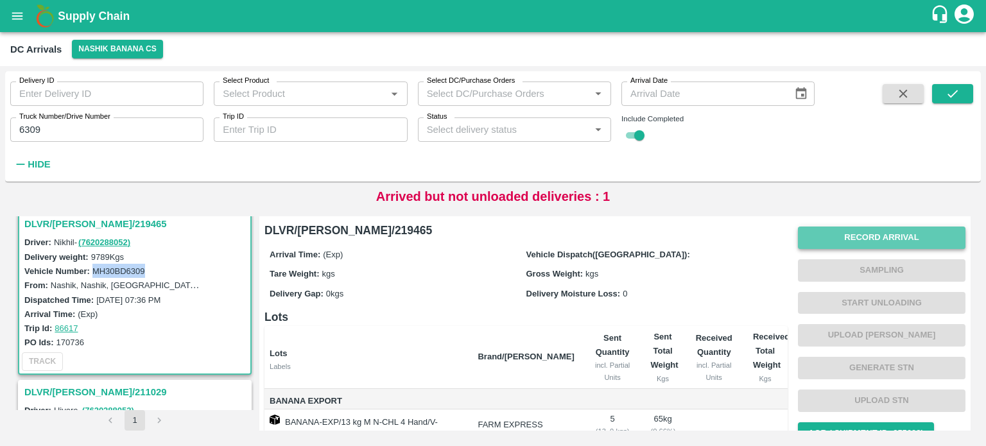
click at [855, 230] on button "Record Arrival" at bounding box center [882, 238] width 168 height 22
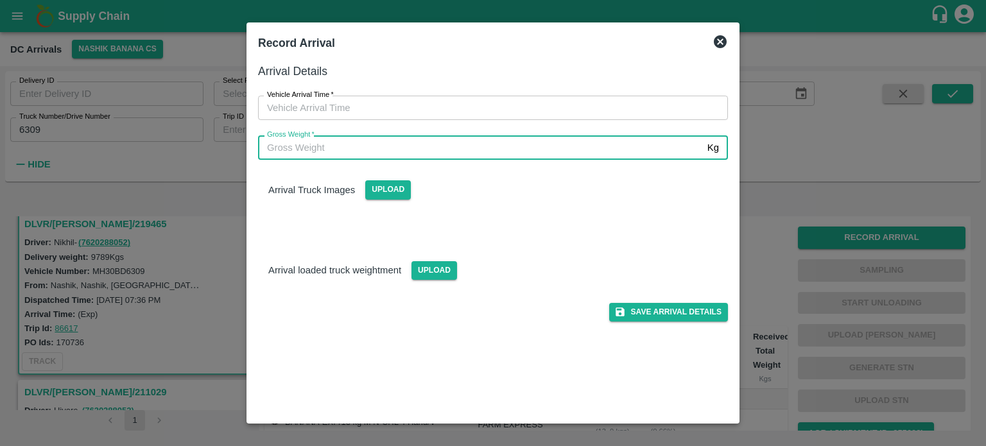
click at [440, 145] on input "Gross Weight   *" at bounding box center [480, 147] width 444 height 24
type input "17275"
type input "DD/MM/YYYY hh:mm aa"
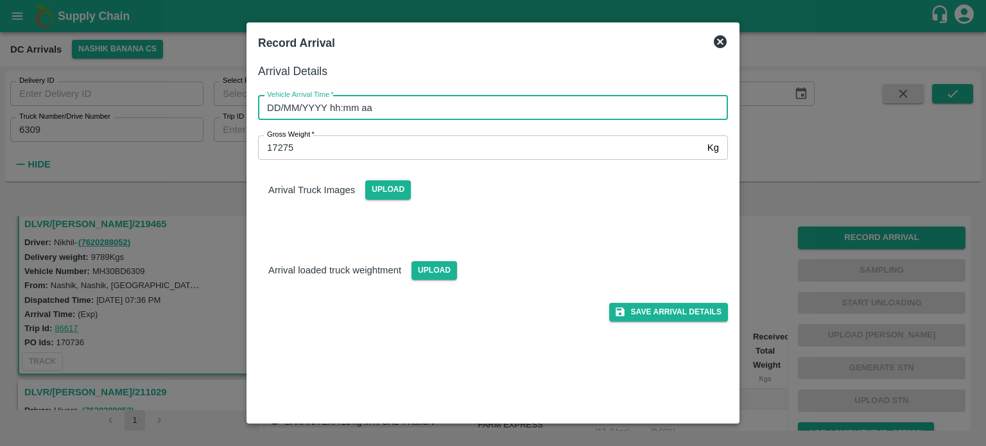
click at [524, 116] on input "DD/MM/YYYY hh:mm aa" at bounding box center [488, 108] width 461 height 24
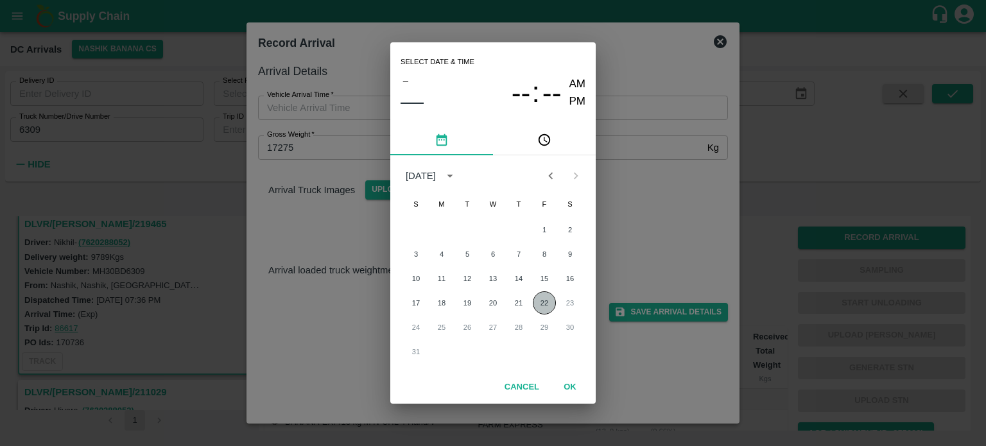
click at [546, 302] on button "22" at bounding box center [544, 302] width 23 height 23
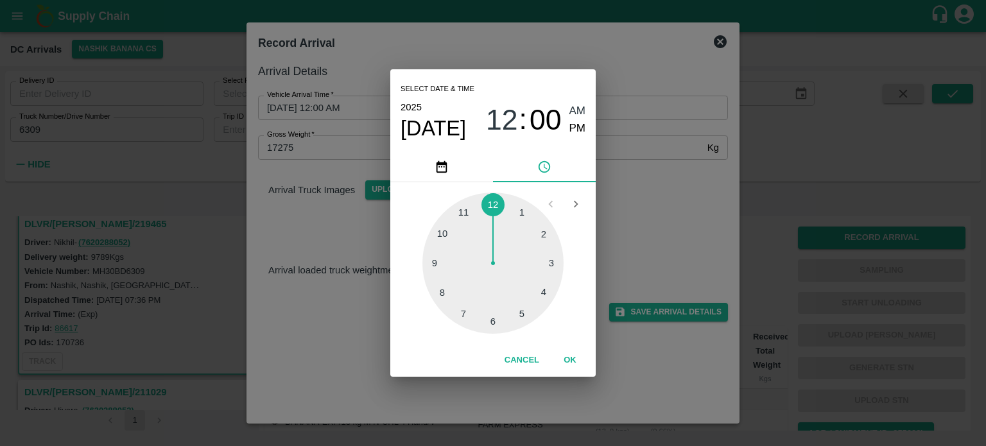
click at [437, 265] on div at bounding box center [492, 263] width 141 height 141
type input "[DATE] 09:00 AM"
click at [596, 236] on div "Select date & time [DATE] 09 : 00 AM PM 05 10 15 20 25 30 35 40 45 50 55 00 Can…" at bounding box center [493, 223] width 986 height 446
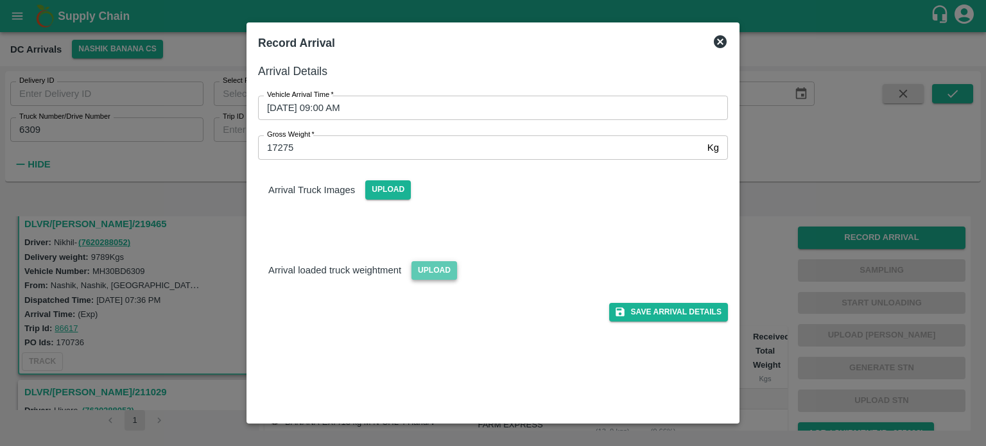
click at [424, 266] on span "Upload" at bounding box center [435, 270] width 46 height 19
click at [0, 0] on input "Upload" at bounding box center [0, 0] width 0 height 0
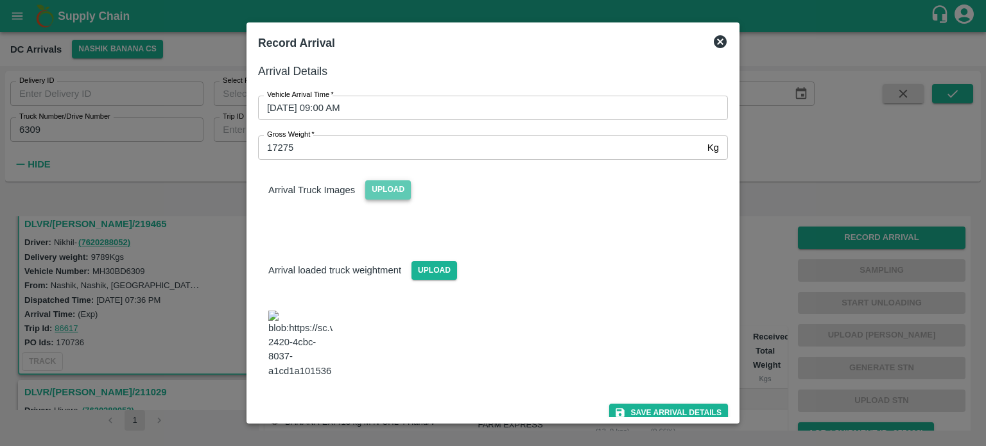
click at [391, 187] on span "Upload" at bounding box center [388, 189] width 46 height 19
click at [0, 0] on input "Upload" at bounding box center [0, 0] width 0 height 0
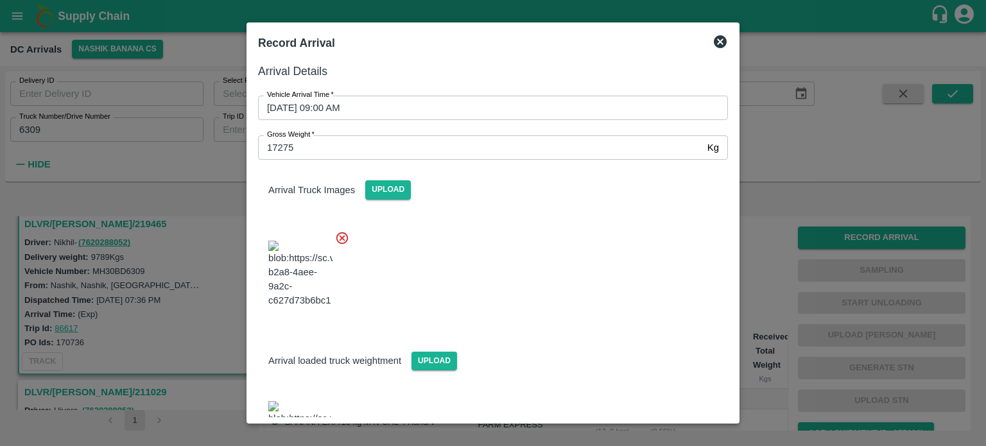
scroll to position [78, 0]
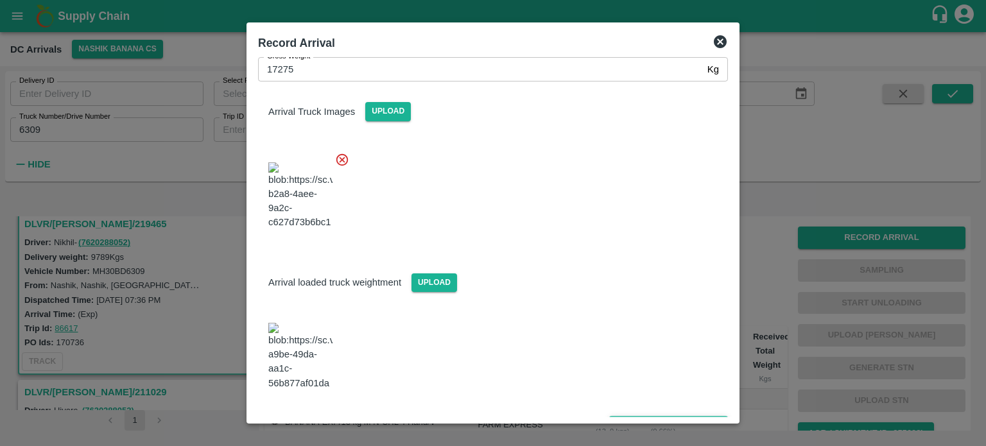
click at [657, 416] on button "Save Arrival Details" at bounding box center [668, 425] width 119 height 19
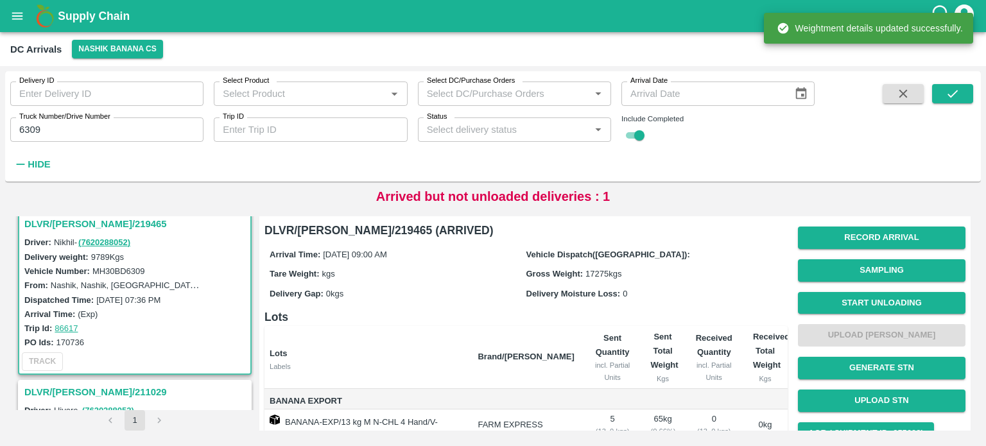
click at [867, 299] on button "Start Unloading" at bounding box center [882, 303] width 168 height 22
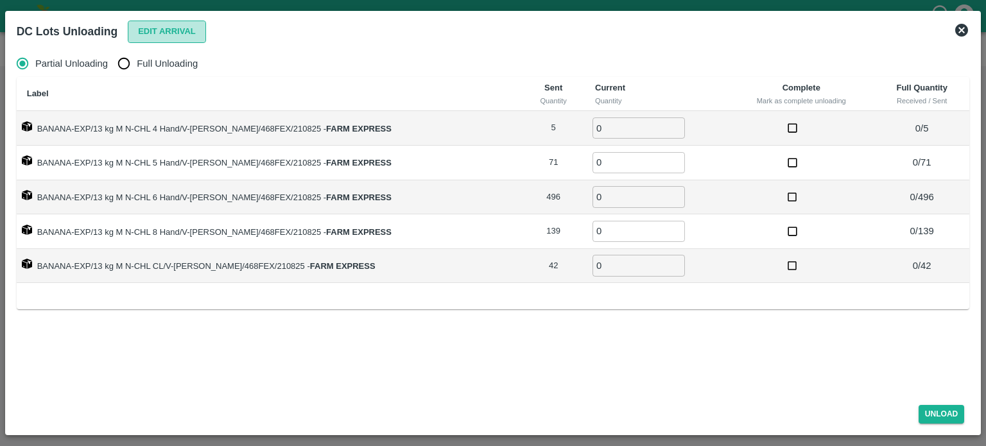
click at [158, 32] on button "Edit Arrival" at bounding box center [167, 32] width 78 height 22
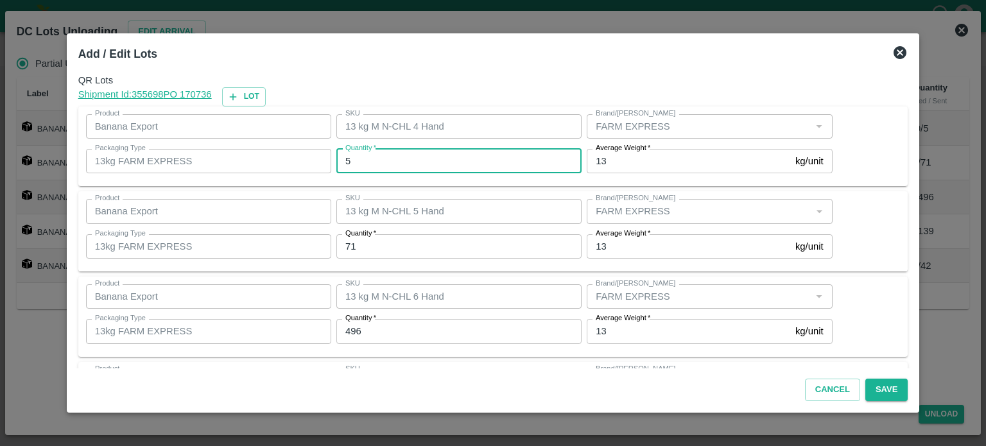
click at [369, 157] on input "5" at bounding box center [458, 161] width 245 height 24
type input "0"
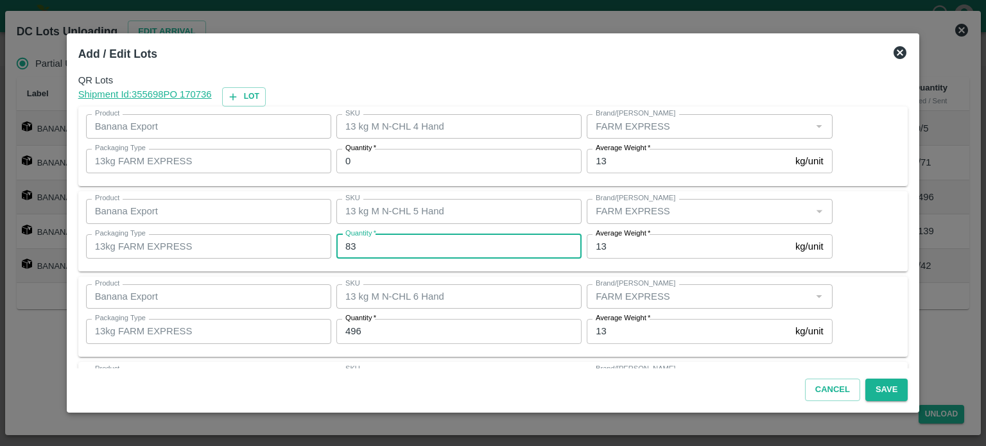
type input "83"
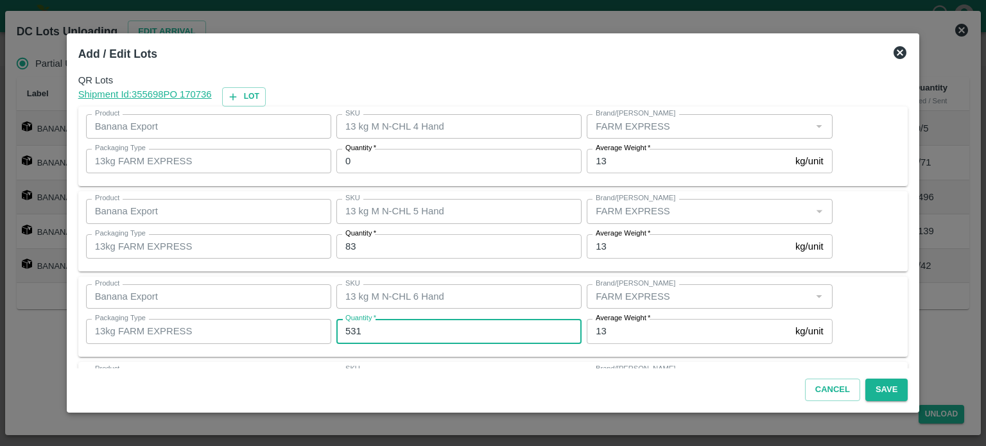
type input "531"
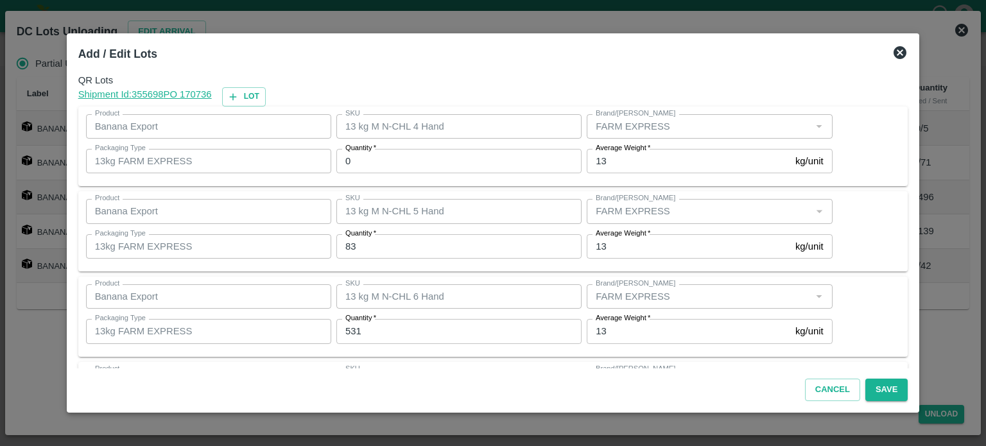
scroll to position [168, 0]
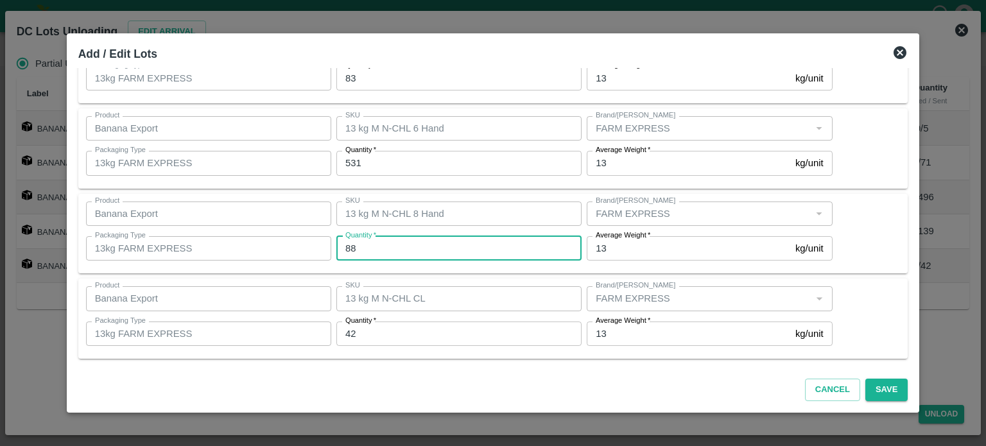
type input "88"
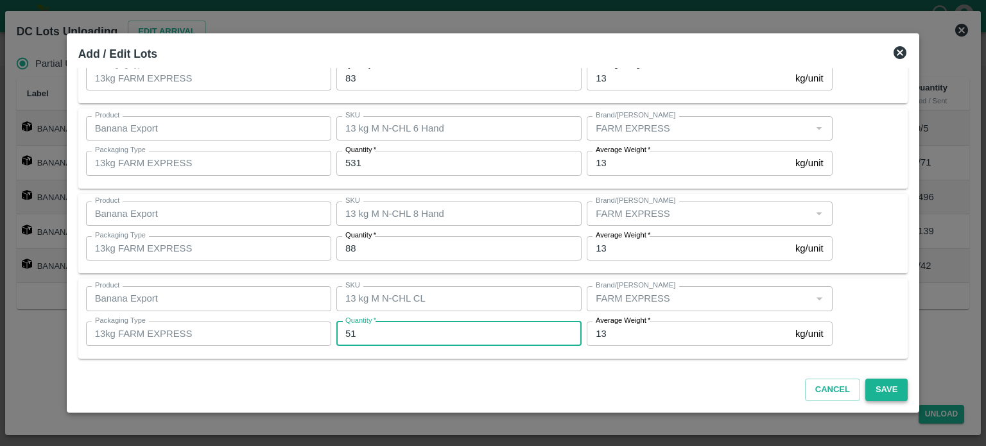
type input "51"
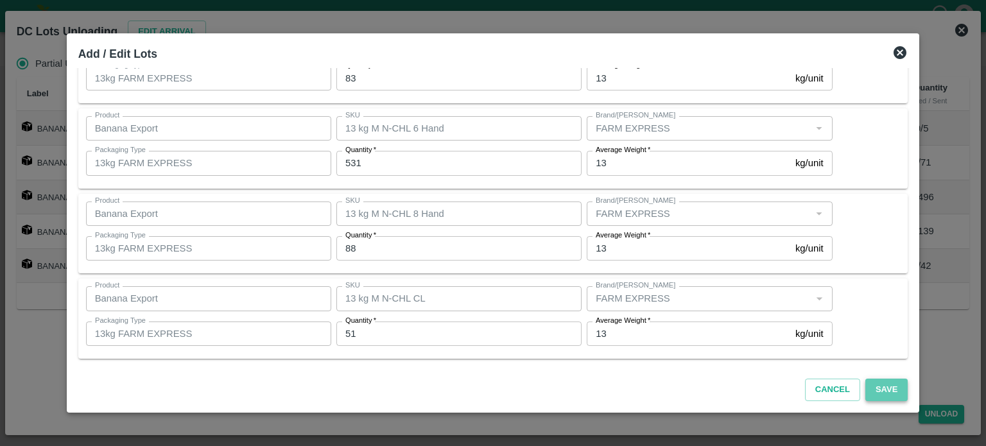
click at [872, 387] on button "Save" at bounding box center [886, 390] width 42 height 22
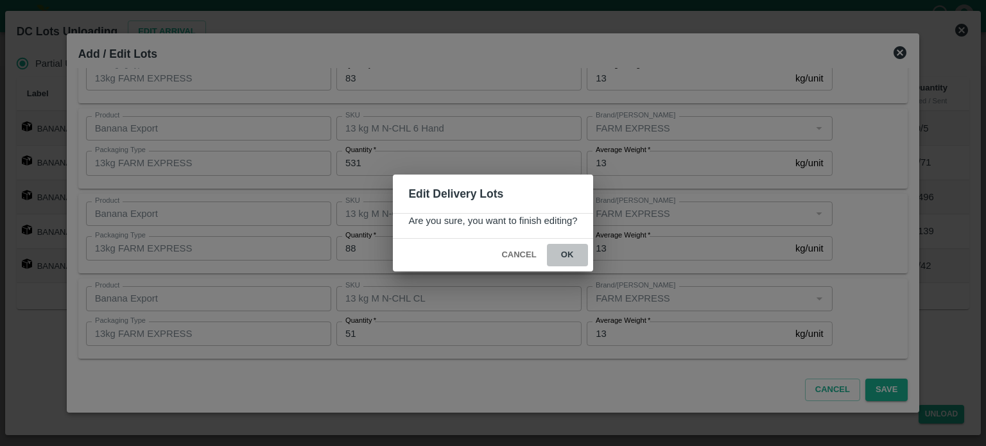
click at [564, 250] on button "ok" at bounding box center [567, 255] width 41 height 22
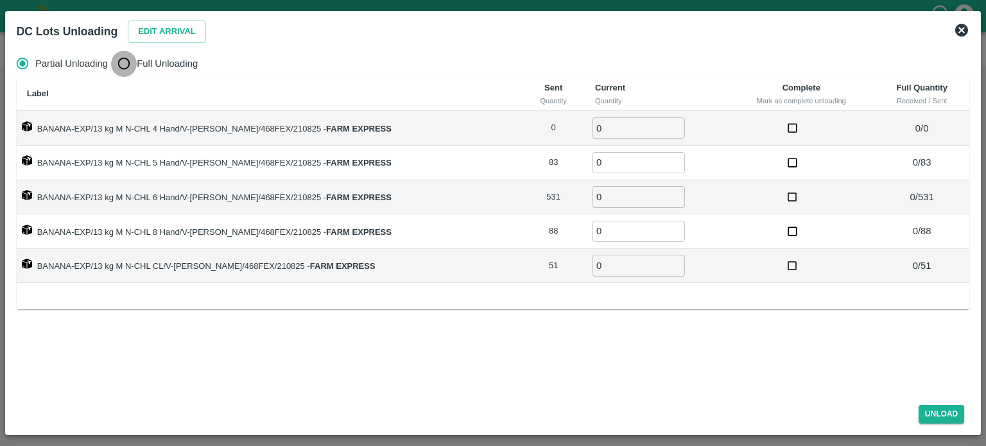
click at [129, 66] on input "Full Unloading" at bounding box center [124, 64] width 26 height 26
radio input "true"
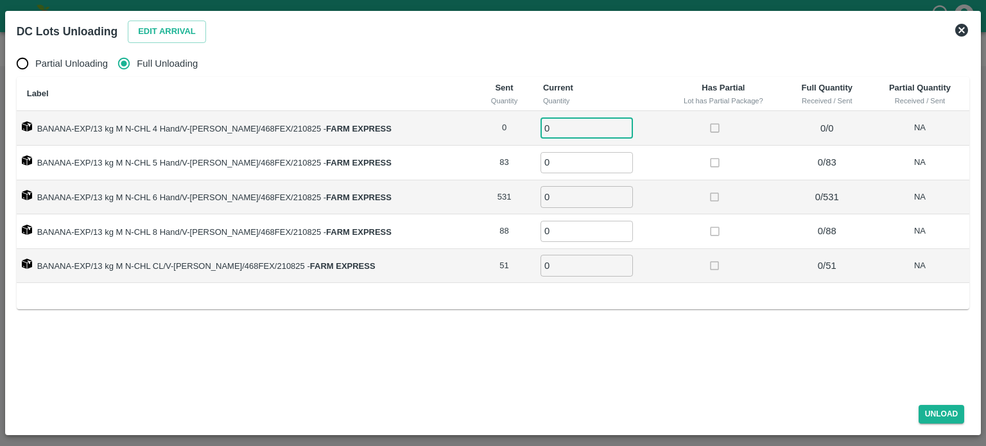
click at [573, 128] on input "0" at bounding box center [587, 127] width 92 height 21
type input "83"
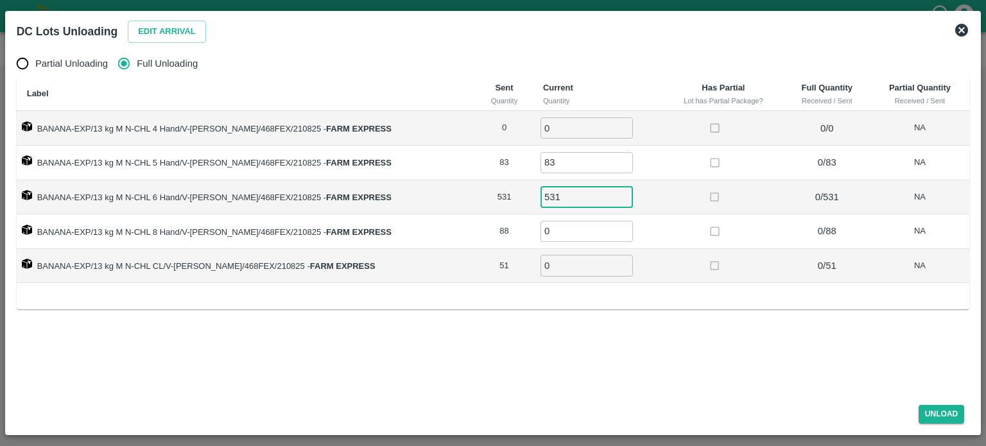
type input "531"
type input "88"
type input "51"
click at [944, 413] on button "Unload" at bounding box center [942, 414] width 46 height 19
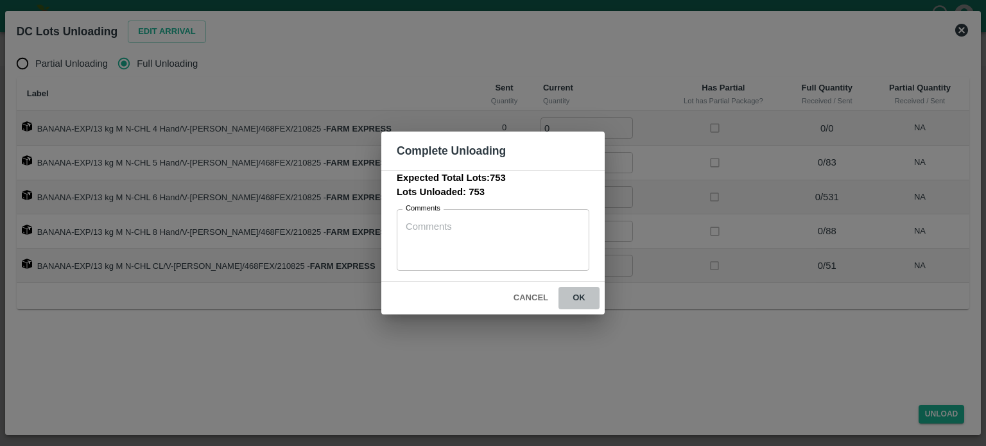
click at [580, 299] on button "ok" at bounding box center [579, 298] width 41 height 22
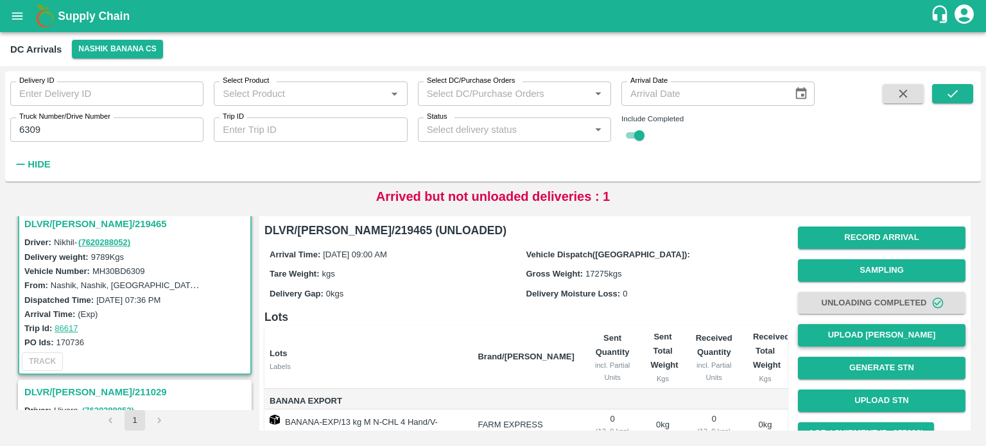
click at [871, 343] on button "Upload [PERSON_NAME]" at bounding box center [882, 335] width 168 height 22
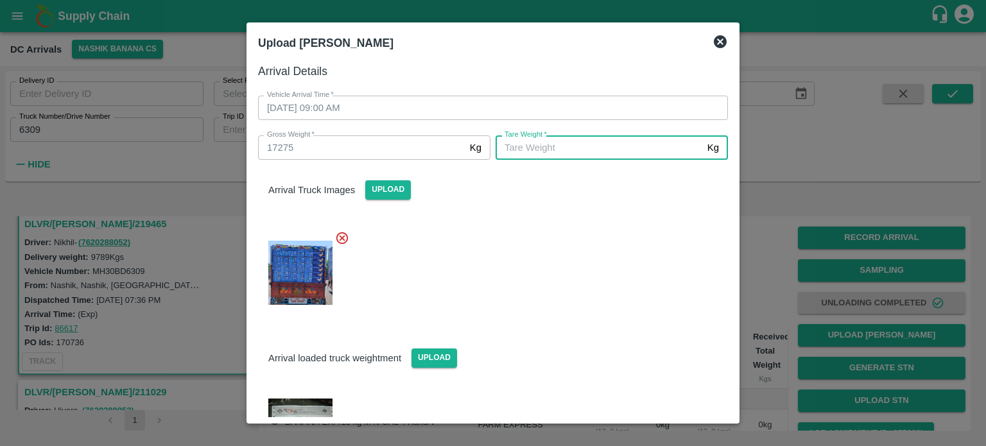
click at [595, 148] on input "[PERSON_NAME]   *" at bounding box center [599, 147] width 207 height 24
type input "6595"
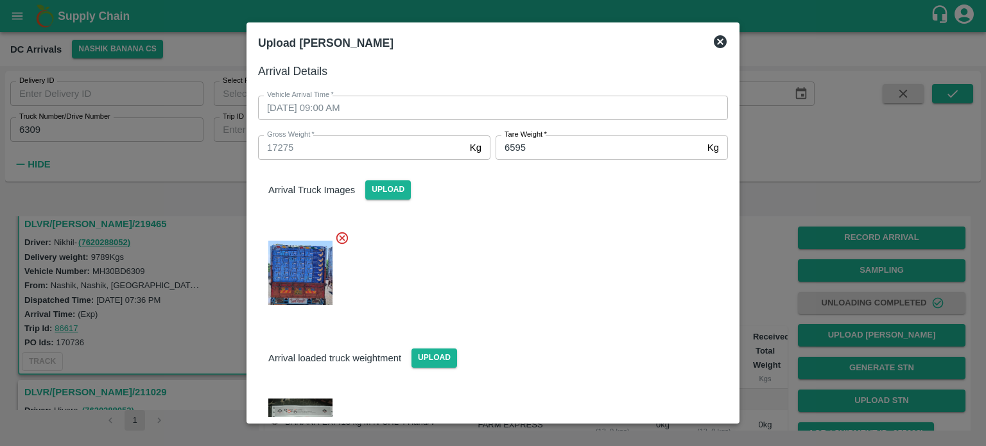
click at [607, 261] on div at bounding box center [488, 269] width 480 height 98
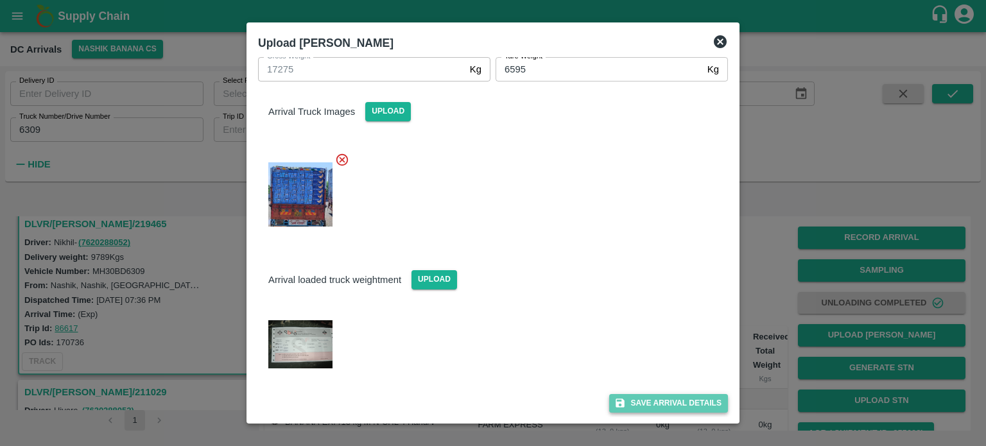
click at [654, 403] on button "Save Arrival Details" at bounding box center [668, 403] width 119 height 19
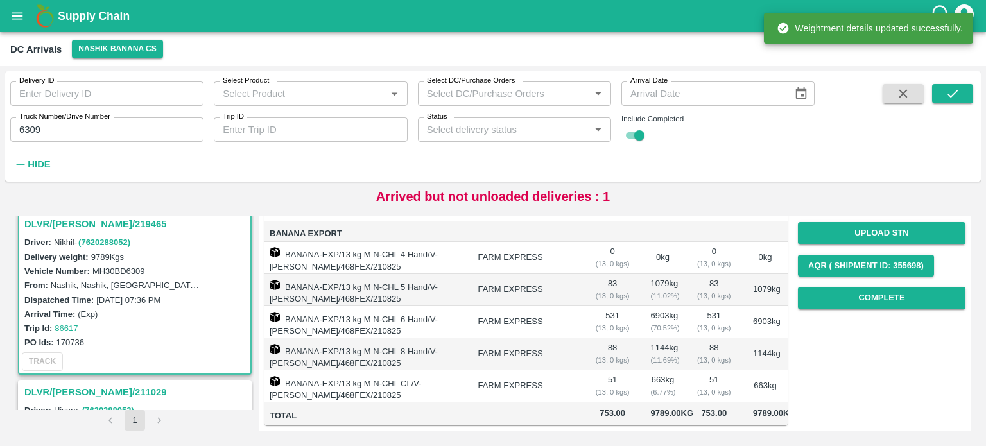
scroll to position [198, 0]
click at [851, 287] on button "Complete" at bounding box center [882, 298] width 168 height 22
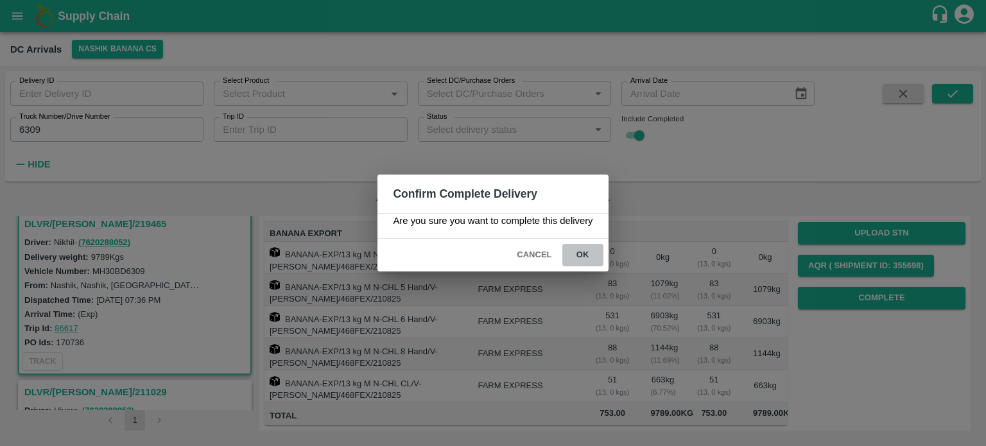
click at [575, 255] on button "ok" at bounding box center [582, 255] width 41 height 22
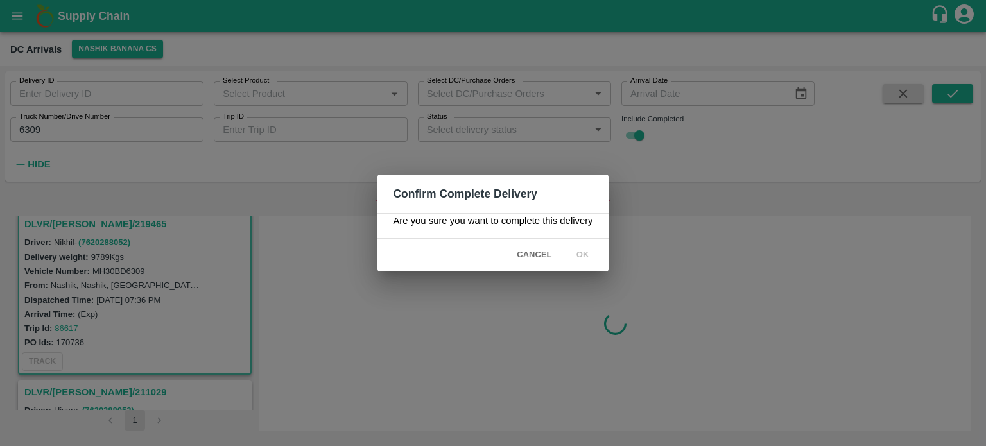
scroll to position [0, 0]
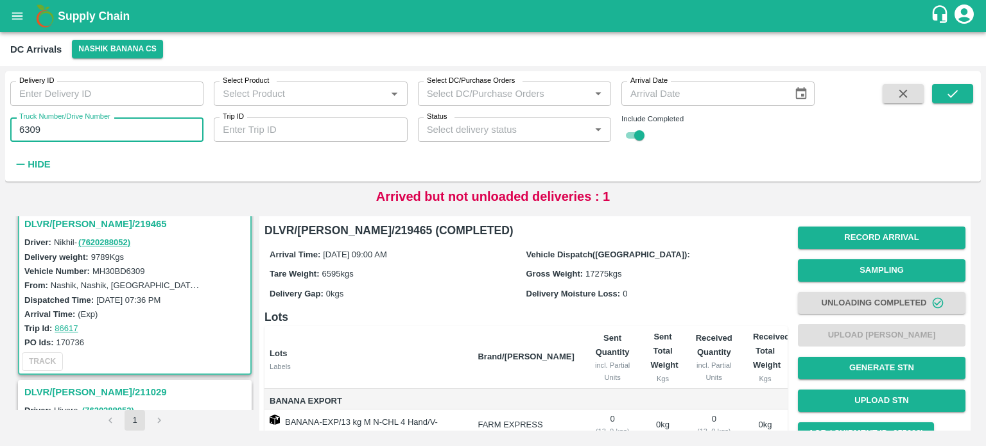
click at [31, 133] on input "6309" at bounding box center [106, 129] width 193 height 24
click at [950, 88] on icon "submit" at bounding box center [953, 94] width 14 height 14
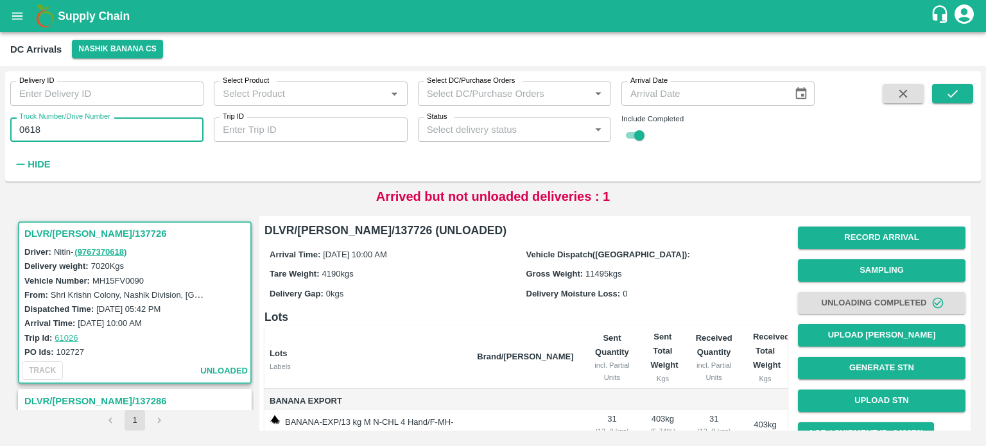
click at [28, 128] on input "0618" at bounding box center [106, 129] width 193 height 24
type input "0253"
click at [949, 96] on icon "submit" at bounding box center [953, 94] width 14 height 14
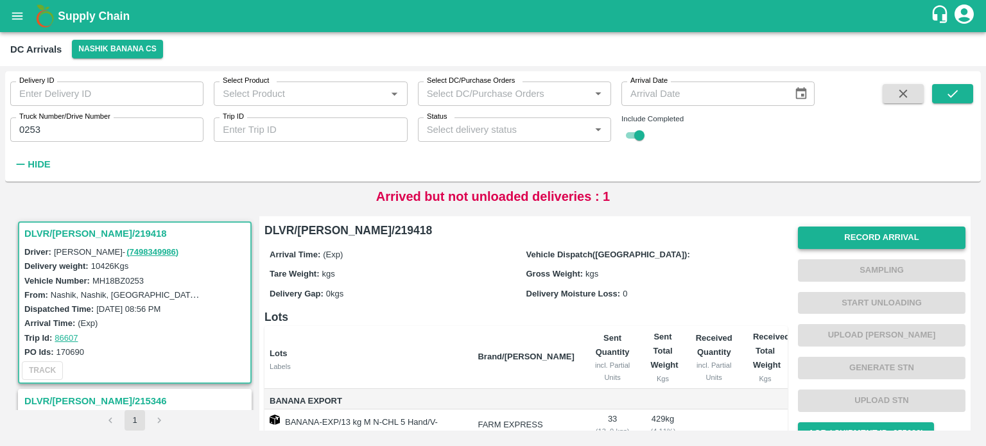
click at [839, 235] on button "Record Arrival" at bounding box center [882, 238] width 168 height 22
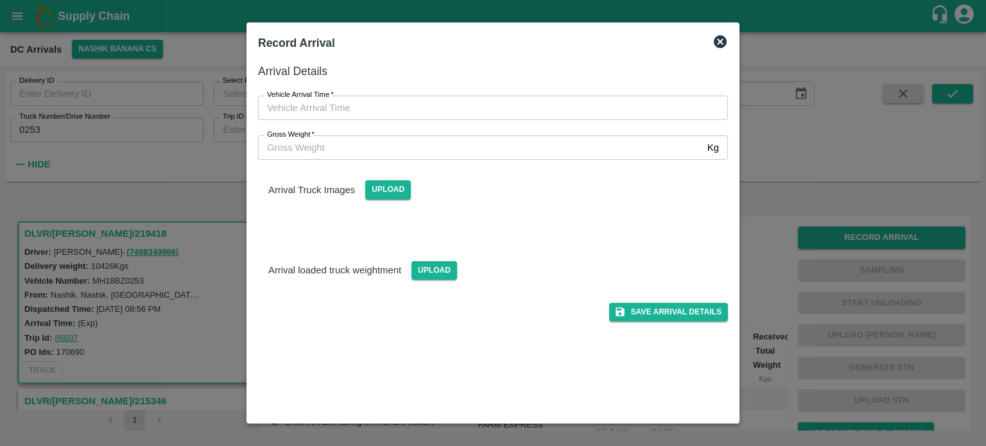
type input "DD/MM/YYYY hh:mm aa"
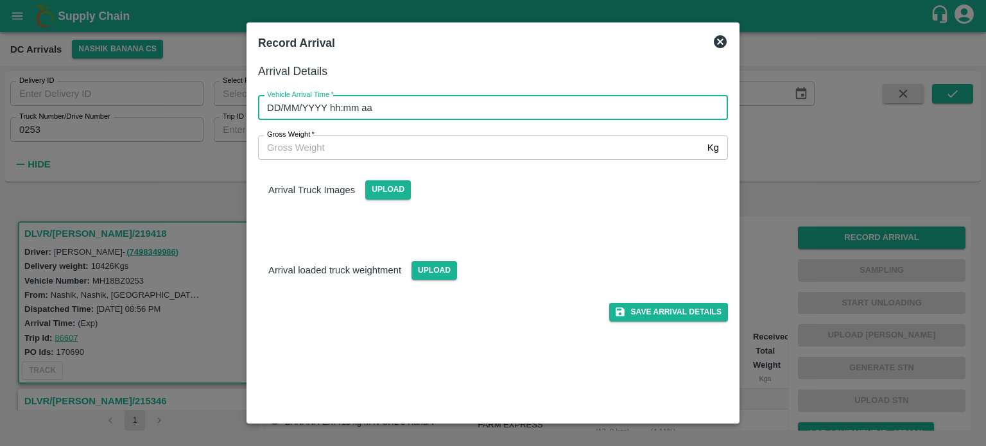
click at [449, 107] on input "DD/MM/YYYY hh:mm aa" at bounding box center [488, 108] width 461 height 24
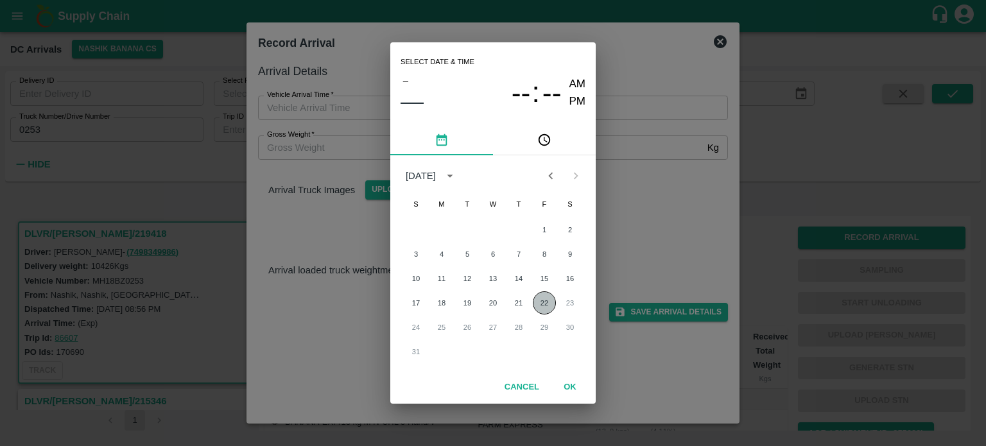
click at [543, 302] on button "22" at bounding box center [544, 302] width 23 height 23
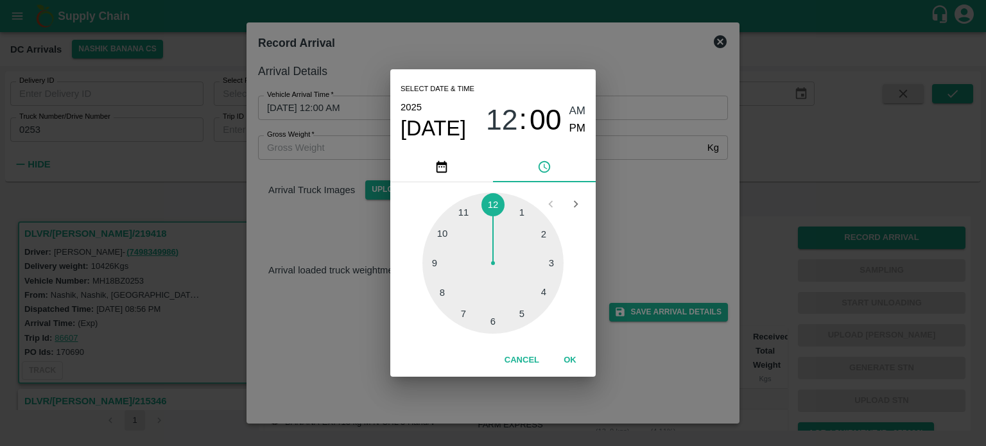
click at [491, 202] on div at bounding box center [492, 263] width 141 height 141
click at [491, 326] on div at bounding box center [492, 263] width 141 height 141
click at [584, 128] on span "PM" at bounding box center [577, 128] width 17 height 17
type input "[DATE] 12:30 PM"
click at [652, 220] on div "Select date & time [DATE] 12 : 30 AM PM 05 10 15 20 25 30 35 40 45 50 55 00 Can…" at bounding box center [493, 223] width 986 height 446
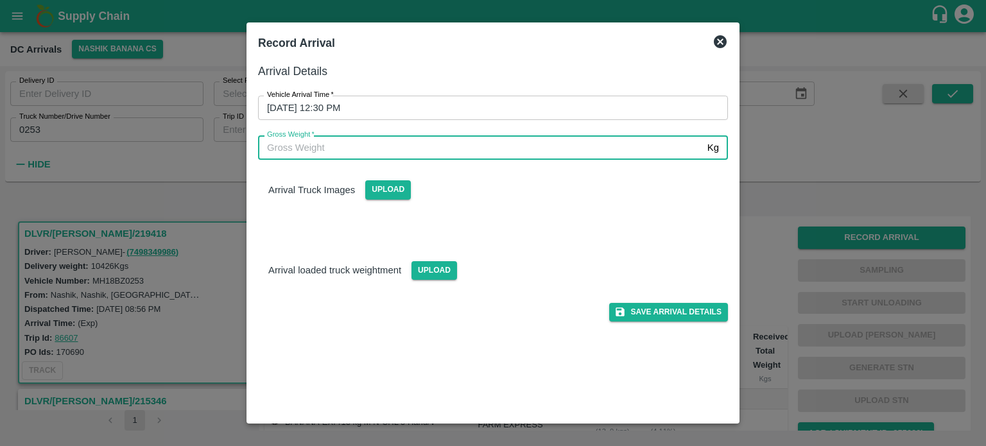
click at [370, 144] on input "Gross Weight   *" at bounding box center [480, 147] width 444 height 24
type input "17765"
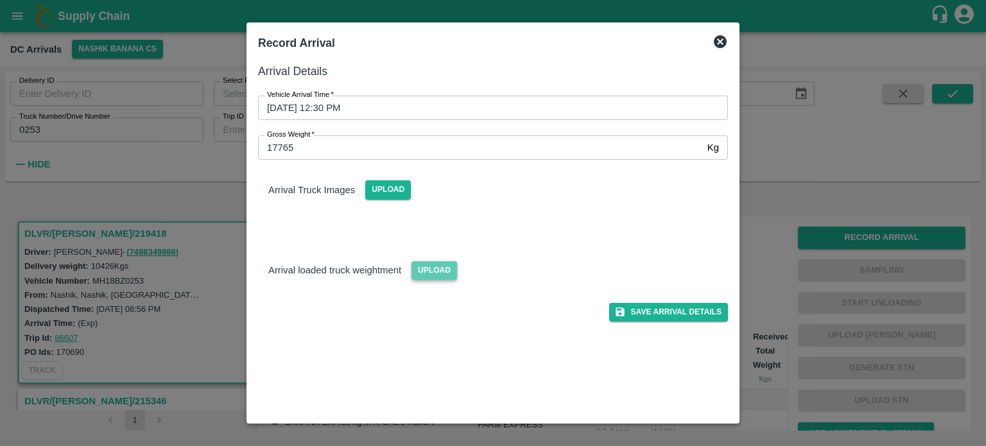
click at [442, 266] on span "Upload" at bounding box center [435, 270] width 46 height 19
click at [0, 0] on input "Upload" at bounding box center [0, 0] width 0 height 0
click at [388, 189] on span "Upload" at bounding box center [388, 189] width 46 height 19
click at [0, 0] on input "Upload" at bounding box center [0, 0] width 0 height 0
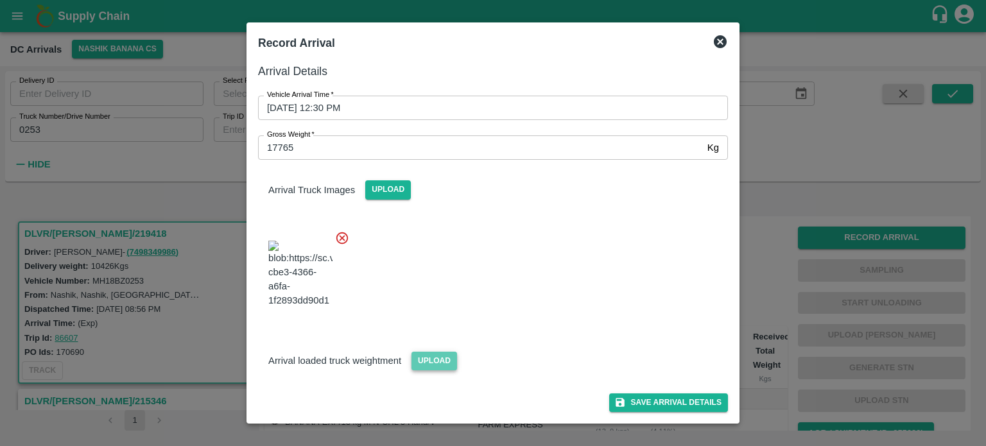
click at [442, 354] on span "Upload" at bounding box center [435, 361] width 46 height 19
click at [0, 0] on input "Upload" at bounding box center [0, 0] width 0 height 0
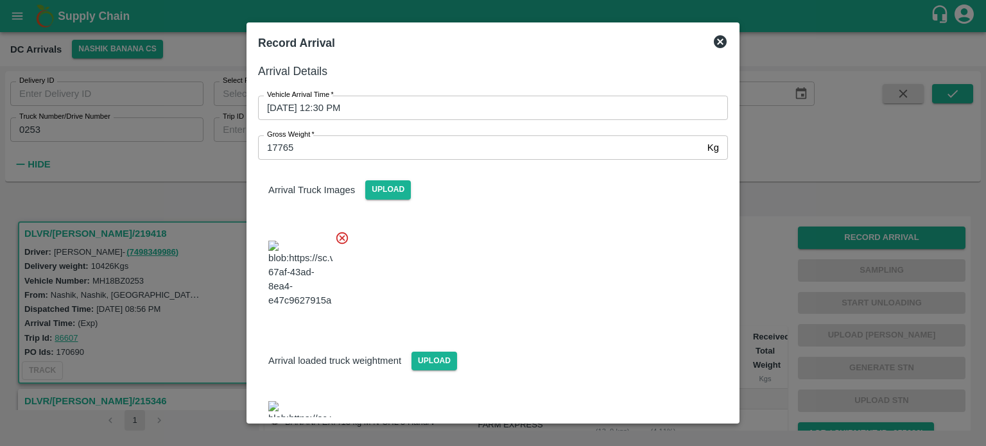
click at [557, 307] on div at bounding box center [488, 270] width 480 height 101
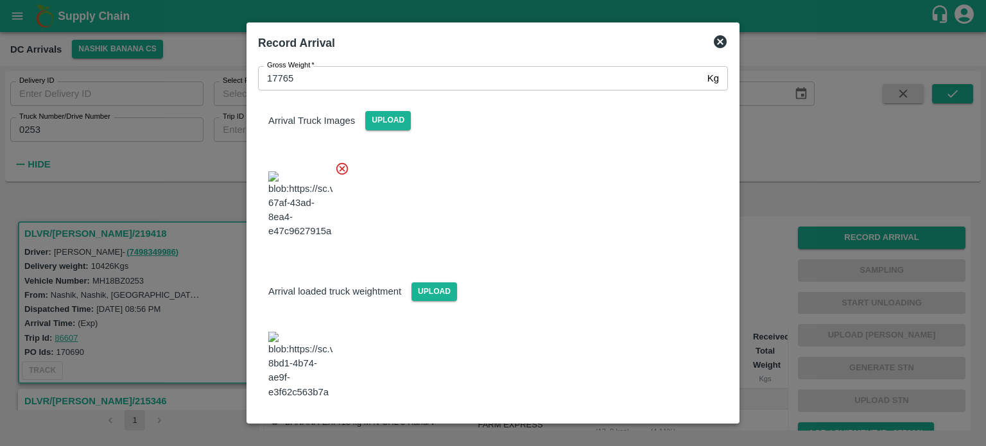
click at [639, 425] on button "Save Arrival Details" at bounding box center [668, 434] width 119 height 19
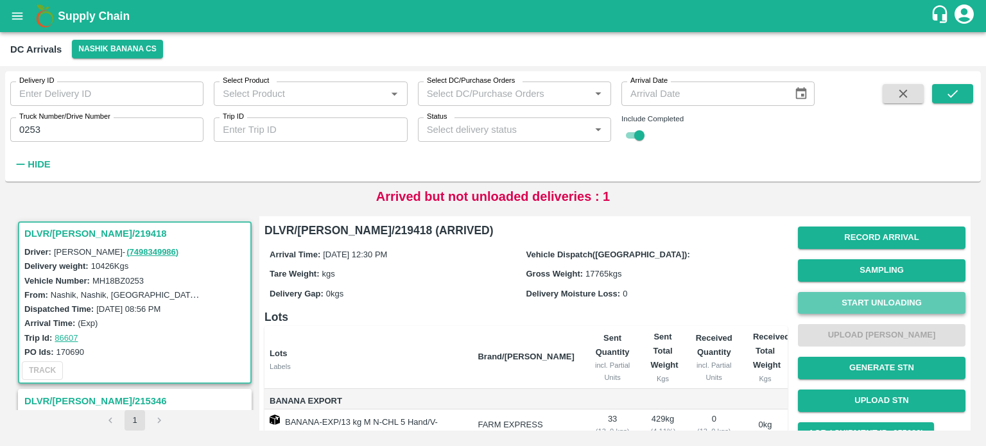
click at [858, 306] on button "Start Unloading" at bounding box center [882, 303] width 168 height 22
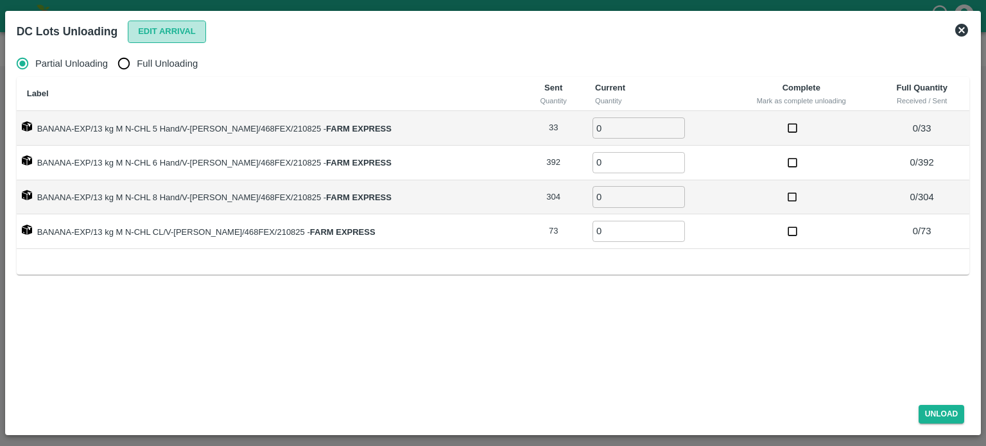
click at [171, 34] on button "Edit Arrival" at bounding box center [167, 32] width 78 height 22
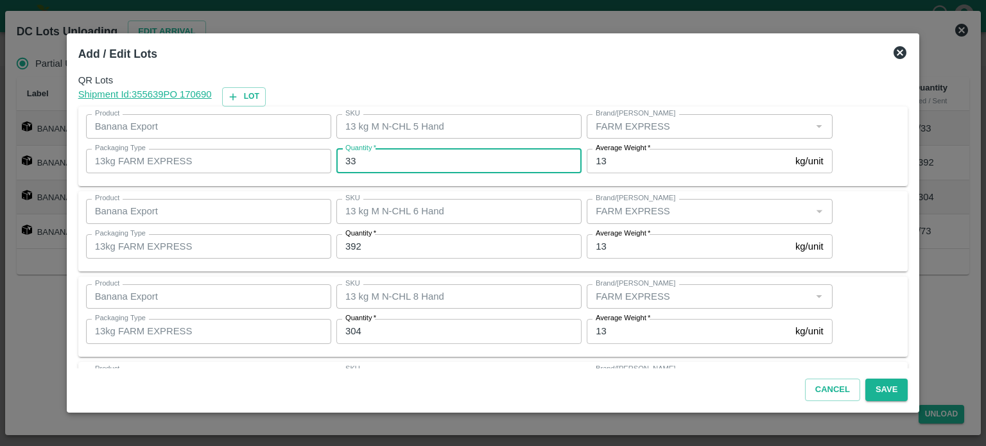
click at [354, 157] on input "33" at bounding box center [458, 161] width 245 height 24
type input "35"
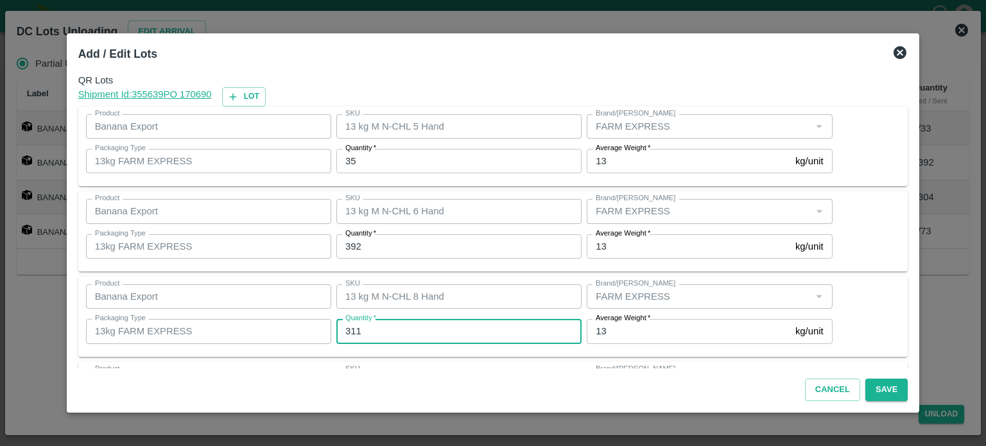
type input "311"
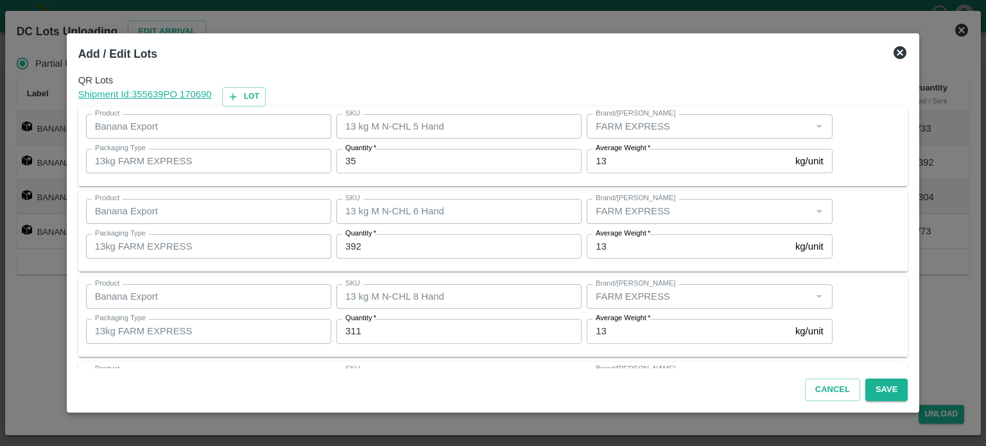
scroll to position [83, 0]
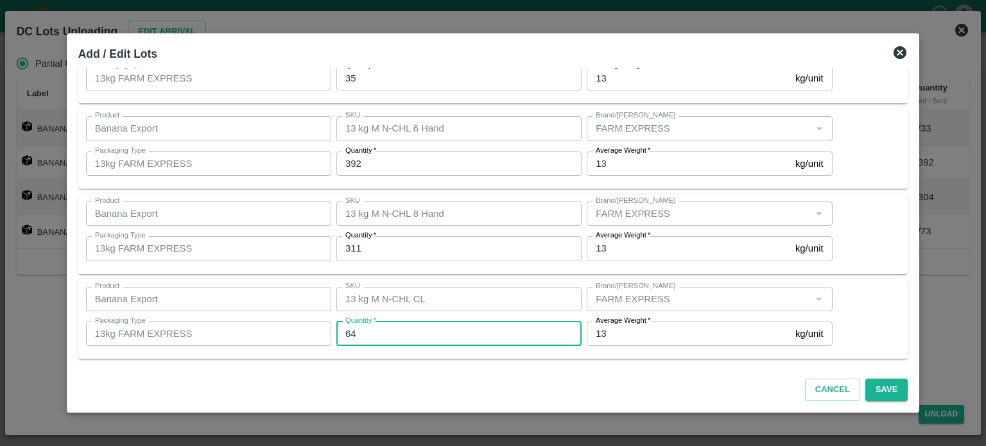
type input "64"
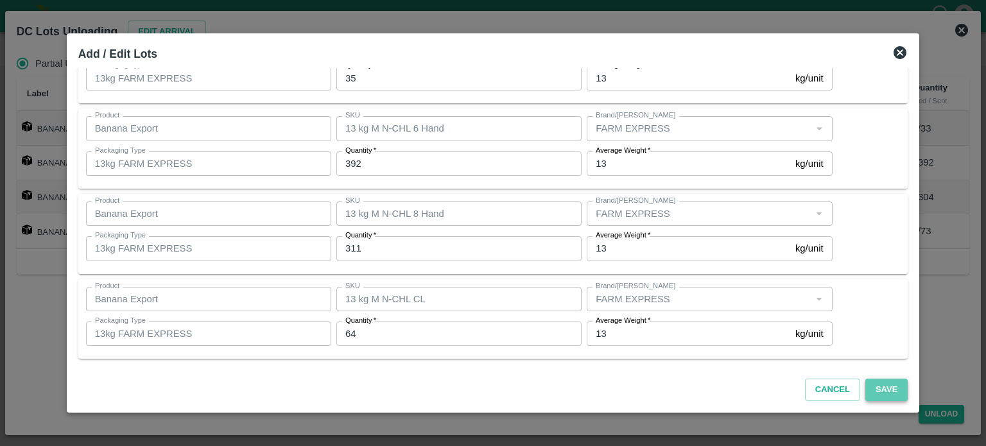
click at [868, 390] on button "Save" at bounding box center [886, 390] width 42 height 22
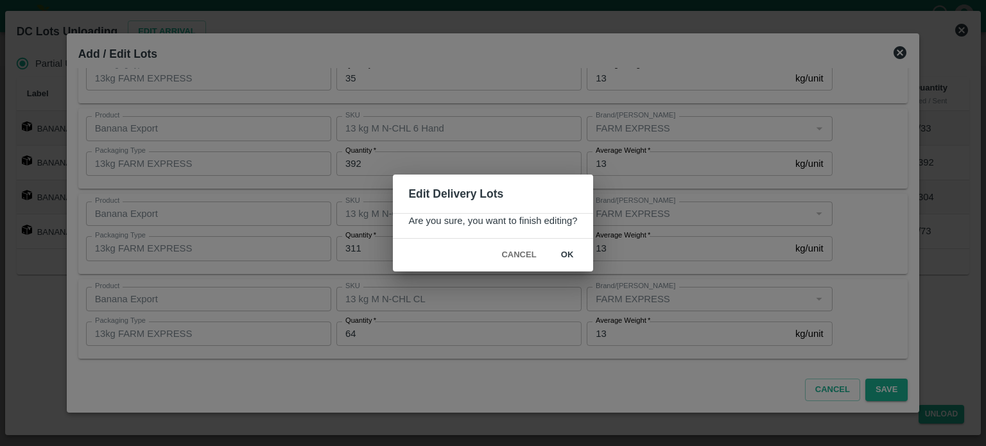
click at [566, 252] on button "ok" at bounding box center [567, 255] width 41 height 22
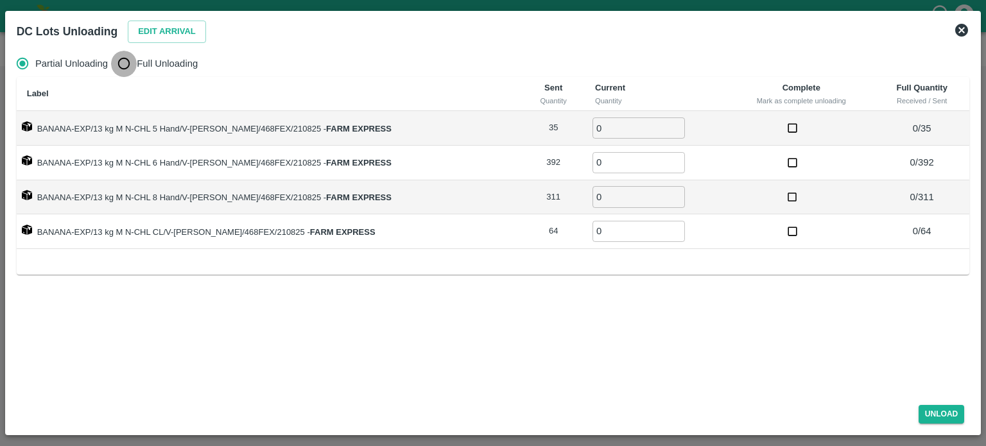
click at [125, 66] on input "Full Unloading" at bounding box center [124, 64] width 26 height 26
radio input "true"
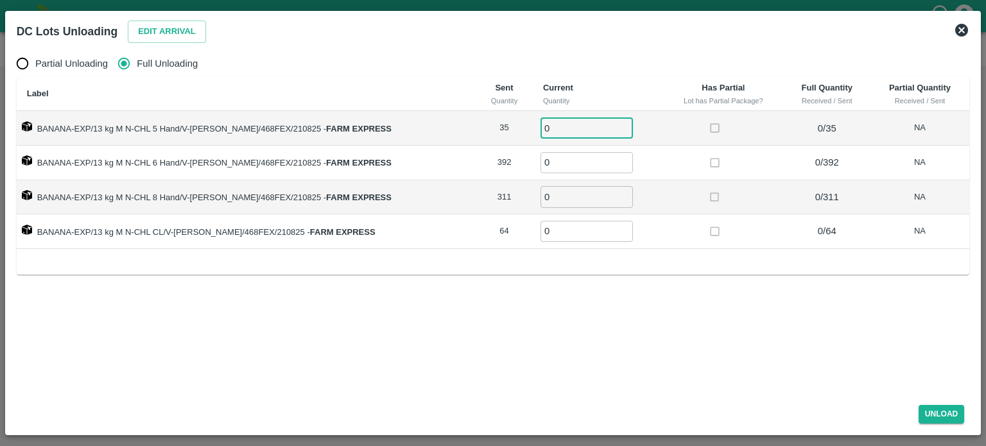
click at [541, 126] on input "0" at bounding box center [587, 127] width 92 height 21
type input "35"
type input "392"
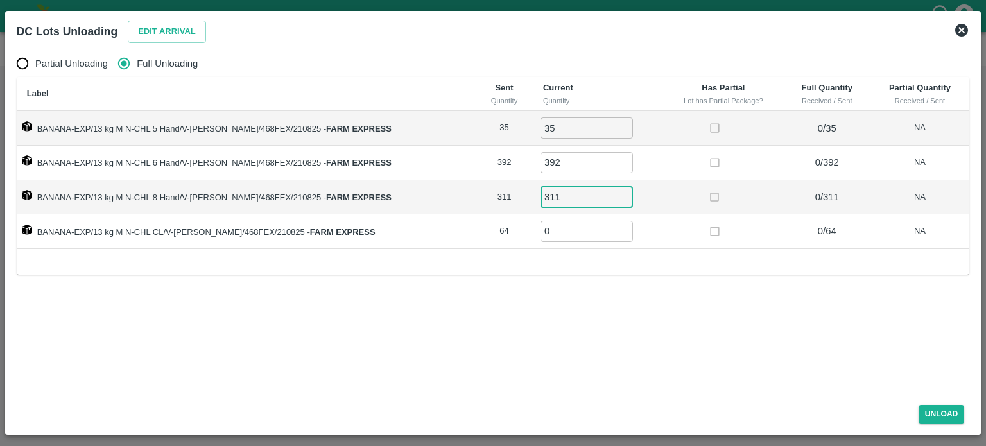
type input "311"
type input "64"
click at [939, 419] on button "Unload" at bounding box center [942, 414] width 46 height 19
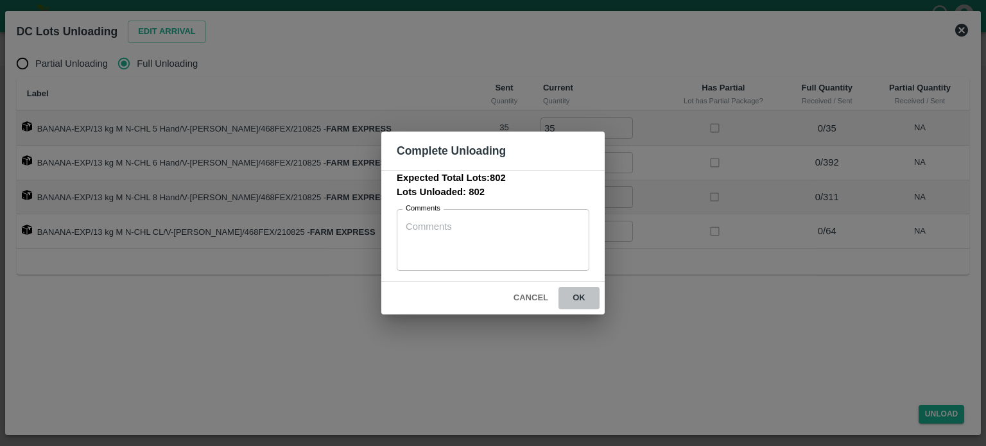
click at [580, 299] on button "ok" at bounding box center [579, 298] width 41 height 22
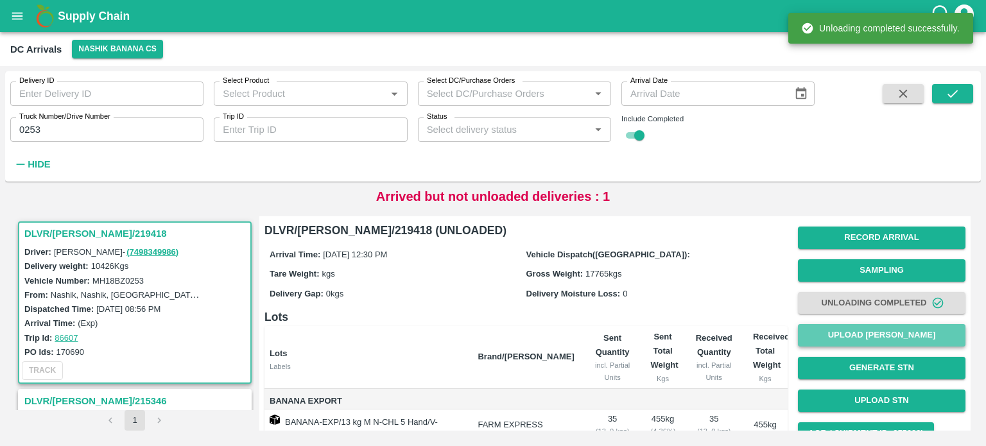
click at [856, 343] on button "Upload [PERSON_NAME]" at bounding box center [882, 335] width 168 height 22
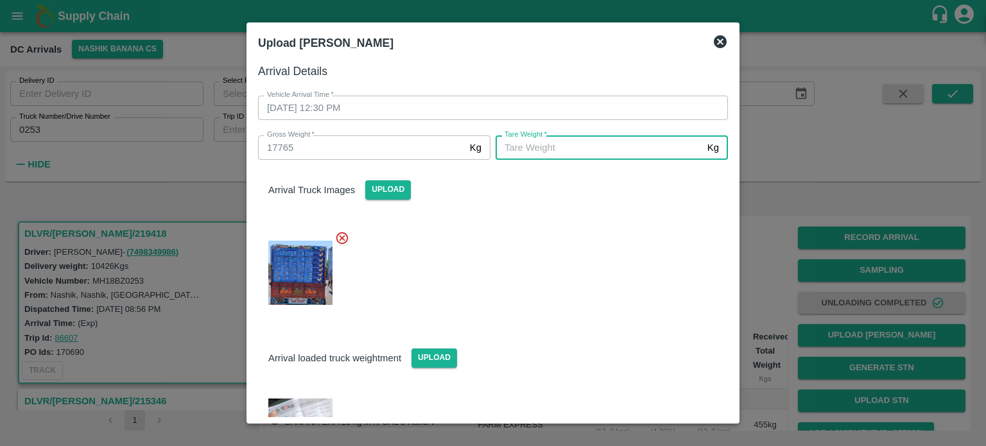
click at [573, 151] on input "[PERSON_NAME]   *" at bounding box center [599, 147] width 207 height 24
type input "6405"
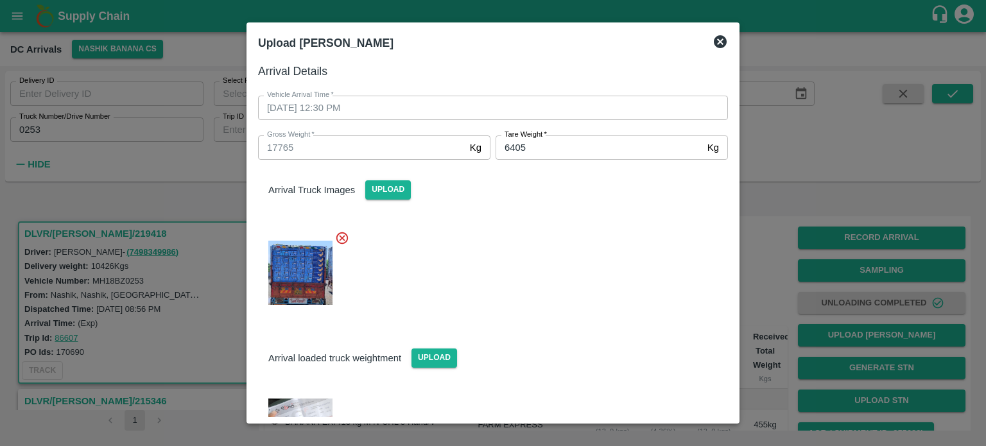
click at [583, 250] on div at bounding box center [488, 269] width 480 height 98
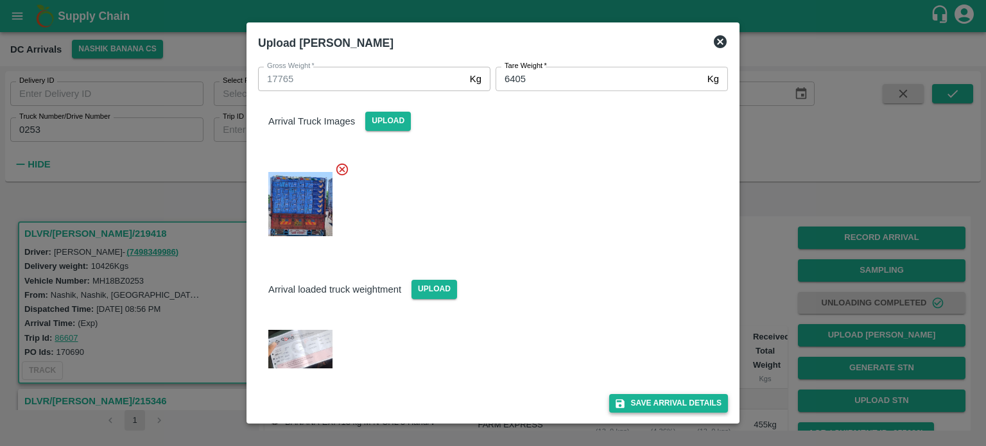
click at [659, 401] on button "Save Arrival Details" at bounding box center [668, 403] width 119 height 19
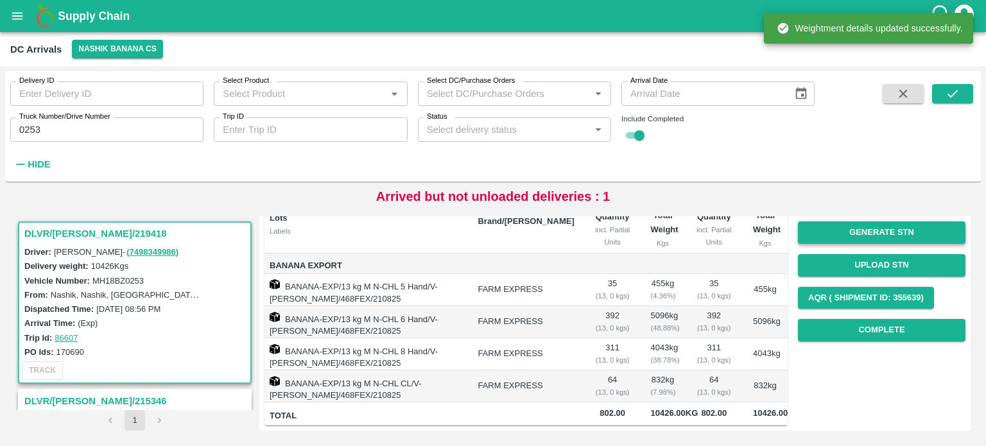
scroll to position [184, 0]
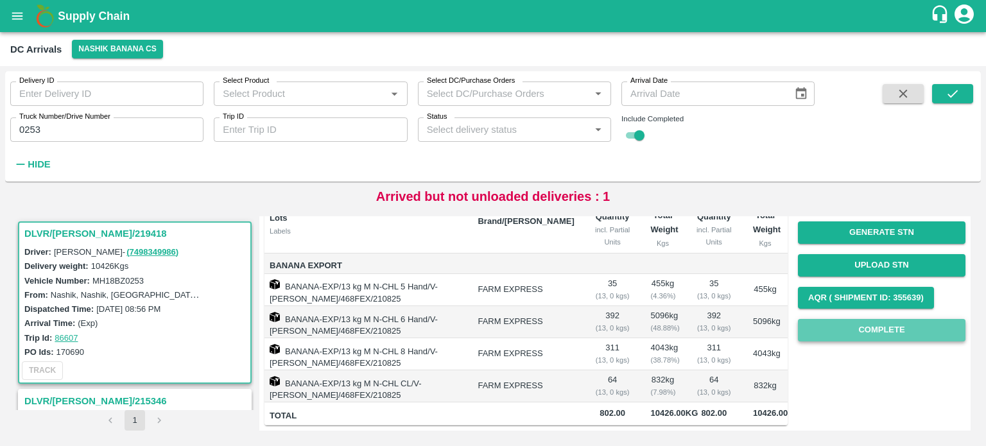
click at [879, 319] on button "Complete" at bounding box center [882, 330] width 168 height 22
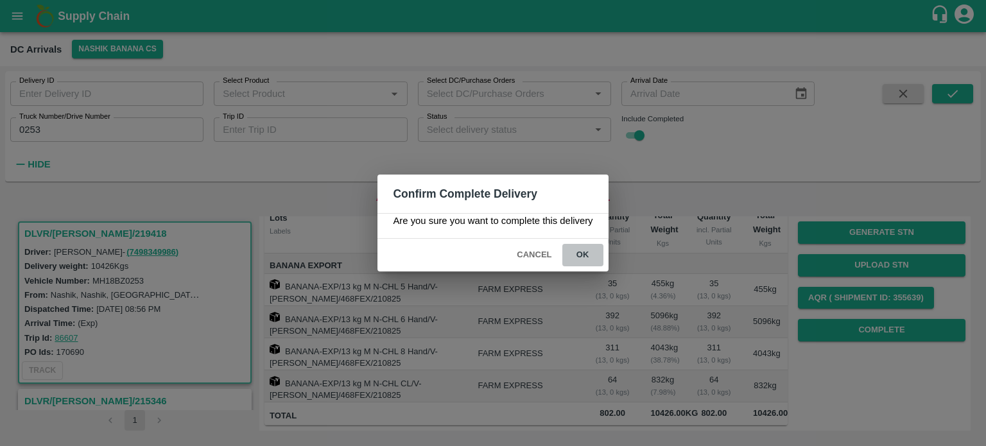
click at [577, 251] on button "ok" at bounding box center [582, 255] width 41 height 22
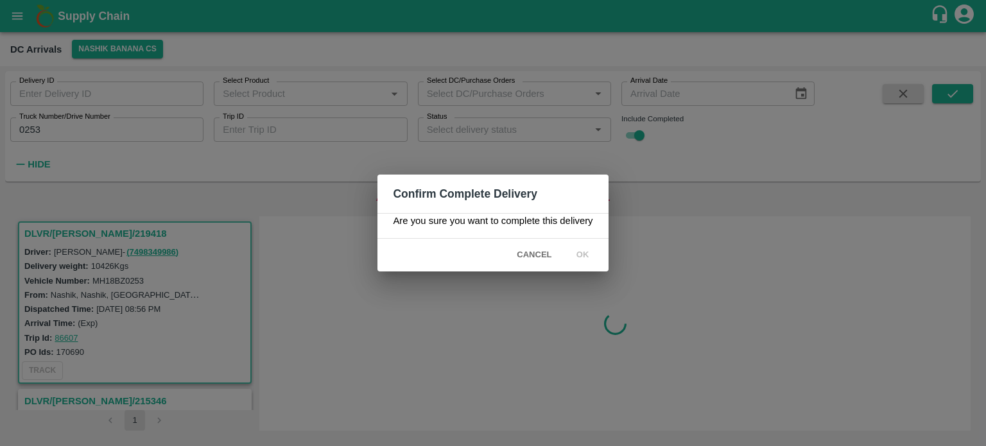
scroll to position [0, 0]
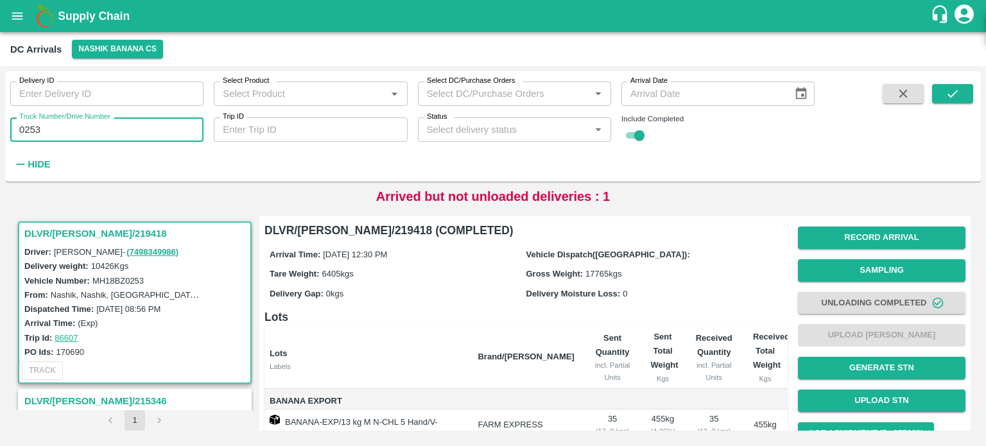
click at [31, 130] on input "0253" at bounding box center [106, 129] width 193 height 24
type input "9254"
click at [948, 95] on icon "submit" at bounding box center [953, 94] width 14 height 14
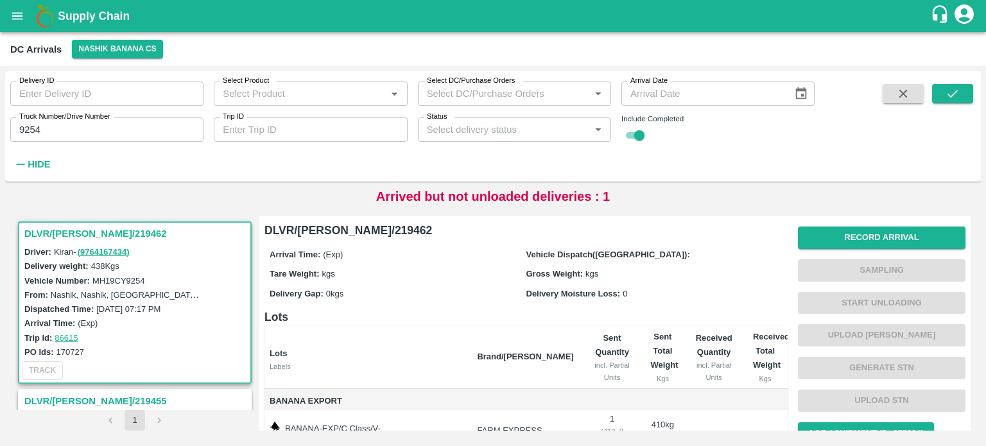
scroll to position [114, 0]
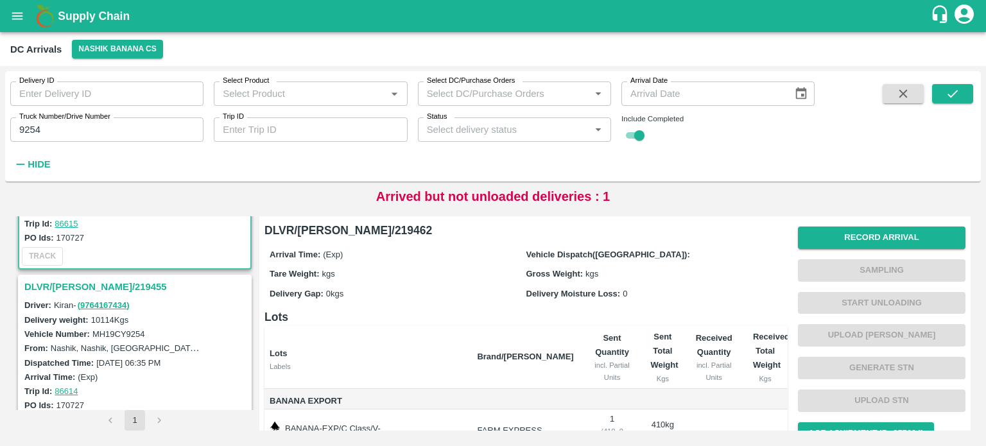
click at [85, 286] on h3 "DLVR/[PERSON_NAME]/219455" at bounding box center [136, 287] width 225 height 17
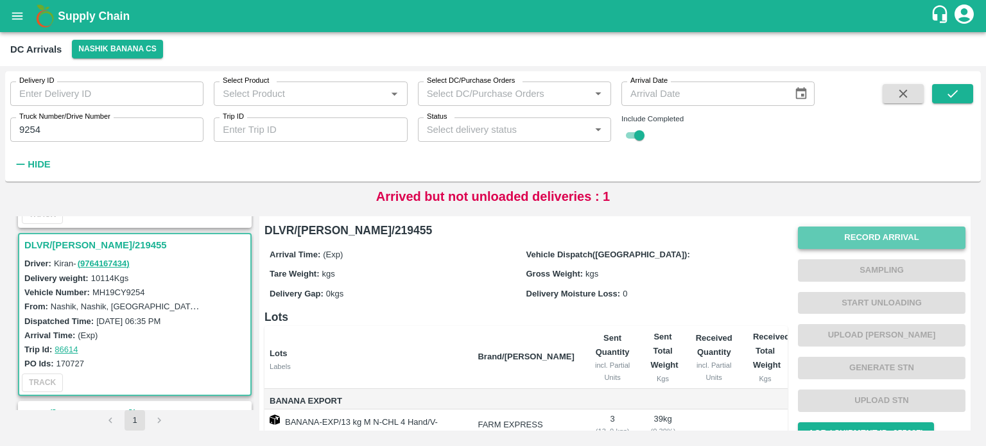
click at [843, 240] on button "Record Arrival" at bounding box center [882, 238] width 168 height 22
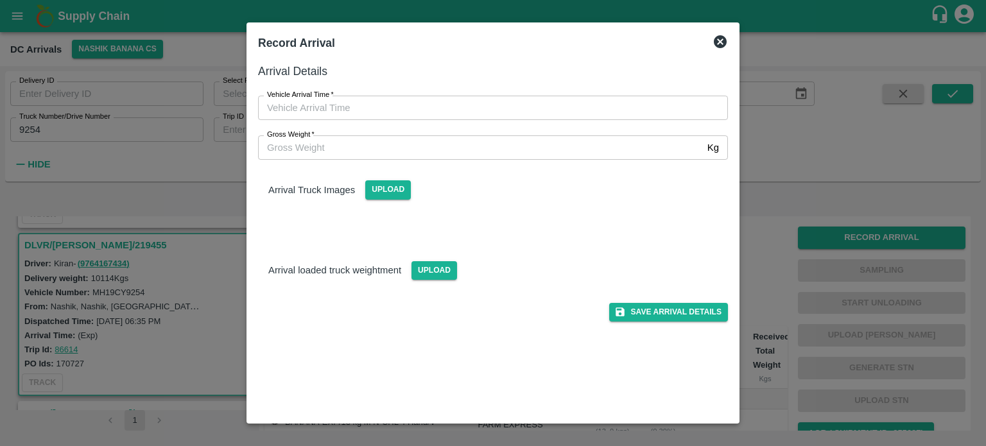
type input "DD/MM/YYYY hh:mm aa"
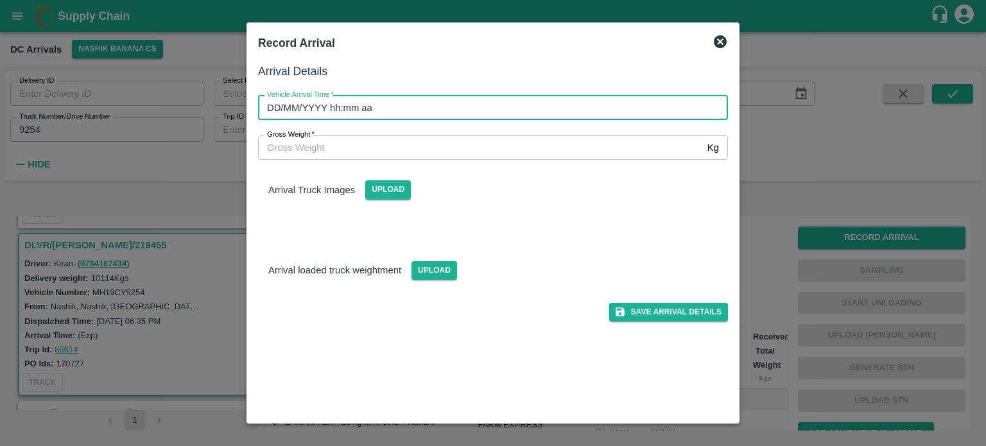
click at [431, 112] on input "DD/MM/YYYY hh:mm aa" at bounding box center [488, 108] width 461 height 24
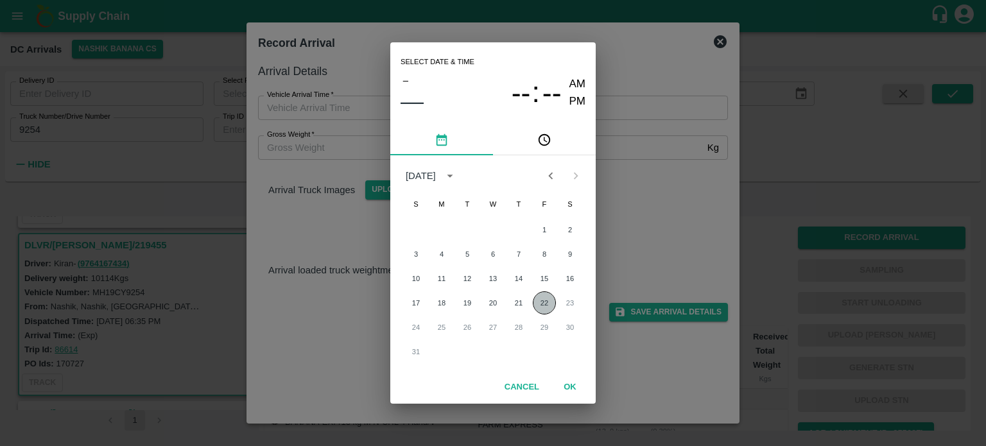
click at [541, 308] on button "22" at bounding box center [544, 302] width 23 height 23
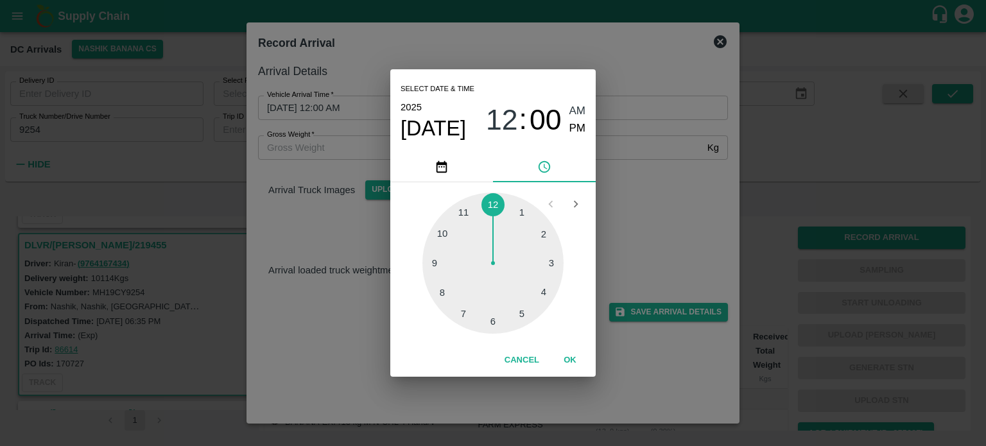
click at [462, 213] on div at bounding box center [492, 263] width 141 height 141
click at [552, 266] on div at bounding box center [492, 263] width 141 height 141
type input "[DATE] 11:16 AM"
click at [643, 200] on div "Select date & time [DATE] 11 : 16 AM PM 05 10 15 20 25 30 35 40 45 50 55 00 Can…" at bounding box center [493, 223] width 986 height 446
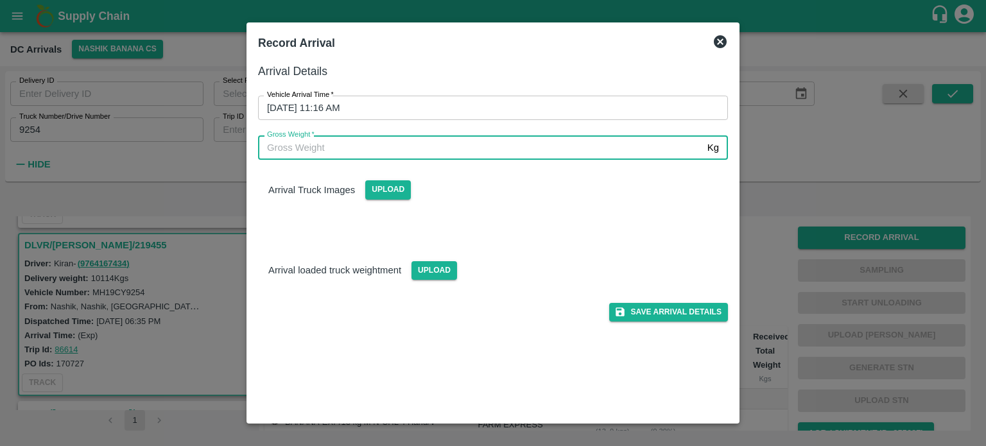
click at [303, 144] on input "Gross Weight   *" at bounding box center [480, 147] width 444 height 24
type input "17035"
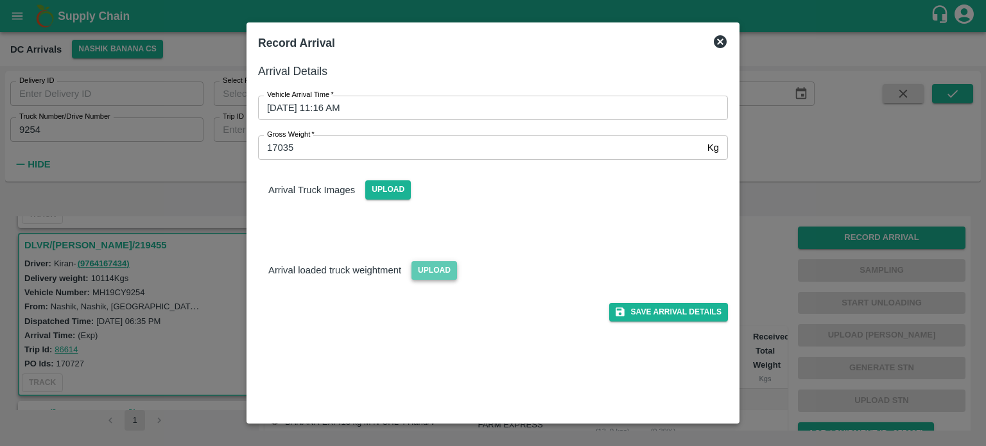
click at [430, 273] on span "Upload" at bounding box center [435, 270] width 46 height 19
click at [0, 0] on input "Upload" at bounding box center [0, 0] width 0 height 0
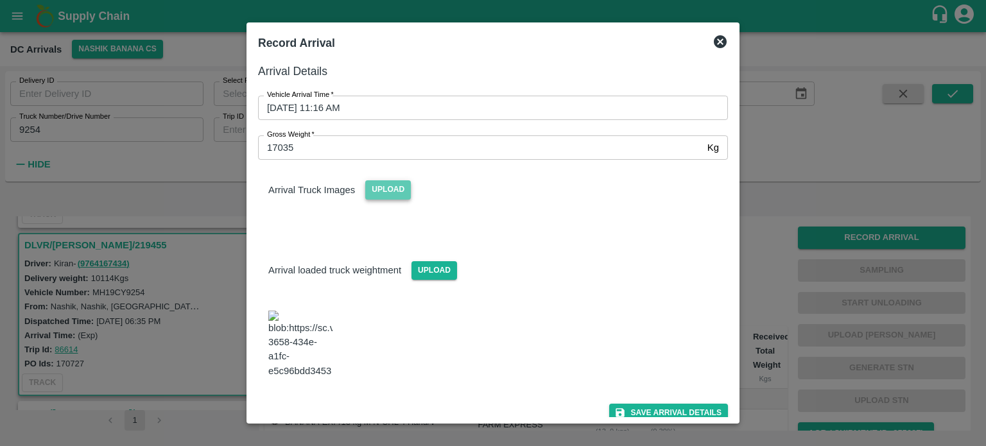
click at [395, 185] on span "Upload" at bounding box center [388, 189] width 46 height 19
click at [0, 0] on input "Upload" at bounding box center [0, 0] width 0 height 0
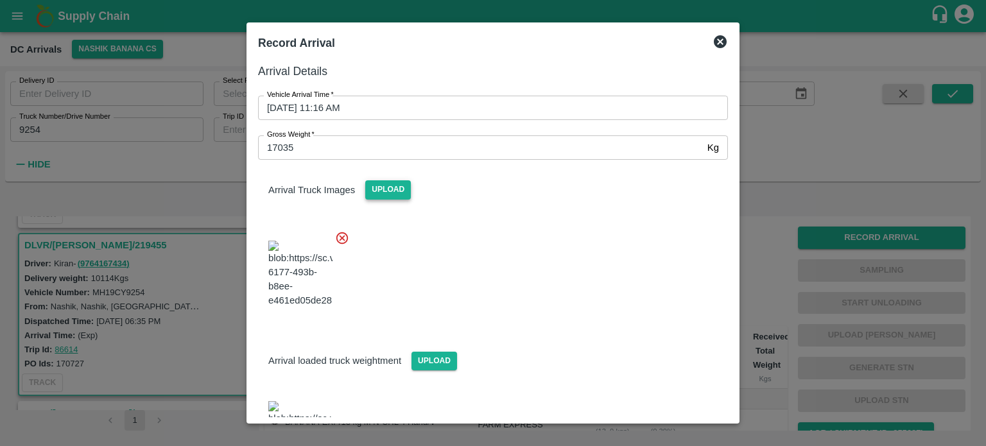
scroll to position [62, 0]
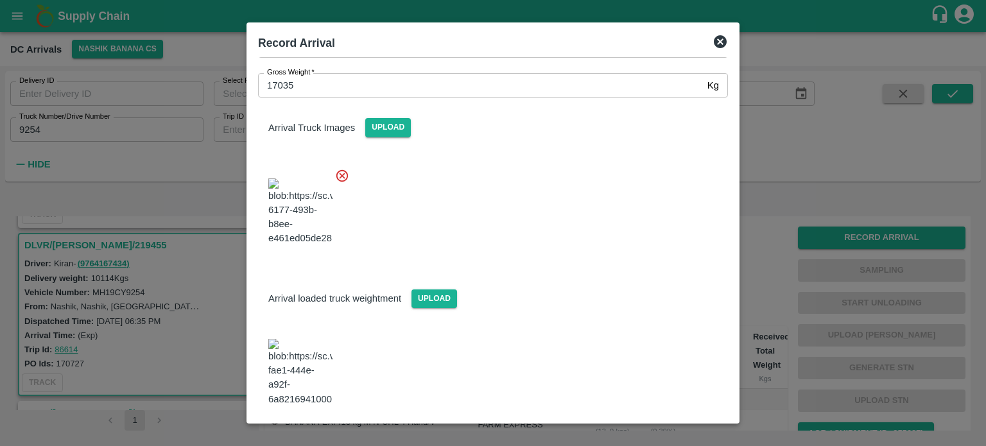
click at [665, 432] on button "Save Arrival Details" at bounding box center [668, 441] width 119 height 19
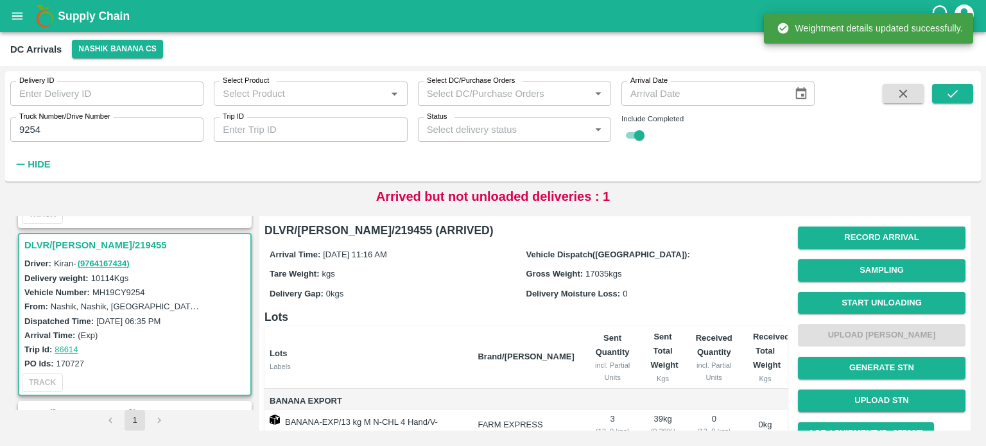
click at [855, 304] on button "Start Unloading" at bounding box center [882, 303] width 168 height 22
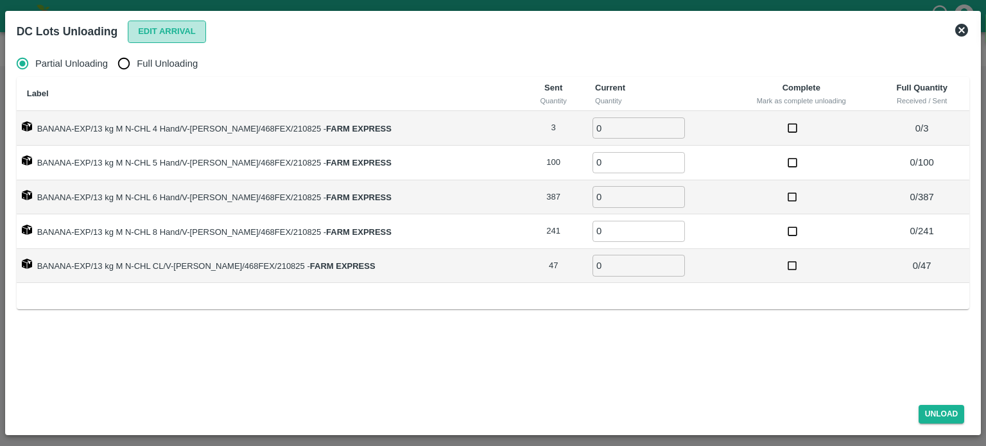
click at [168, 31] on button "Edit Arrival" at bounding box center [167, 32] width 78 height 22
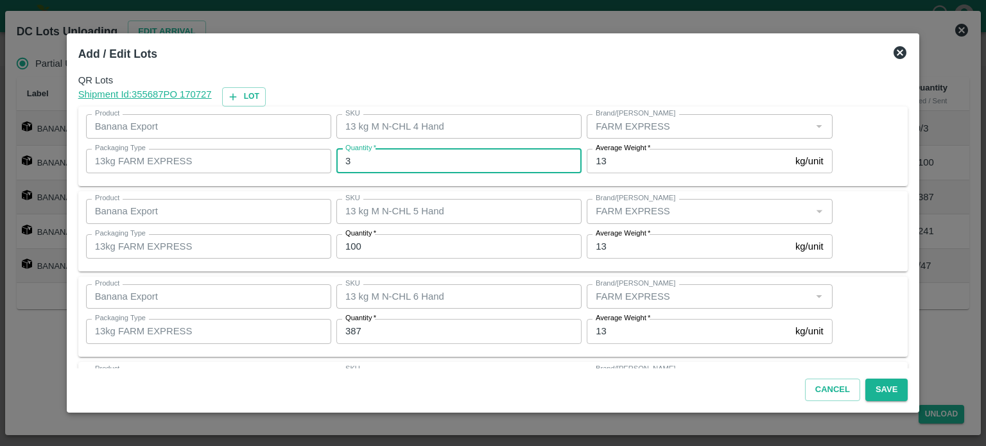
click at [377, 162] on input "3" at bounding box center [458, 161] width 245 height 24
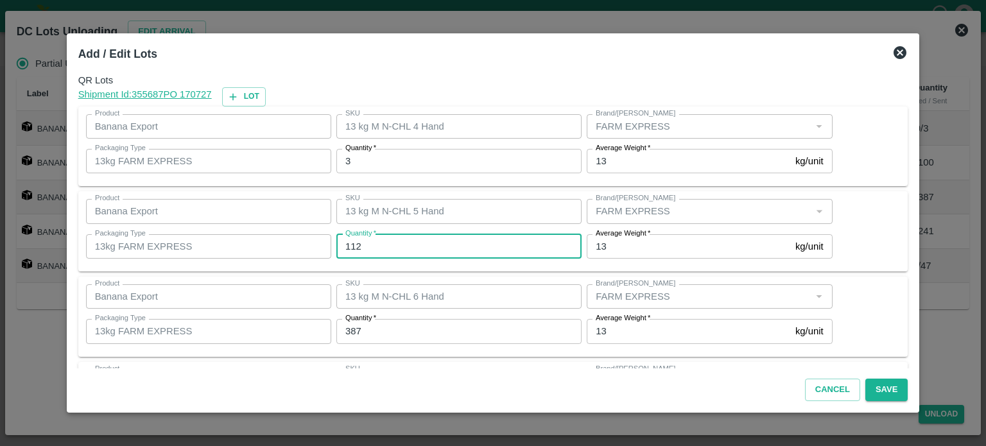
type input "112"
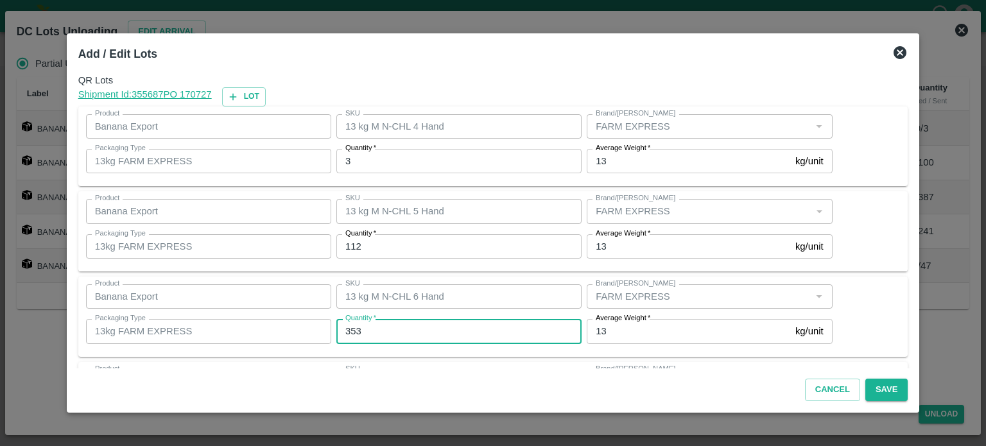
type input "353"
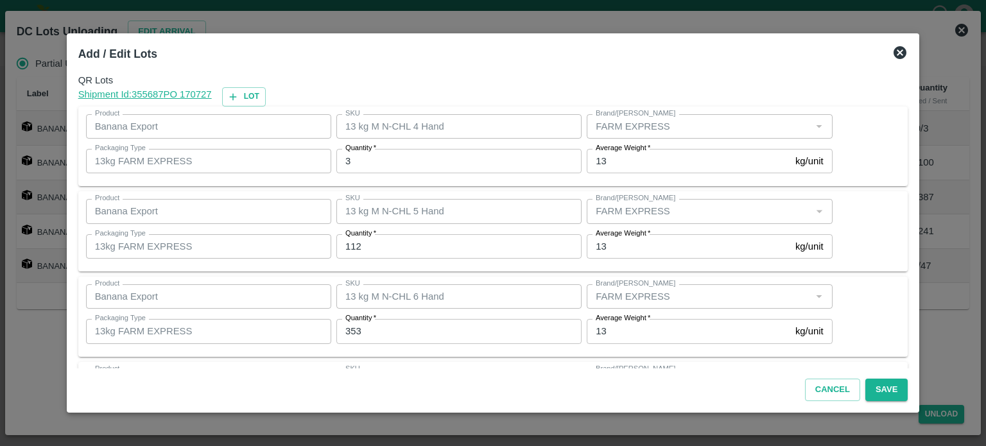
scroll to position [168, 0]
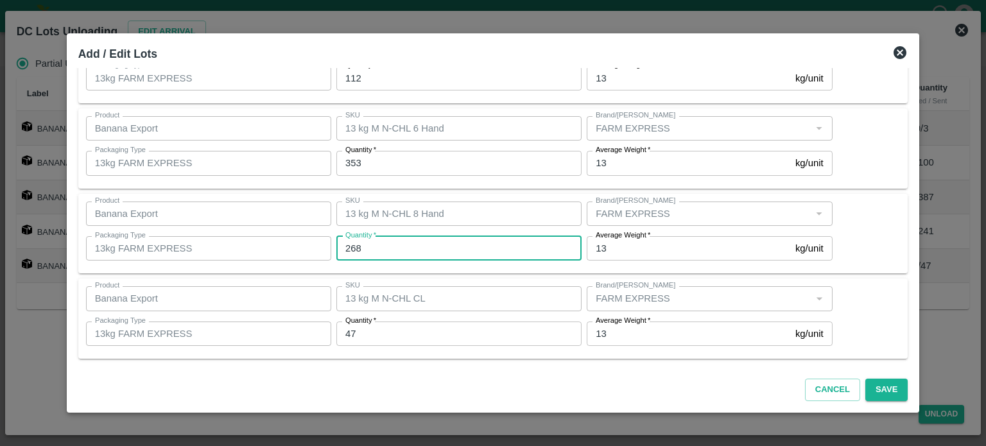
type input "268"
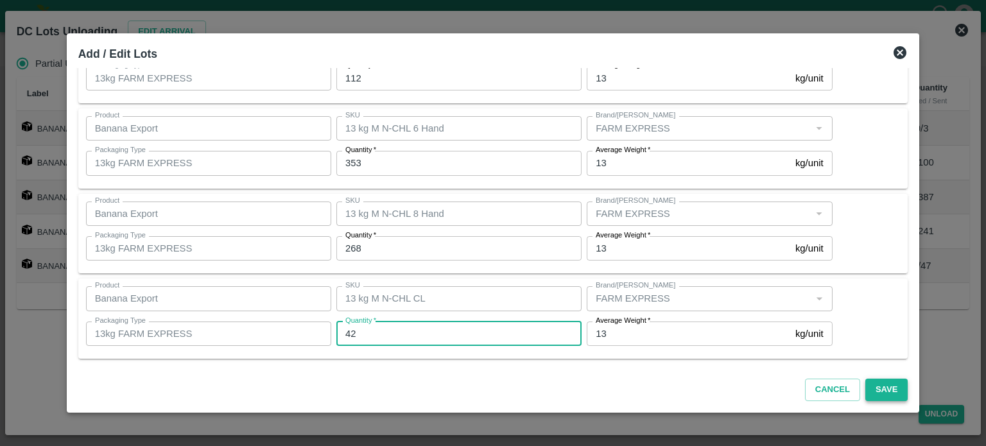
type input "42"
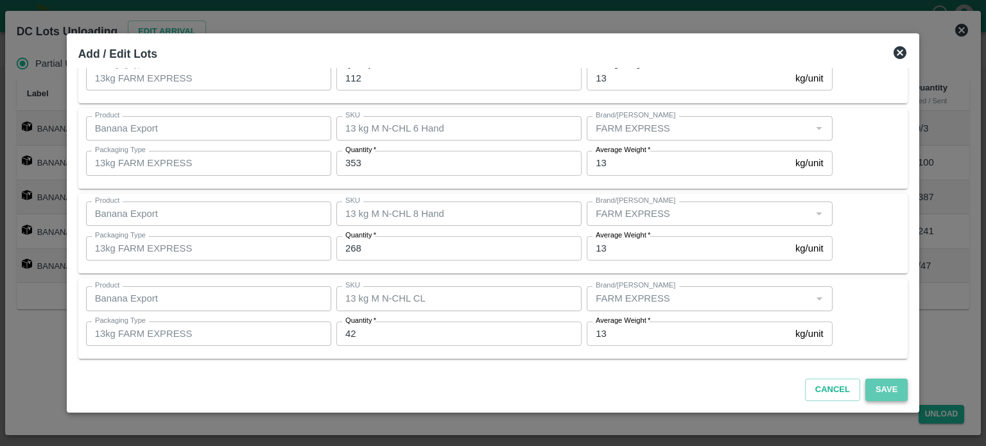
click at [871, 388] on button "Save" at bounding box center [886, 390] width 42 height 22
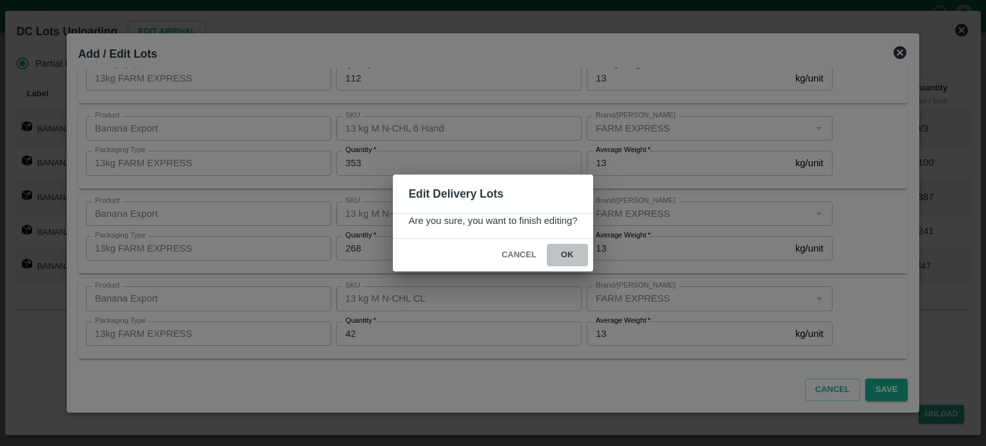
click at [564, 254] on button "ok" at bounding box center [567, 255] width 41 height 22
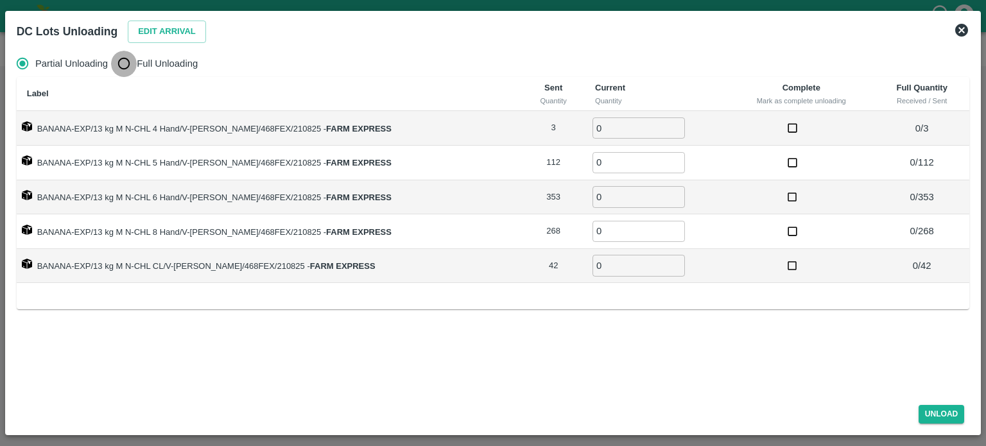
click at [128, 65] on input "Full Unloading" at bounding box center [124, 64] width 26 height 26
radio input "true"
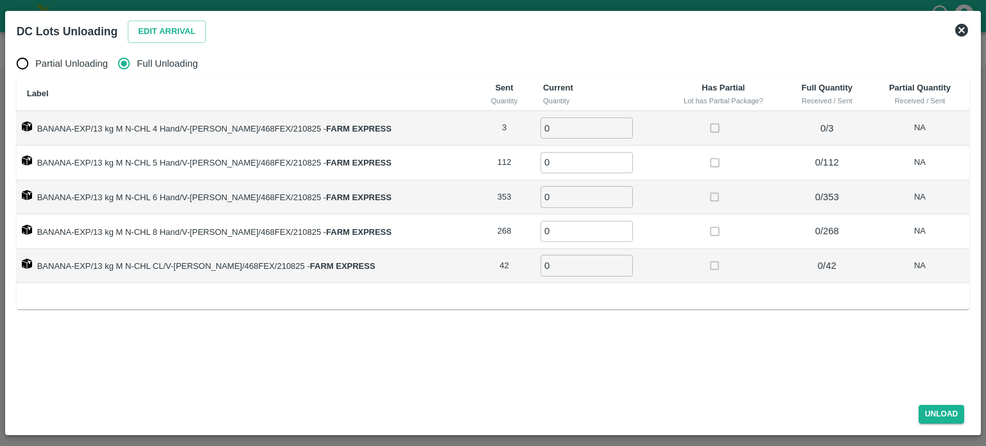
click at [553, 130] on input "0" at bounding box center [587, 127] width 92 height 21
type input "3"
type input "112"
type input "353"
type input "268"
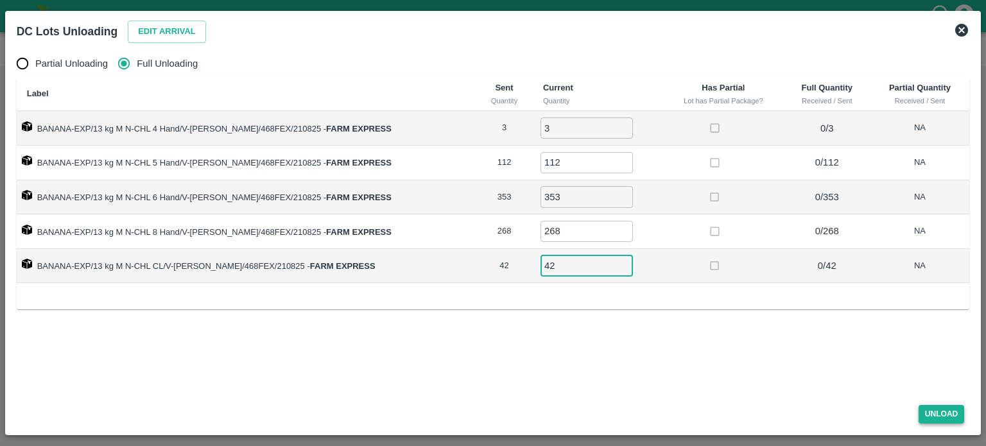
type input "42"
click at [937, 413] on button "Unload" at bounding box center [942, 414] width 46 height 19
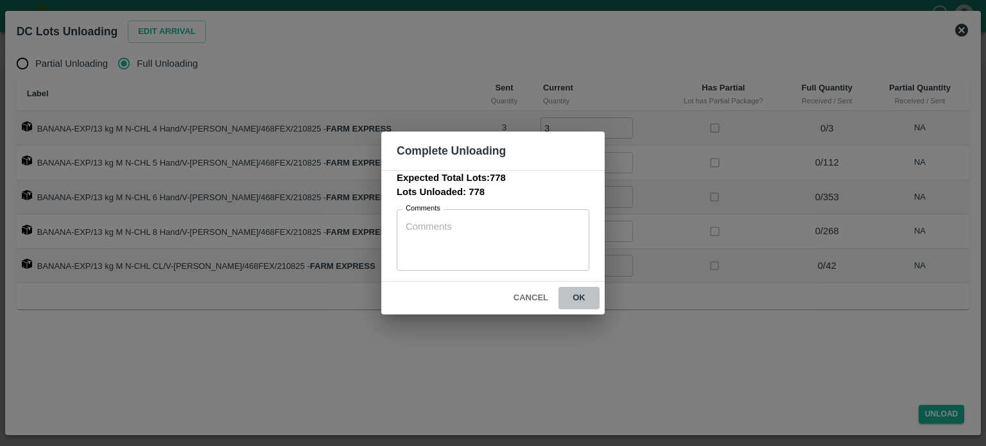
click at [576, 297] on button "ok" at bounding box center [579, 298] width 41 height 22
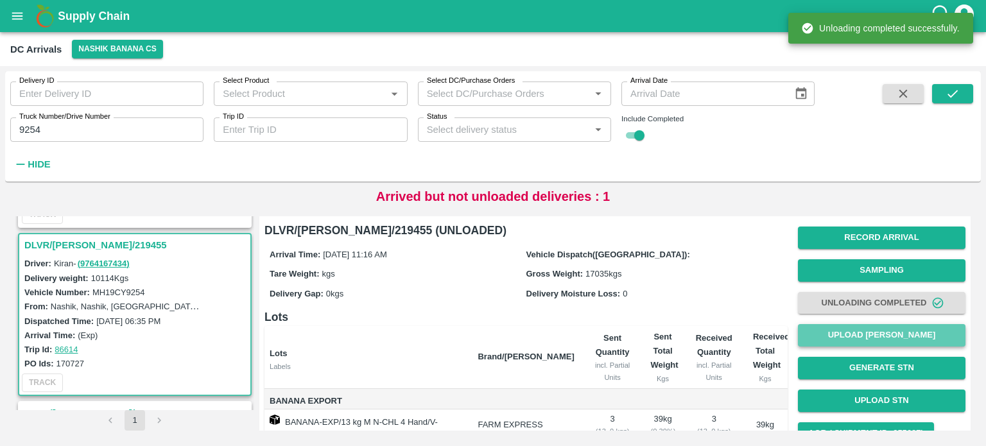
click at [863, 336] on button "Upload [PERSON_NAME]" at bounding box center [882, 335] width 168 height 22
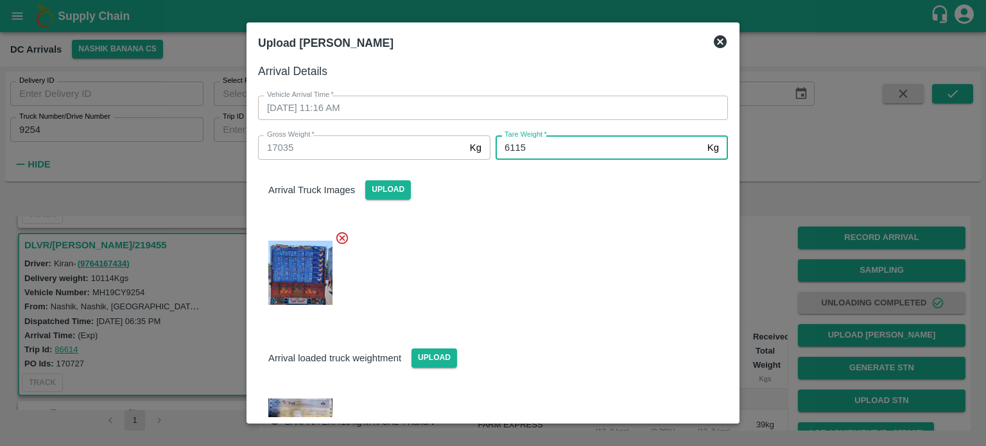
type input "6115"
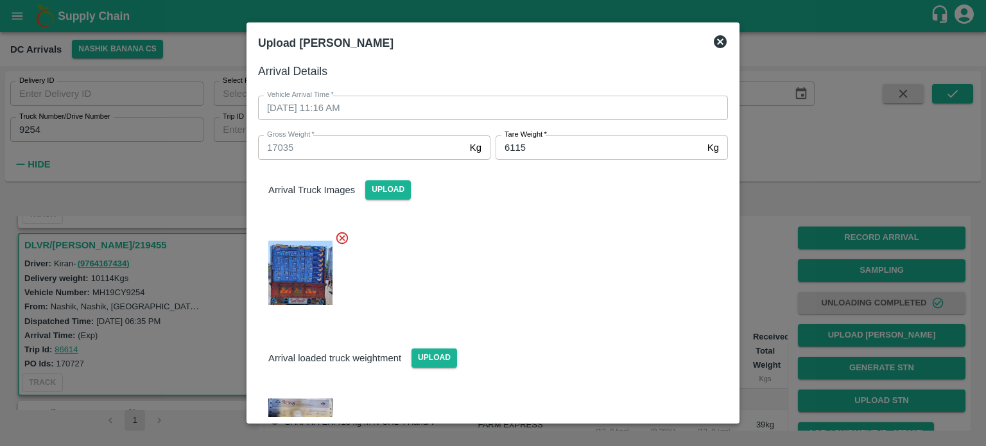
click at [577, 246] on div at bounding box center [488, 269] width 480 height 98
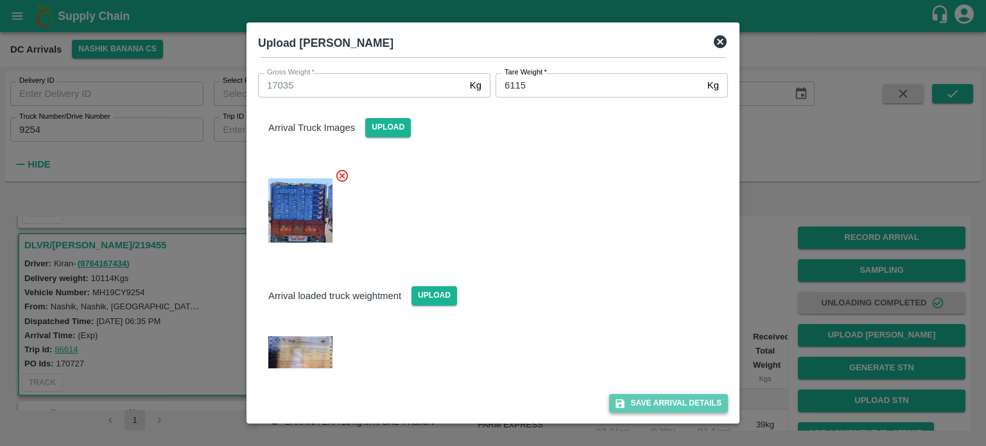
click at [651, 400] on button "Save Arrival Details" at bounding box center [668, 403] width 119 height 19
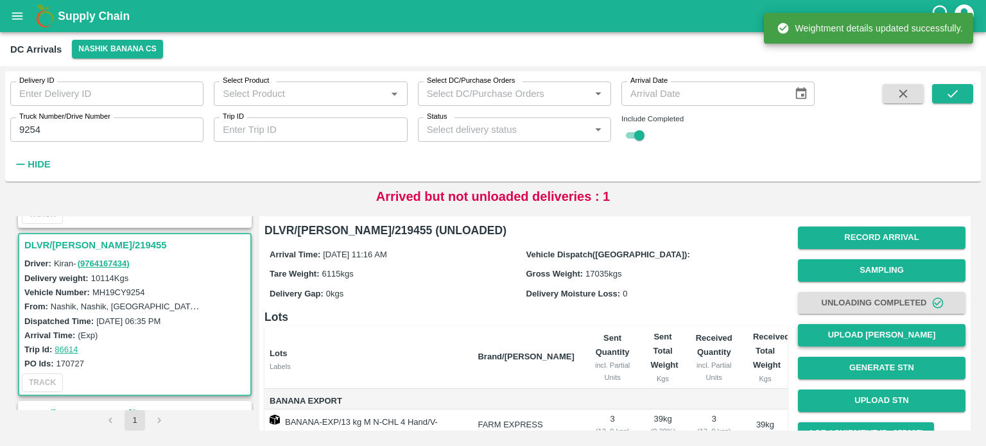
scroll to position [138, 0]
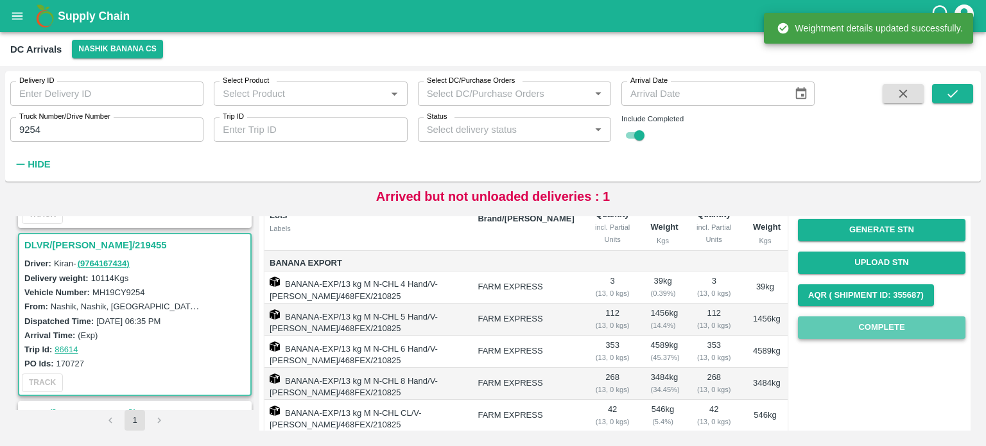
click at [881, 333] on button "Complete" at bounding box center [882, 328] width 168 height 22
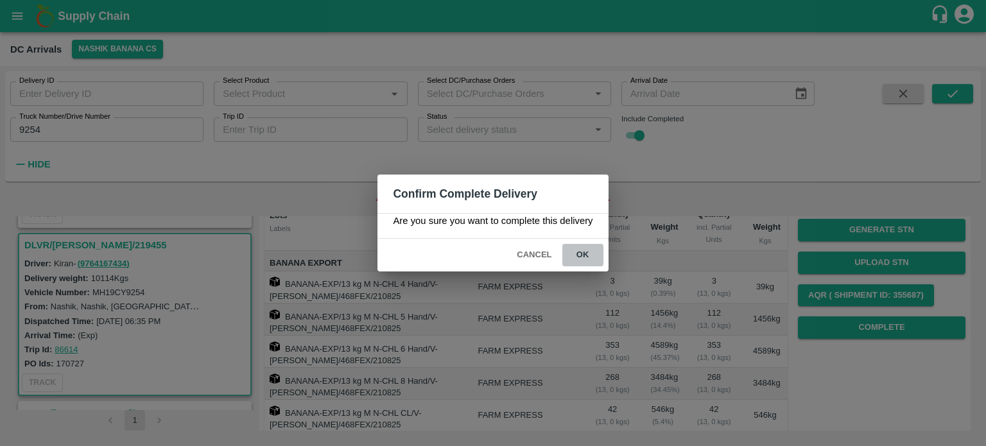
click at [585, 254] on button "ok" at bounding box center [582, 255] width 41 height 22
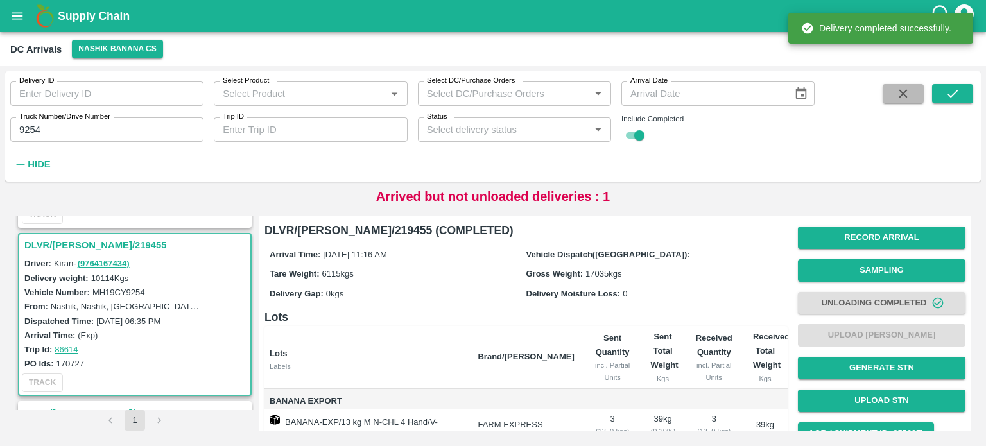
click at [891, 97] on button "button" at bounding box center [903, 93] width 41 height 19
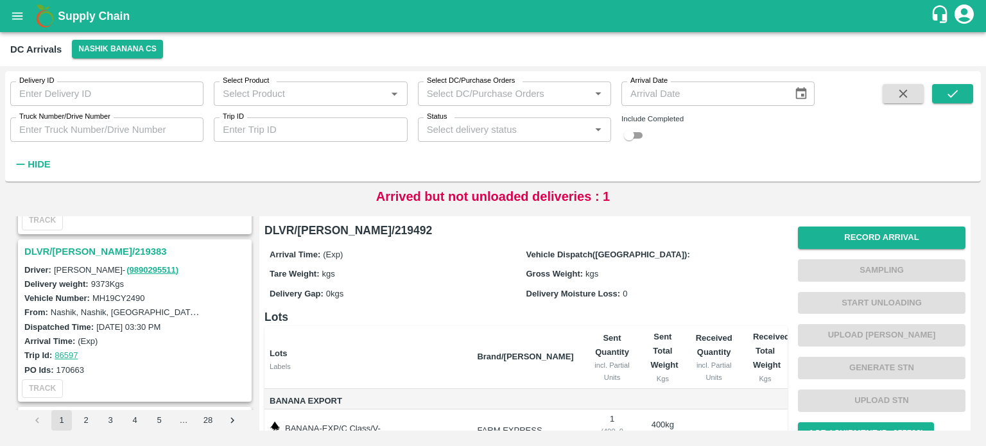
scroll to position [1981, 0]
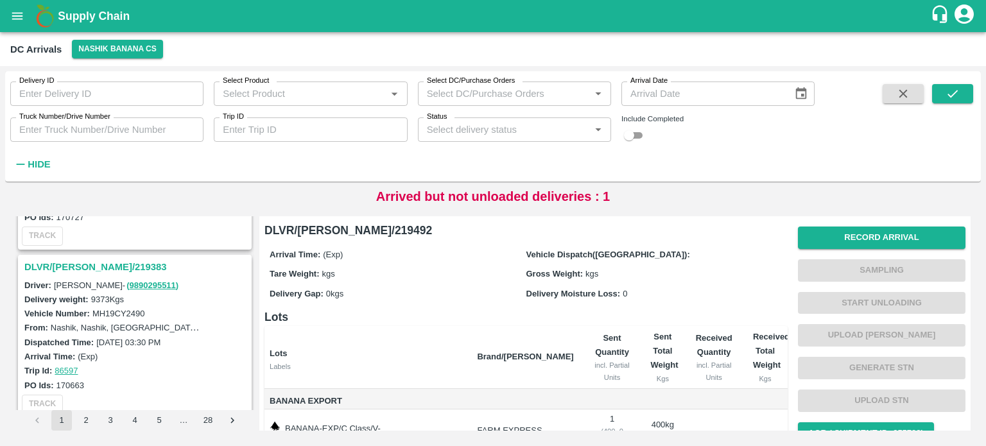
click at [85, 259] on h3 "DLVR/[PERSON_NAME]/219383" at bounding box center [136, 267] width 225 height 17
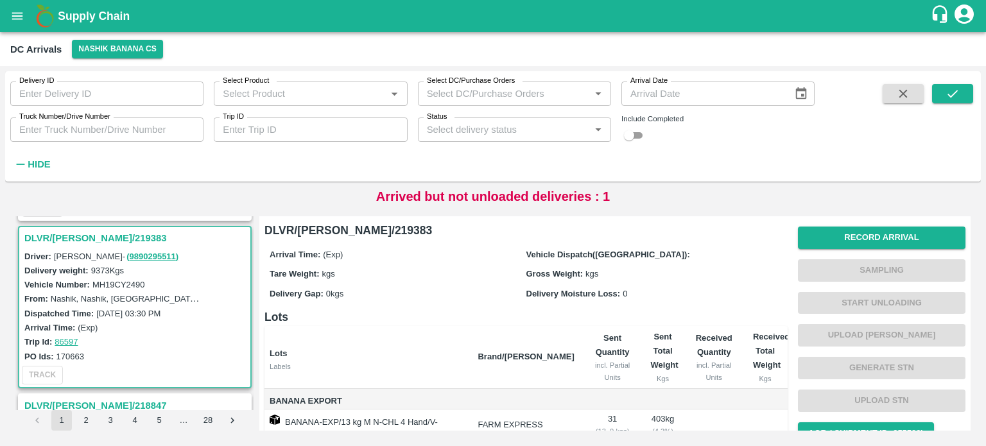
scroll to position [245, 0]
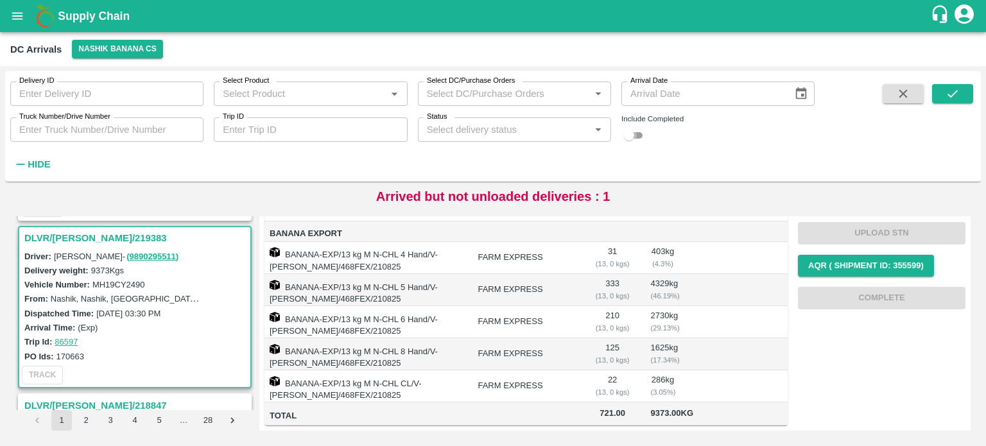
click at [638, 138] on input "checkbox" at bounding box center [629, 135] width 46 height 15
checkbox input "true"
click at [94, 129] on input "Truck Number/Drive Number" at bounding box center [106, 129] width 193 height 24
type input "2490"
click at [952, 98] on icon "submit" at bounding box center [953, 94] width 14 height 14
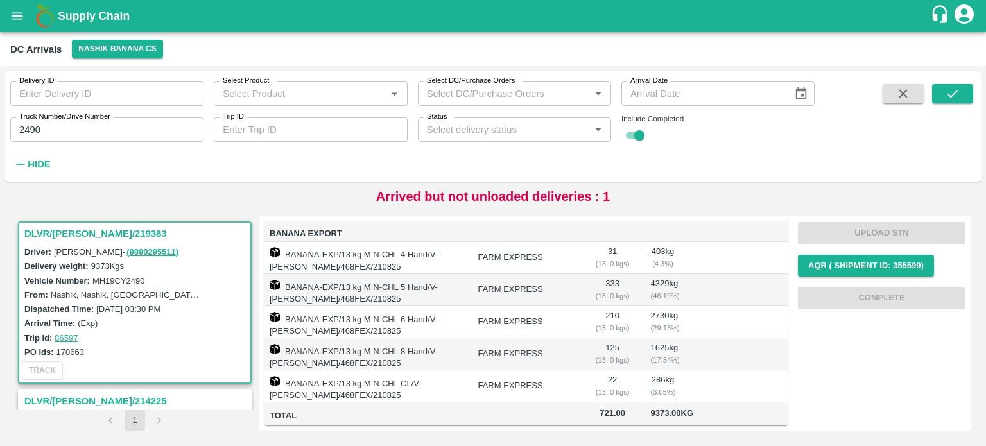
click at [116, 283] on label "MH19CY2490" at bounding box center [118, 281] width 53 height 10
copy label "MH19CY2490"
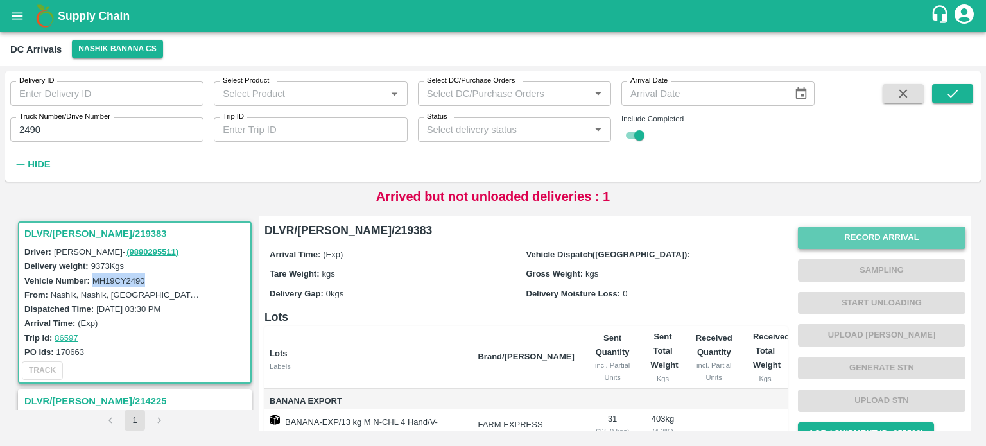
click at [885, 236] on button "Record Arrival" at bounding box center [882, 238] width 168 height 22
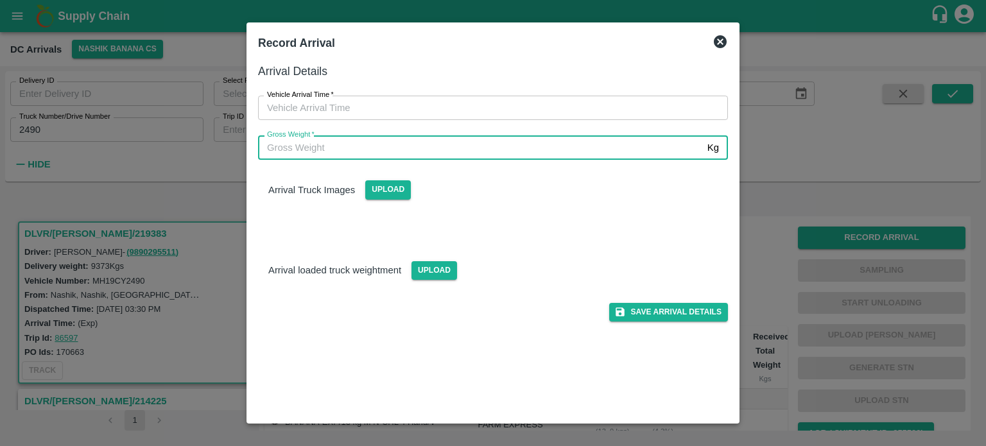
click at [404, 141] on input "Gross Weight   *" at bounding box center [480, 147] width 444 height 24
type input "16635"
type input "DD/MM/YYYY hh:mm aa"
click at [516, 105] on input "DD/MM/YYYY hh:mm aa" at bounding box center [488, 108] width 461 height 24
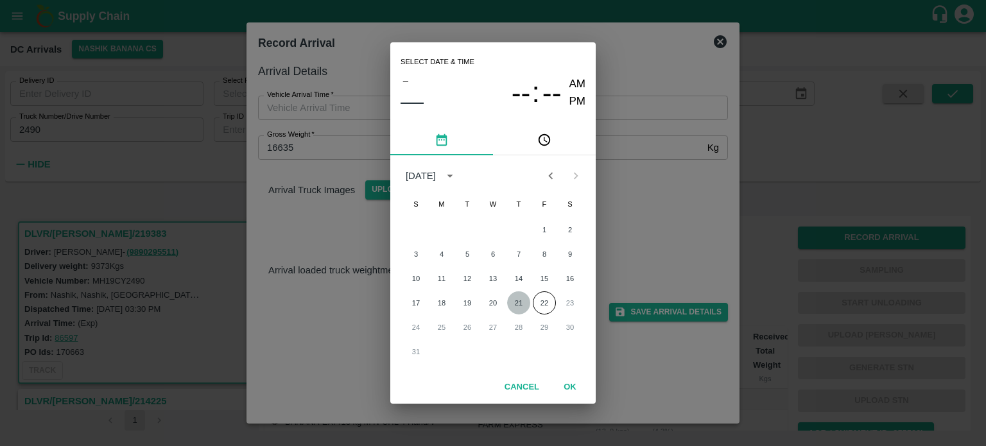
click at [521, 302] on button "21" at bounding box center [518, 302] width 23 height 23
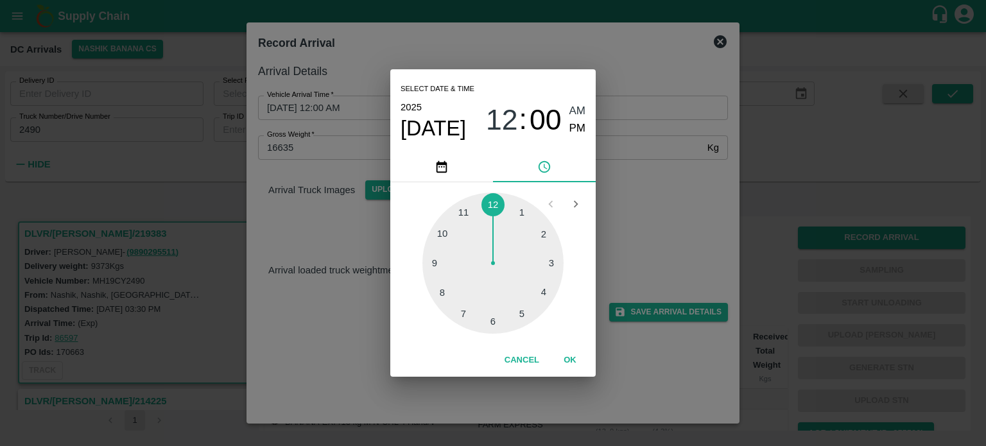
click at [440, 295] on div at bounding box center [492, 263] width 141 height 141
click at [541, 236] on div at bounding box center [492, 263] width 141 height 141
type input "[DATE] 08:10 AM"
click at [667, 191] on div "Select date & time [DATE] 08 : 10 AM PM 05 10 15 20 25 30 35 40 45 50 55 00 Can…" at bounding box center [493, 223] width 986 height 446
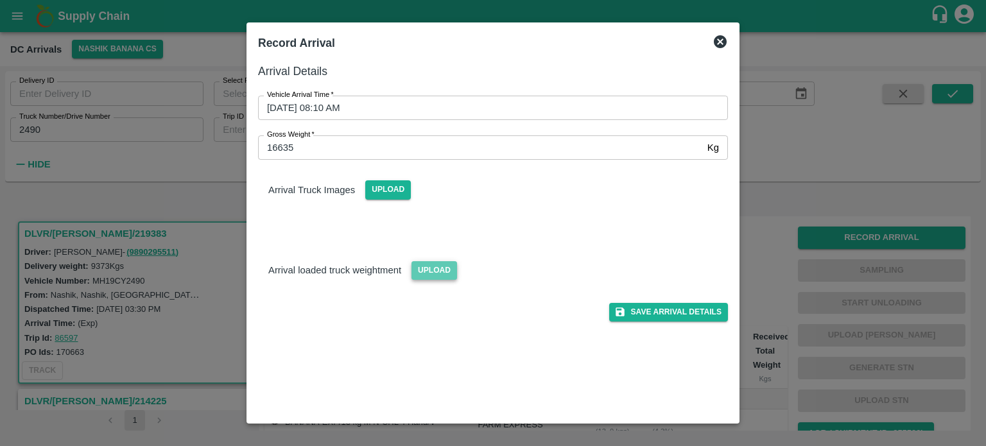
click at [428, 270] on span "Upload" at bounding box center [435, 270] width 46 height 19
click at [0, 0] on input "Upload" at bounding box center [0, 0] width 0 height 0
click at [388, 183] on span "Upload" at bounding box center [388, 189] width 46 height 19
click at [0, 0] on input "Upload" at bounding box center [0, 0] width 0 height 0
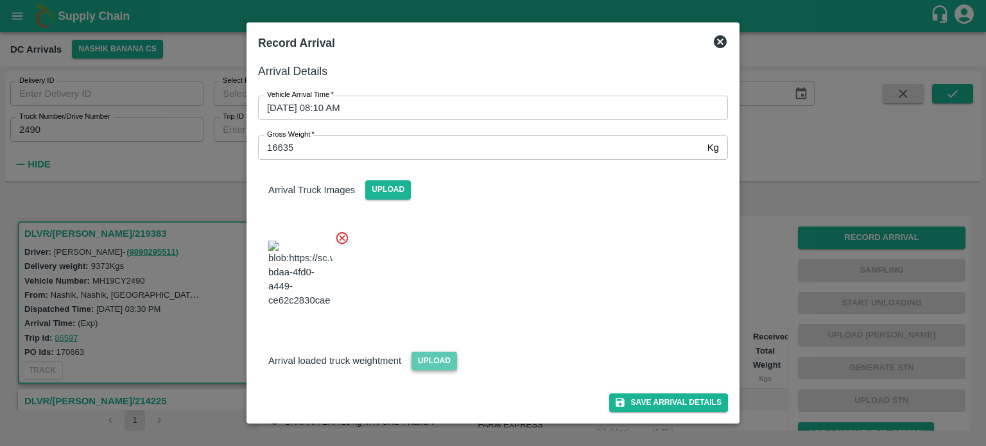
click at [426, 361] on span "Upload" at bounding box center [435, 361] width 46 height 19
click at [0, 0] on input "Upload" at bounding box center [0, 0] width 0 height 0
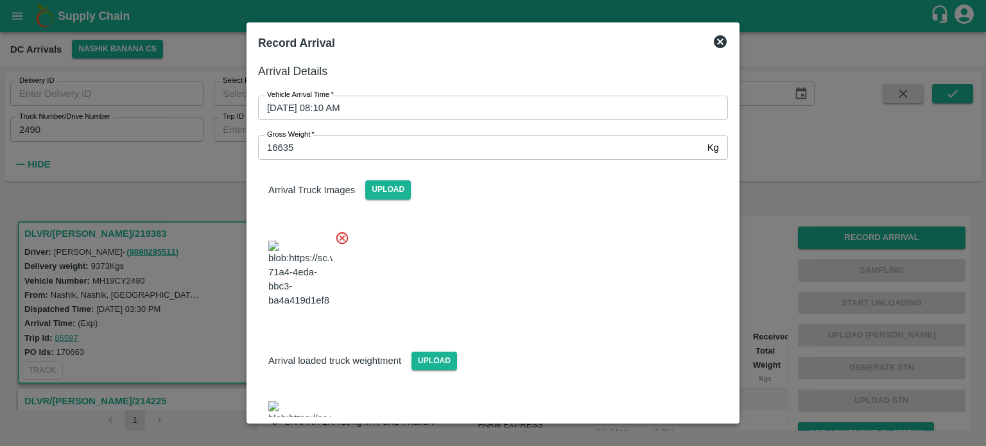
click at [566, 323] on div "Arrival loaded truck weightment Upload" at bounding box center [488, 401] width 480 height 161
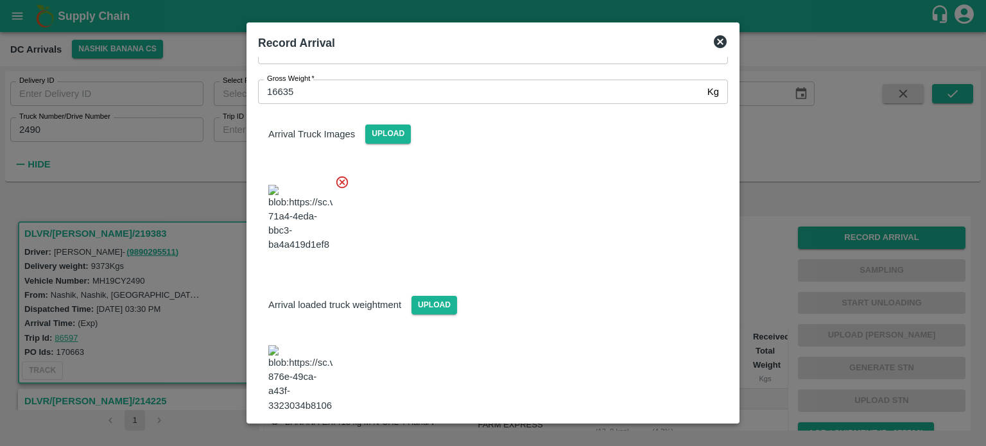
click at [659, 439] on button "Save Arrival Details" at bounding box center [668, 448] width 119 height 19
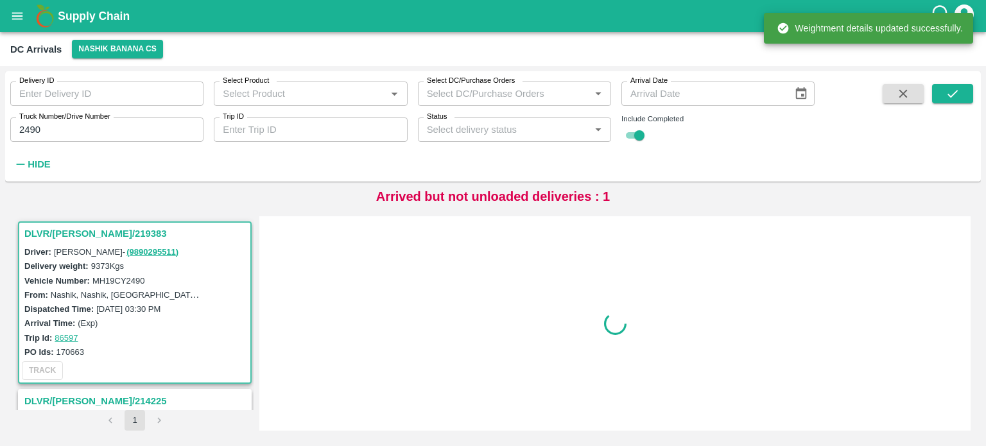
scroll to position [0, 0]
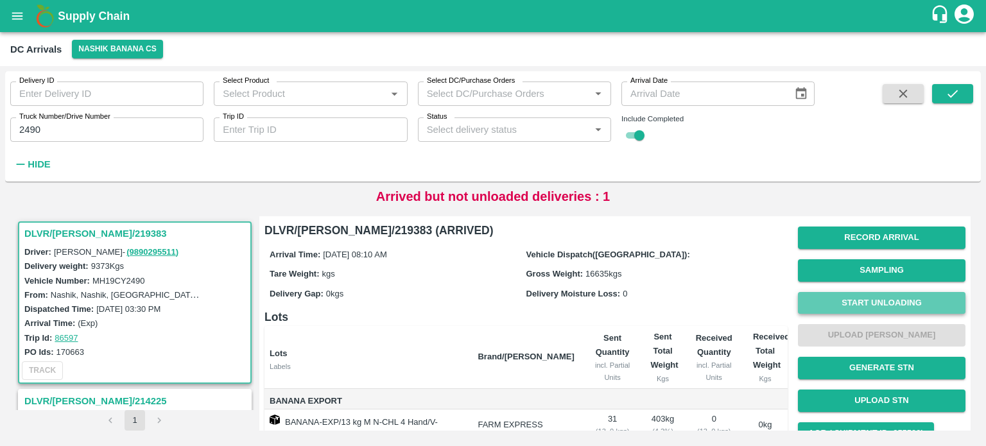
click at [855, 300] on button "Start Unloading" at bounding box center [882, 303] width 168 height 22
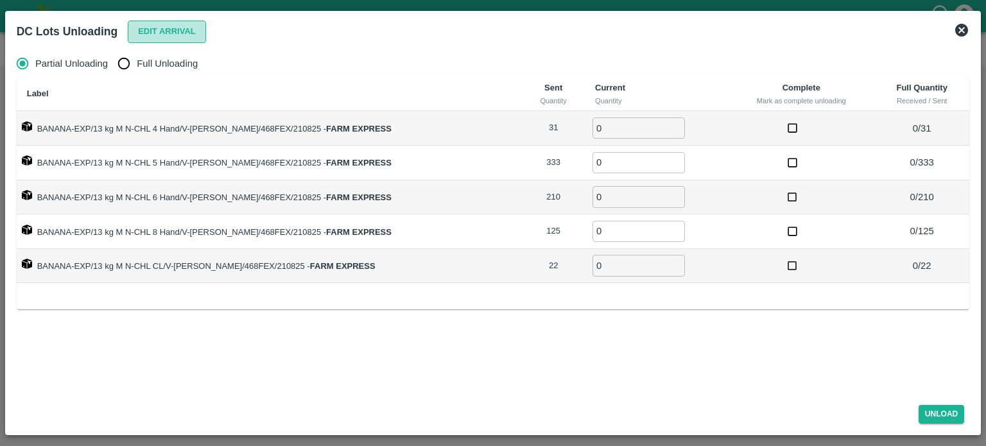
click at [159, 33] on button "Edit Arrival" at bounding box center [167, 32] width 78 height 22
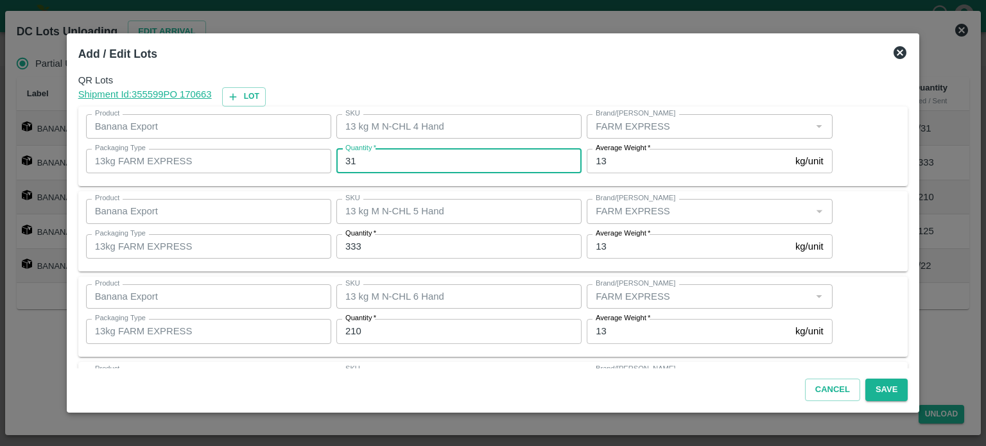
drag, startPoint x: 378, startPoint y: 166, endPoint x: 356, endPoint y: 161, distance: 22.4
click at [356, 161] on input "31" at bounding box center [458, 161] width 245 height 24
type input "27"
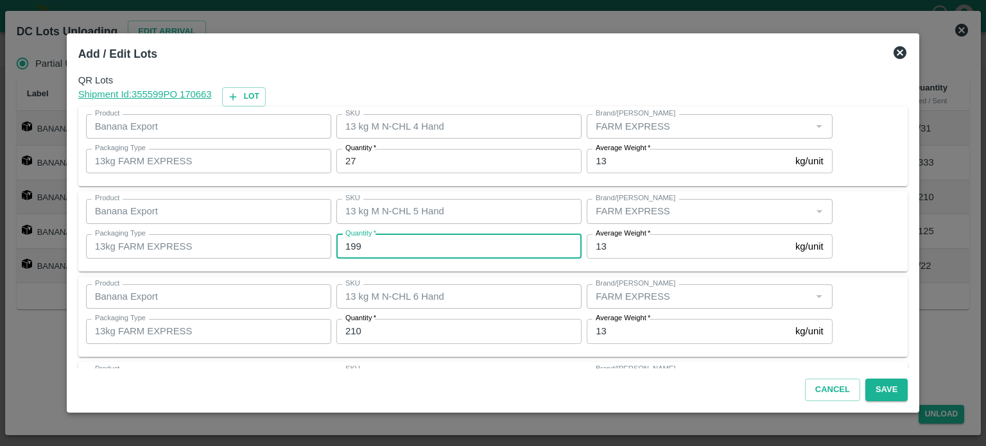
type input "199"
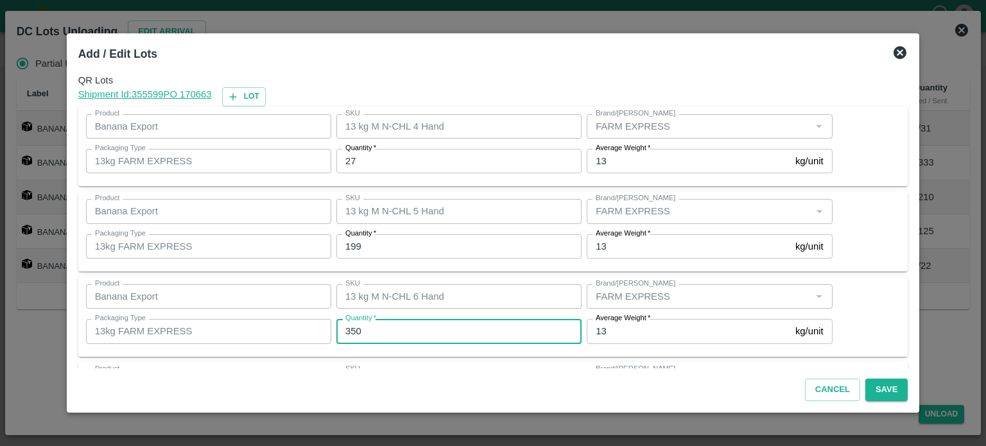
type input "350"
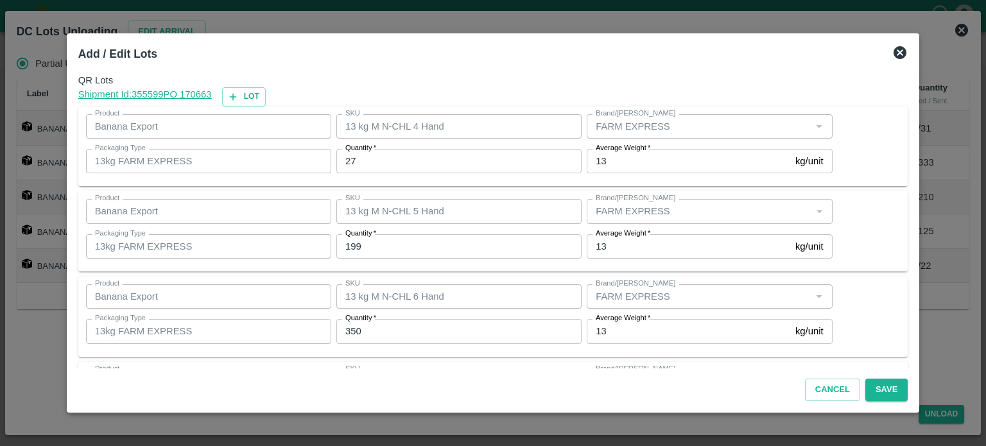
scroll to position [168, 0]
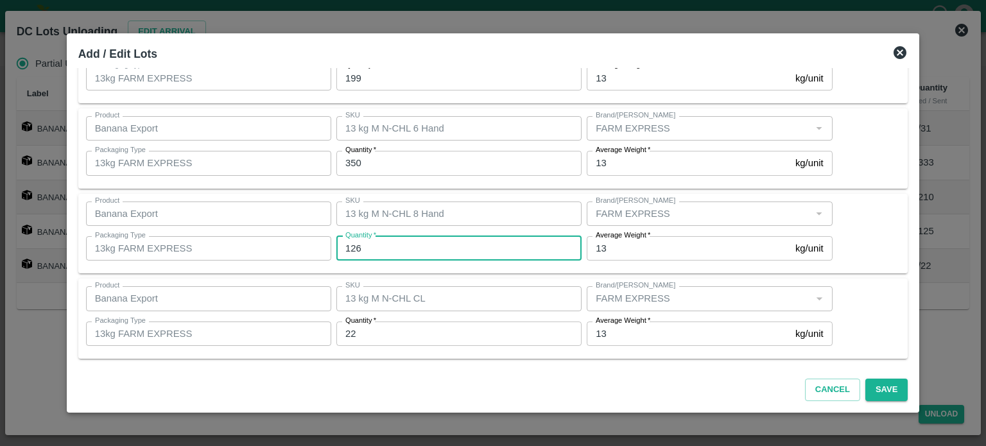
type input "126"
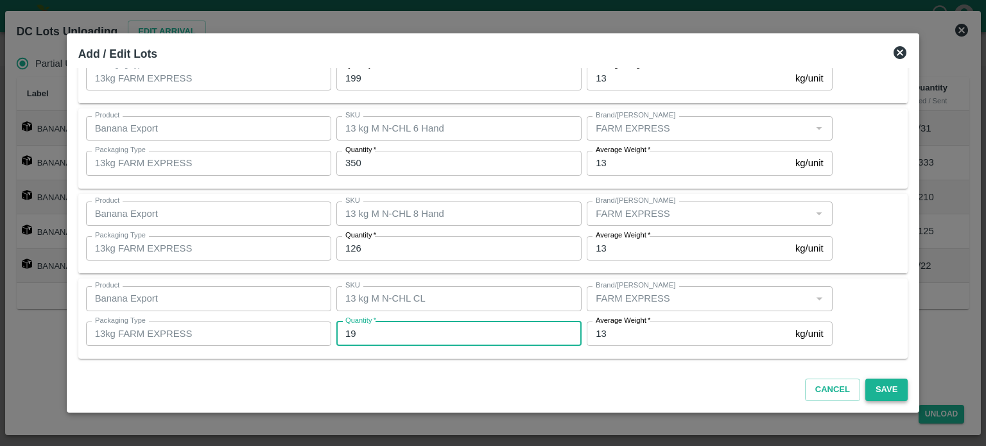
type input "19"
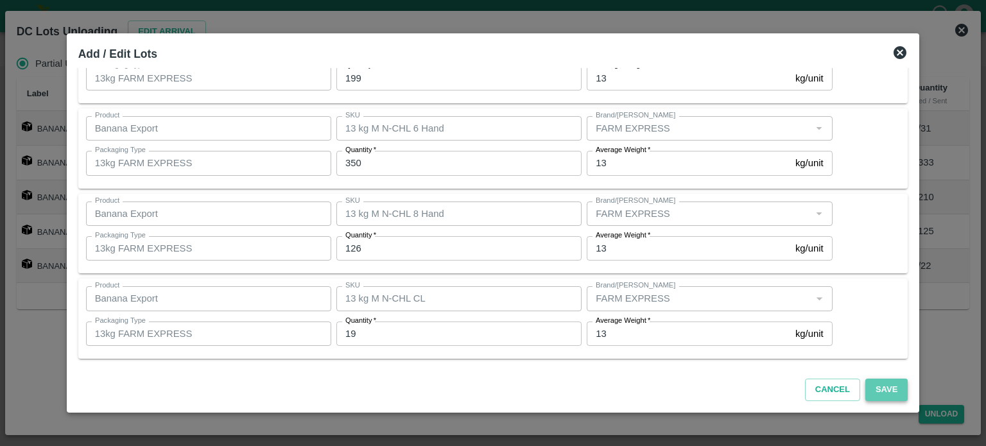
click at [871, 390] on button "Save" at bounding box center [886, 390] width 42 height 22
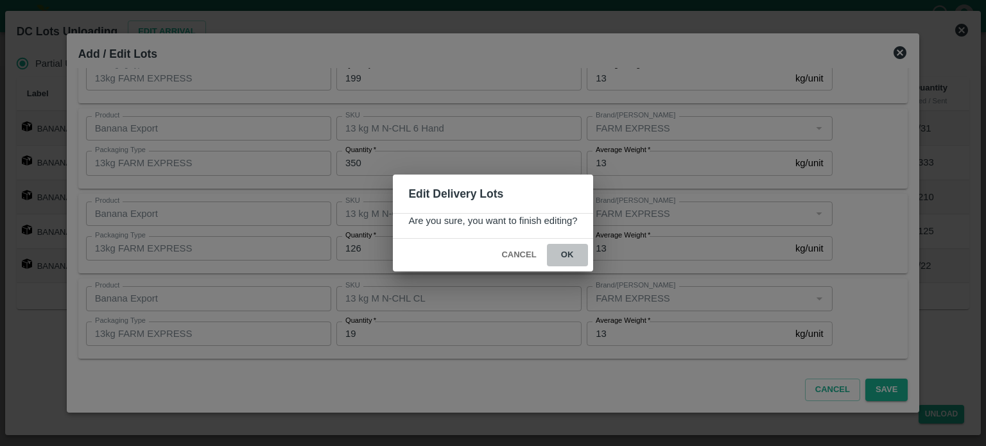
click at [566, 257] on button "ok" at bounding box center [567, 255] width 41 height 22
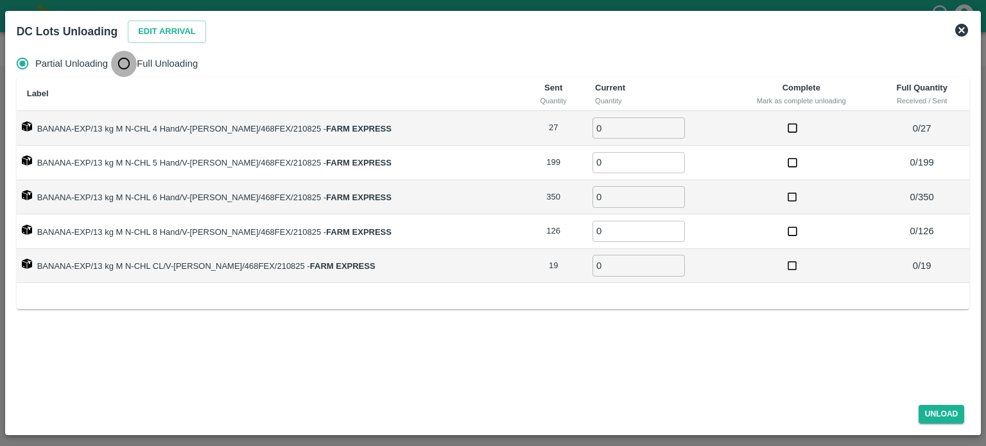
click at [124, 65] on input "Full Unloading" at bounding box center [124, 64] width 26 height 26
radio input "true"
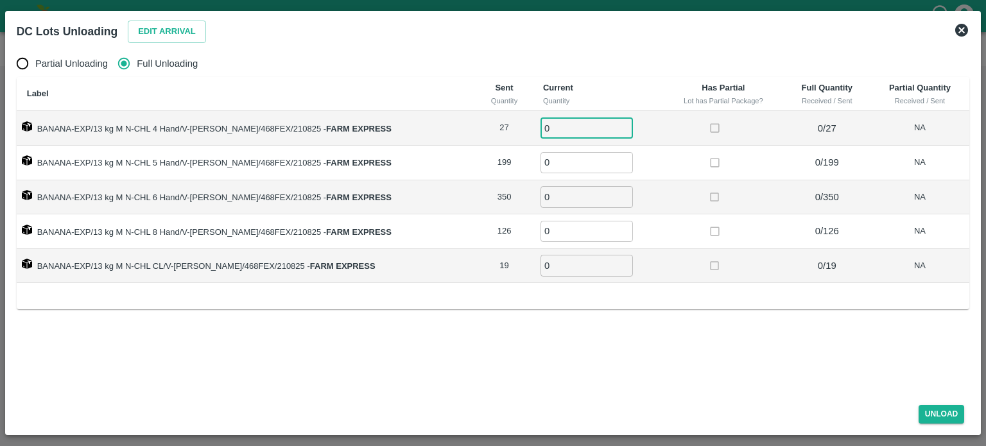
click at [554, 125] on input "0" at bounding box center [587, 127] width 92 height 21
type input "27"
type input "199"
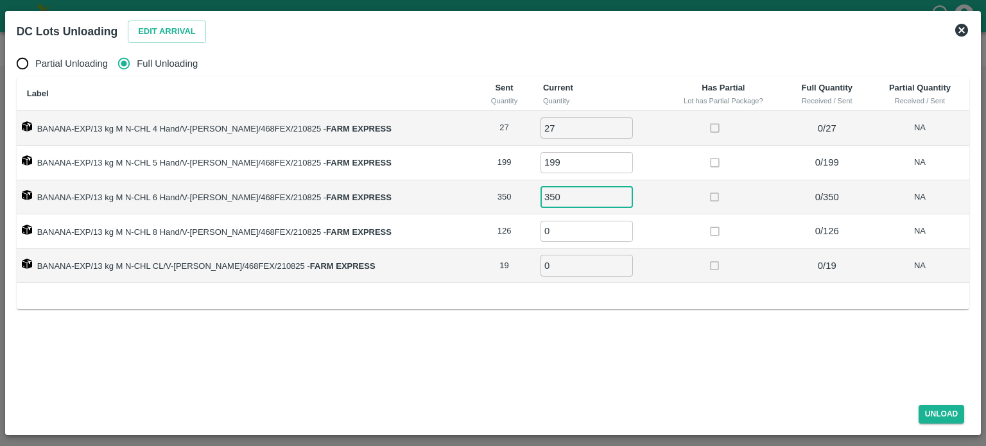
type input "350"
type input "126"
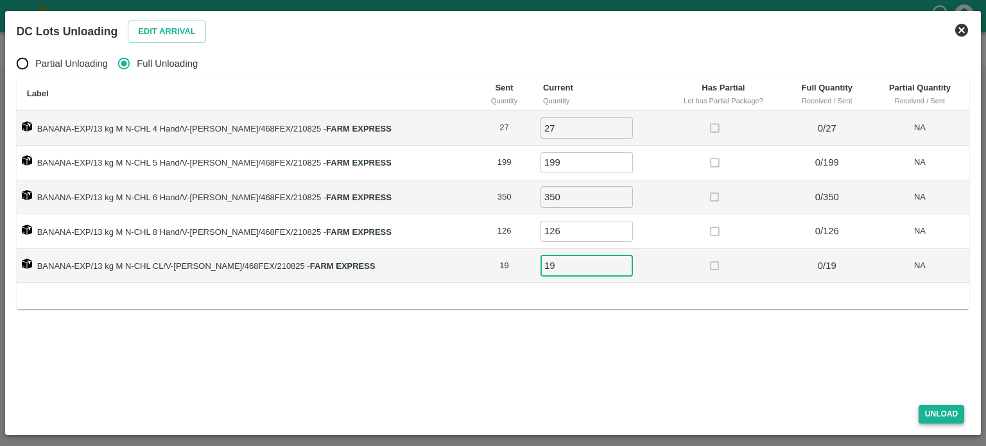
type input "19"
click at [937, 415] on button "Unload" at bounding box center [942, 414] width 46 height 19
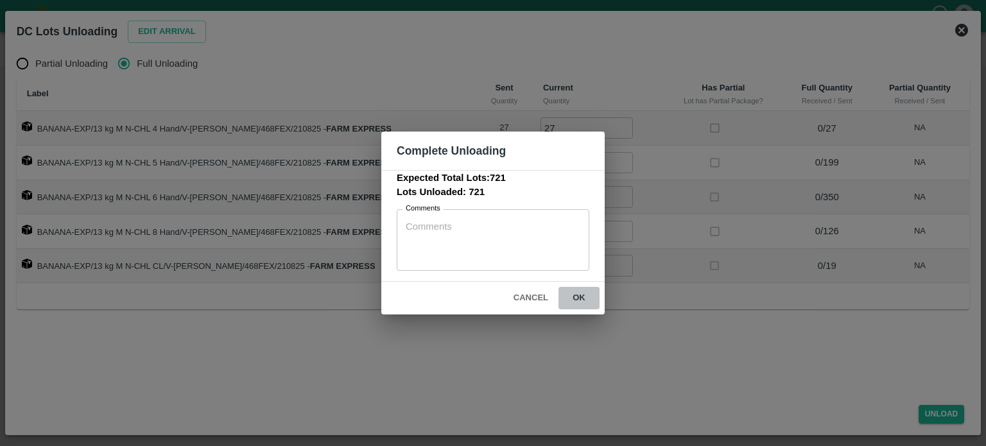
click at [578, 296] on button "ok" at bounding box center [579, 298] width 41 height 22
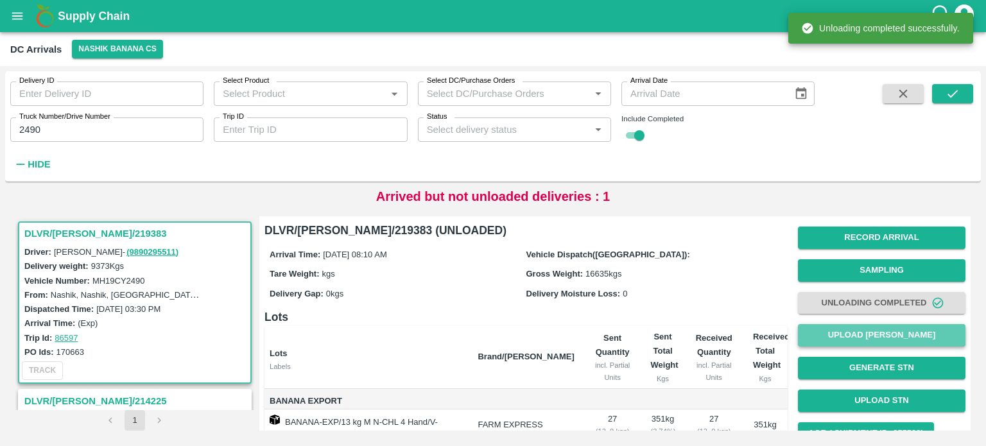
click at [849, 337] on button "Upload [PERSON_NAME]" at bounding box center [882, 335] width 168 height 22
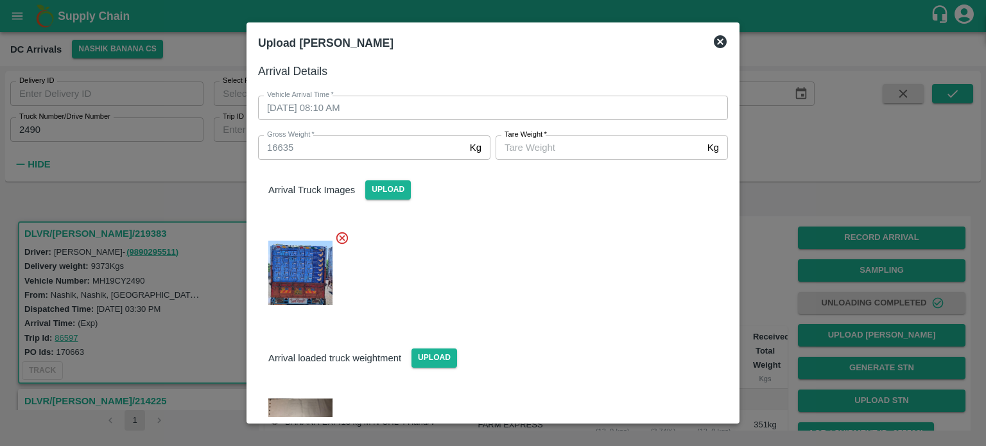
click at [586, 152] on input "[PERSON_NAME]   *" at bounding box center [599, 147] width 207 height 24
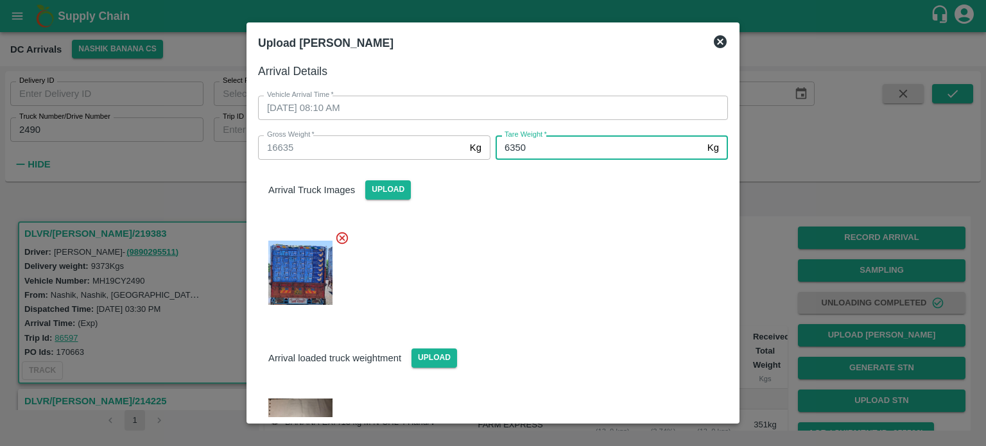
type input "6350"
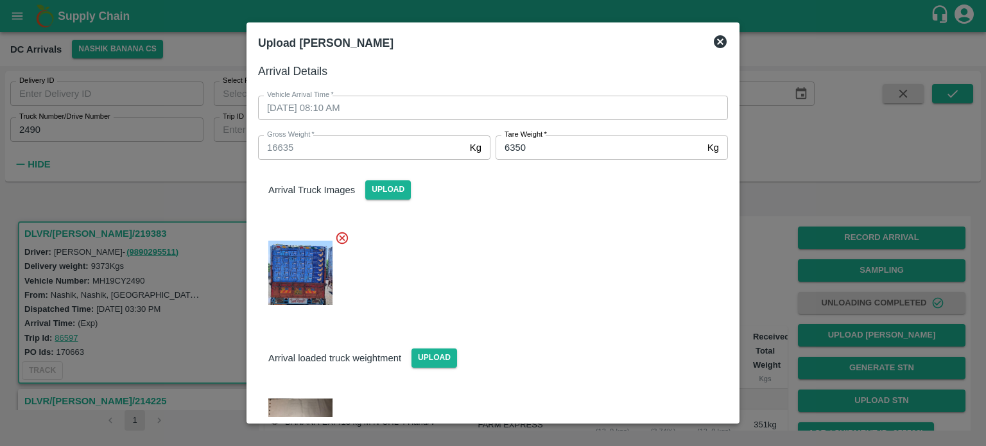
click at [586, 292] on div at bounding box center [488, 269] width 480 height 98
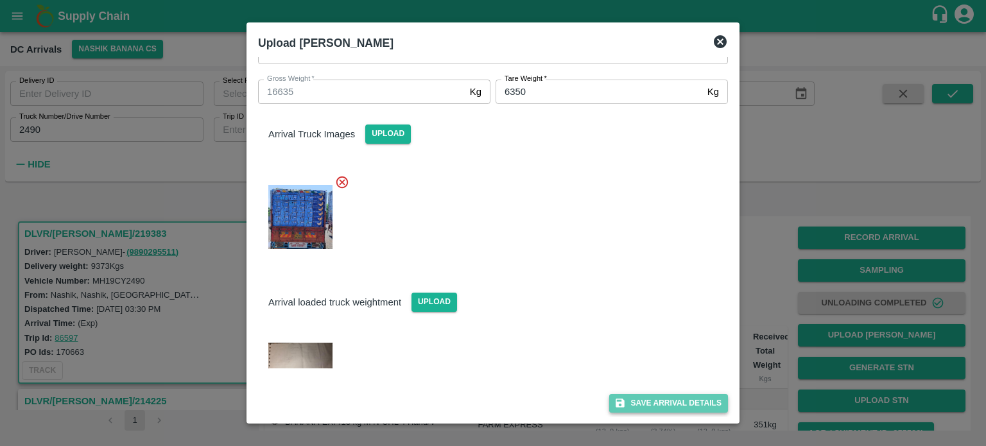
click at [665, 404] on button "Save Arrival Details" at bounding box center [668, 403] width 119 height 19
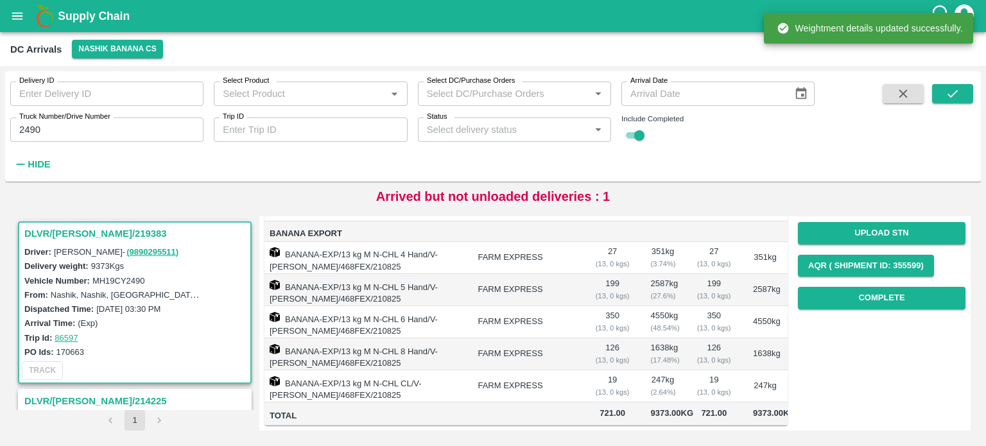
scroll to position [179, 0]
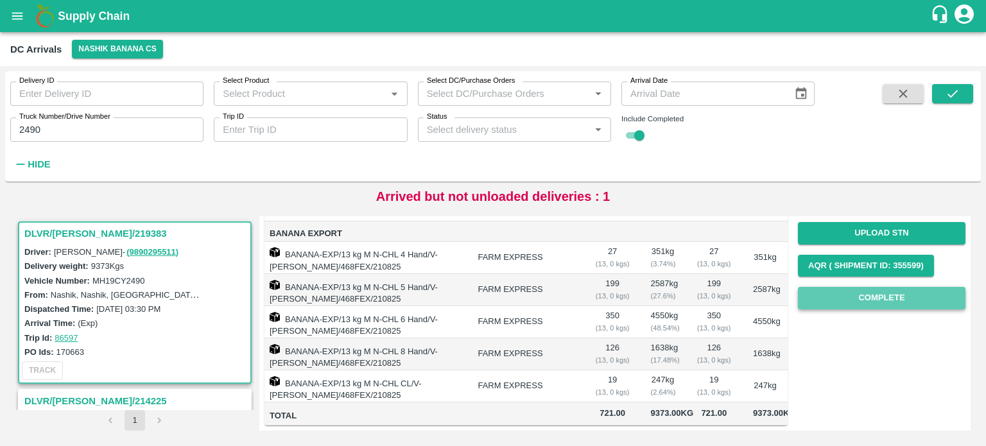
click at [878, 287] on button "Complete" at bounding box center [882, 298] width 168 height 22
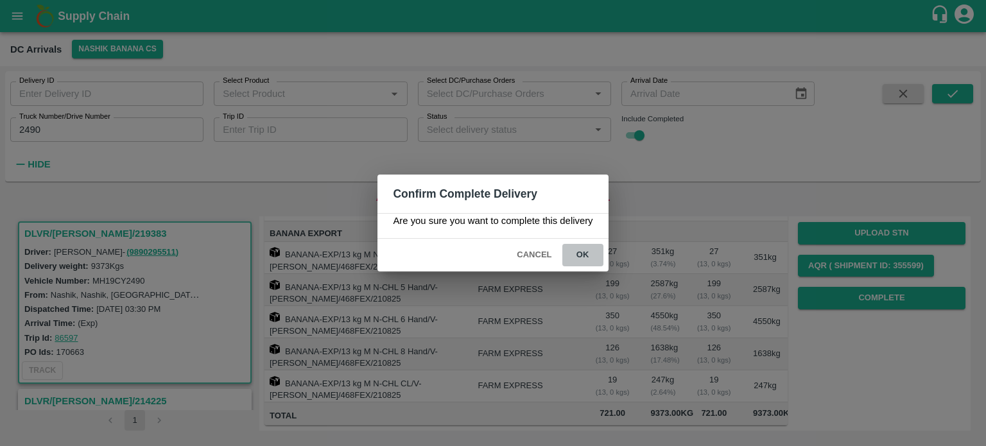
click at [582, 259] on button "ok" at bounding box center [582, 255] width 41 height 22
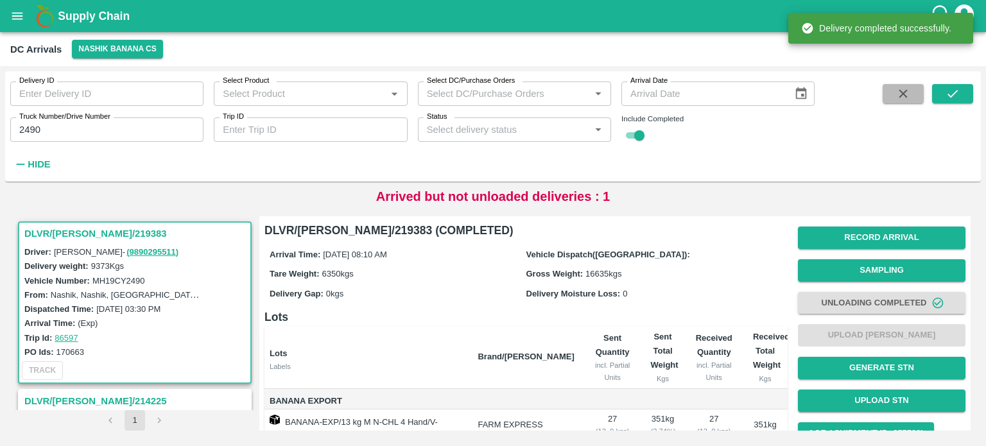
click at [916, 99] on button "button" at bounding box center [903, 93] width 41 height 19
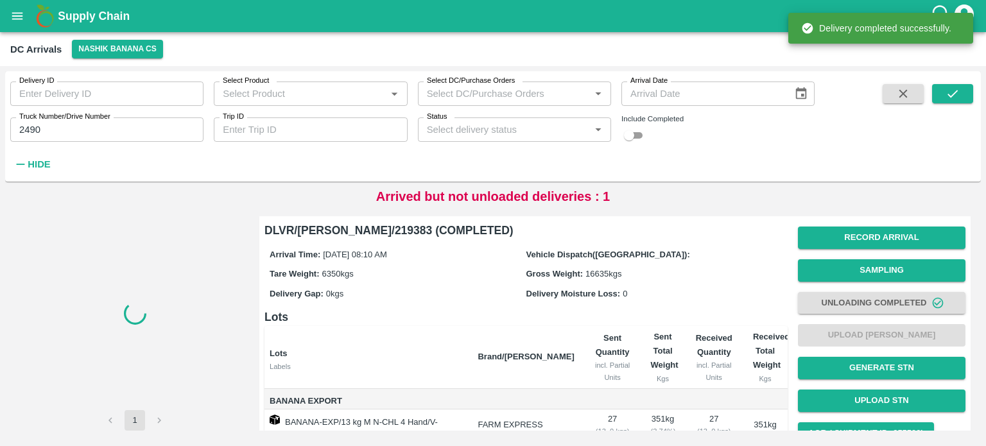
checkbox input "false"
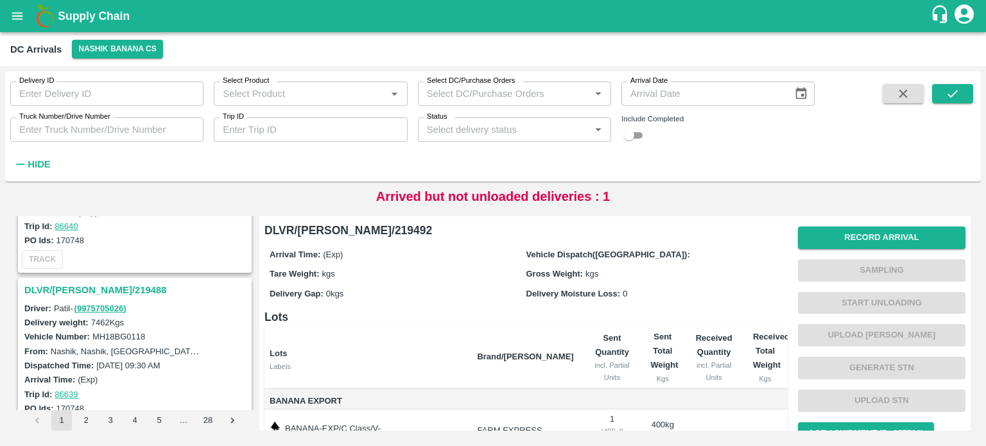
scroll to position [276, 0]
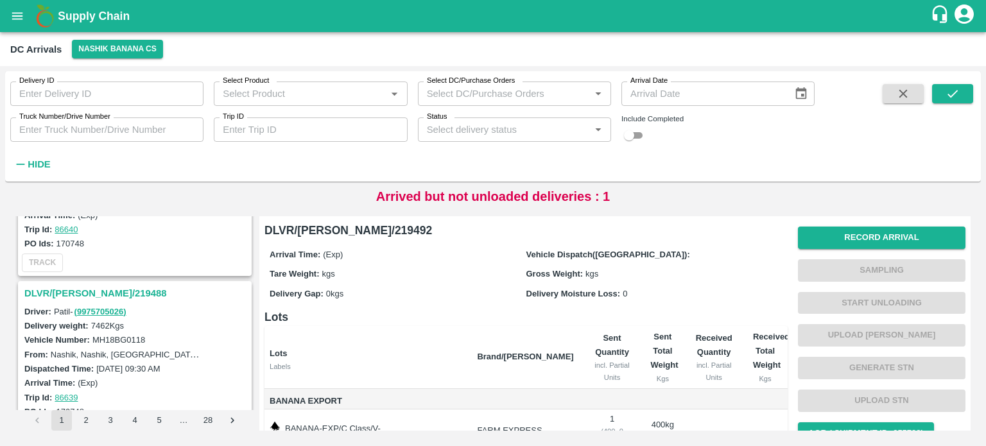
click at [92, 288] on h3 "DLVR/[PERSON_NAME]/219488" at bounding box center [136, 293] width 225 height 17
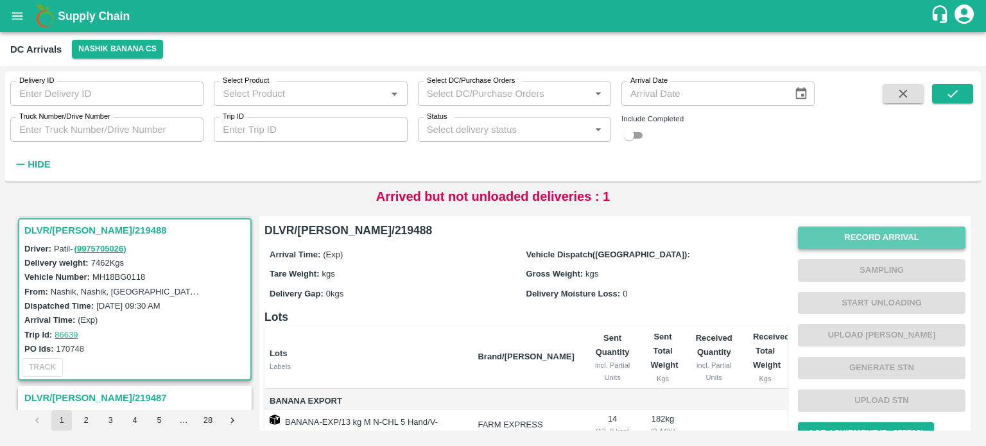
click at [903, 233] on button "Record Arrival" at bounding box center [882, 238] width 168 height 22
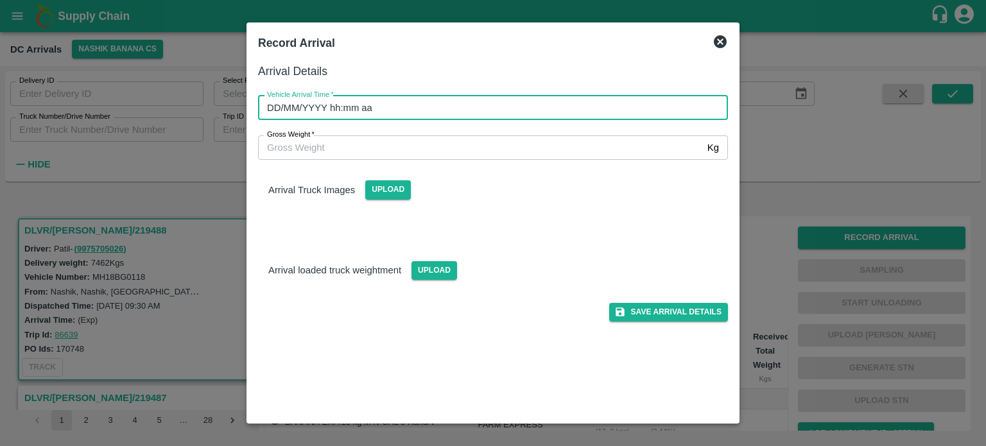
type input "DD/MM/YYYY hh:mm aa"
click at [568, 110] on input "DD/MM/YYYY hh:mm aa" at bounding box center [488, 108] width 461 height 24
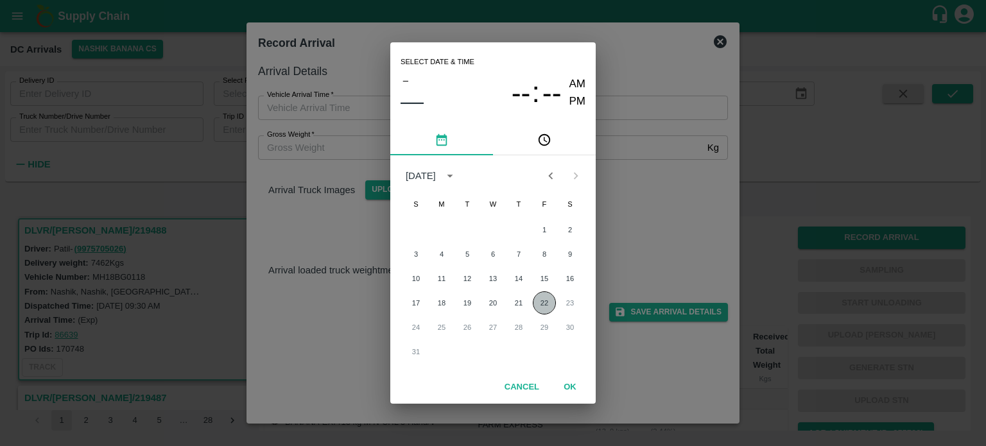
click at [544, 302] on button "22" at bounding box center [544, 302] width 23 height 23
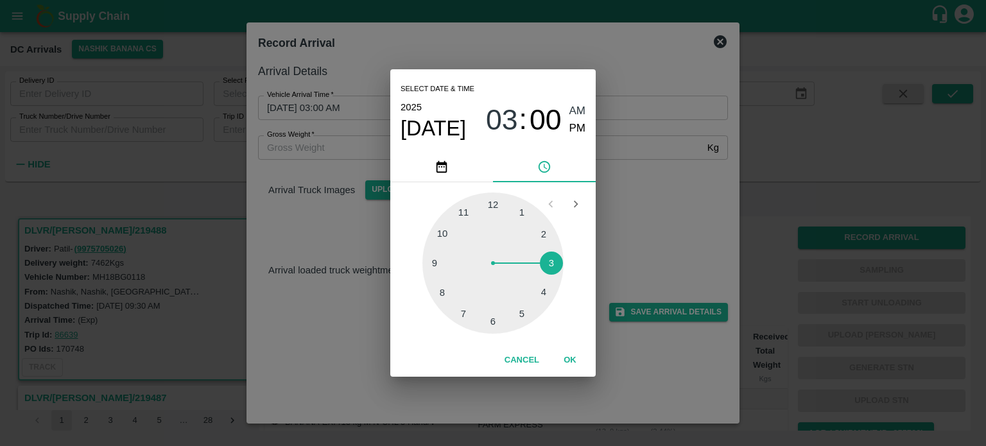
drag, startPoint x: 439, startPoint y: 290, endPoint x: 635, endPoint y: 228, distance: 205.3
click at [635, 228] on div "Select date & time [DATE] 03 : 00 AM PM 1 2 3 4 5 6 7 8 9 10 11 12 Cancel OK" at bounding box center [493, 223] width 986 height 446
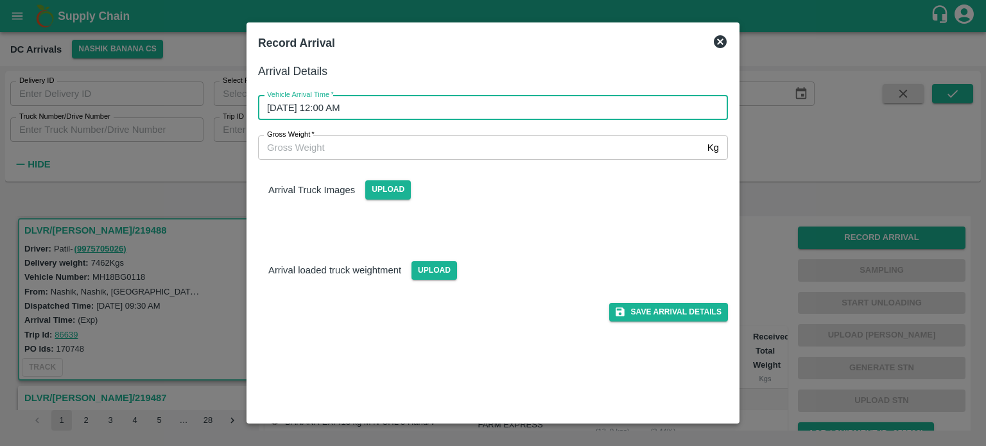
click at [412, 109] on input "[DATE] 12:00 AM" at bounding box center [488, 108] width 461 height 24
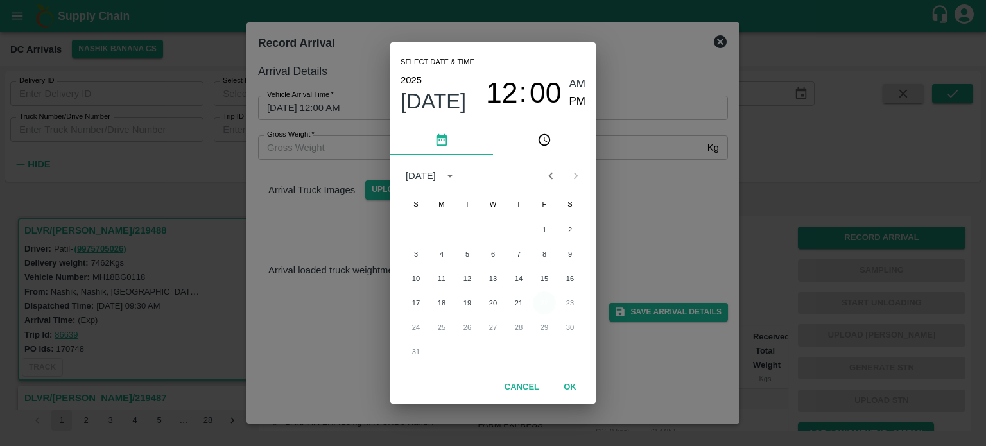
click at [545, 306] on button "22" at bounding box center [544, 302] width 23 height 23
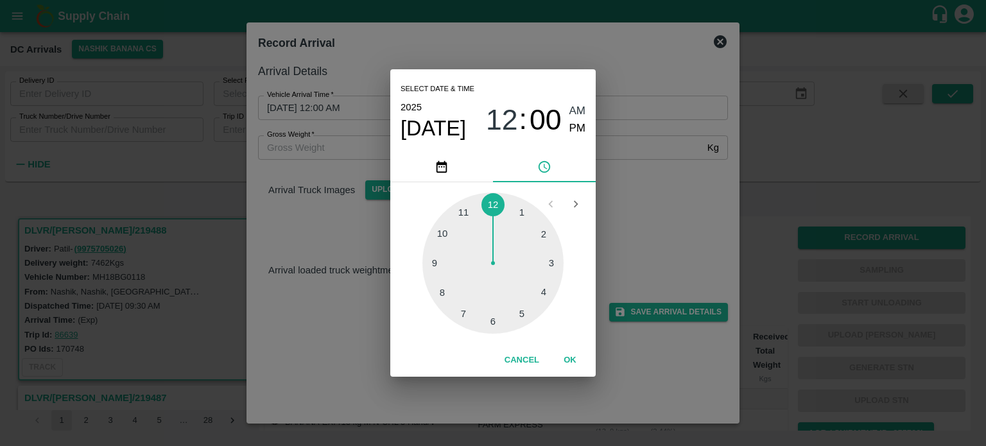
click at [441, 291] on div at bounding box center [492, 263] width 141 height 141
type input "[DATE] 08:00 AM"
click at [614, 219] on div "Select date & time [DATE] 08 : 00 AM PM 05 10 15 20 25 30 35 40 45 50 55 00 Can…" at bounding box center [493, 223] width 986 height 446
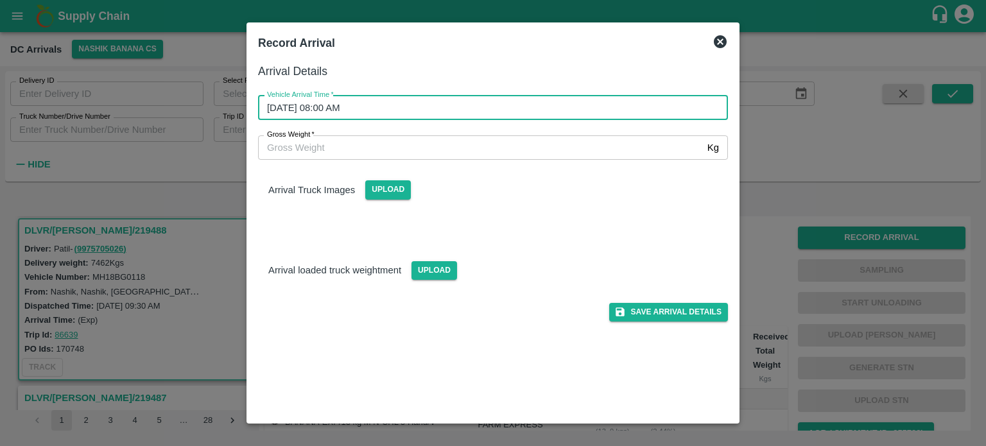
click at [311, 143] on input "Gross Weight   *" at bounding box center [480, 147] width 444 height 24
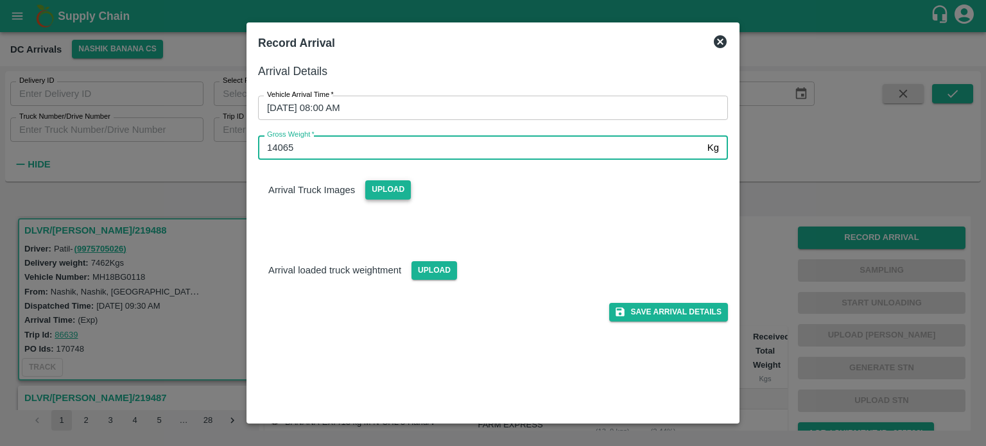
type input "14065"
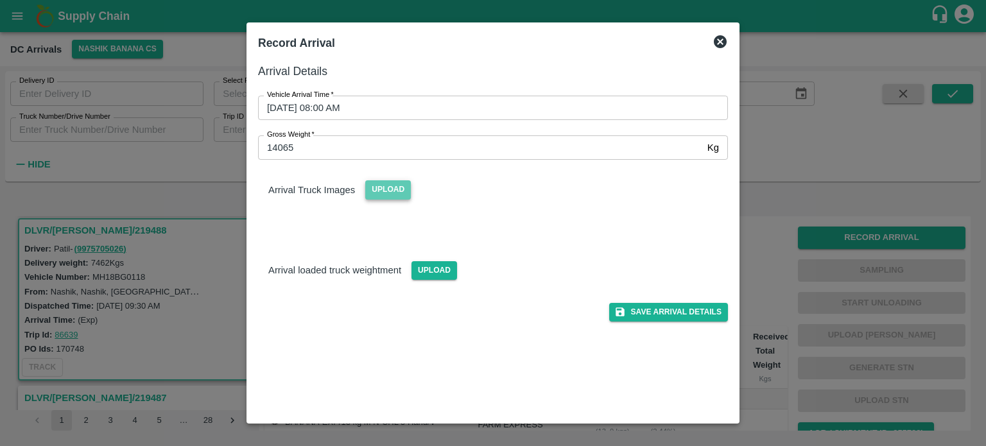
click at [380, 193] on span "Upload" at bounding box center [388, 189] width 46 height 19
click at [0, 0] on input "Upload" at bounding box center [0, 0] width 0 height 0
click at [430, 266] on span "Upload" at bounding box center [435, 270] width 46 height 19
click at [0, 0] on input "Upload" at bounding box center [0, 0] width 0 height 0
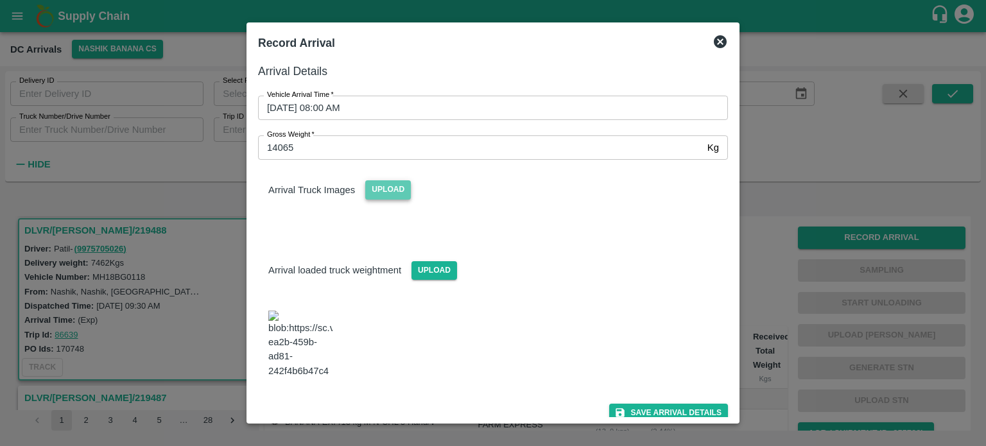
click at [388, 191] on span "Upload" at bounding box center [388, 189] width 46 height 19
click at [0, 0] on input "Upload" at bounding box center [0, 0] width 0 height 0
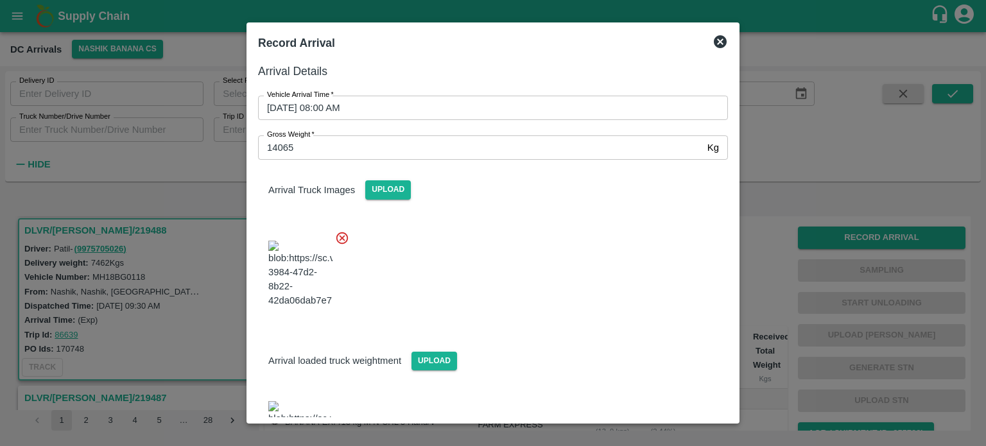
scroll to position [66, 0]
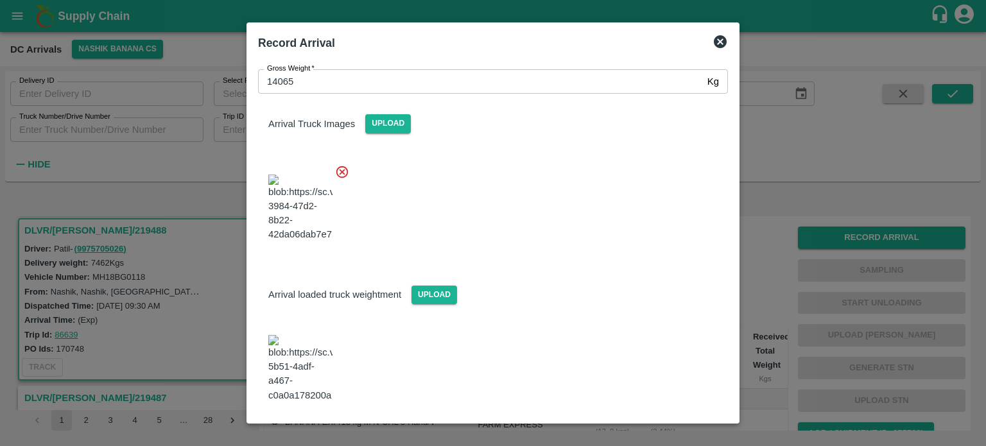
click at [655, 428] on button "Save Arrival Details" at bounding box center [668, 437] width 119 height 19
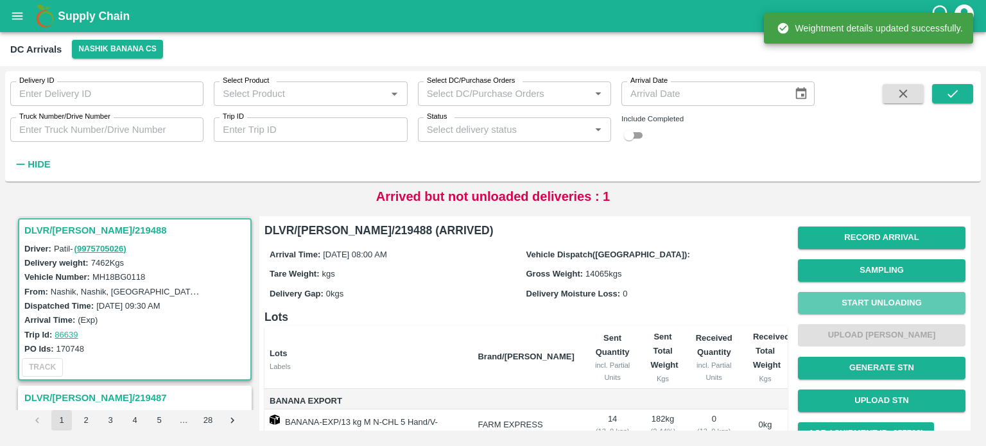
click at [871, 307] on button "Start Unloading" at bounding box center [882, 303] width 168 height 22
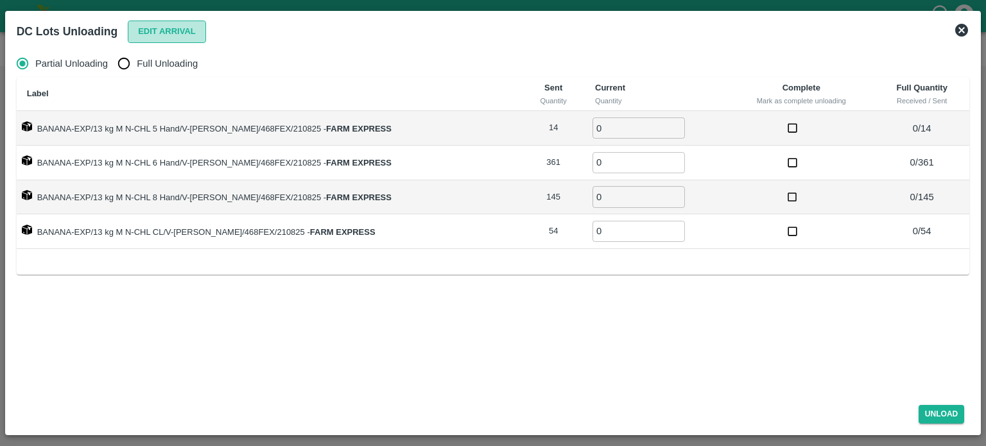
click at [163, 33] on button "Edit Arrival" at bounding box center [167, 32] width 78 height 22
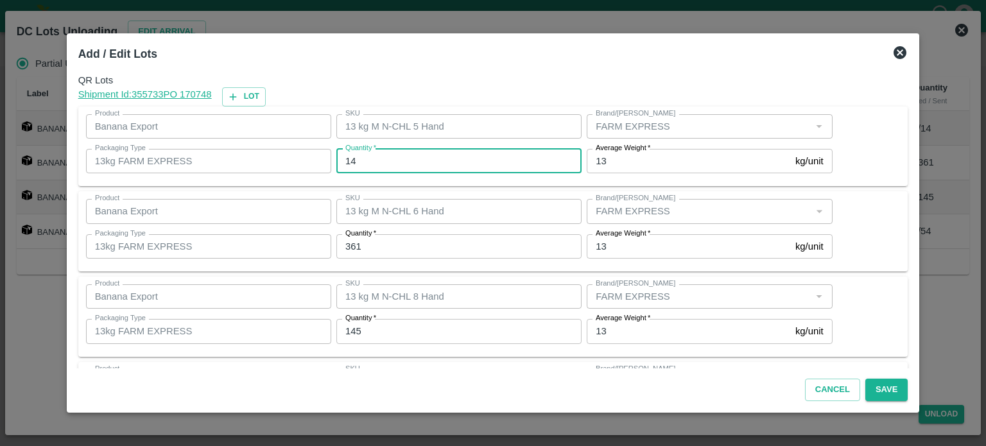
click at [355, 160] on input "14" at bounding box center [458, 161] width 245 height 24
type input "6"
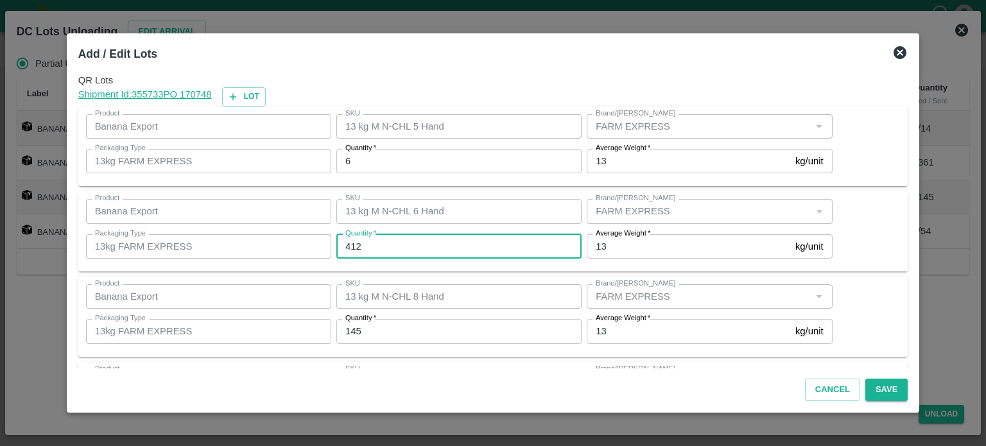
type input "412"
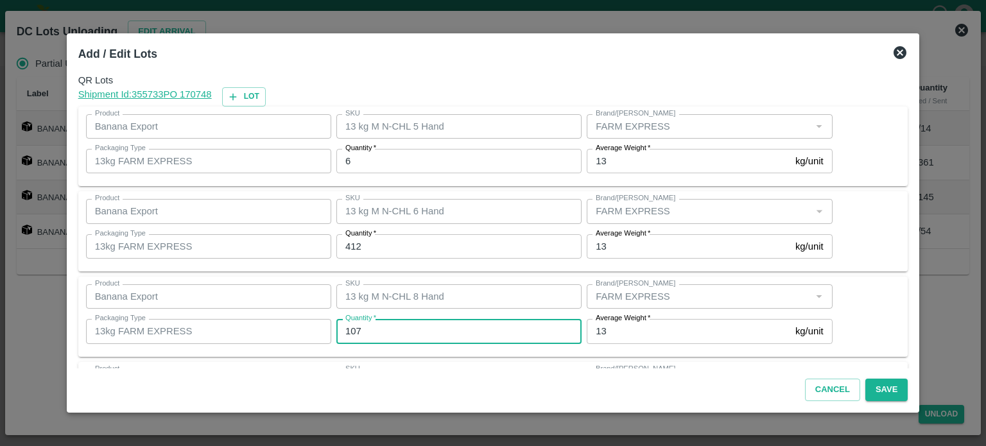
type input "107"
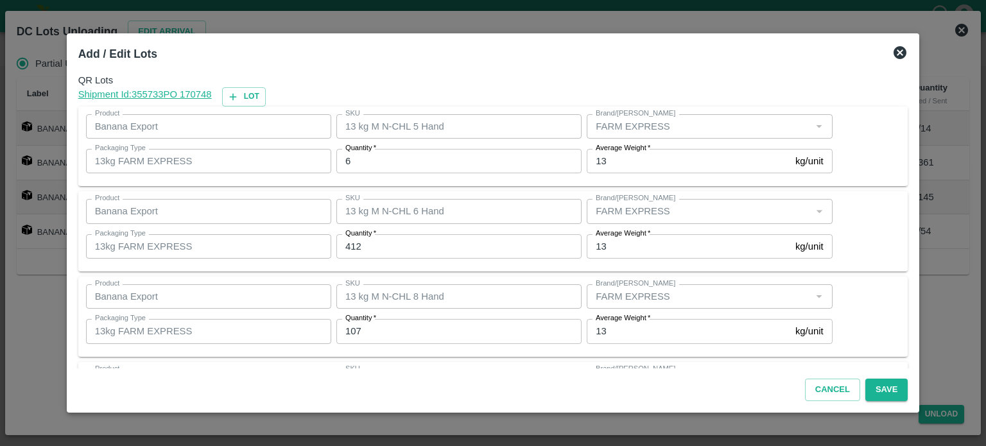
scroll to position [83, 0]
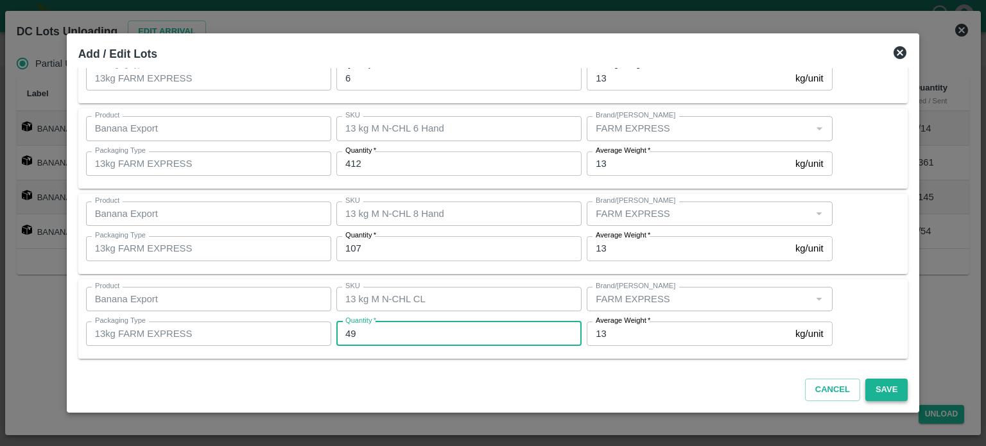
type input "49"
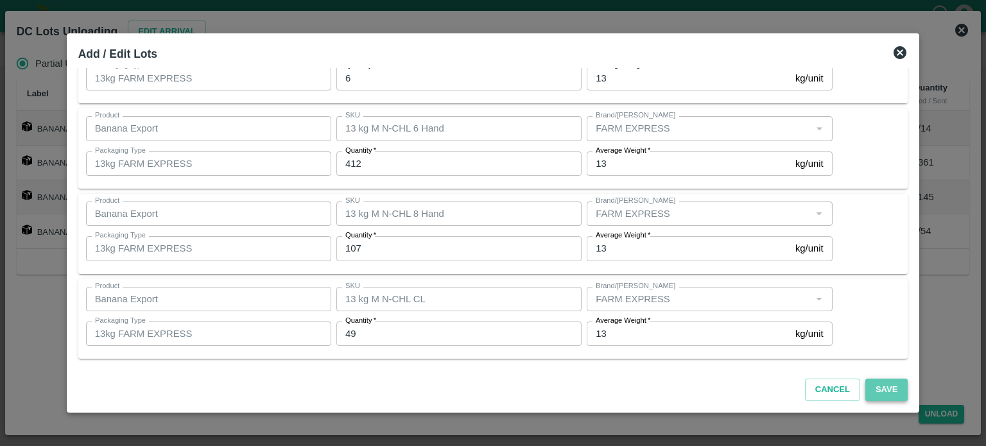
click at [869, 388] on button "Save" at bounding box center [886, 390] width 42 height 22
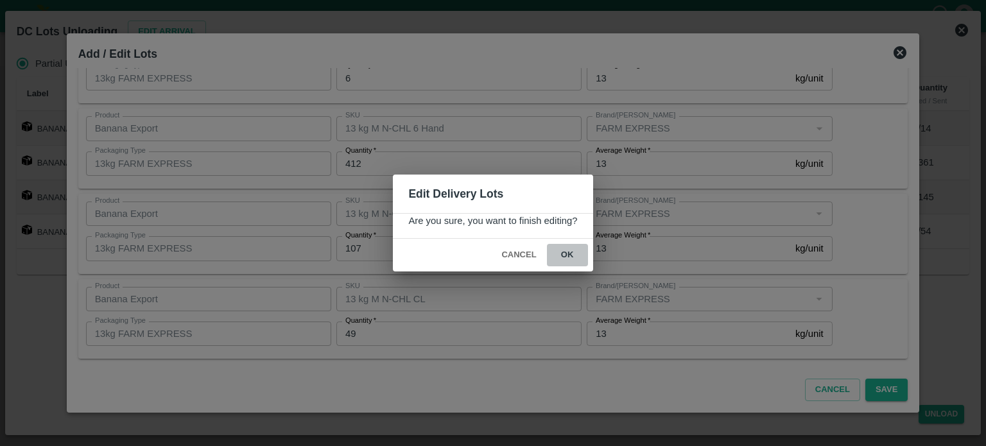
click at [565, 256] on button "ok" at bounding box center [567, 255] width 41 height 22
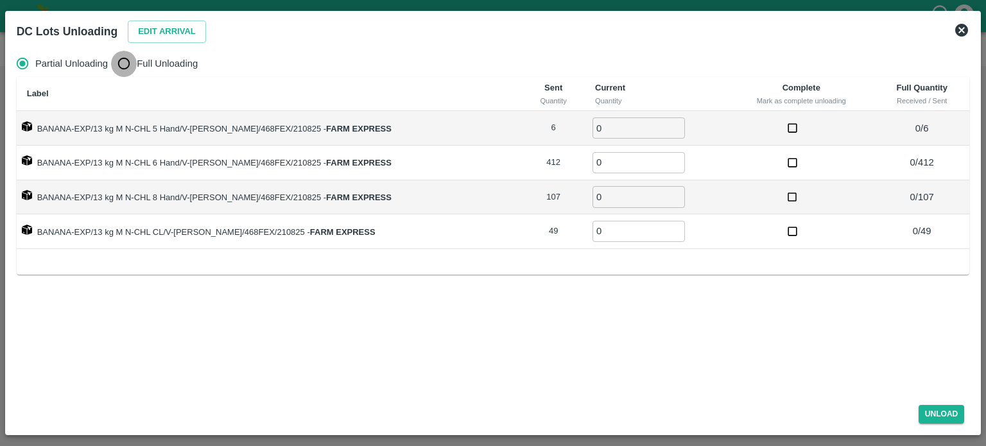
click at [130, 65] on input "Full Unloading" at bounding box center [124, 64] width 26 height 26
radio input "true"
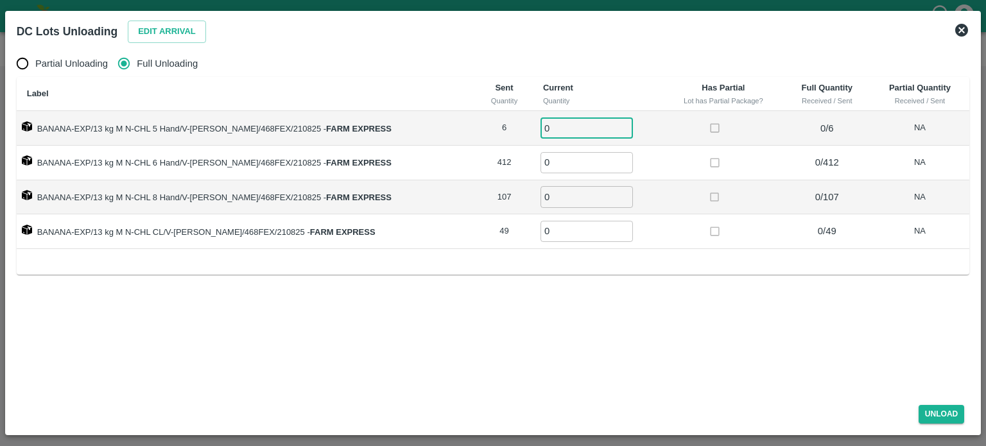
click at [552, 128] on input "0" at bounding box center [587, 127] width 92 height 21
type input "6"
type input "412"
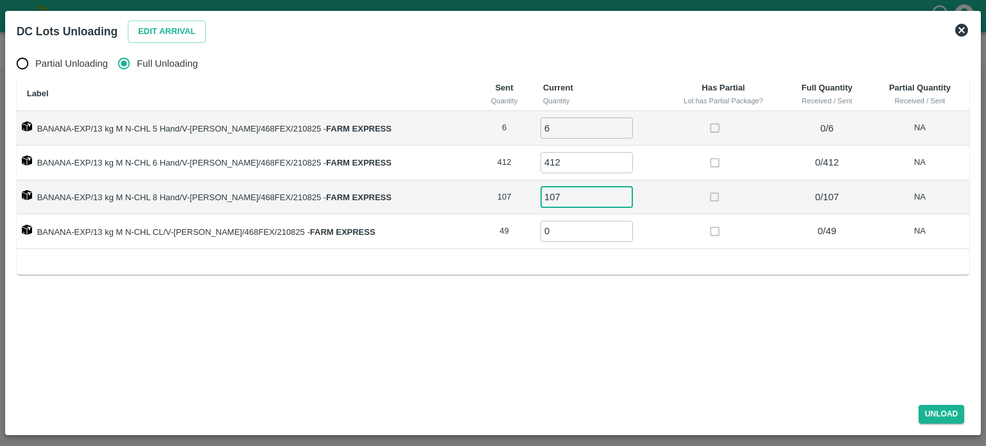
type input "107"
type input "49"
click at [937, 411] on button "Unload" at bounding box center [942, 414] width 46 height 19
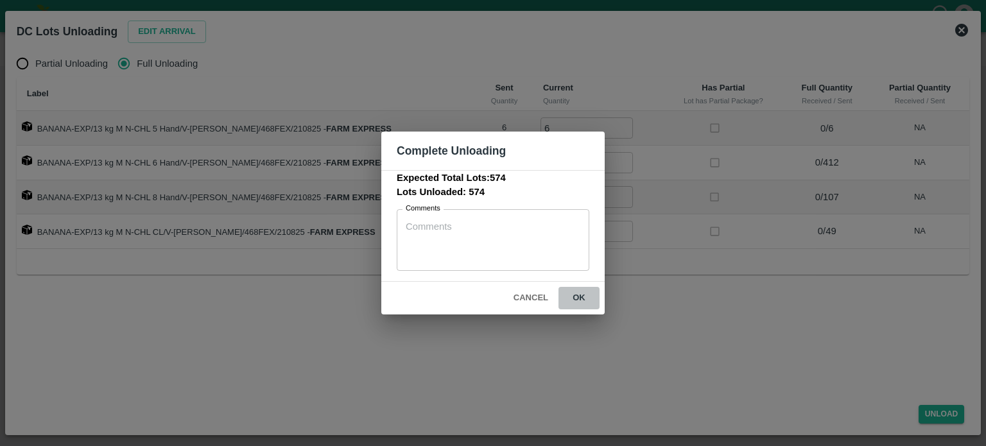
click at [575, 299] on button "ok" at bounding box center [579, 298] width 41 height 22
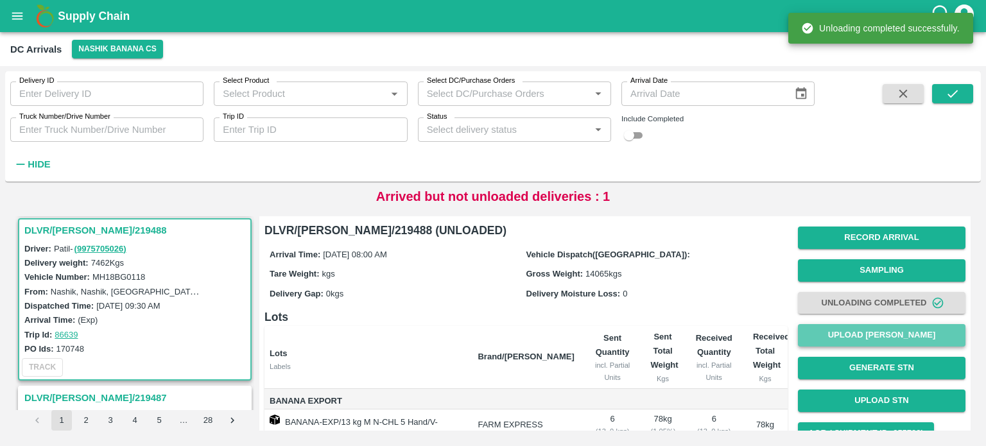
click at [867, 333] on button "Upload [PERSON_NAME]" at bounding box center [882, 335] width 168 height 22
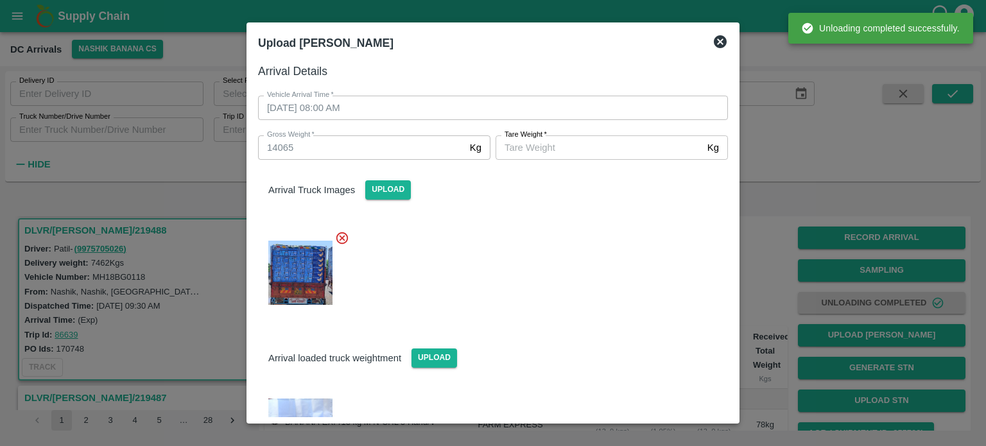
click at [546, 139] on input "[PERSON_NAME]   *" at bounding box center [599, 147] width 207 height 24
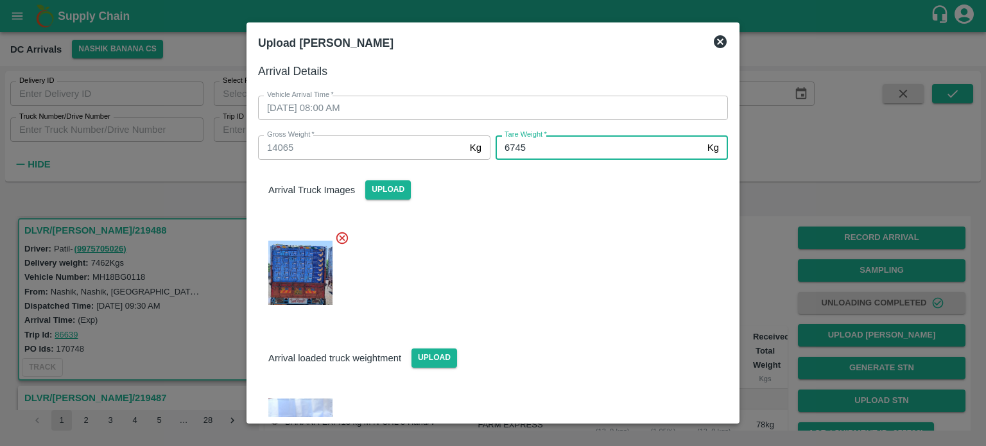
type input "6745"
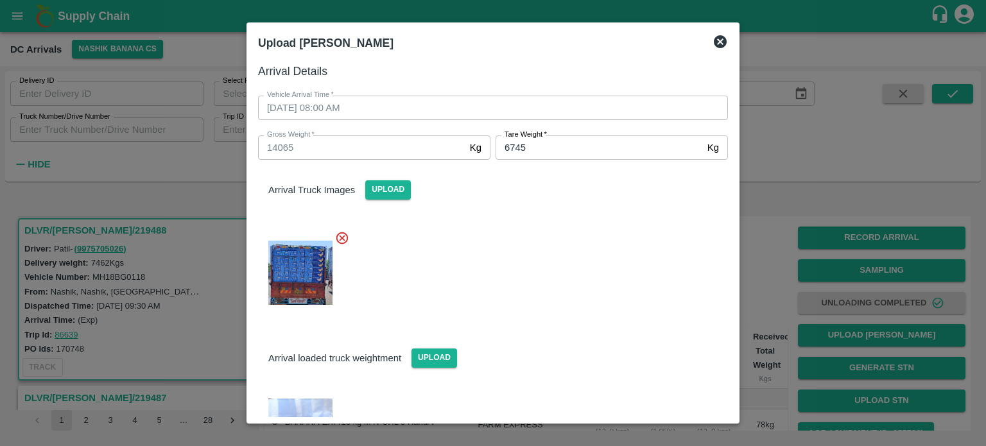
click at [604, 302] on div at bounding box center [488, 269] width 480 height 98
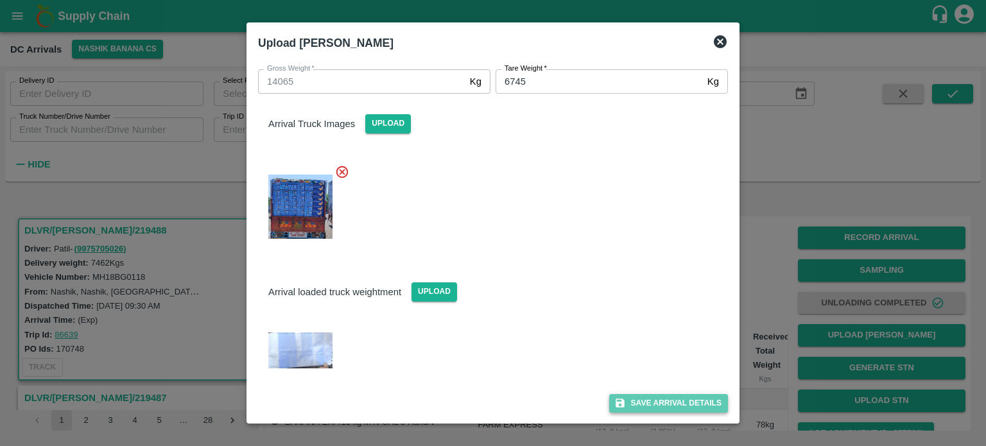
click at [650, 405] on button "Save Arrival Details" at bounding box center [668, 403] width 119 height 19
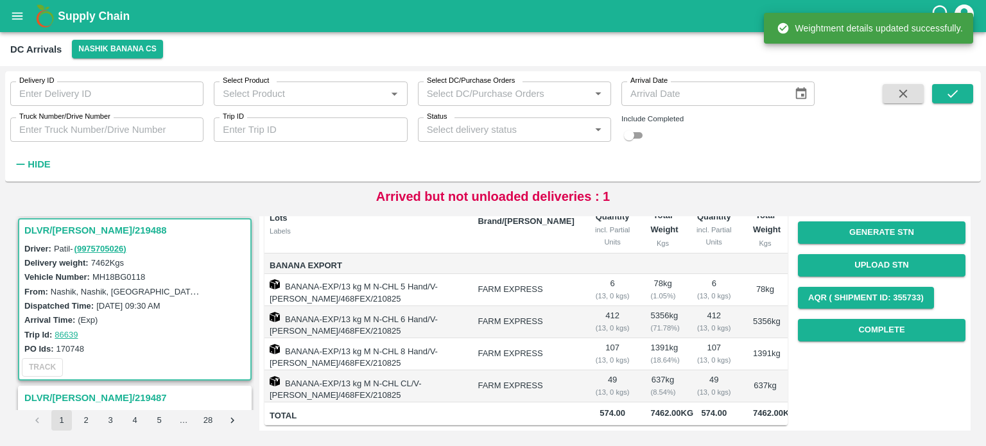
scroll to position [155, 0]
click at [892, 319] on button "Complete" at bounding box center [882, 330] width 168 height 22
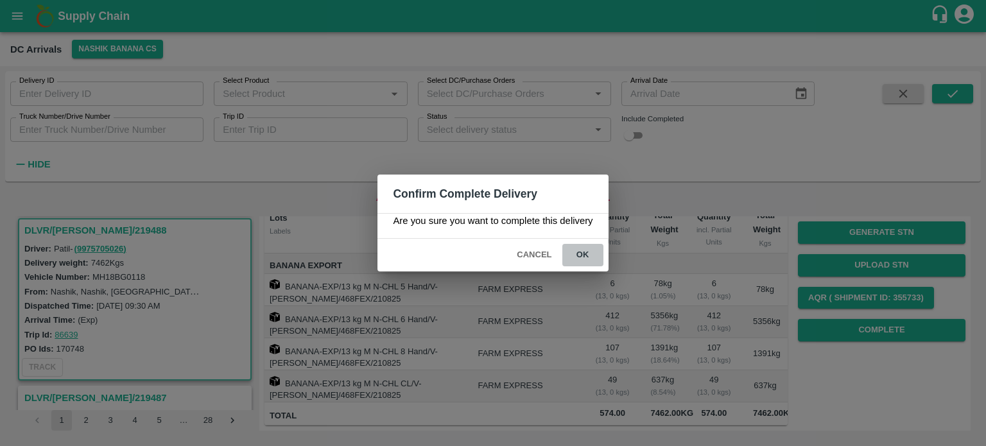
click at [585, 254] on button "ok" at bounding box center [582, 255] width 41 height 22
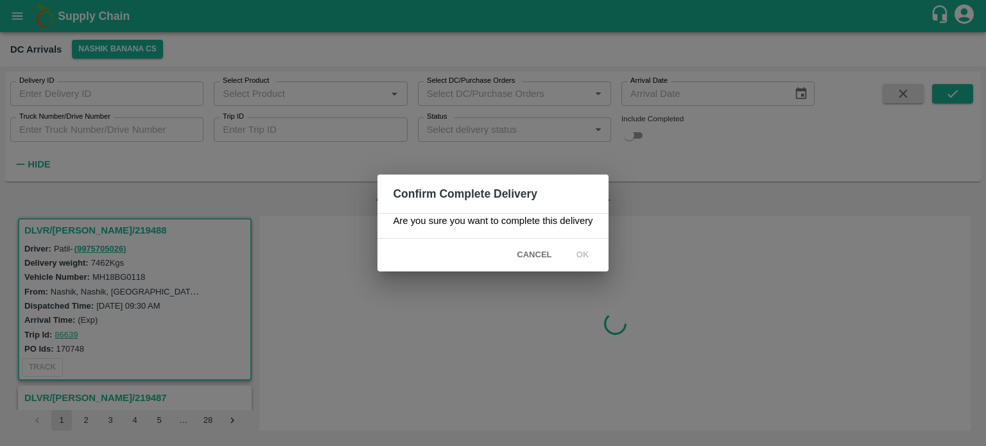
scroll to position [0, 0]
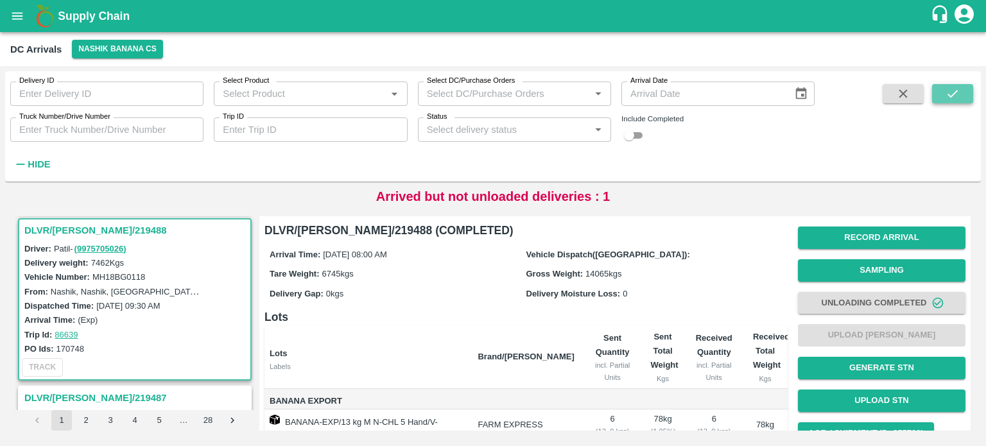
click at [955, 98] on icon "submit" at bounding box center [953, 94] width 14 height 14
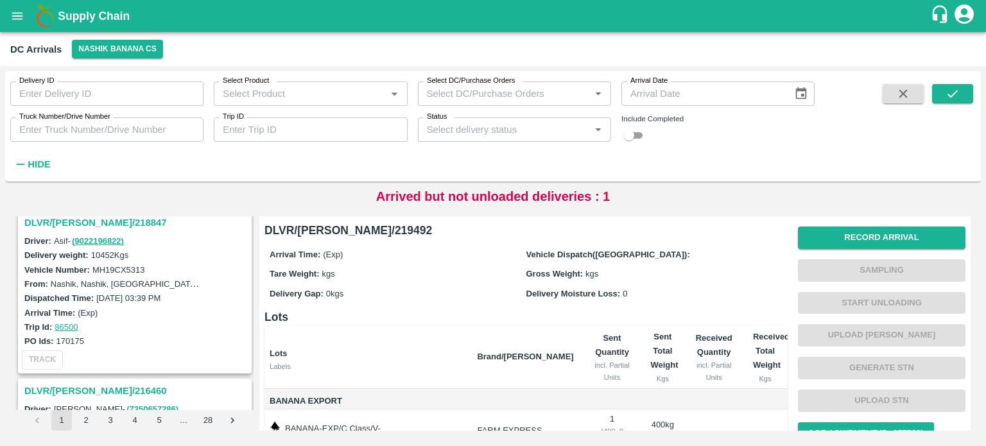
scroll to position [1848, 0]
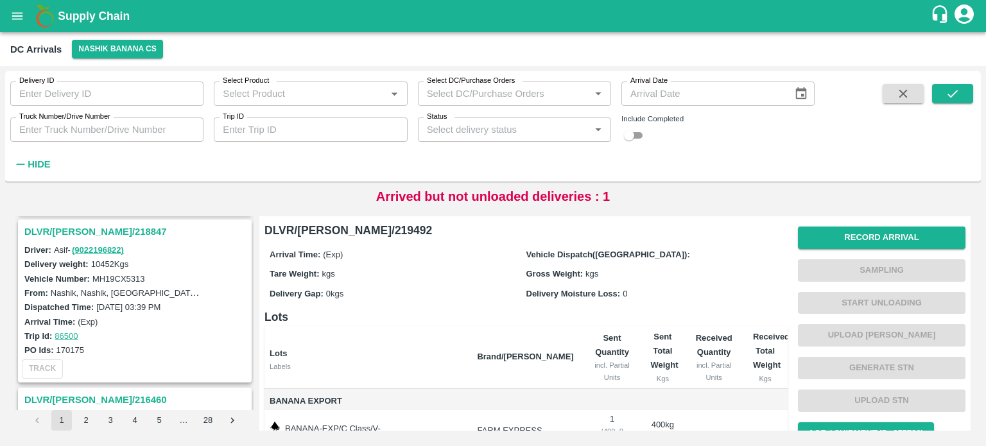
click at [932, 84] on button "submit" at bounding box center [952, 93] width 41 height 19
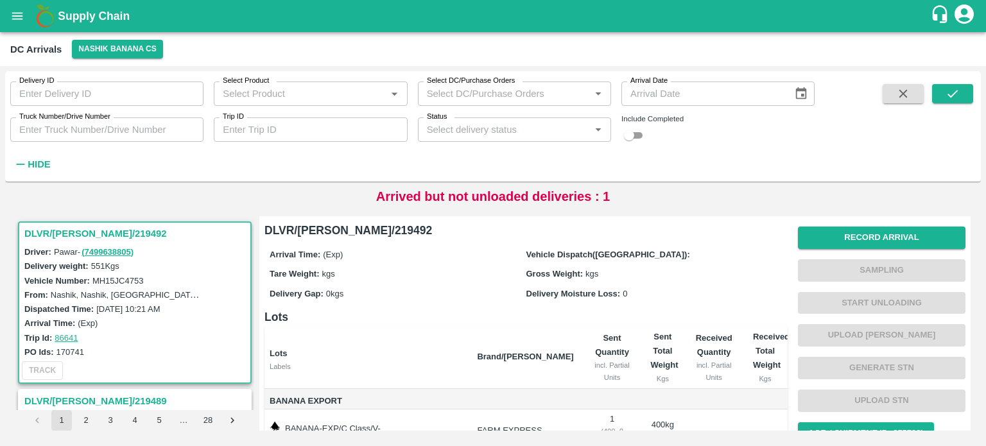
scroll to position [5, 0]
